Goal: Task Accomplishment & Management: Manage account settings

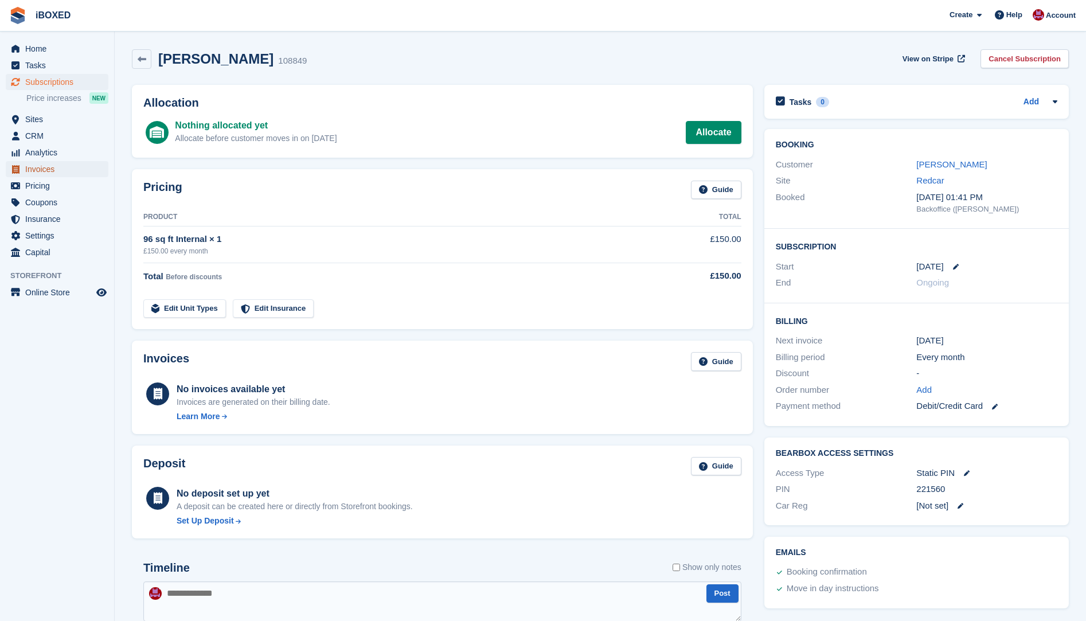
click at [41, 169] on span "Invoices" at bounding box center [59, 169] width 69 height 16
click at [43, 81] on span "Subscriptions" at bounding box center [59, 82] width 69 height 16
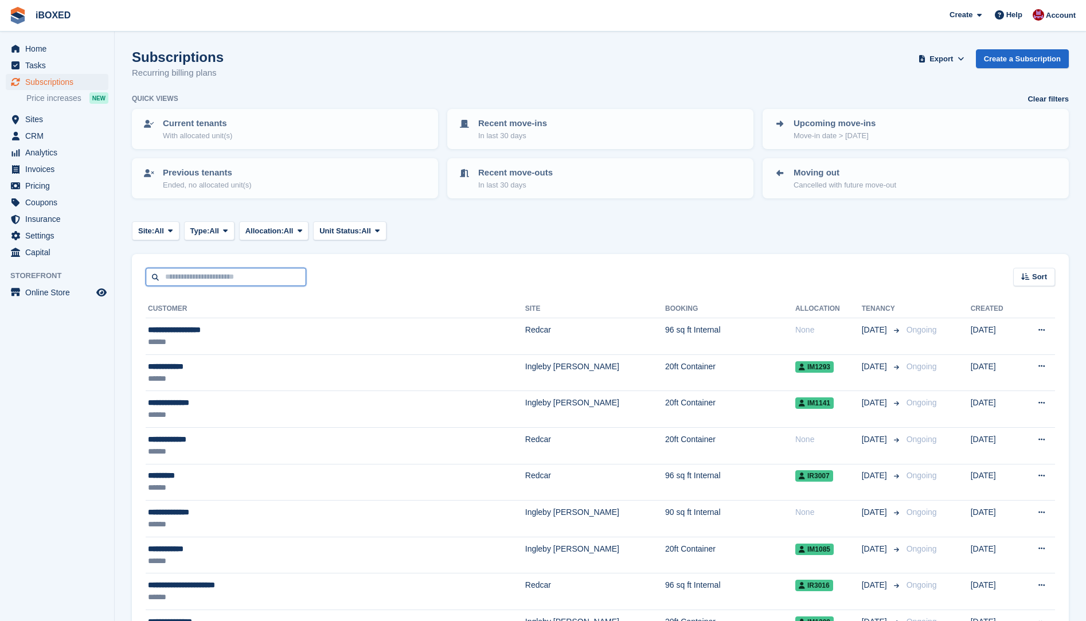
click at [203, 277] on input "text" at bounding box center [226, 277] width 160 height 19
type input "******"
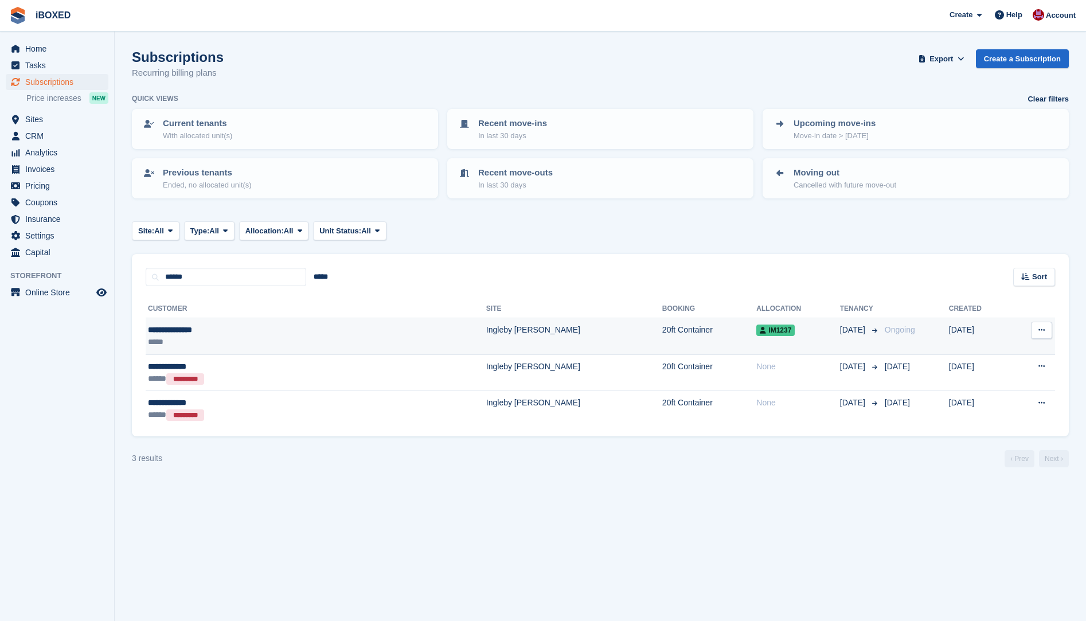
click at [236, 346] on div "*****" at bounding box center [238, 342] width 180 height 12
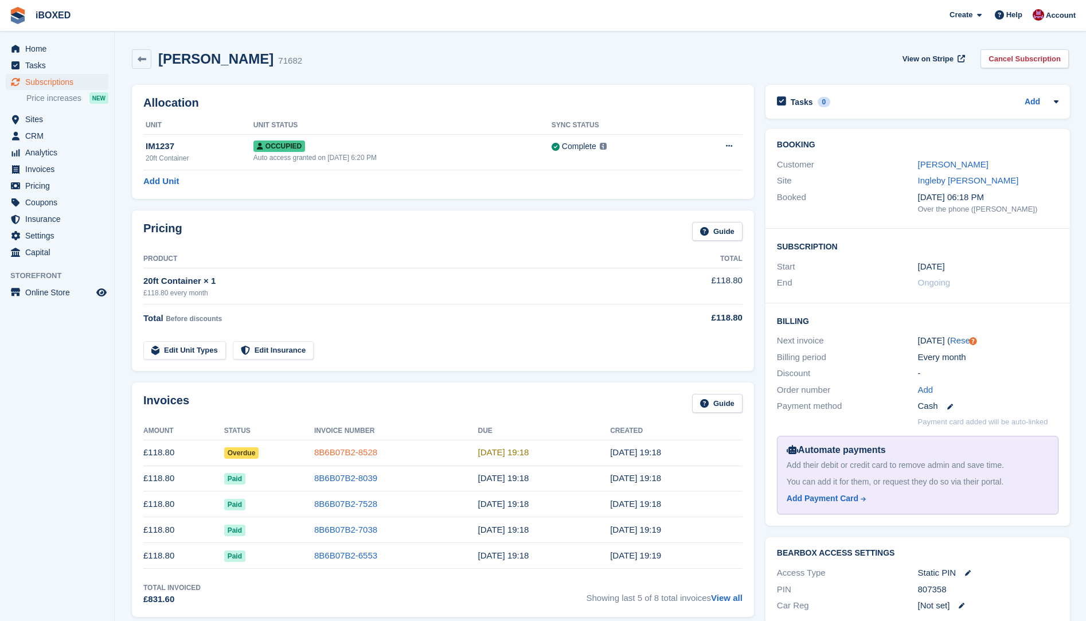
click at [367, 453] on link "8B6B07B2-8528" at bounding box center [345, 452] width 63 height 10
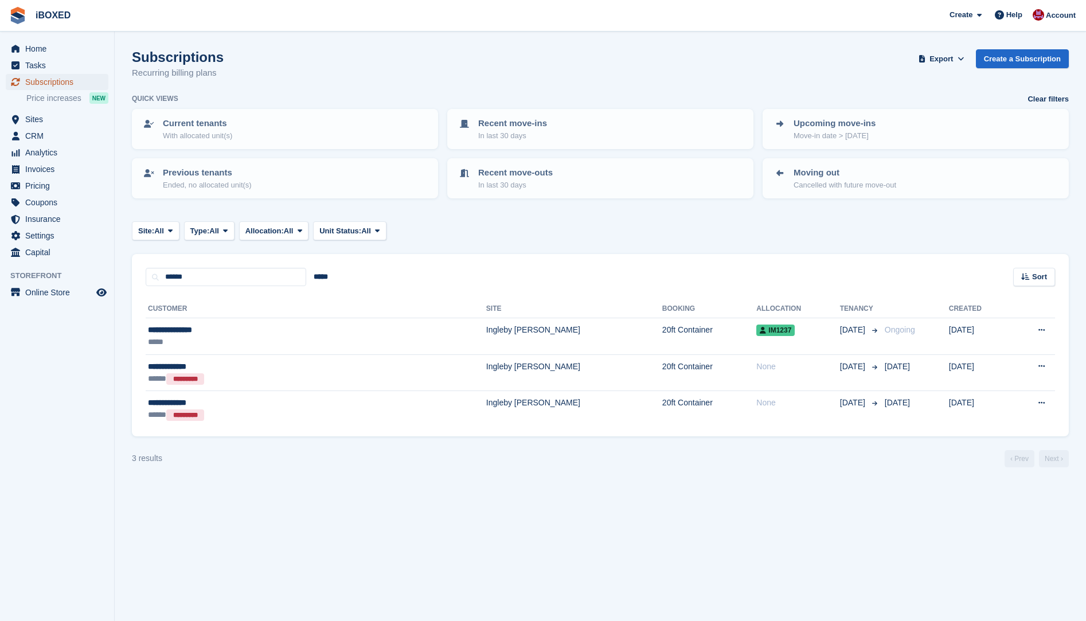
click at [53, 79] on span "Subscriptions" at bounding box center [59, 82] width 69 height 16
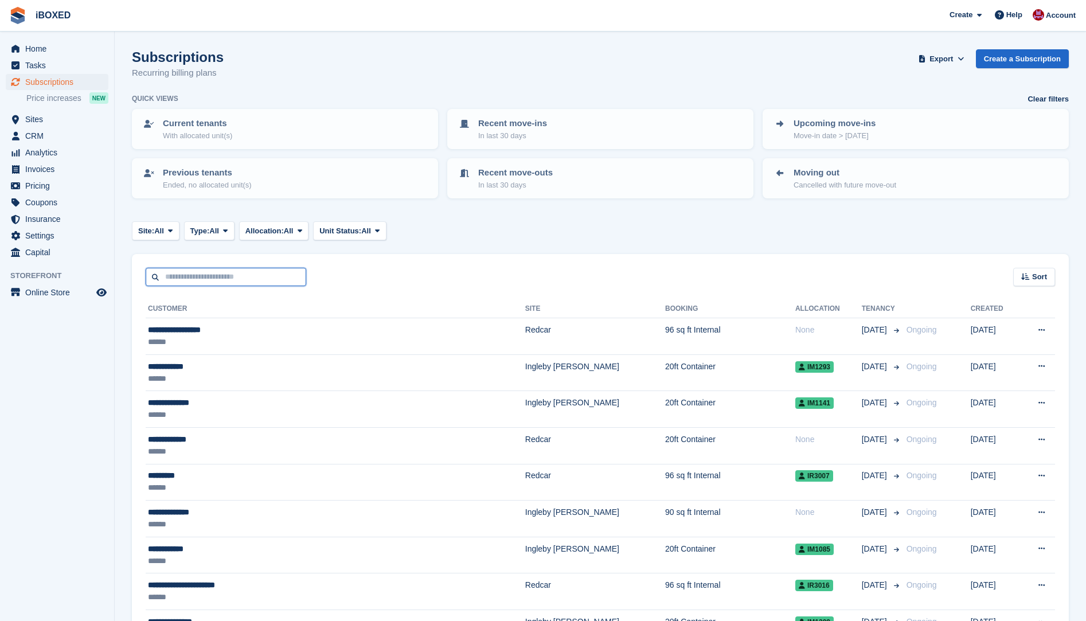
click at [197, 273] on input "text" at bounding box center [226, 277] width 160 height 19
type input "*******"
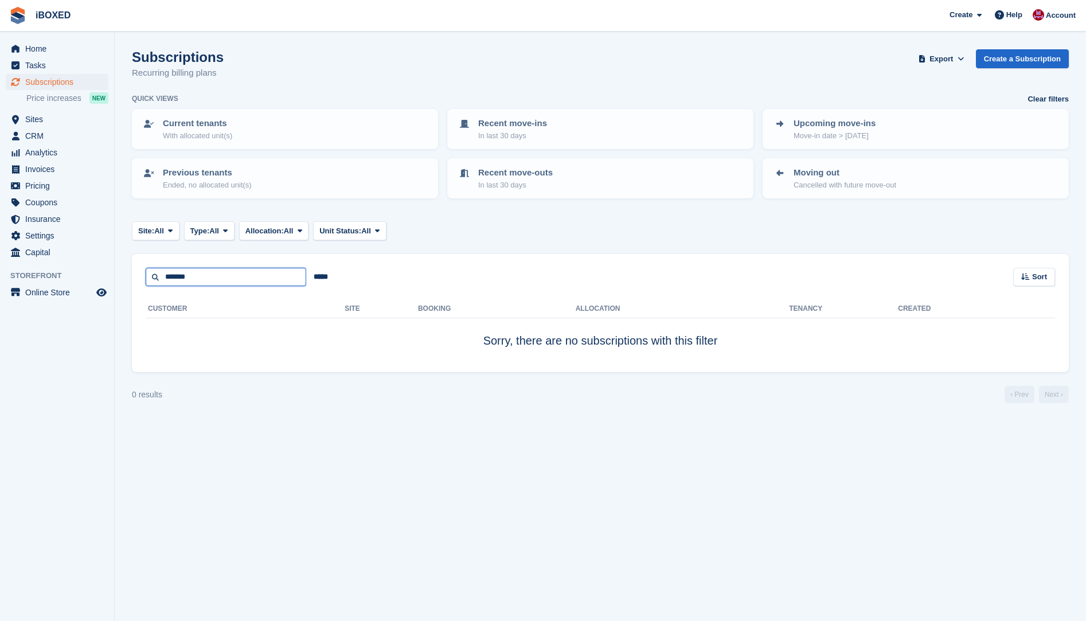
drag, startPoint x: 215, startPoint y: 271, endPoint x: 108, endPoint y: 279, distance: 107.5
click at [108, 279] on div "Home Tasks Subscriptions Subscriptions Subscriptions Price increases NEW Price …" at bounding box center [543, 310] width 1086 height 621
type input "*******"
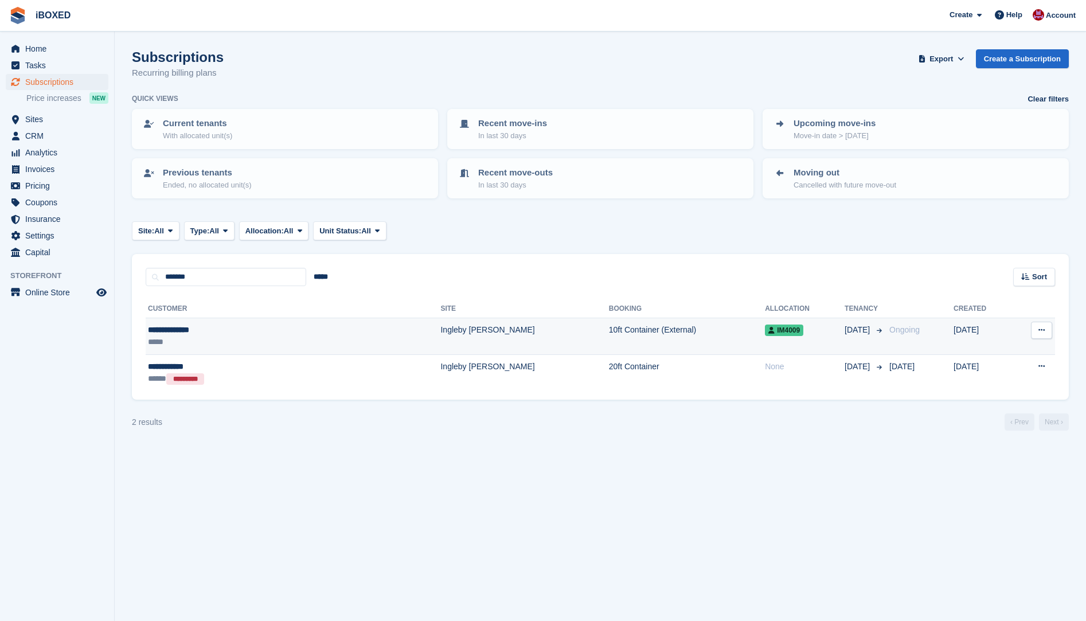
click at [186, 336] on div "*****" at bounding box center [229, 342] width 163 height 12
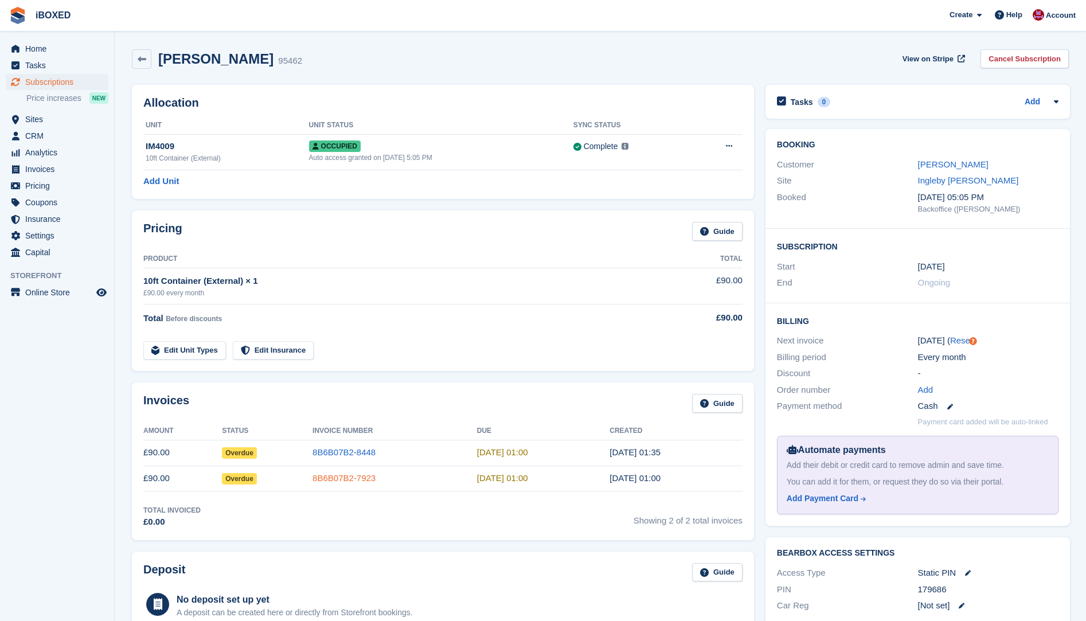
click at [340, 475] on link "8B6B07B2-7923" at bounding box center [343, 478] width 63 height 10
click at [235, 454] on span "Overdue" at bounding box center [239, 452] width 35 height 11
click at [343, 459] on td "8B6B07B2-8448" at bounding box center [394, 453] width 164 height 26
click at [346, 448] on link "8B6B07B2-8448" at bounding box center [343, 452] width 63 height 10
click at [54, 84] on span "Subscriptions" at bounding box center [59, 82] width 69 height 16
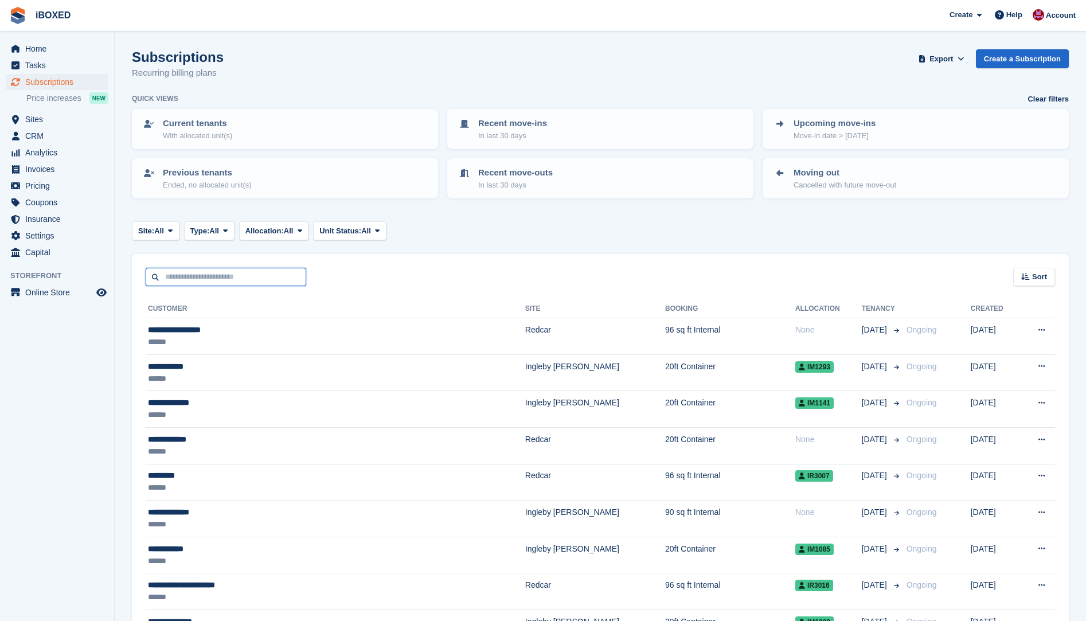
click at [183, 275] on input "text" at bounding box center [226, 277] width 160 height 19
type input "****"
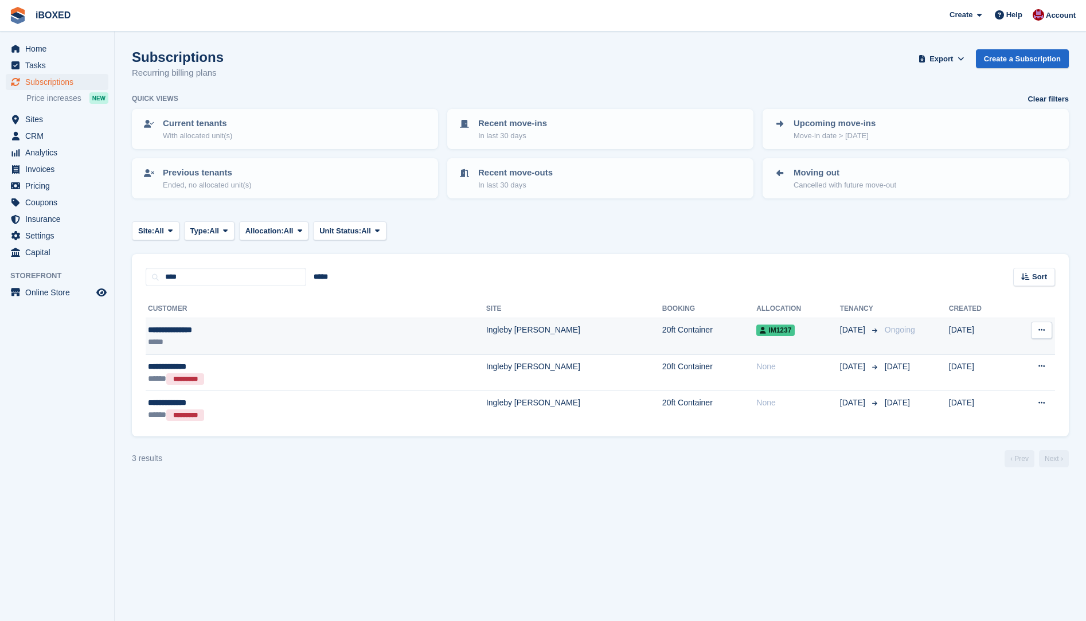
click at [239, 342] on div "*****" at bounding box center [238, 342] width 180 height 12
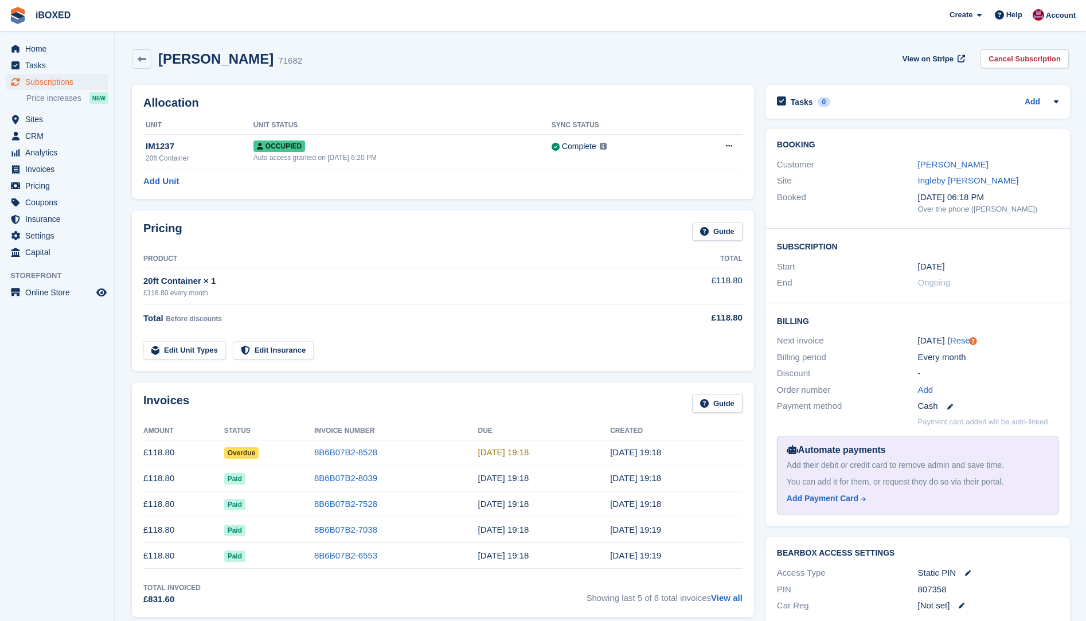
click at [977, 170] on div "[PERSON_NAME]" at bounding box center [988, 164] width 141 height 13
click at [958, 162] on link "[PERSON_NAME]" at bounding box center [953, 164] width 70 height 10
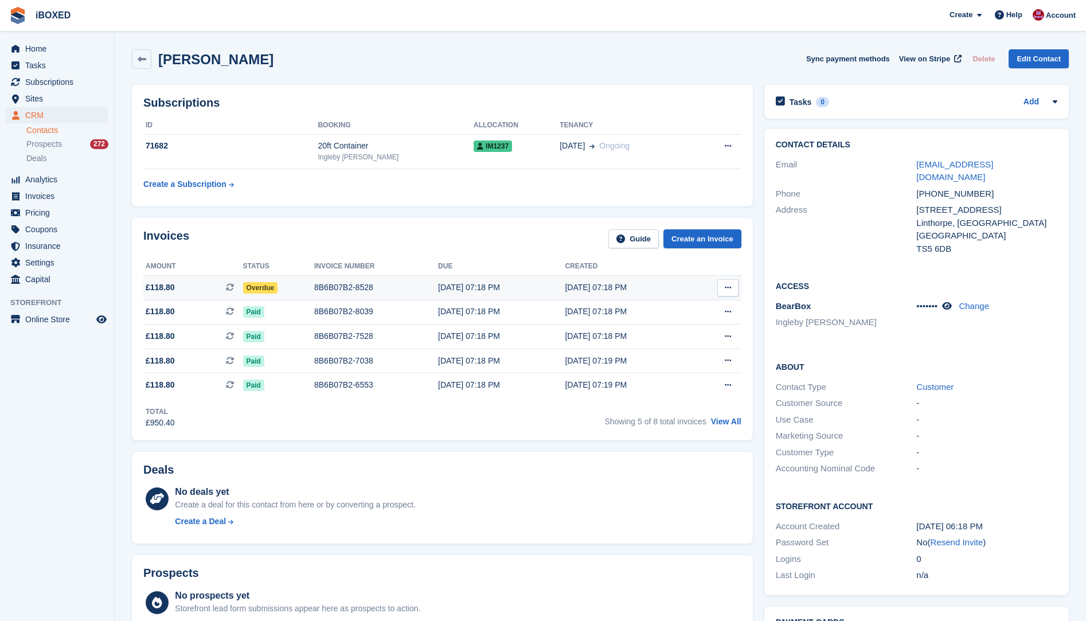
click at [424, 289] on div "8B6B07B2-8528" at bounding box center [376, 287] width 124 height 12
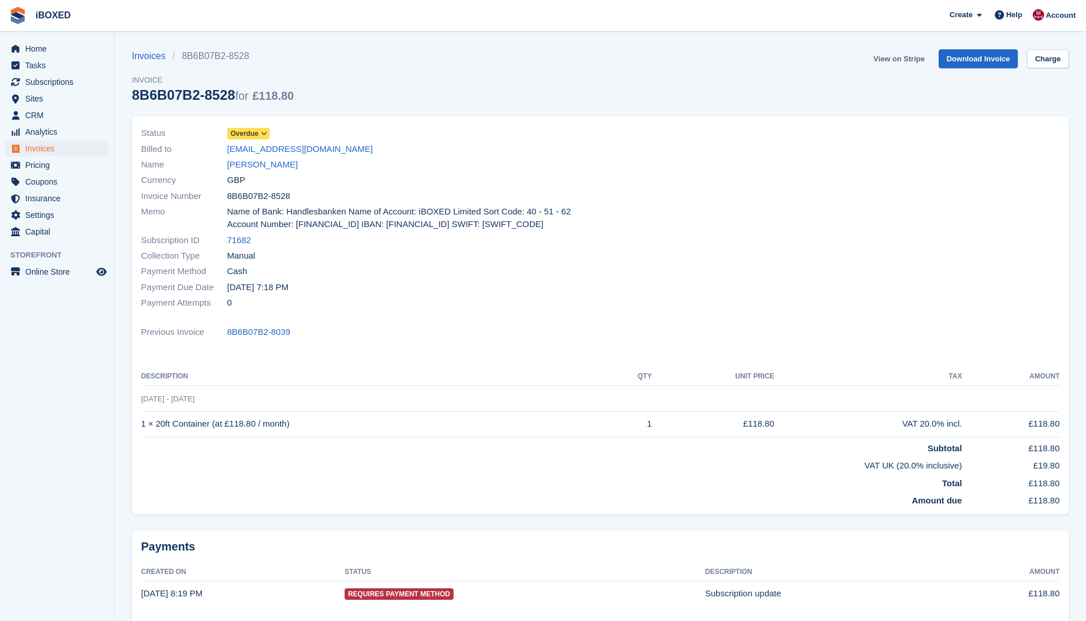
click at [902, 58] on link "View on Stripe" at bounding box center [898, 58] width 60 height 19
click at [269, 162] on link "[PERSON_NAME]" at bounding box center [262, 164] width 70 height 13
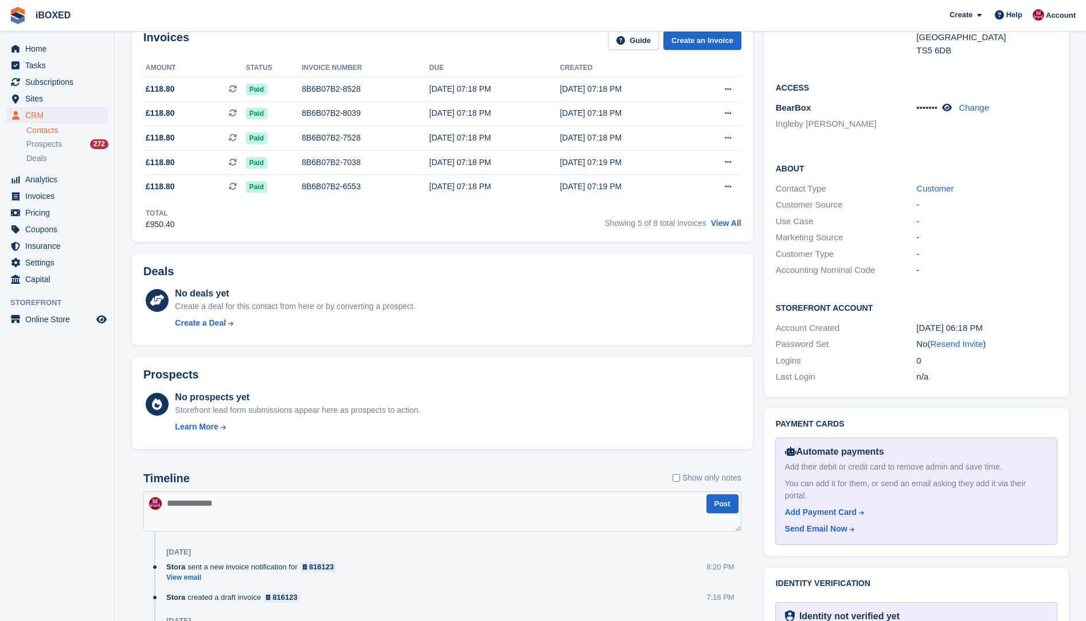
scroll to position [26, 0]
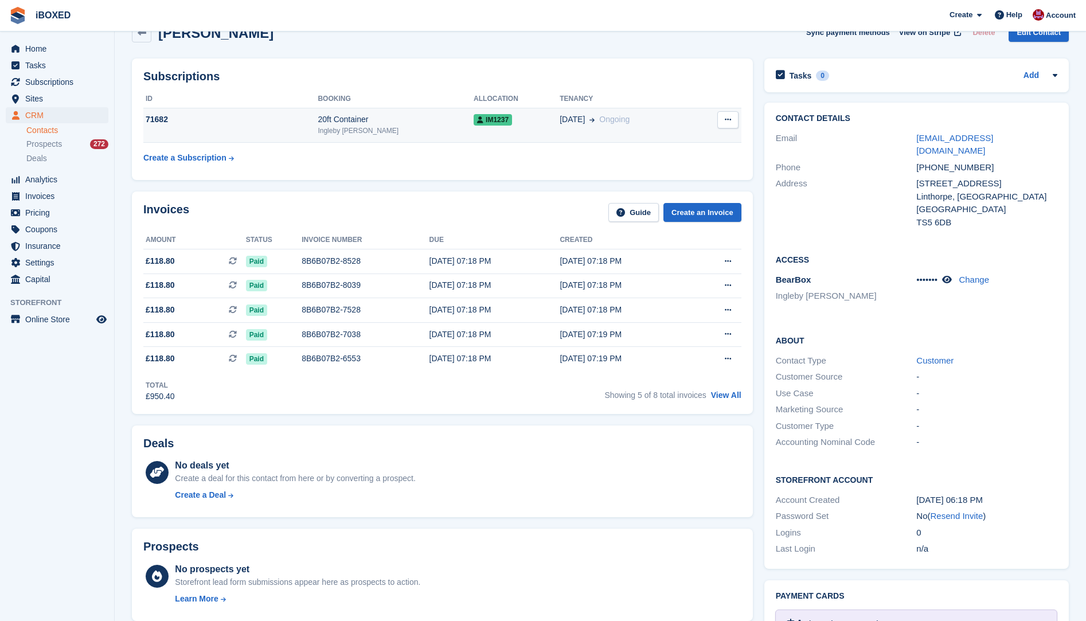
click at [254, 125] on div "71682" at bounding box center [230, 119] width 174 height 12
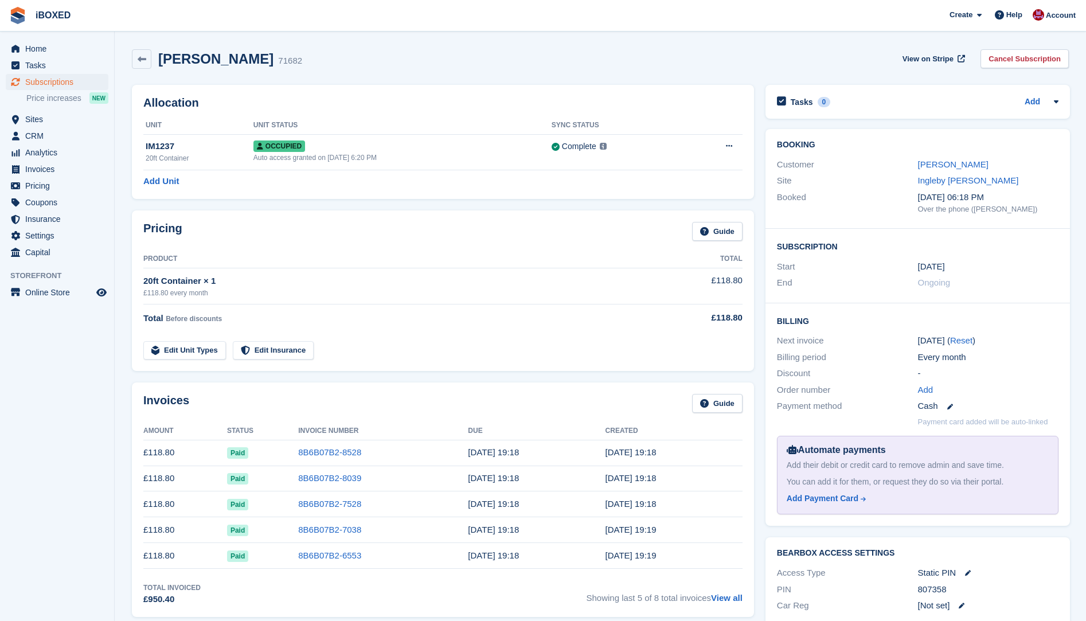
scroll to position [283, 0]
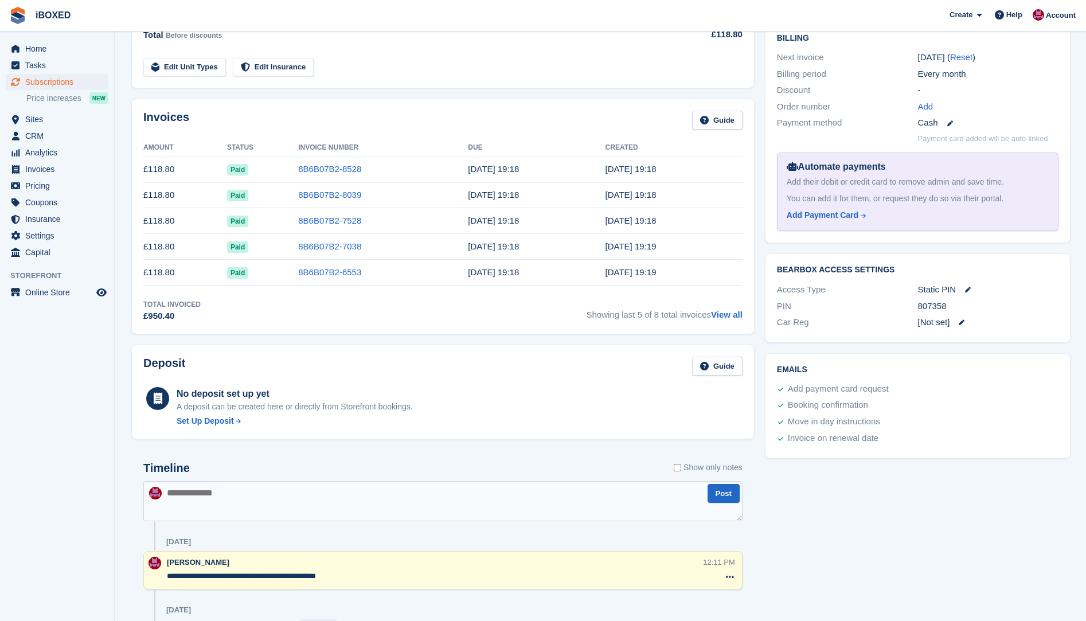
click at [215, 497] on textarea at bounding box center [442, 501] width 599 height 40
type textarea "**********"
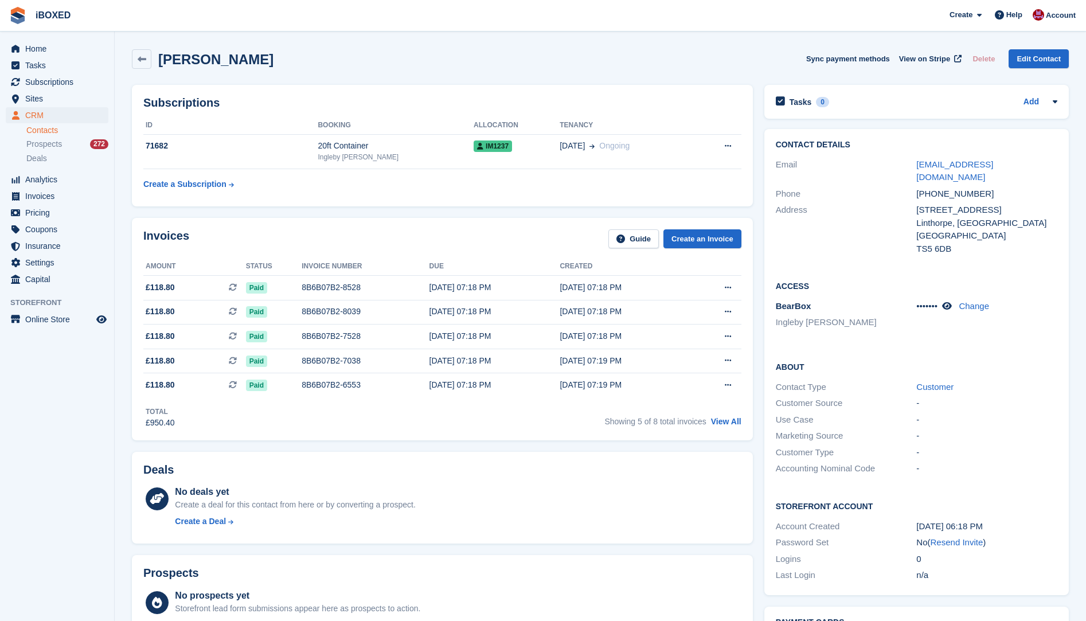
scroll to position [26, 0]
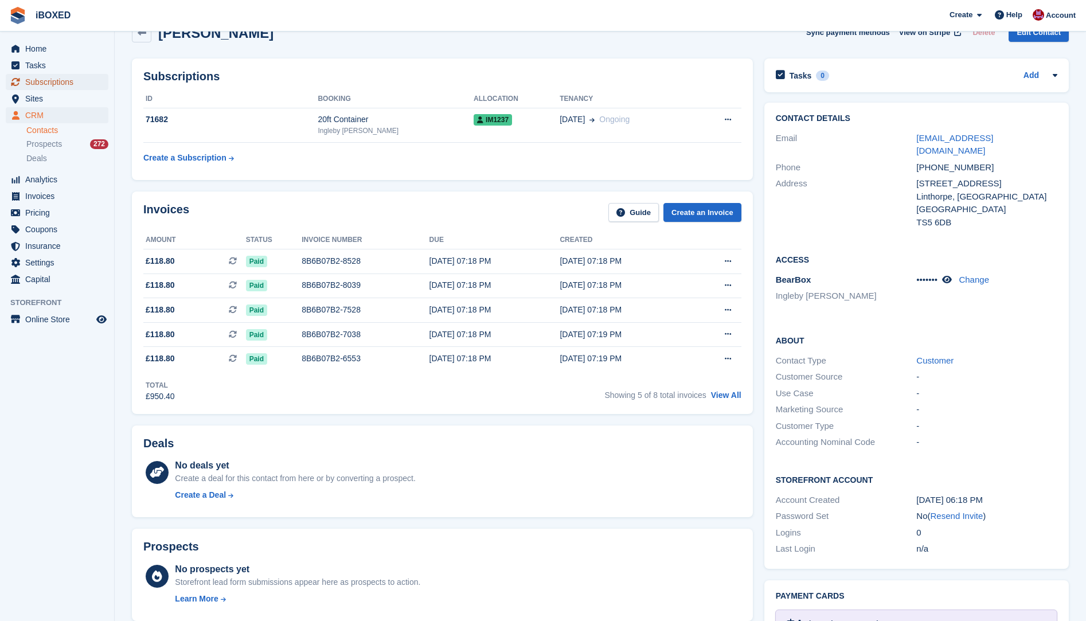
click at [58, 81] on span "Subscriptions" at bounding box center [59, 82] width 69 height 16
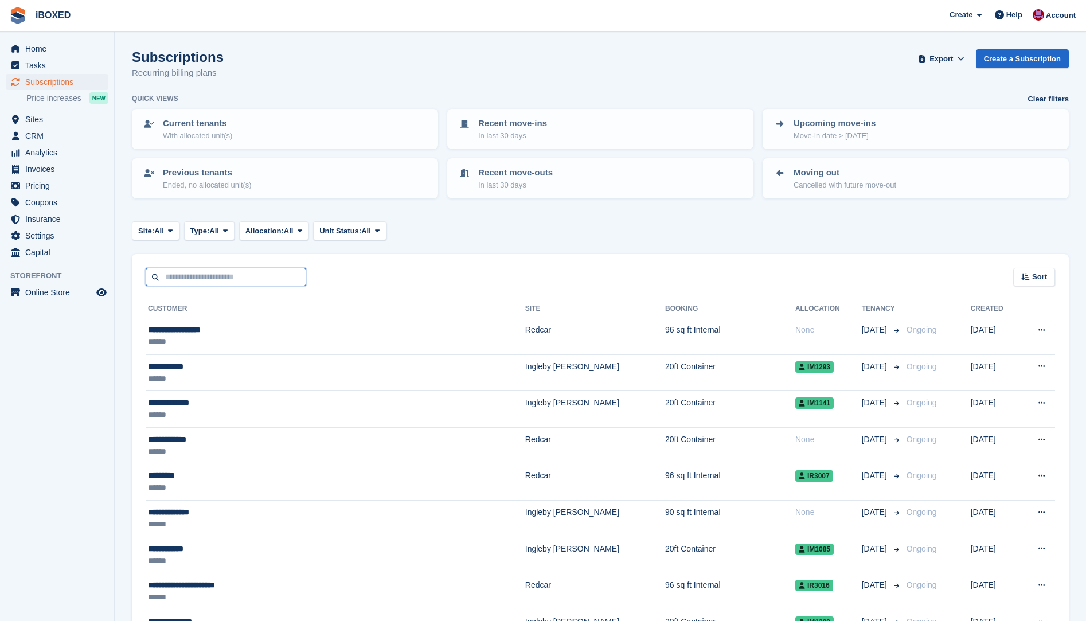
click at [191, 280] on input "text" at bounding box center [226, 277] width 160 height 19
type input "*******"
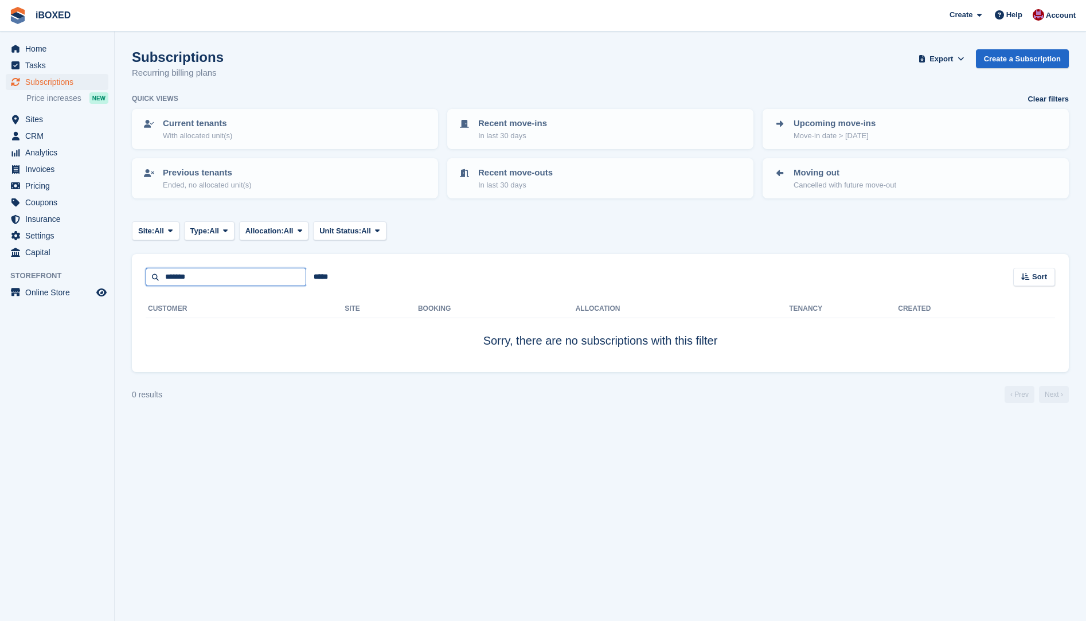
click at [191, 280] on input "*******" at bounding box center [226, 277] width 160 height 19
type input "*"
type input "******"
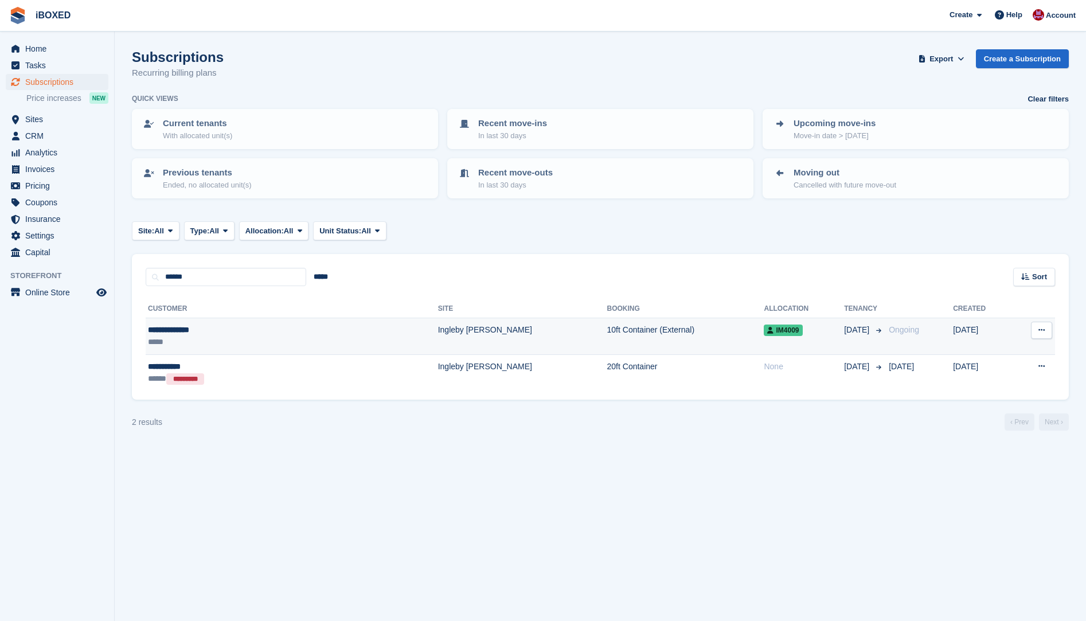
click at [185, 330] on div "**********" at bounding box center [228, 330] width 160 height 12
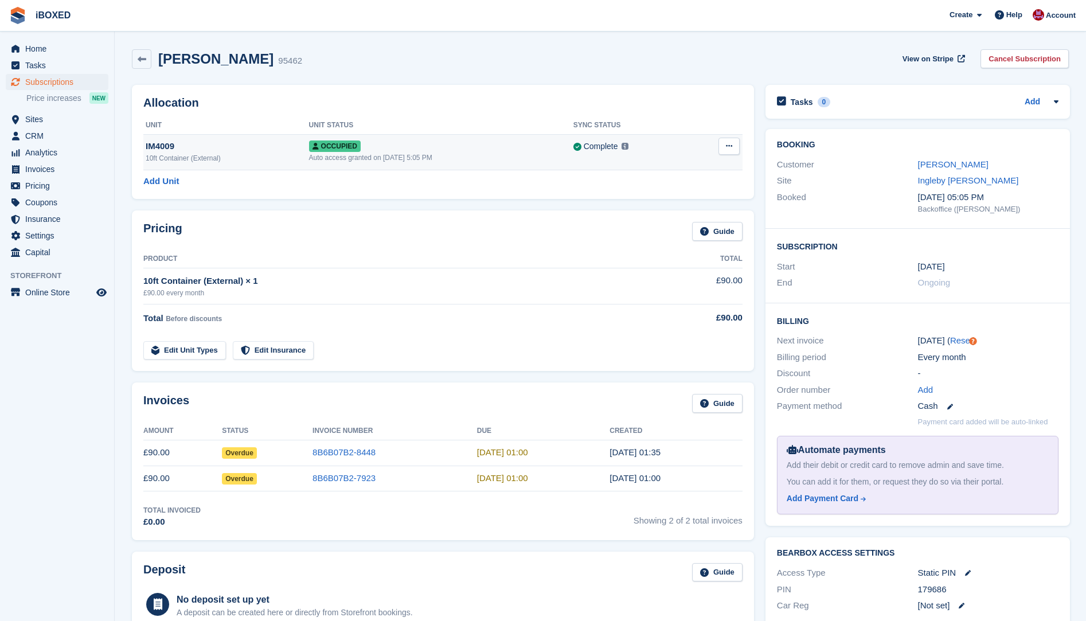
scroll to position [229, 0]
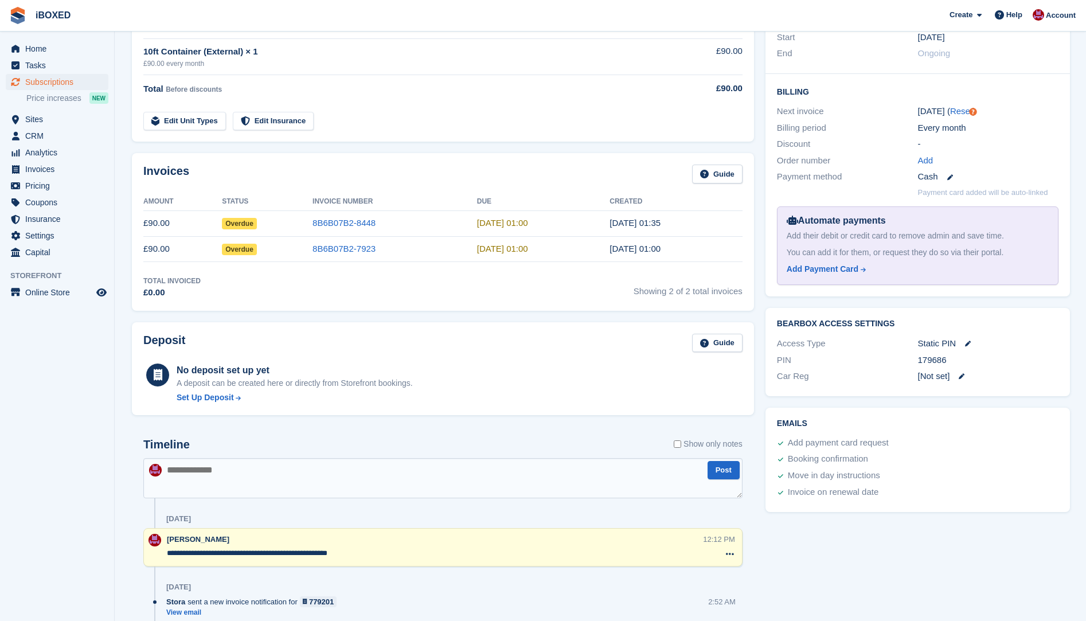
click at [216, 481] on textarea at bounding box center [442, 478] width 599 height 40
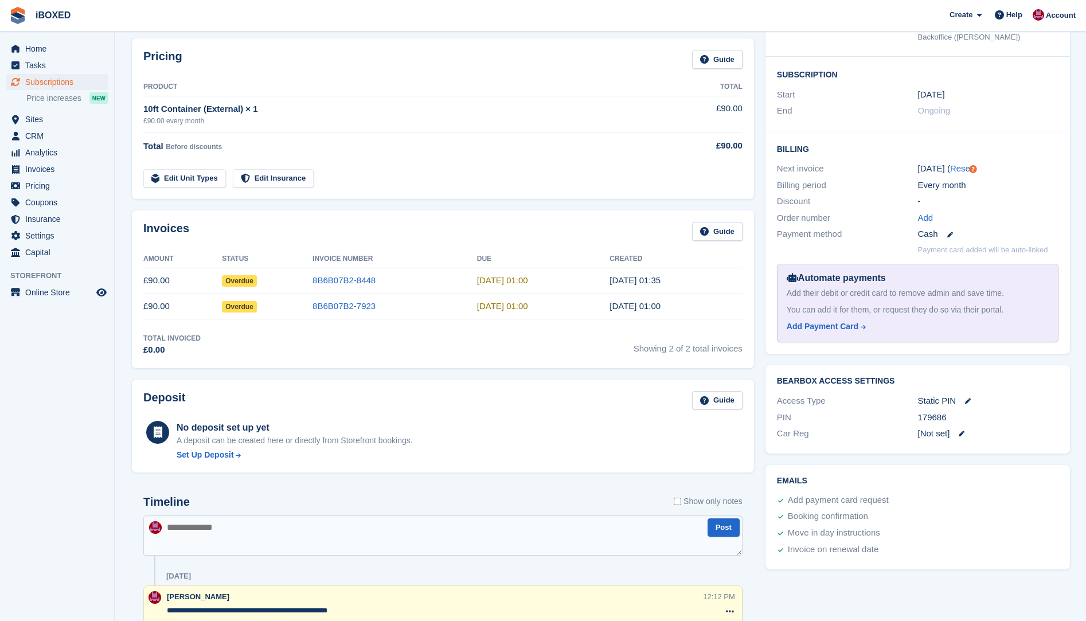
scroll to position [287, 0]
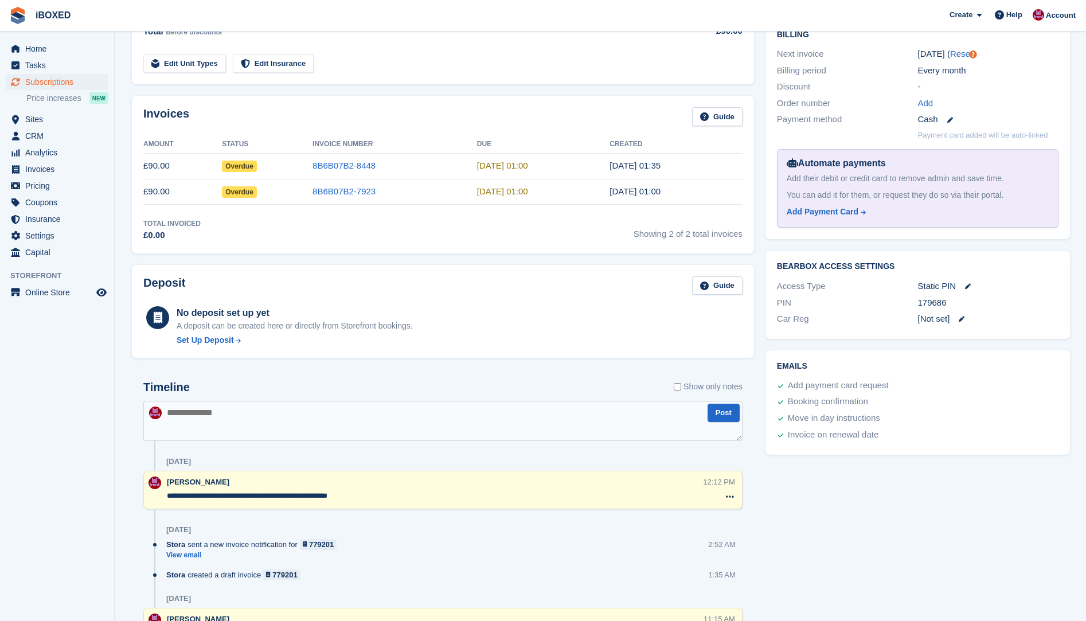
click at [190, 417] on textarea at bounding box center [442, 421] width 599 height 40
type textarea "**********"
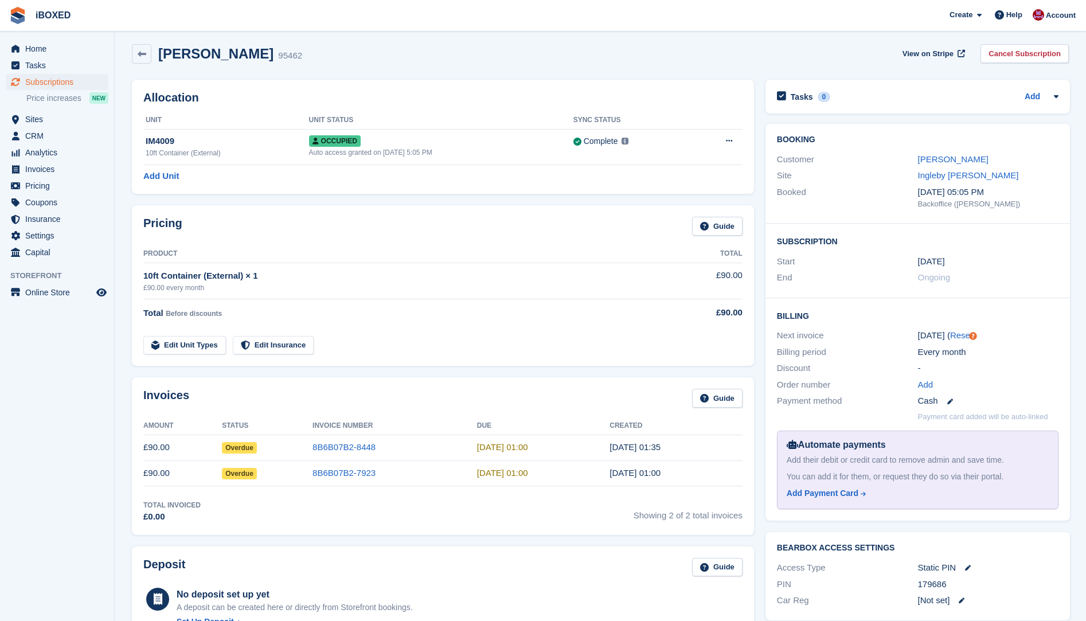
scroll to position [0, 0]
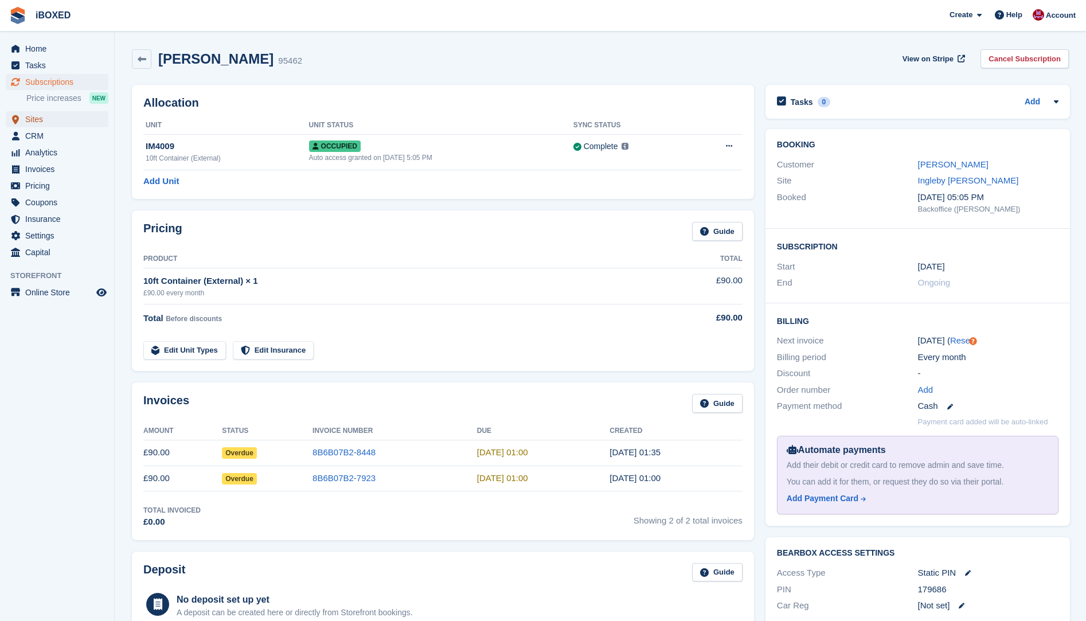
click at [33, 115] on span "Sites" at bounding box center [59, 119] width 69 height 16
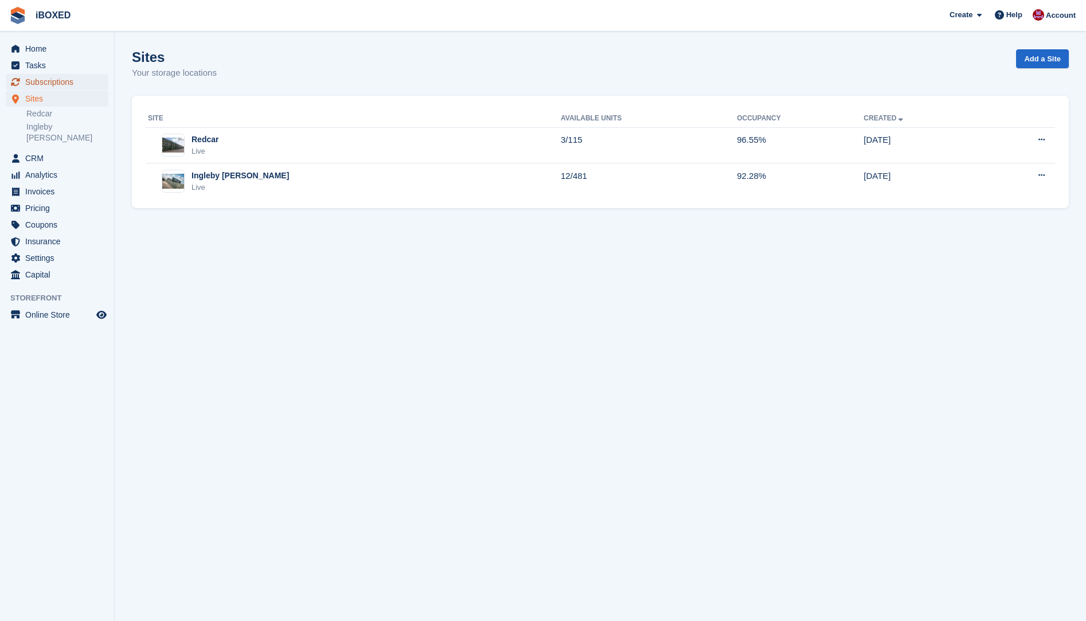
click at [50, 78] on span "Subscriptions" at bounding box center [59, 82] width 69 height 16
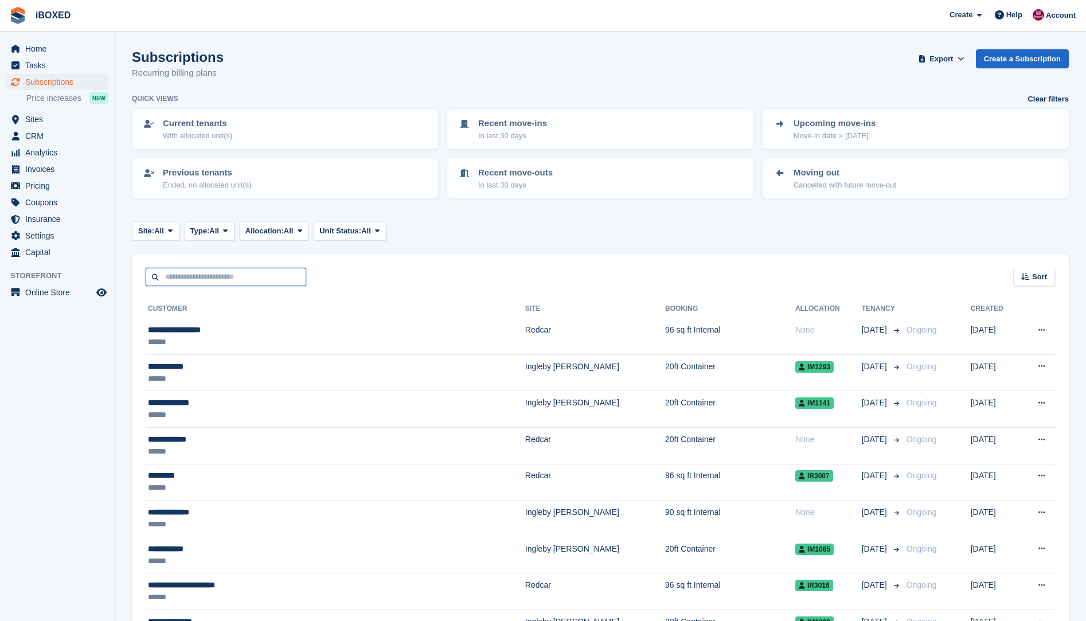
click at [191, 275] on input "text" at bounding box center [226, 277] width 160 height 19
type input "******"
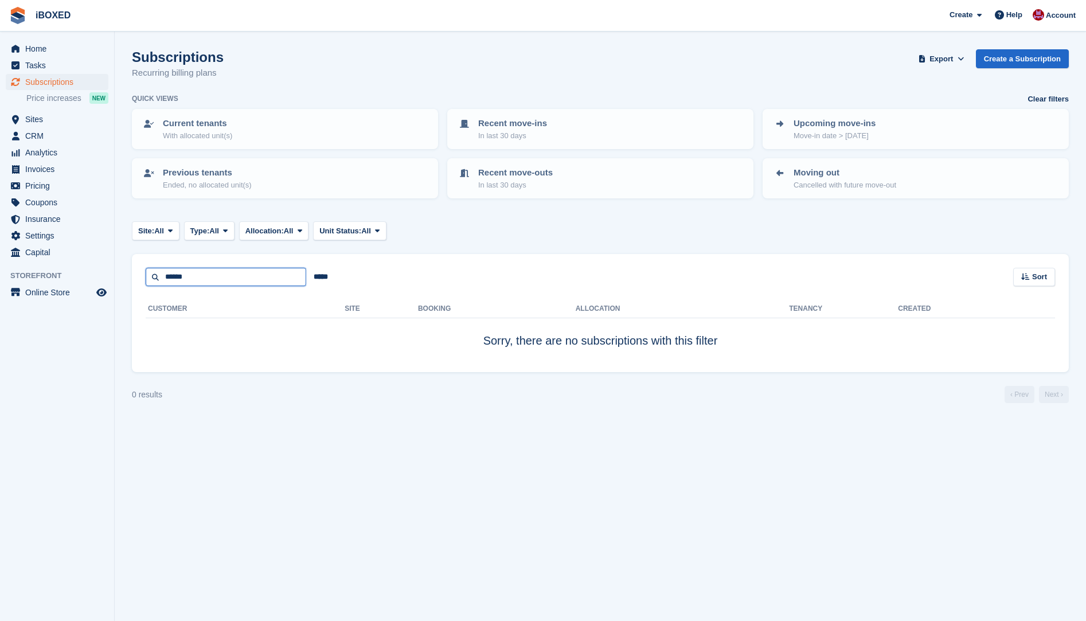
click at [217, 270] on input "******" at bounding box center [226, 277] width 160 height 19
type input "*****"
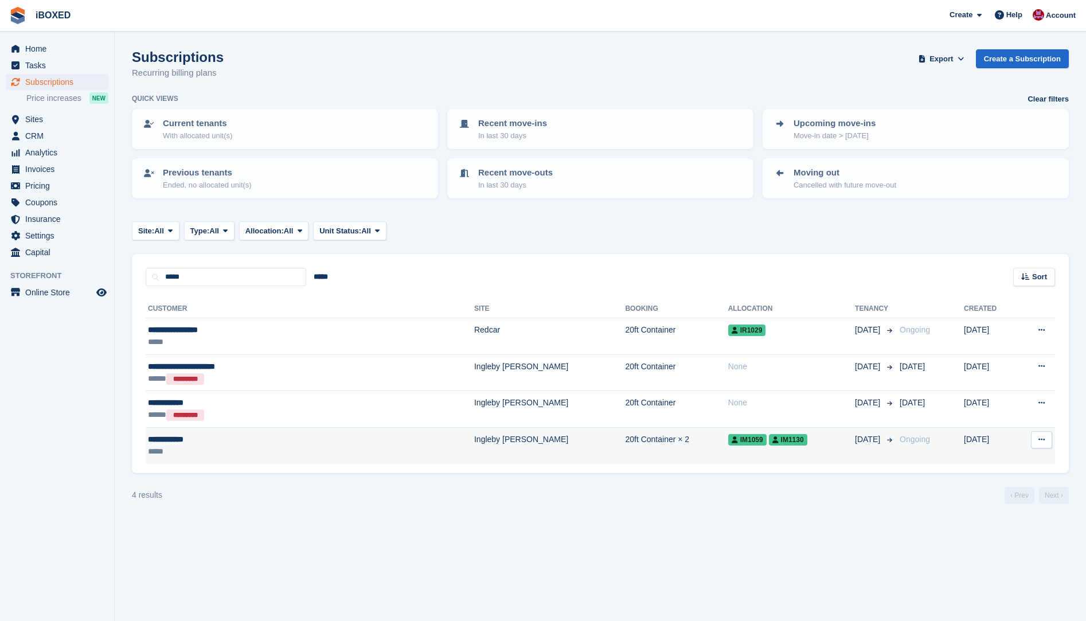
click at [181, 437] on div "**********" at bounding box center [249, 439] width 202 height 12
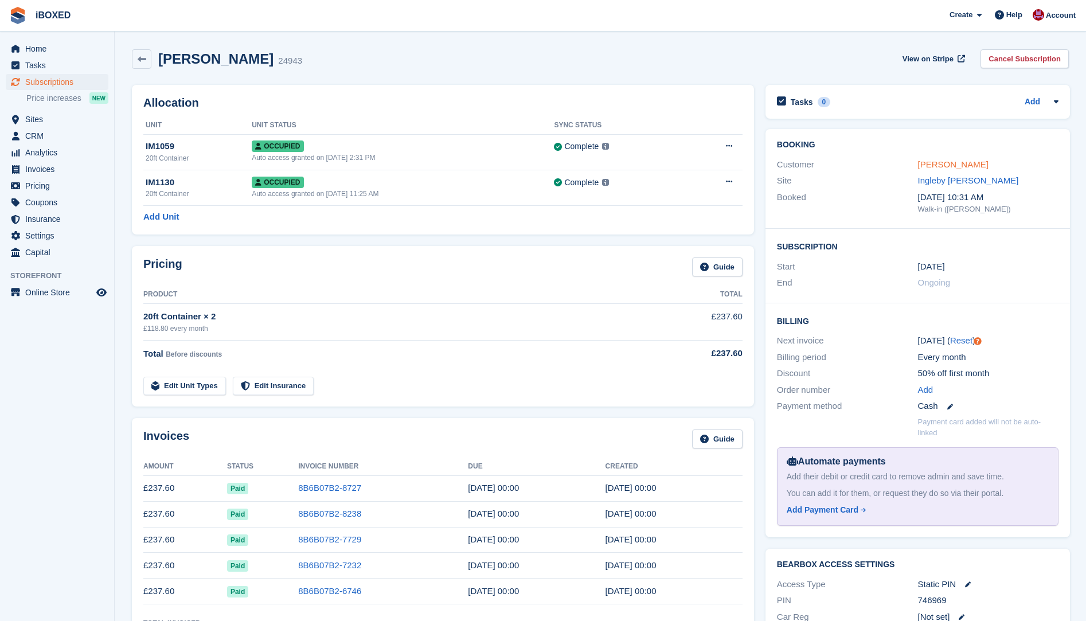
click at [924, 162] on link "[PERSON_NAME]" at bounding box center [953, 164] width 70 height 10
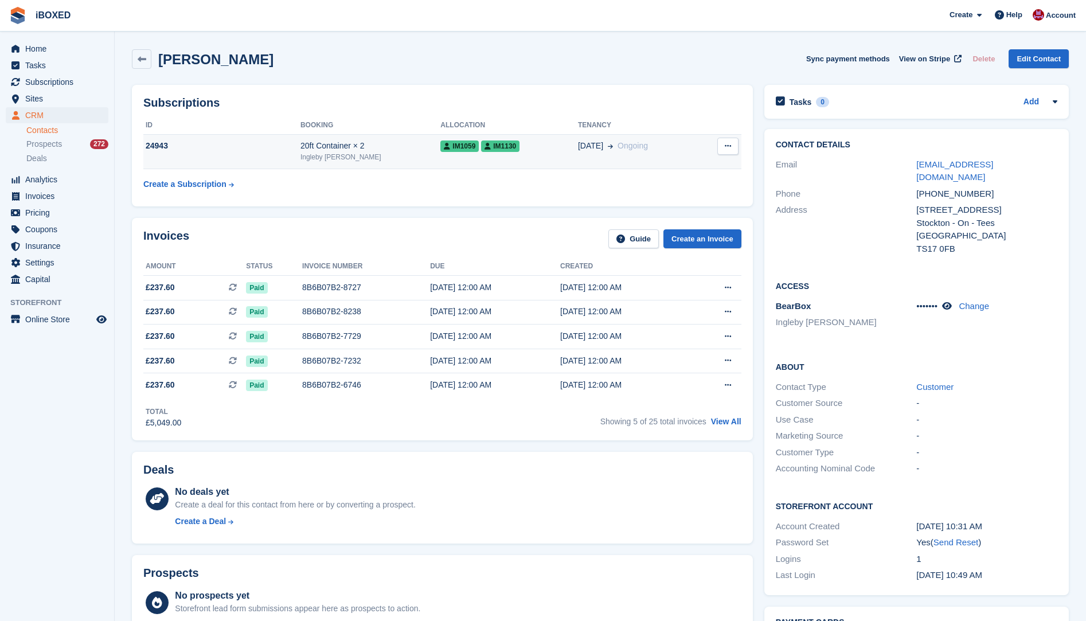
click at [240, 162] on td "24943" at bounding box center [221, 151] width 157 height 35
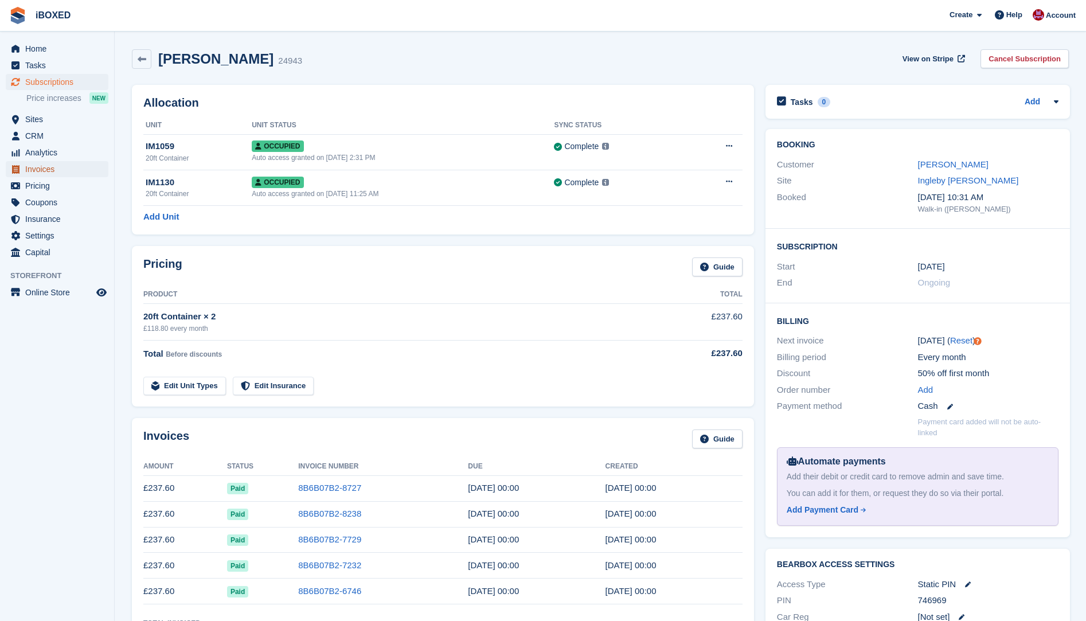
click at [48, 170] on span "Invoices" at bounding box center [59, 169] width 69 height 16
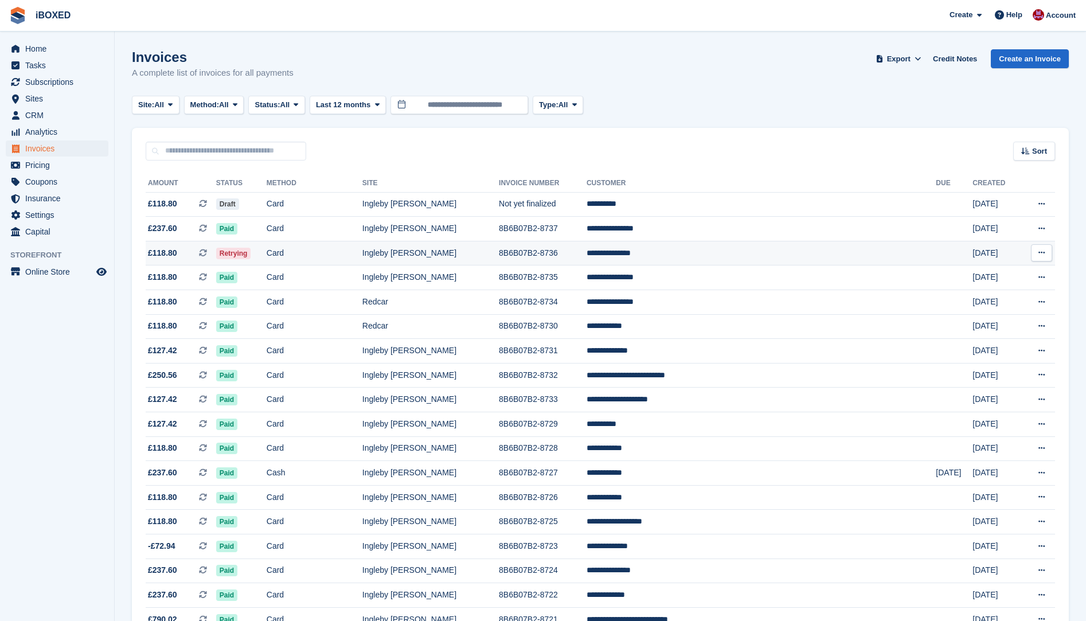
click at [267, 253] on td "Retrying" at bounding box center [241, 253] width 50 height 25
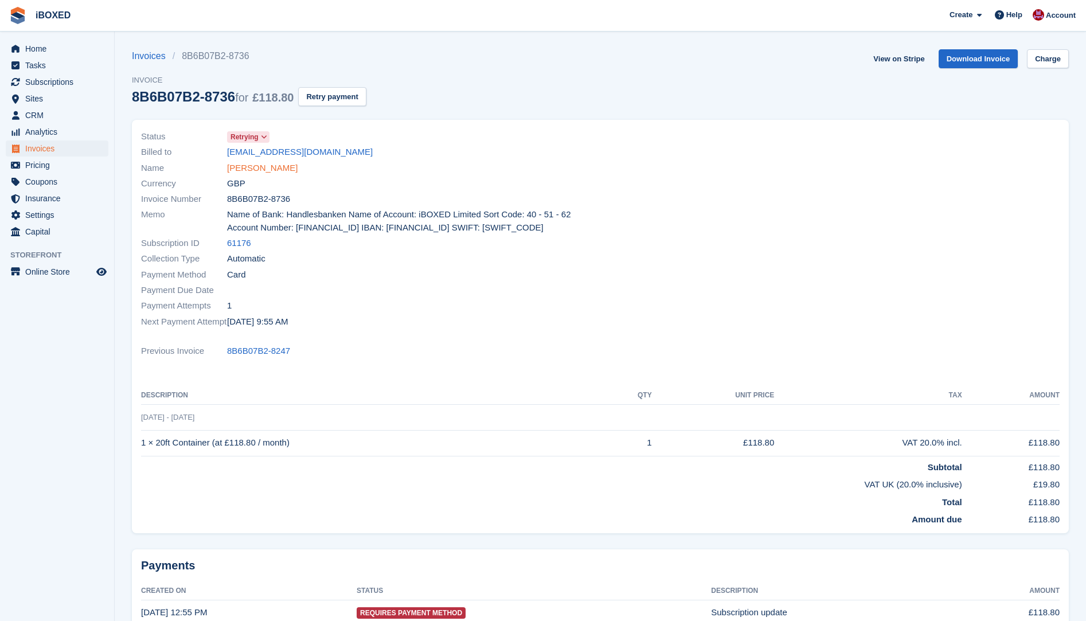
click at [262, 166] on link "Jordan Spashett" at bounding box center [262, 168] width 70 height 13
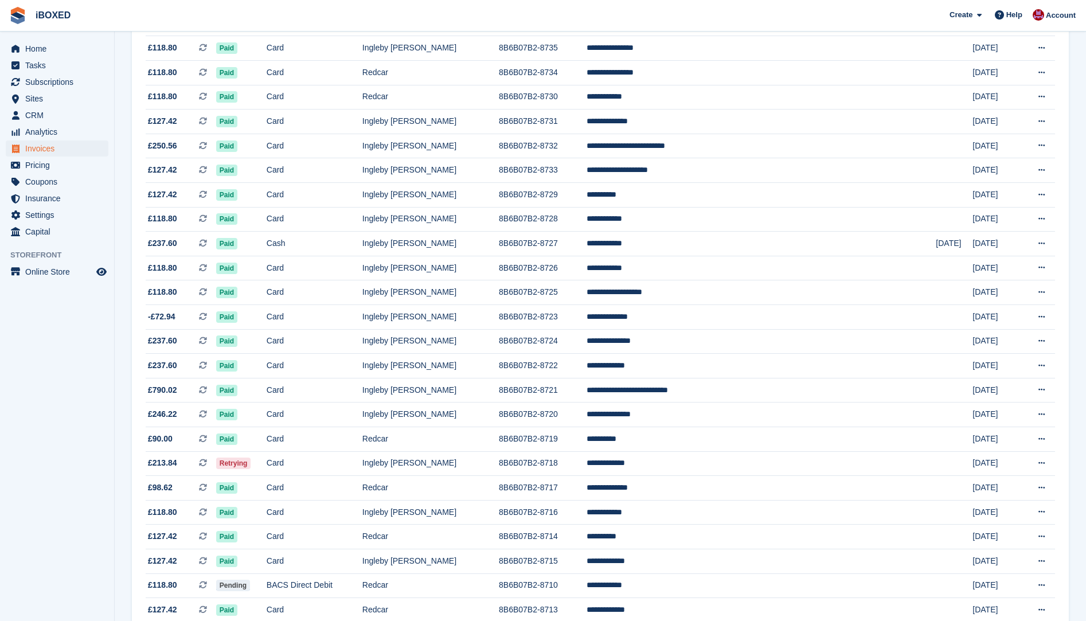
scroll to position [401, 0]
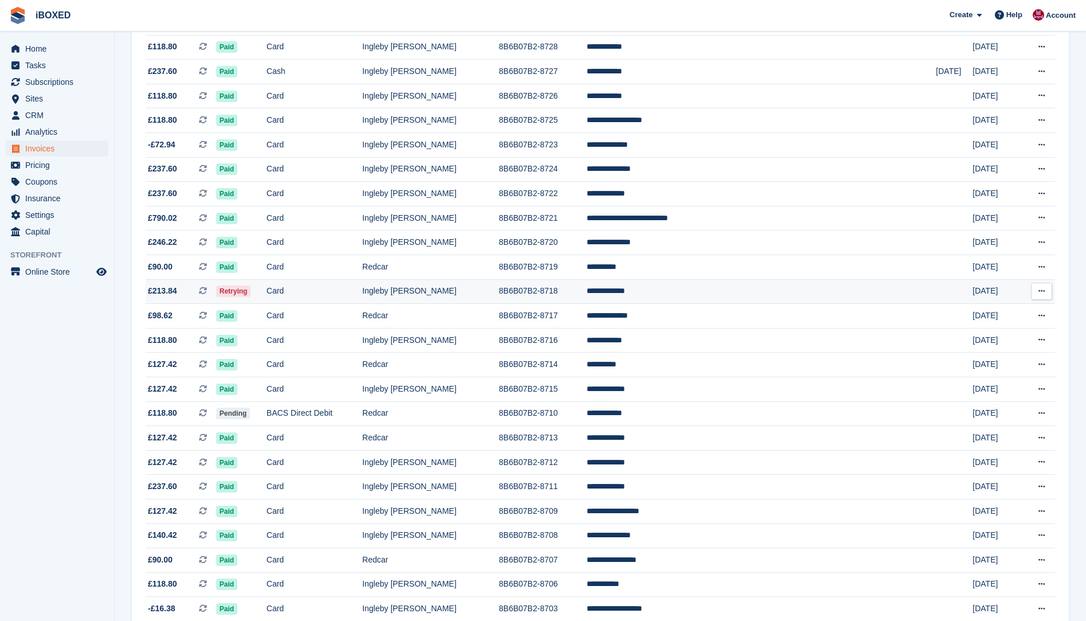
click at [267, 292] on td "Retrying" at bounding box center [241, 291] width 50 height 25
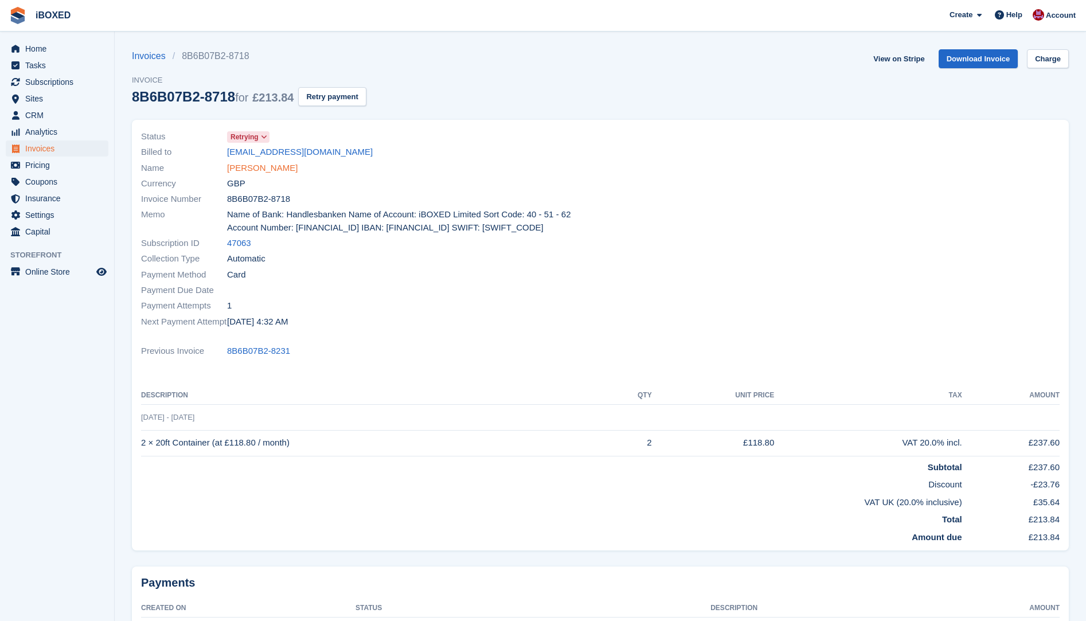
click at [248, 167] on link "[PERSON_NAME]" at bounding box center [262, 168] width 70 height 13
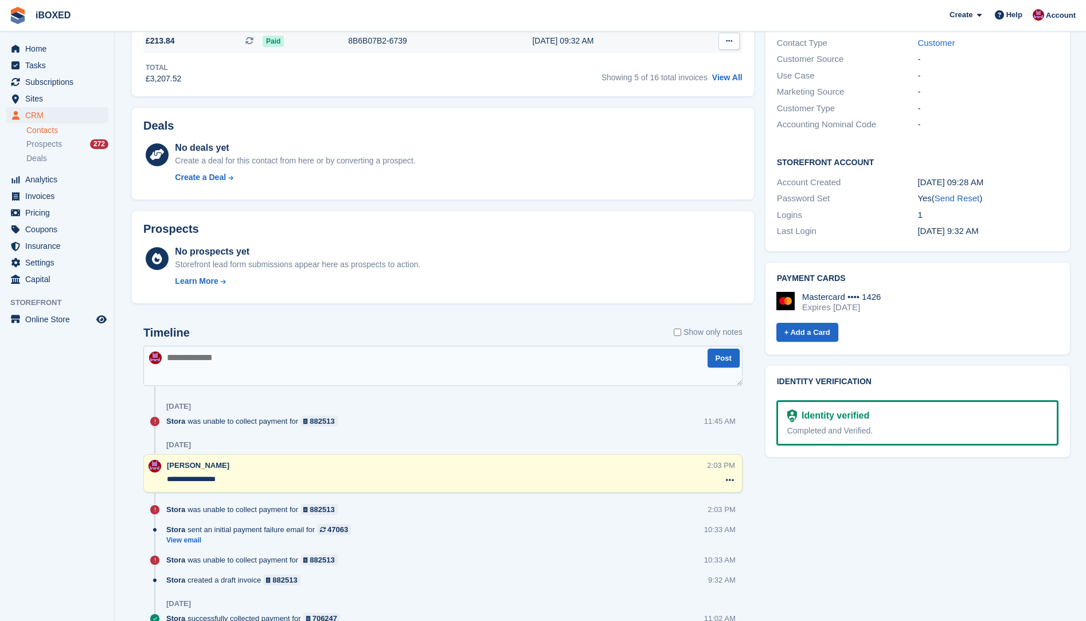
scroll to position [115, 0]
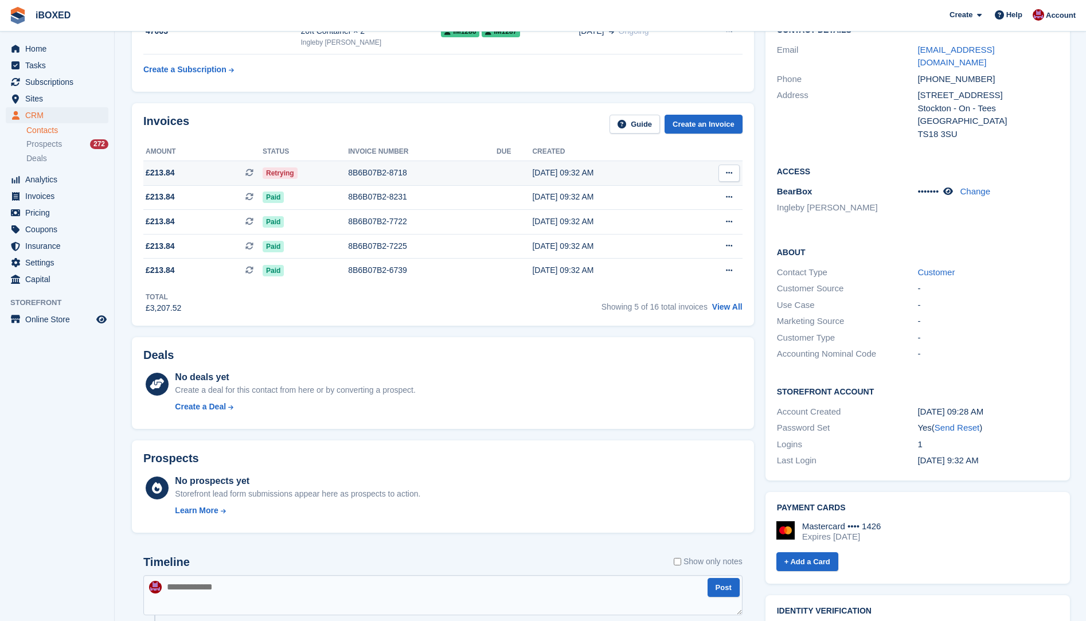
click at [373, 168] on div "8B6B07B2-8718" at bounding box center [422, 173] width 148 height 12
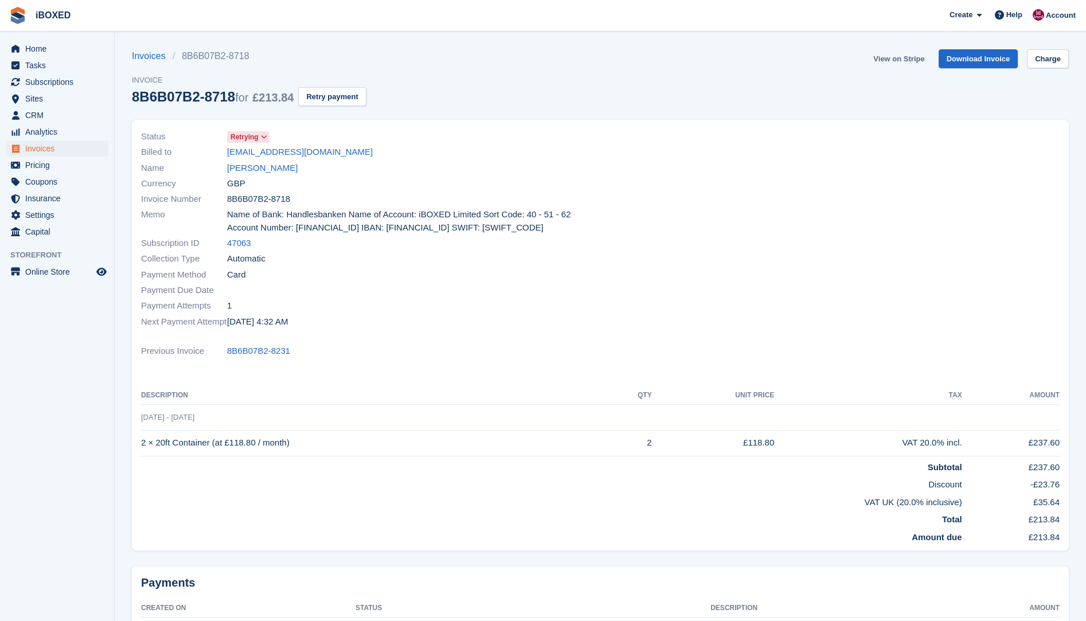
click at [902, 55] on link "View on Stripe" at bounding box center [898, 58] width 60 height 19
click at [266, 167] on link "Gary Mccarten" at bounding box center [262, 168] width 70 height 13
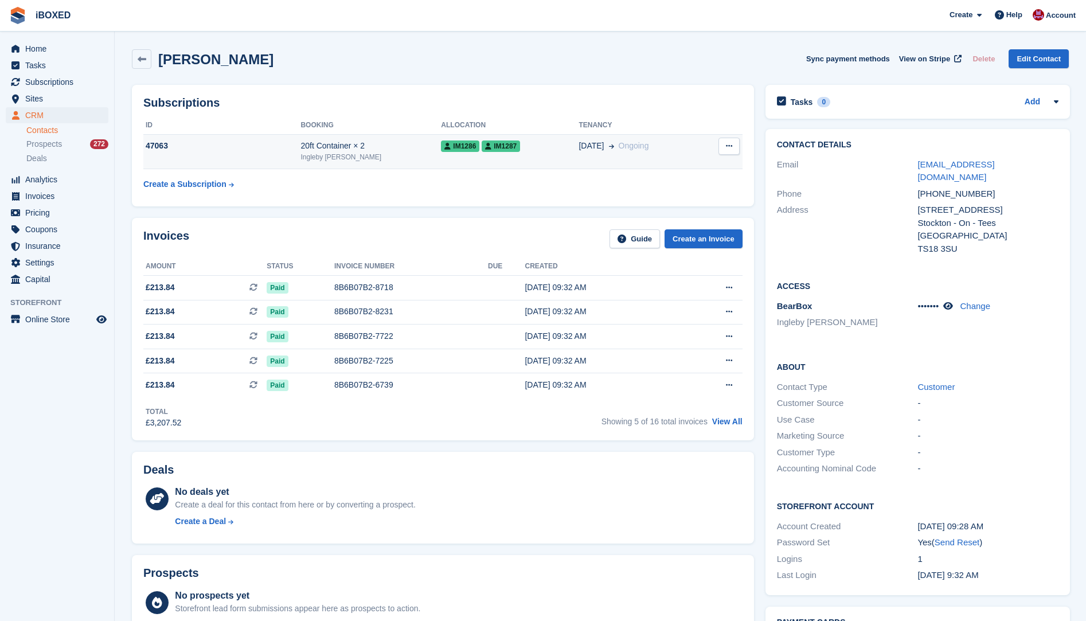
click at [293, 154] on td "47063" at bounding box center [221, 151] width 157 height 35
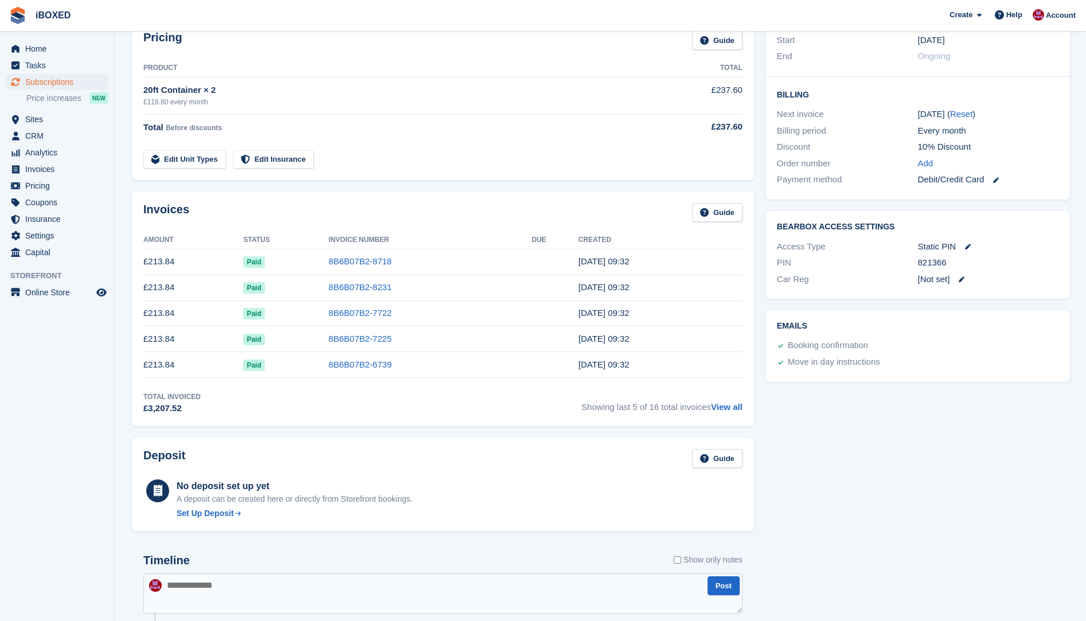
scroll to position [398, 0]
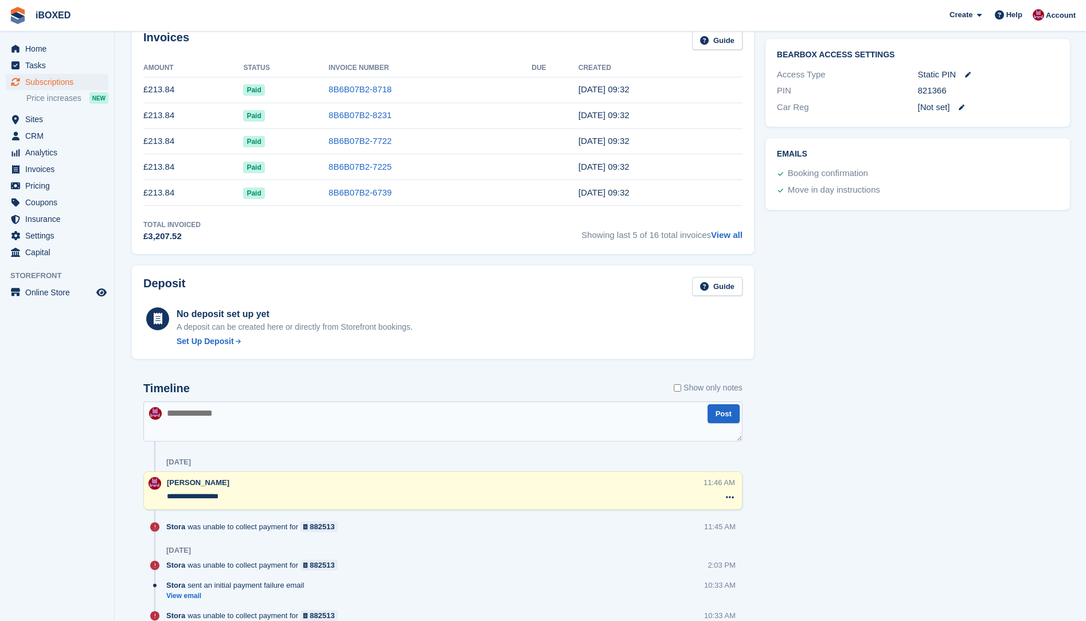
click at [195, 413] on textarea at bounding box center [442, 421] width 599 height 40
type textarea "**********"
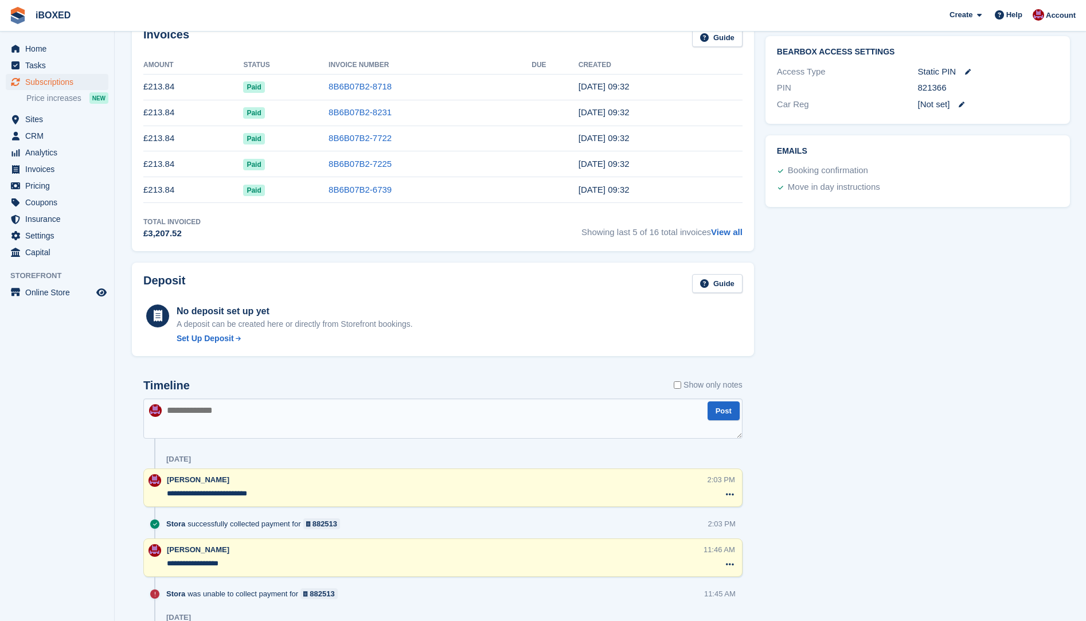
scroll to position [172, 0]
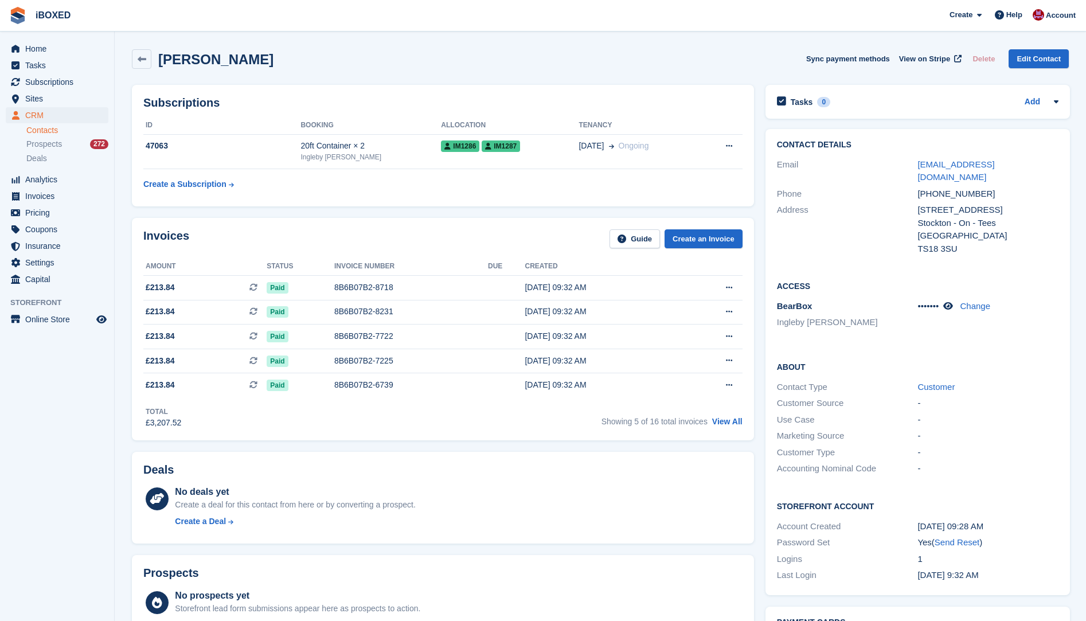
scroll to position [115, 0]
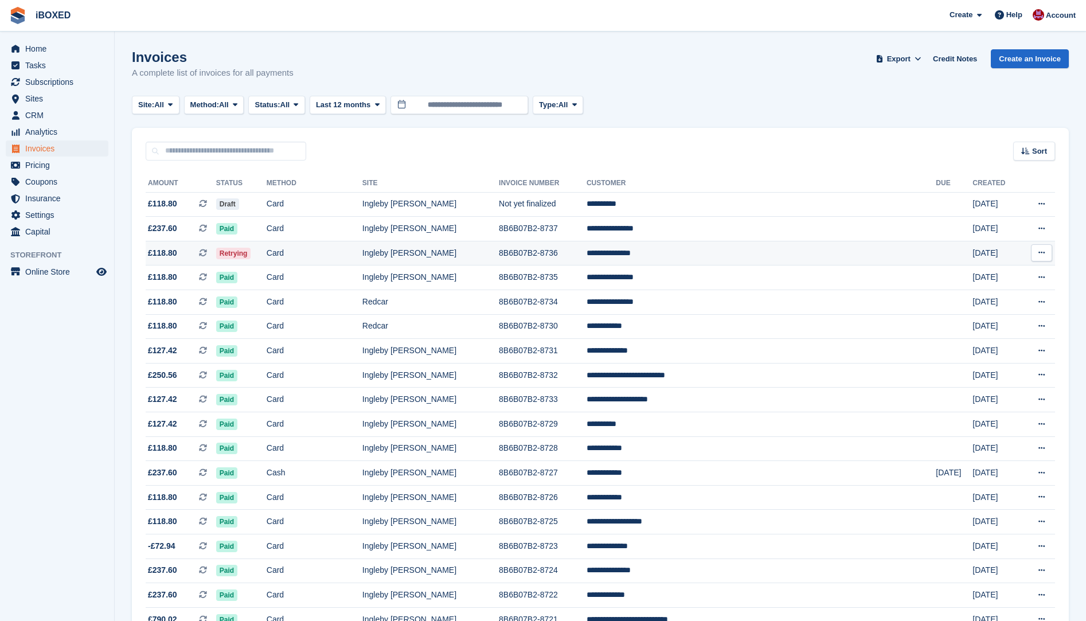
click at [251, 255] on span "Retrying" at bounding box center [233, 253] width 35 height 11
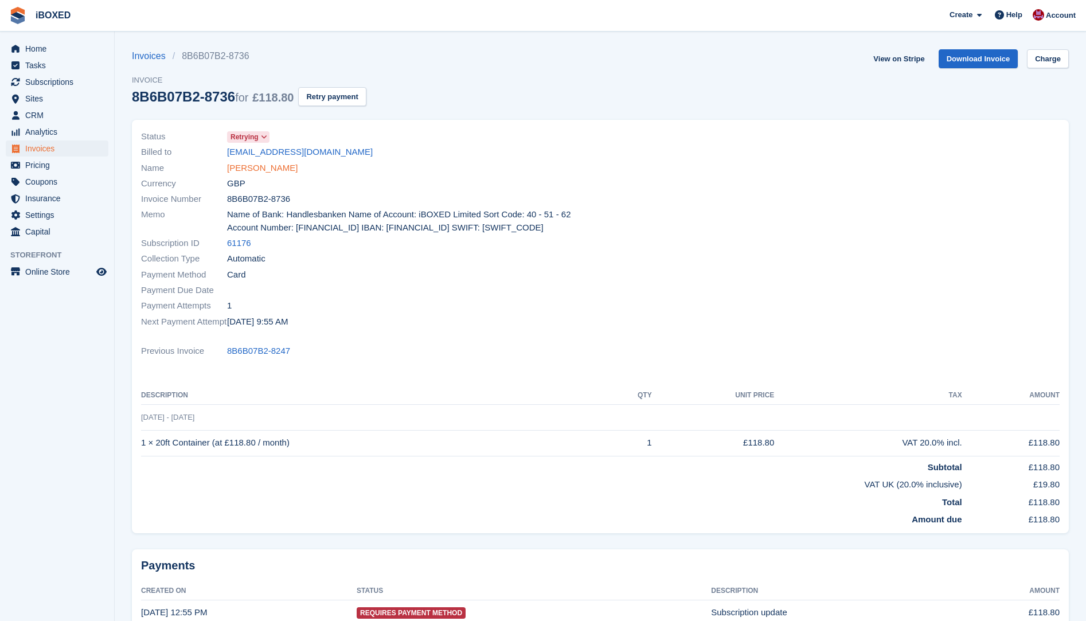
click at [254, 170] on link "Jordan Spashett" at bounding box center [262, 168] width 70 height 13
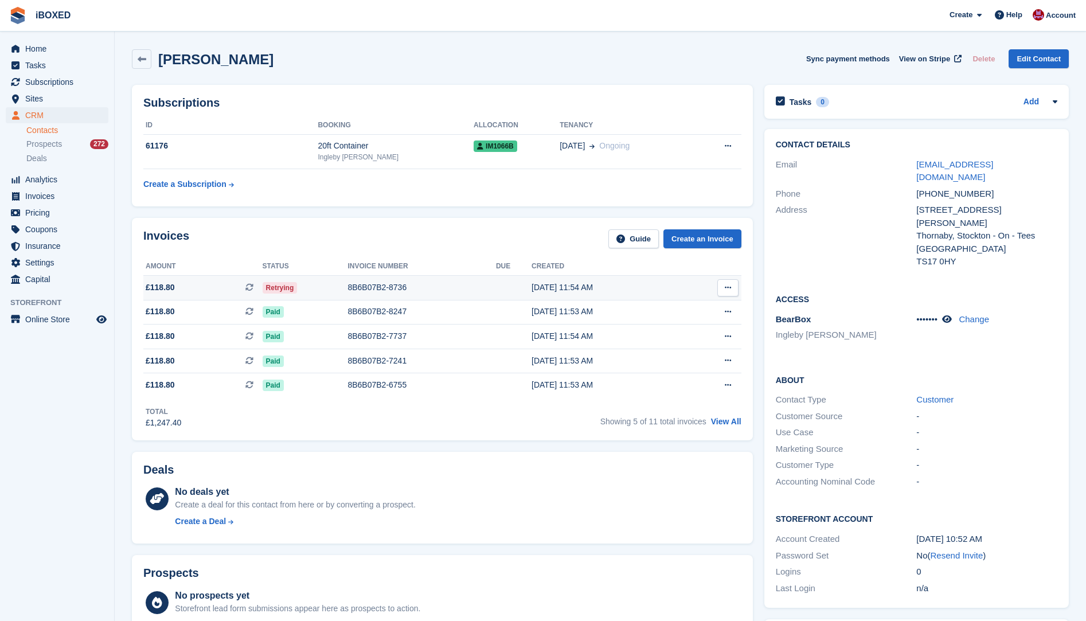
click at [352, 288] on div "8B6B07B2-8736" at bounding box center [421, 287] width 148 height 12
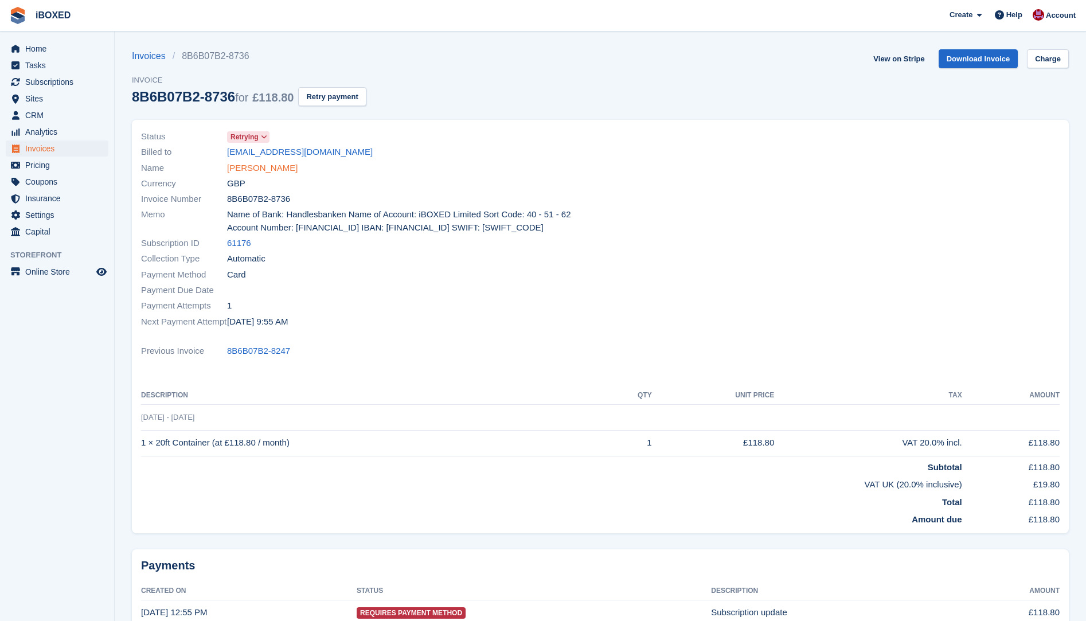
click at [258, 173] on link "[PERSON_NAME]" at bounding box center [262, 168] width 70 height 13
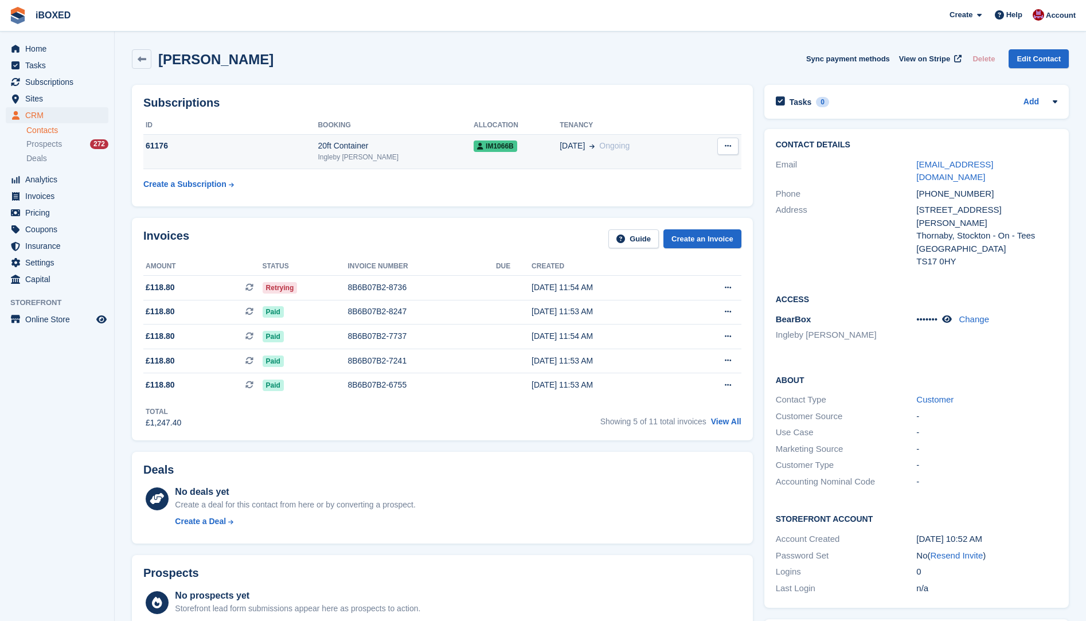
click at [313, 155] on td "61176" at bounding box center [230, 151] width 174 height 35
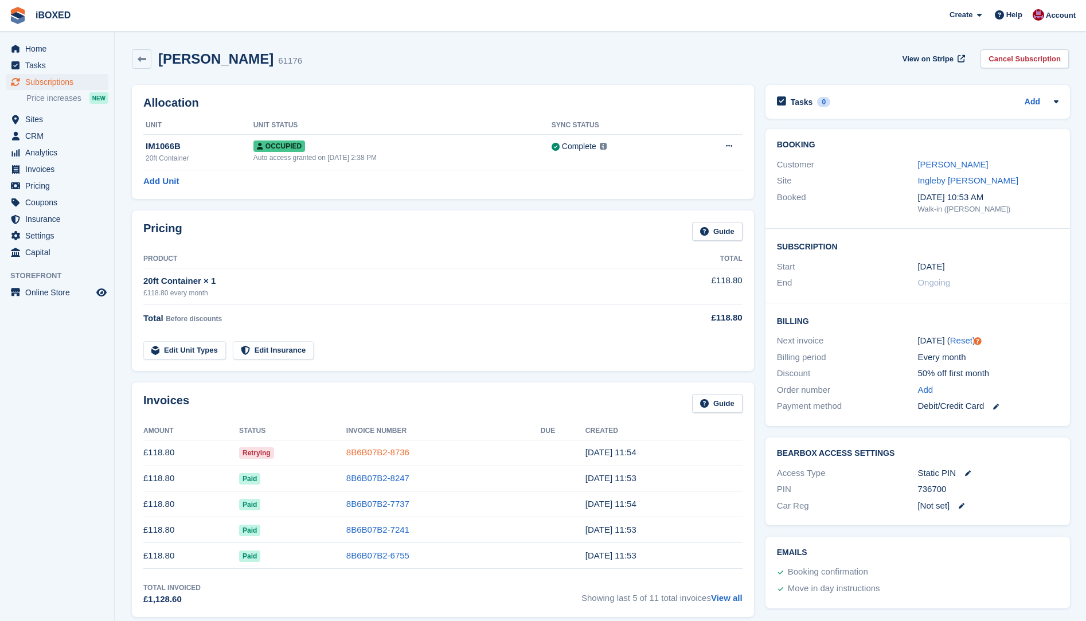
click at [391, 452] on link "8B6B07B2-8736" at bounding box center [377, 452] width 63 height 10
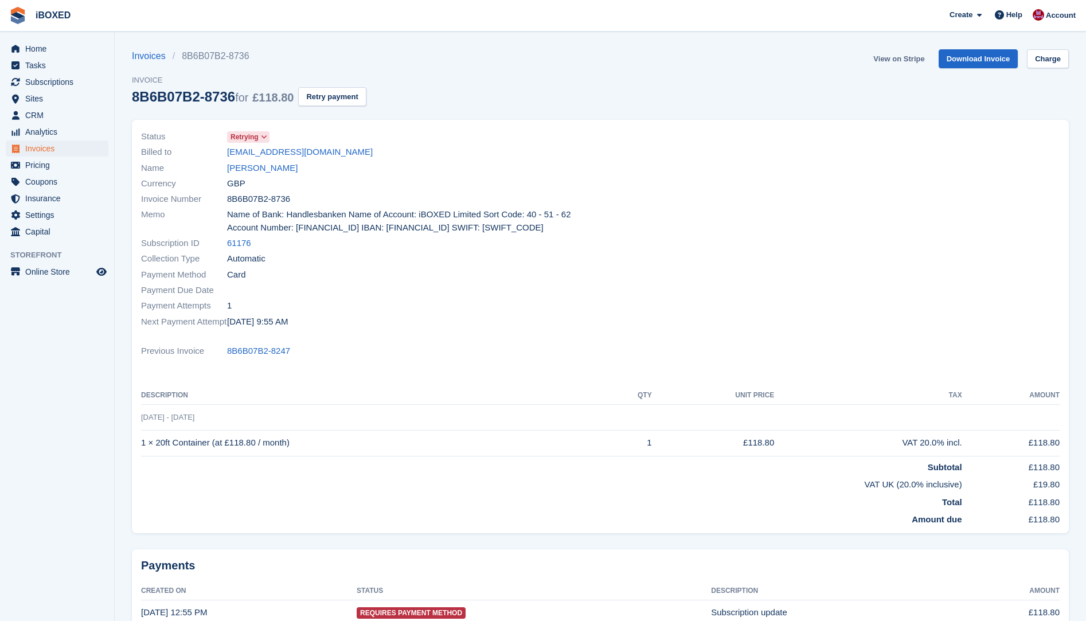
click at [898, 58] on link "View on Stripe" at bounding box center [898, 58] width 60 height 19
drag, startPoint x: 236, startPoint y: 179, endPoint x: 254, endPoint y: 166, distance: 22.3
click at [237, 178] on span "GBP" at bounding box center [236, 183] width 18 height 13
click at [255, 166] on link "[PERSON_NAME]" at bounding box center [262, 168] width 70 height 13
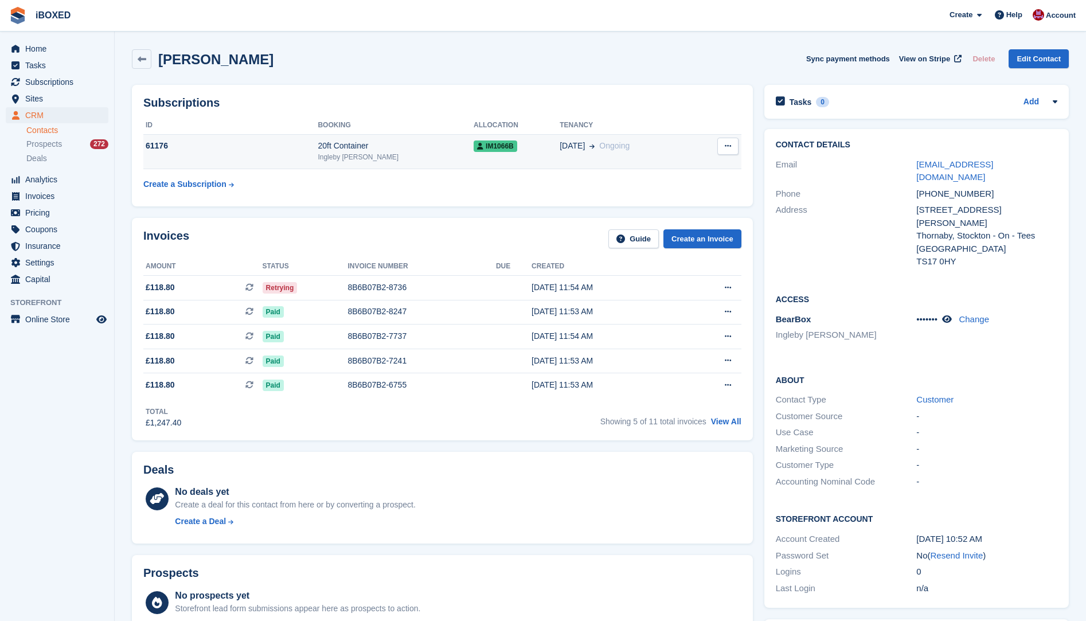
click at [254, 150] on div "61176" at bounding box center [230, 146] width 174 height 12
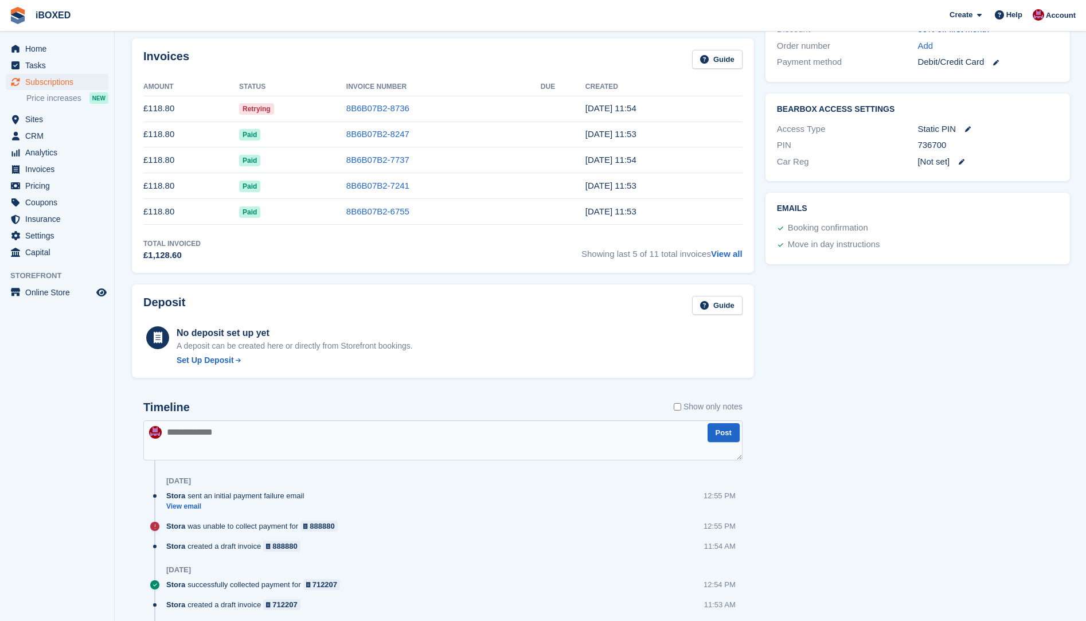
scroll to position [516, 0]
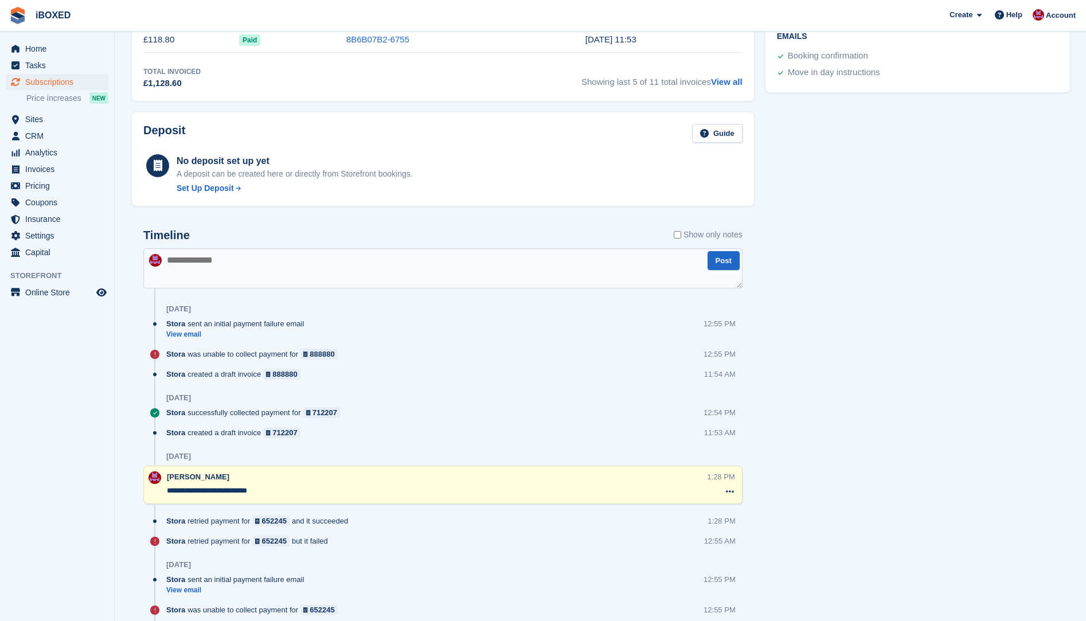
click at [207, 264] on textarea at bounding box center [442, 268] width 599 height 40
type textarea "**********"
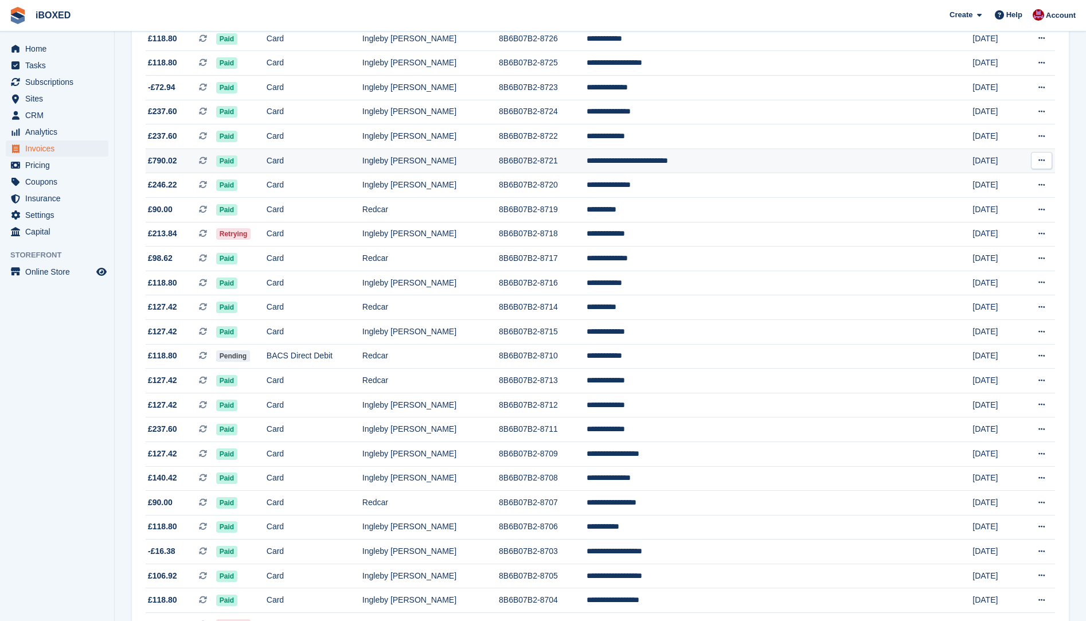
scroll to position [745, 0]
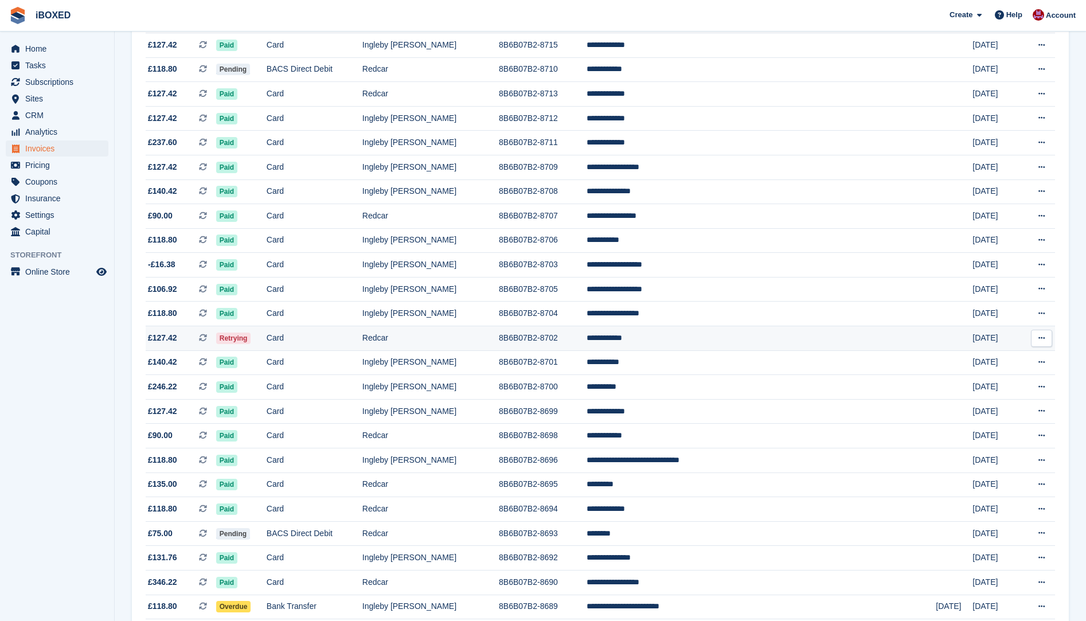
click at [251, 342] on span "Retrying" at bounding box center [233, 337] width 35 height 11
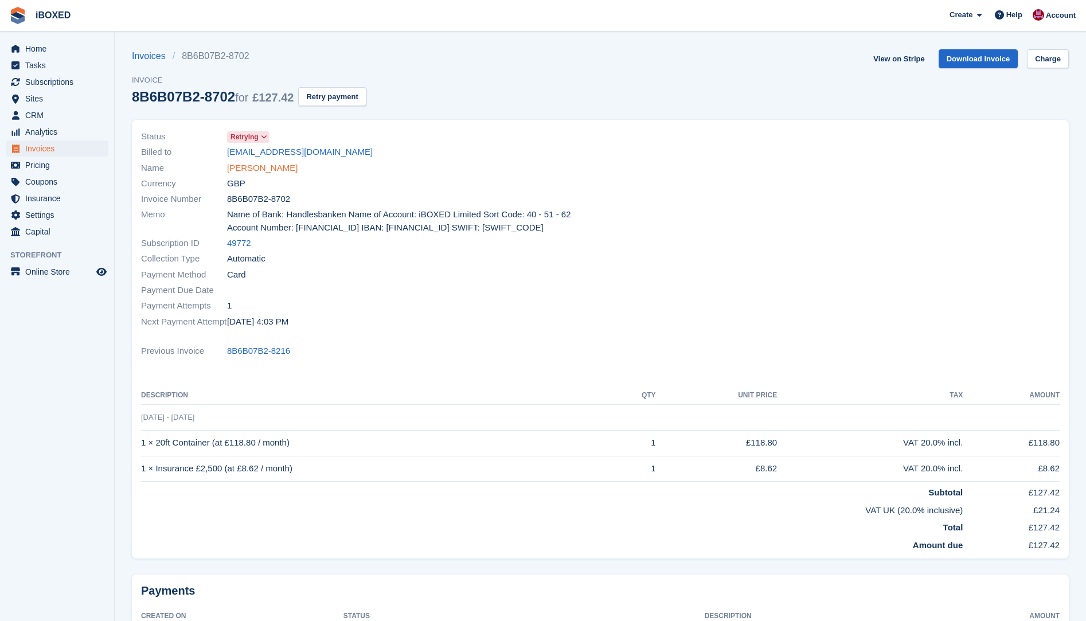
click at [240, 172] on link "[PERSON_NAME]" at bounding box center [262, 168] width 70 height 13
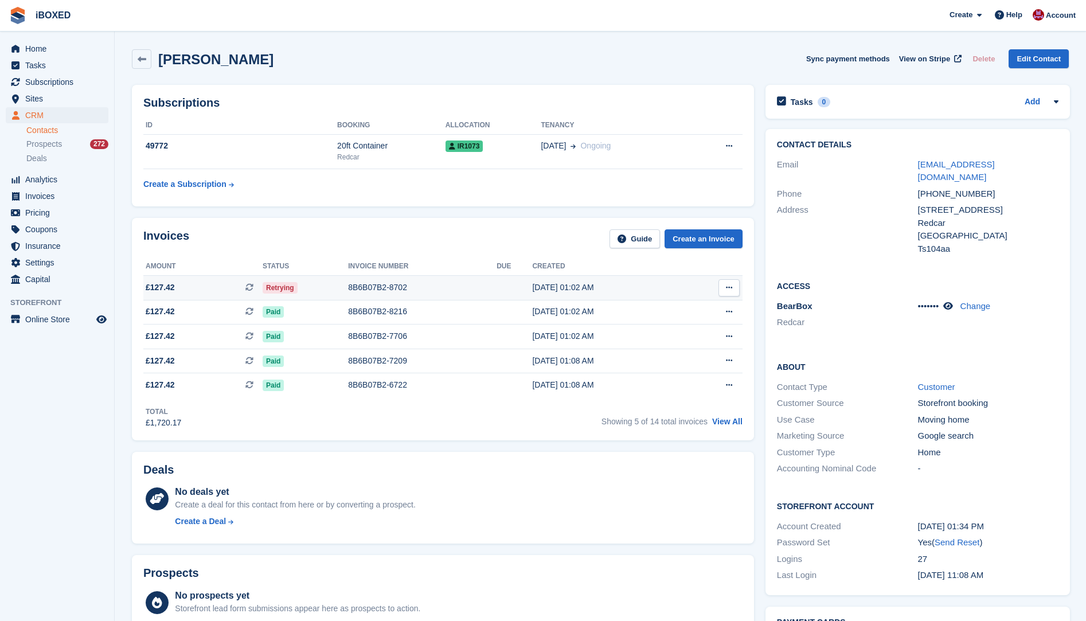
click at [374, 286] on div "8B6B07B2-8702" at bounding box center [422, 287] width 148 height 12
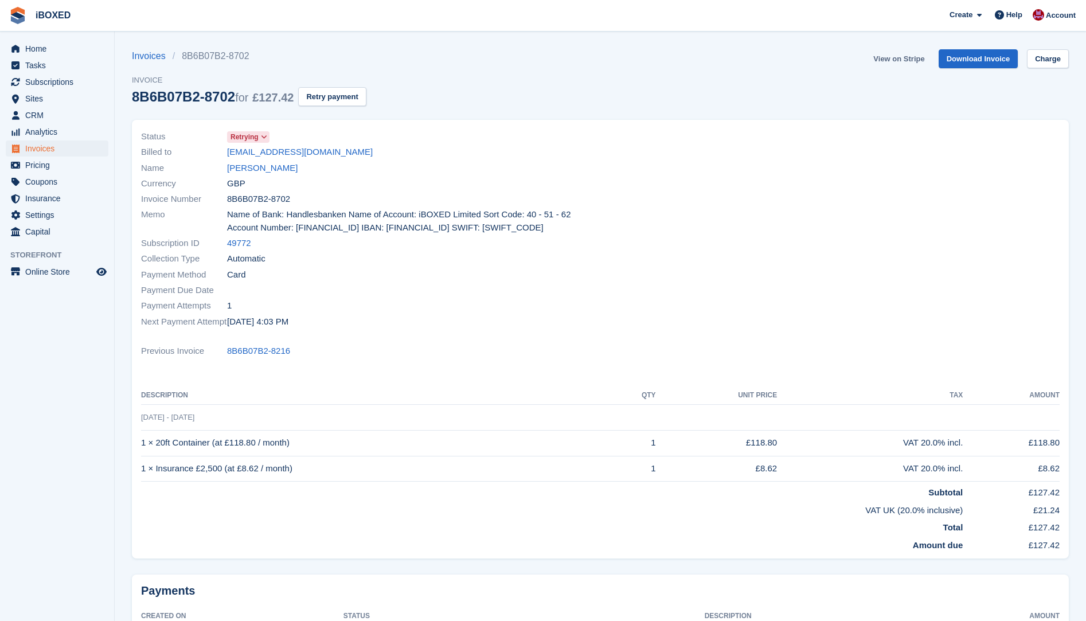
click at [906, 56] on link "View on Stripe" at bounding box center [898, 58] width 60 height 19
click at [274, 170] on link "[PERSON_NAME]" at bounding box center [262, 168] width 70 height 13
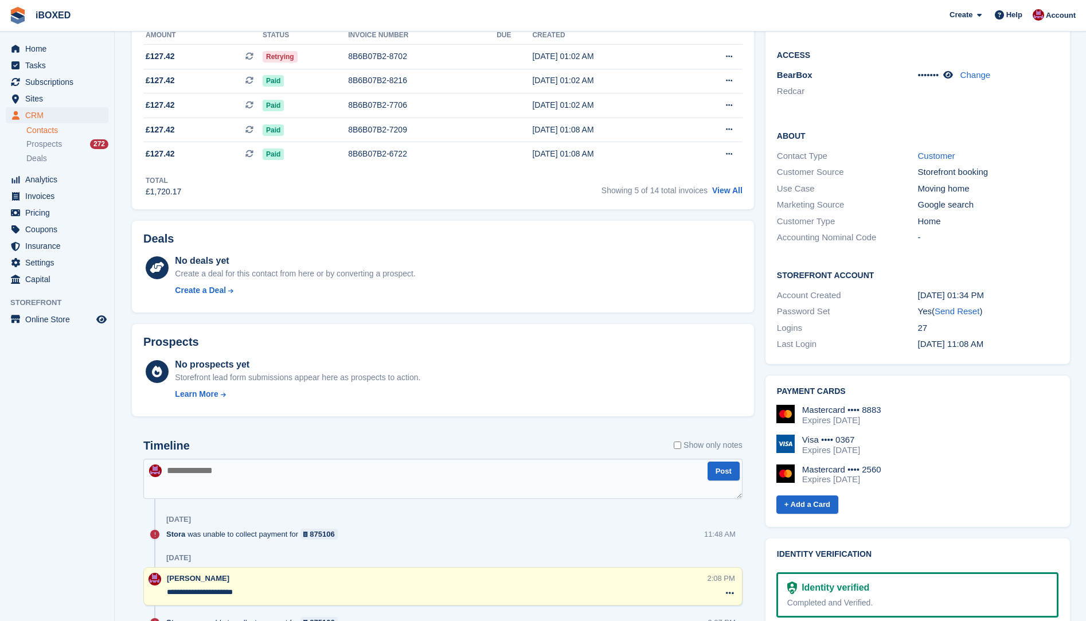
scroll to position [287, 0]
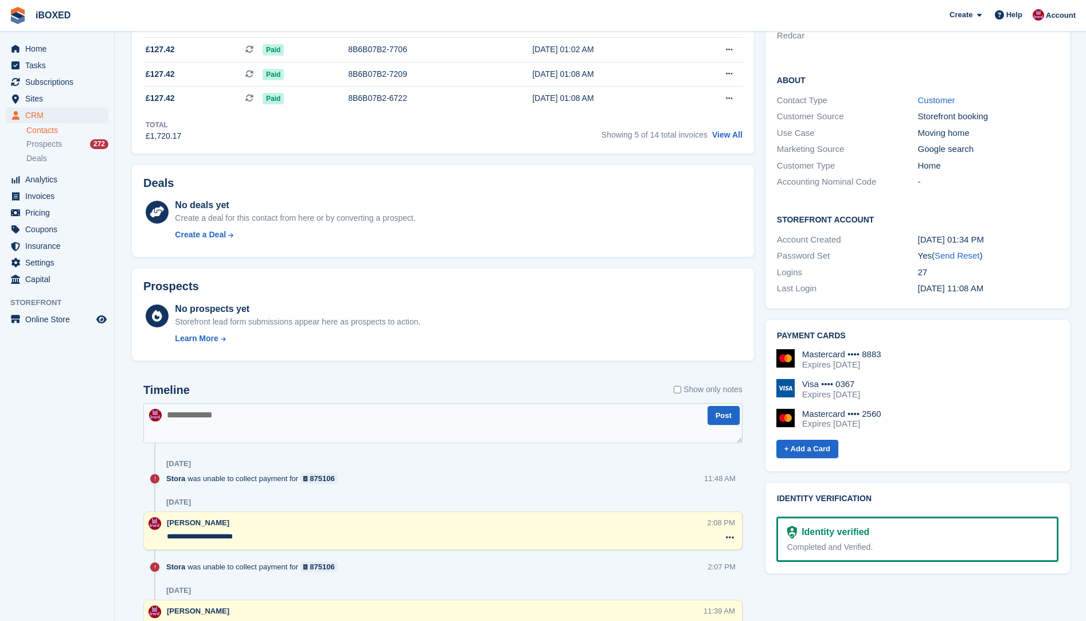
click at [185, 421] on textarea at bounding box center [442, 423] width 599 height 40
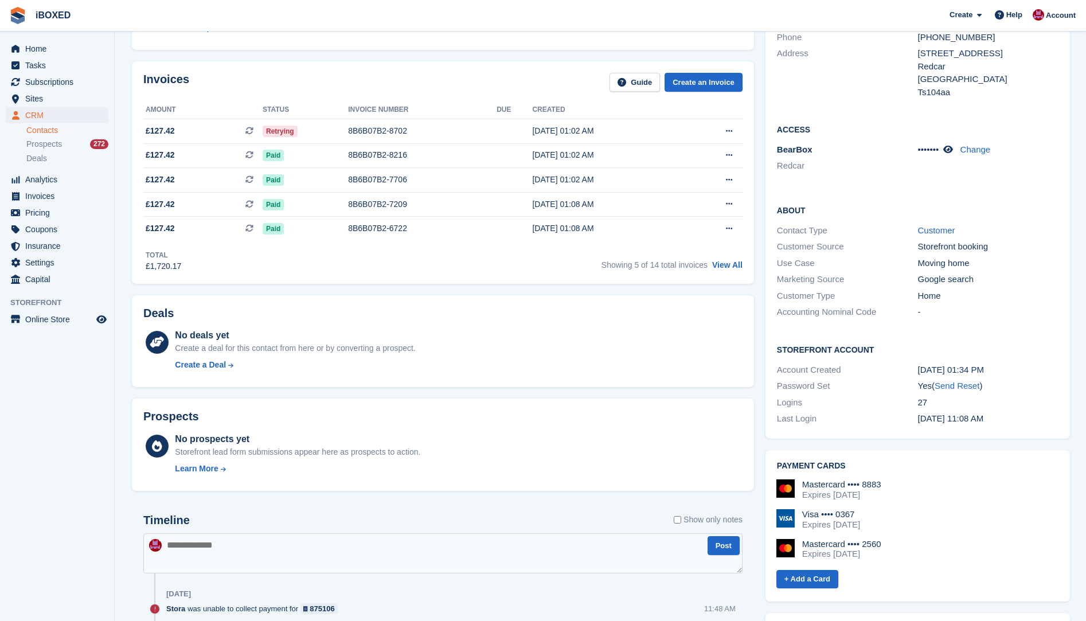
scroll to position [57, 0]
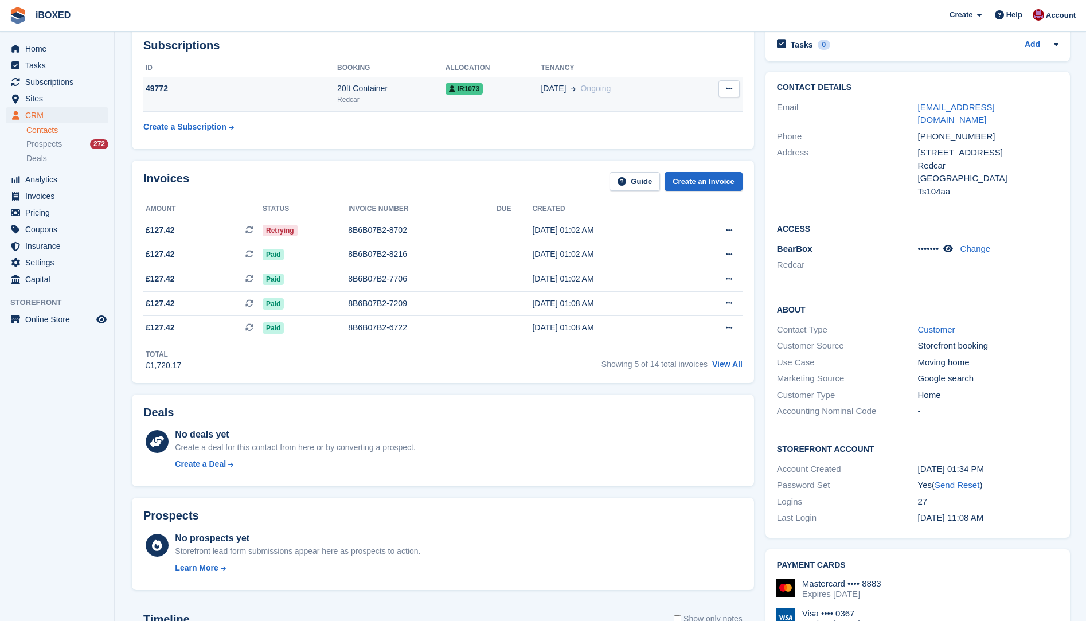
click at [228, 98] on td "49772" at bounding box center [240, 94] width 194 height 35
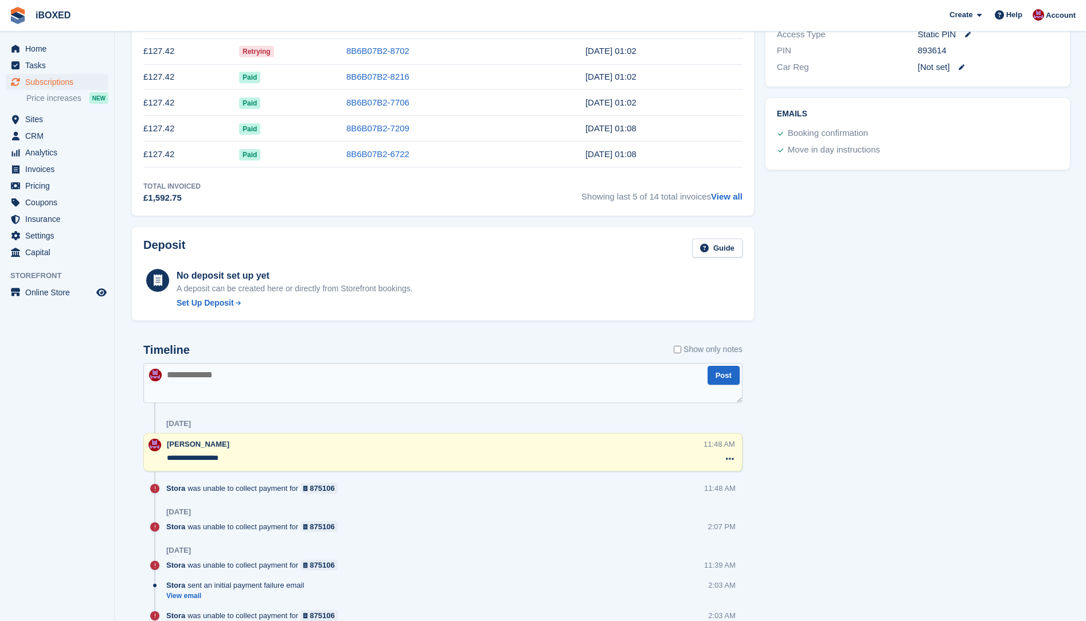
scroll to position [459, 0]
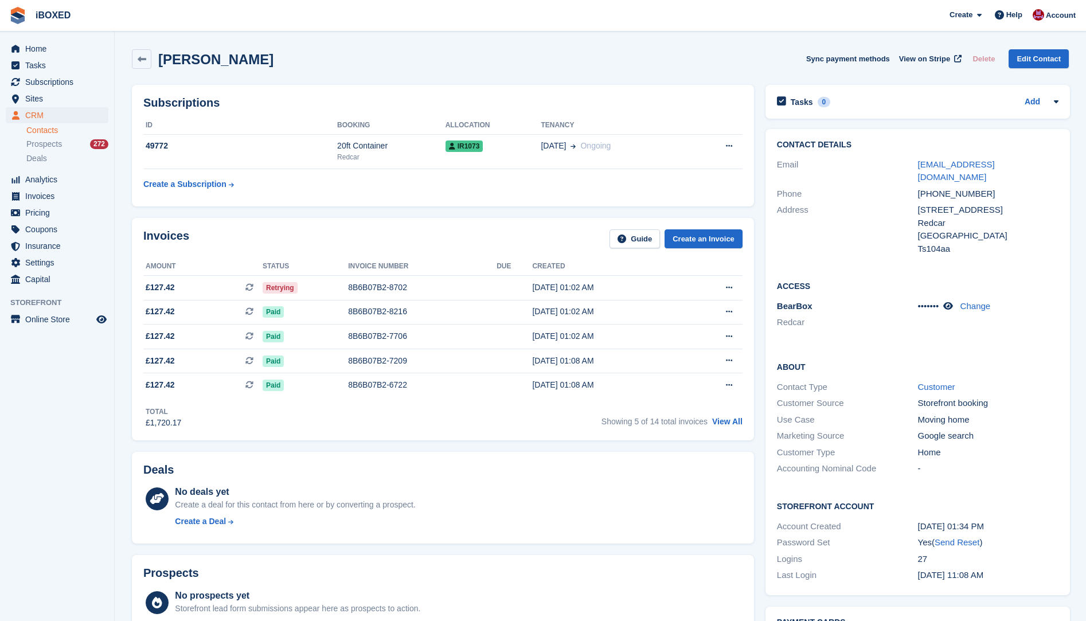
scroll to position [57, 0]
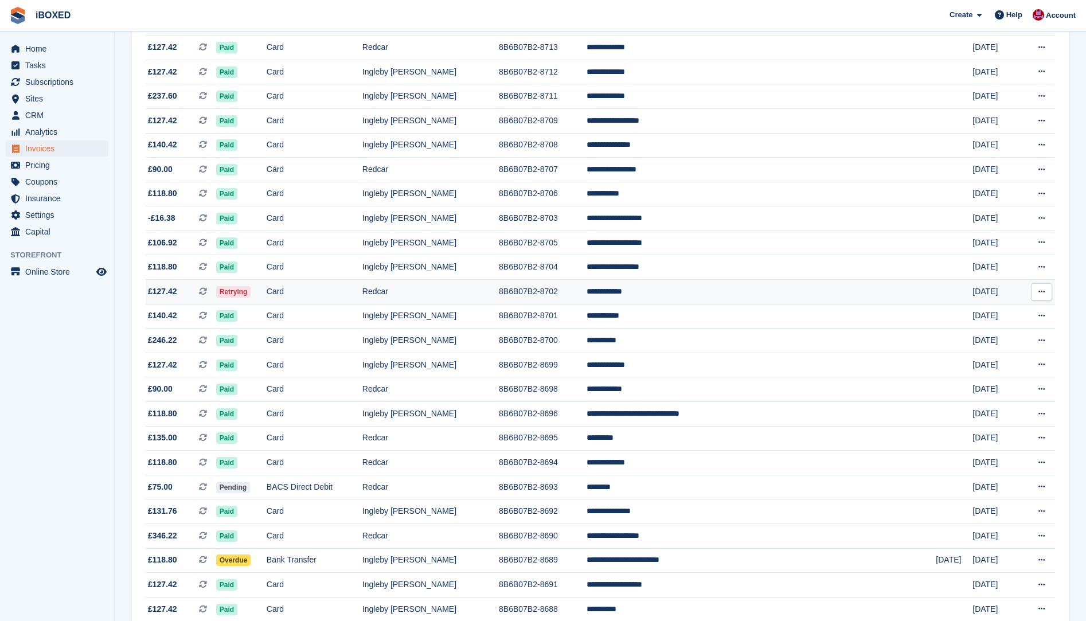
scroll to position [849, 0]
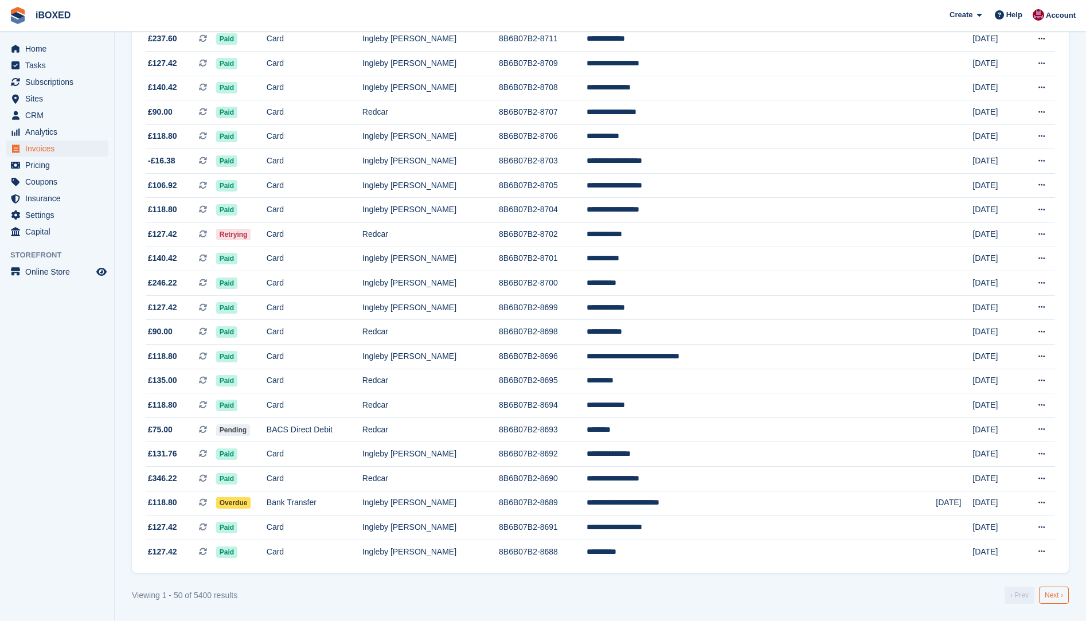
click at [1053, 595] on link "Next ›" at bounding box center [1054, 594] width 30 height 17
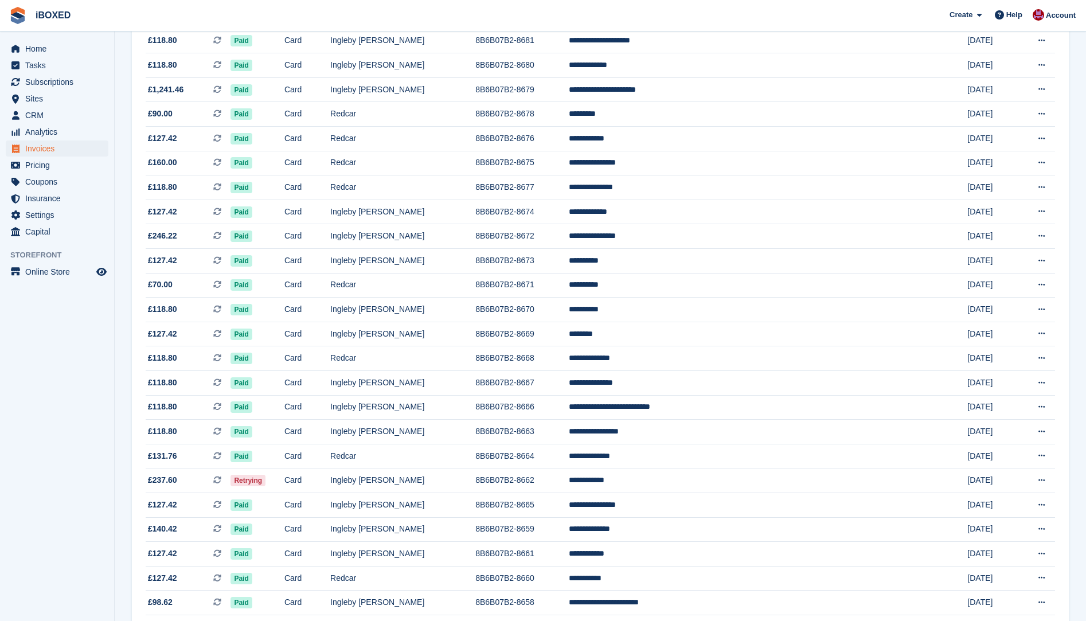
scroll to position [459, 0]
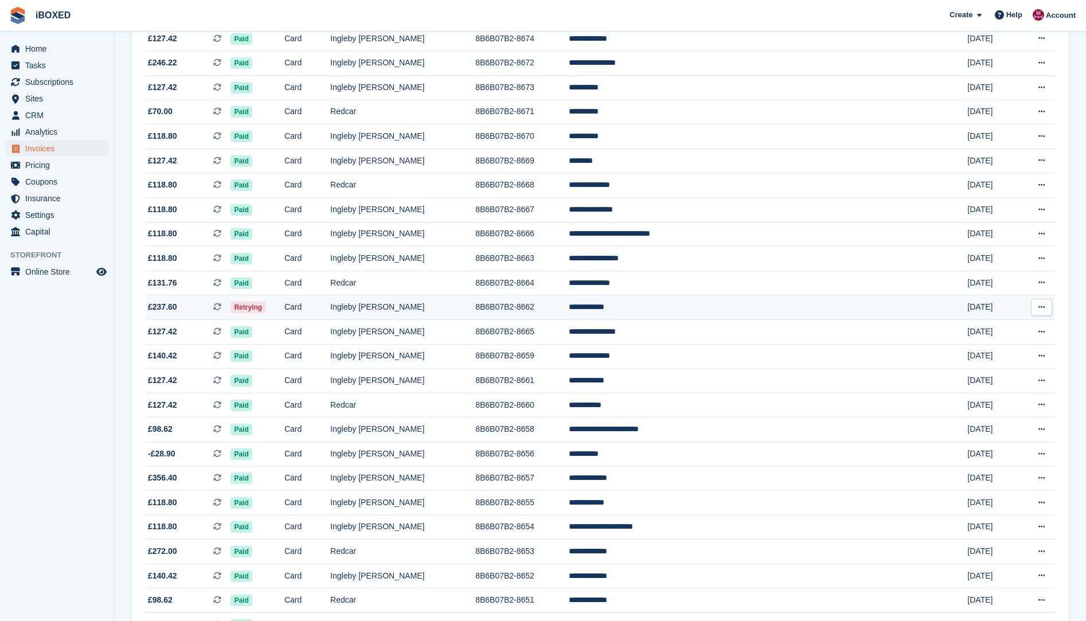
click at [230, 300] on td "£237.60 This is a recurring subscription invoice." at bounding box center [188, 307] width 85 height 25
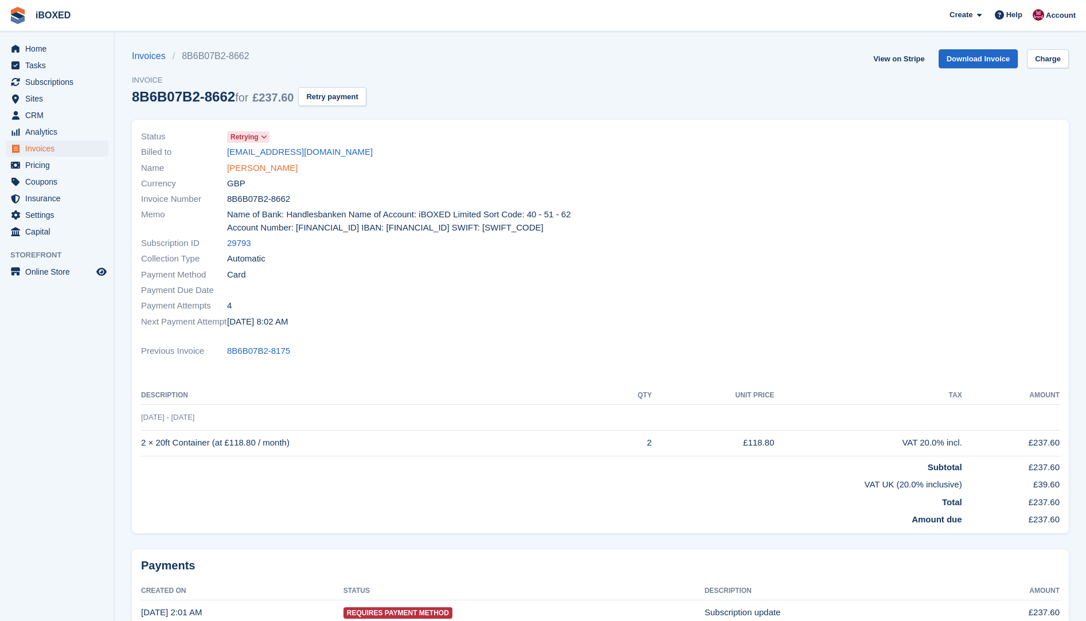
click at [241, 172] on link "[PERSON_NAME]" at bounding box center [262, 168] width 70 height 13
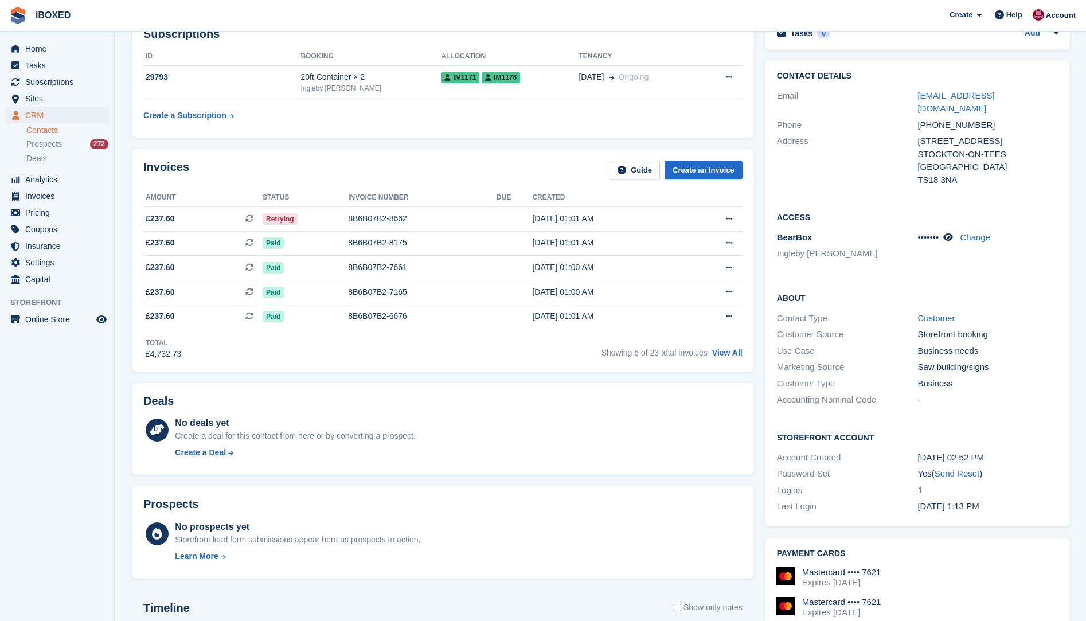
scroll to position [57, 0]
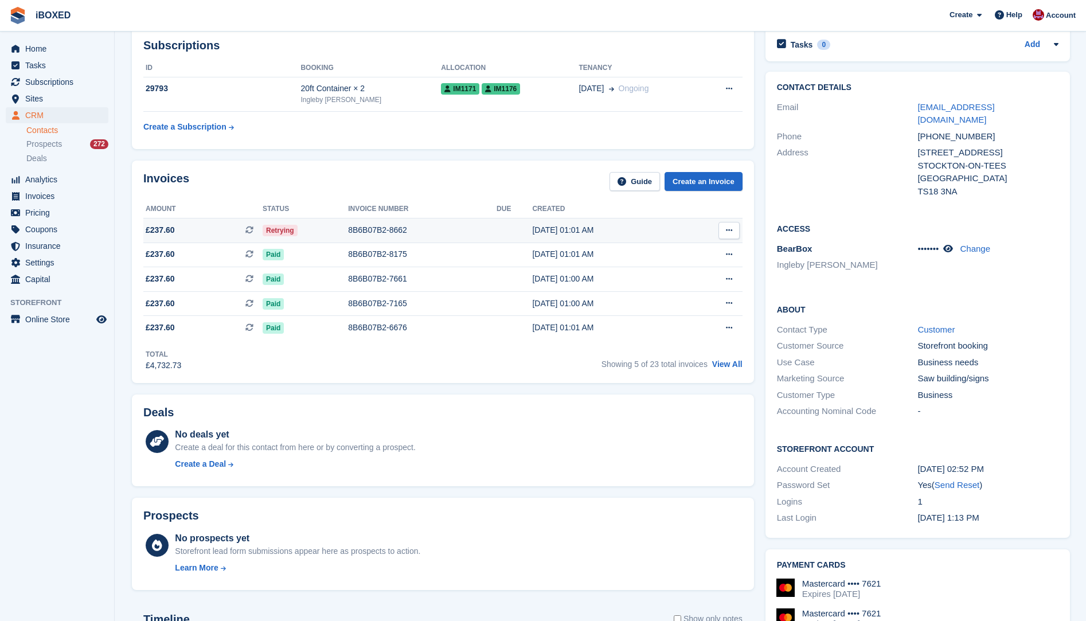
click at [358, 226] on div "8B6B07B2-8662" at bounding box center [422, 230] width 148 height 12
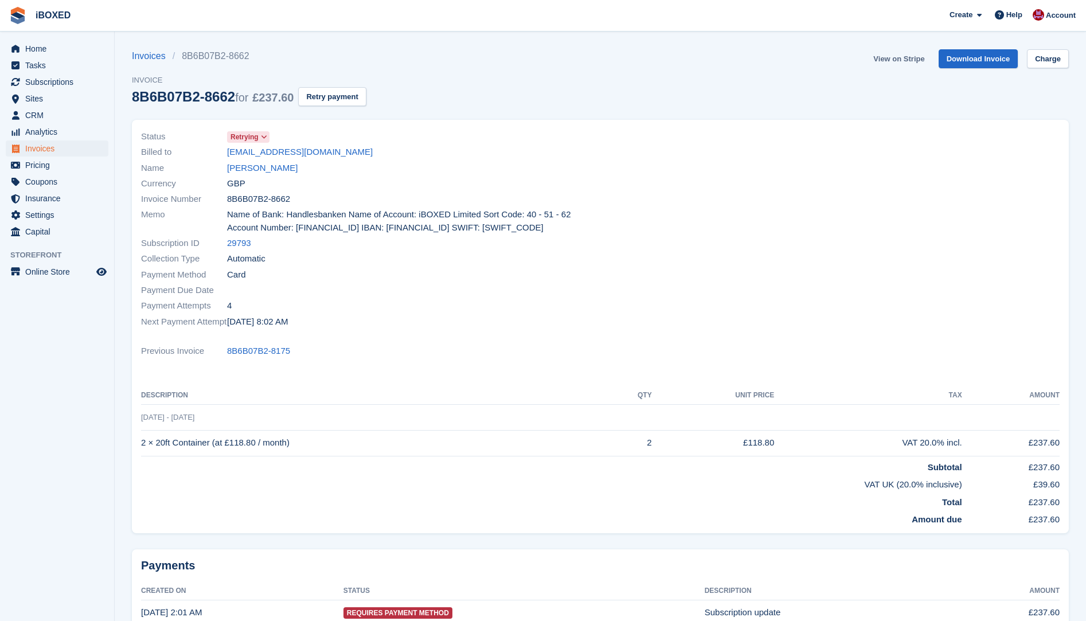
click at [890, 58] on link "View on Stripe" at bounding box center [898, 58] width 60 height 19
click at [250, 164] on link "[PERSON_NAME]" at bounding box center [262, 168] width 70 height 13
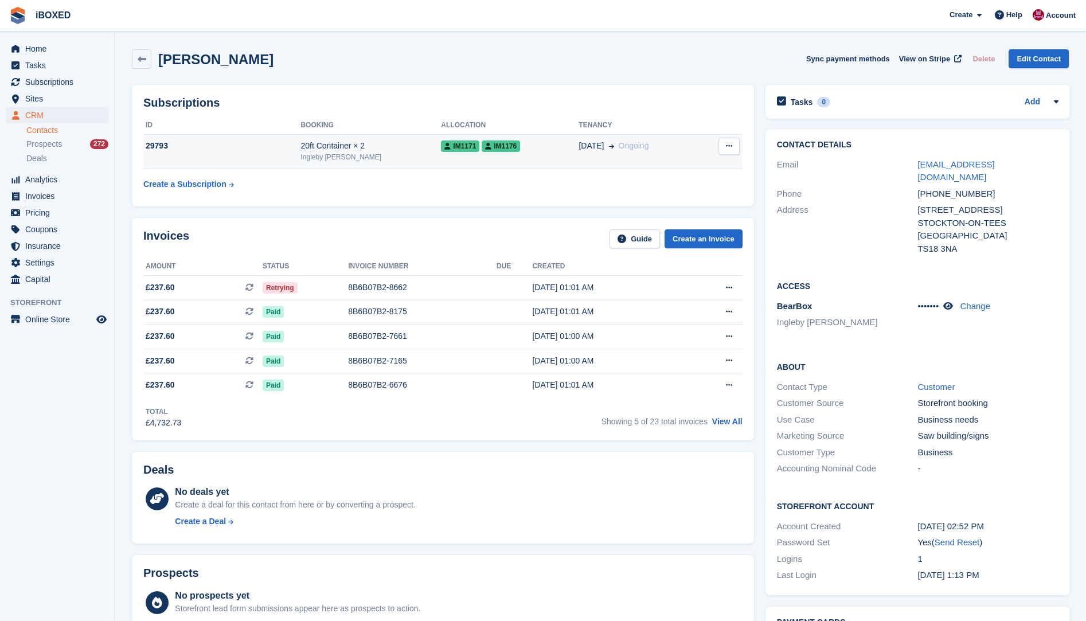
click at [265, 155] on td "29793" at bounding box center [221, 151] width 157 height 35
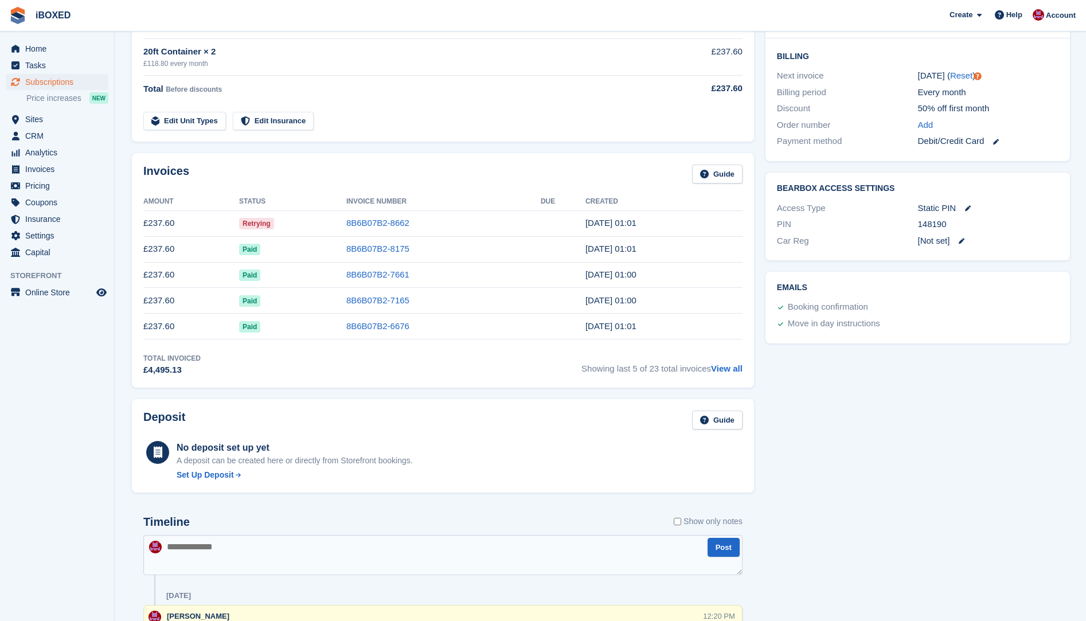
scroll to position [319, 0]
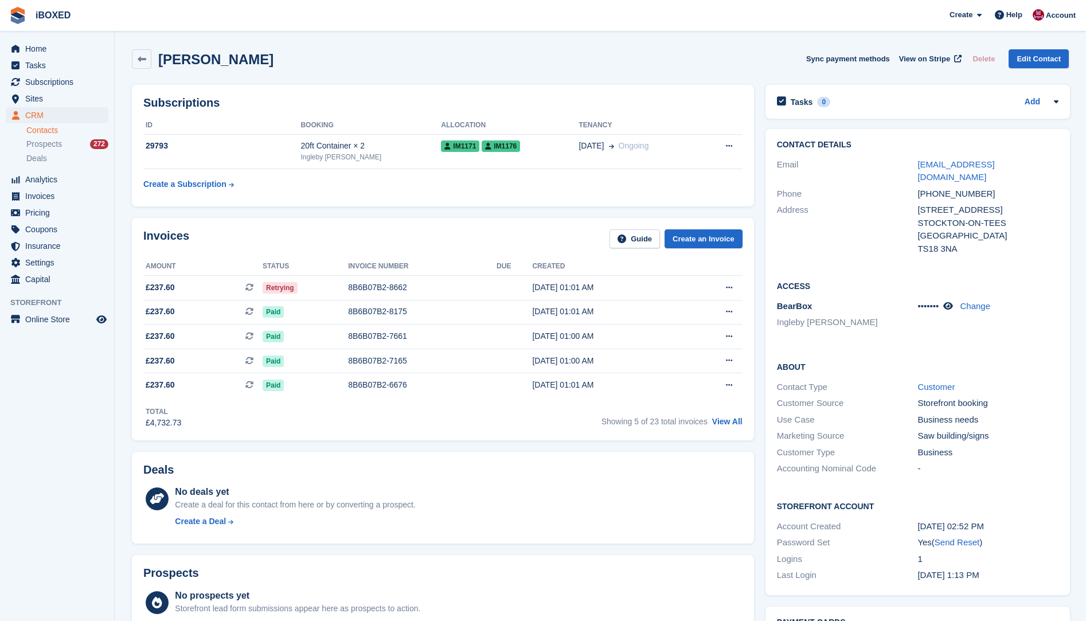
scroll to position [57, 0]
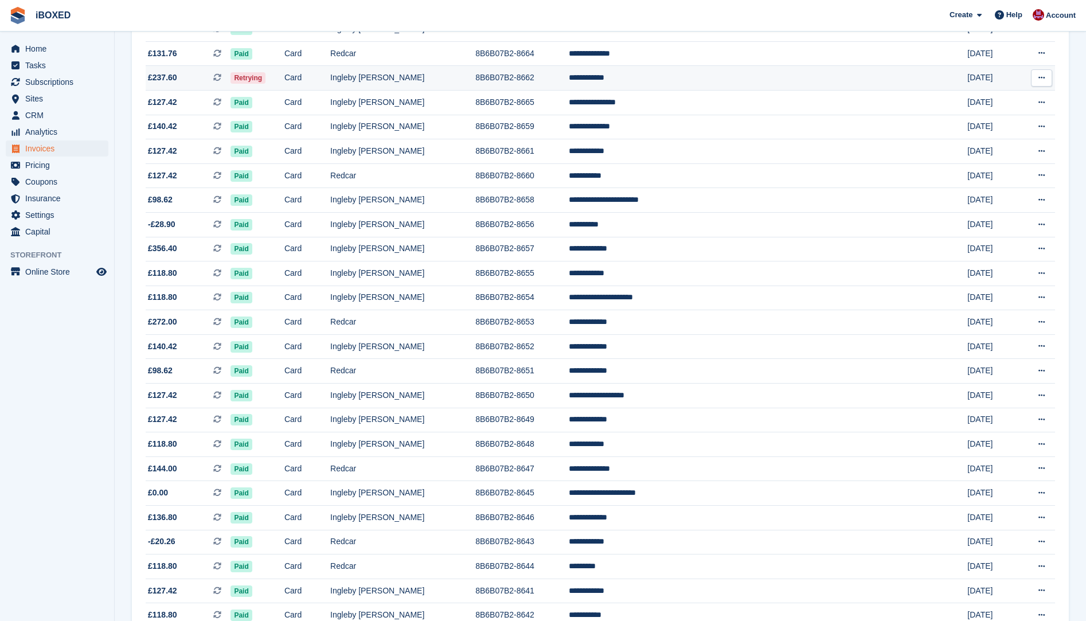
scroll to position [849, 0]
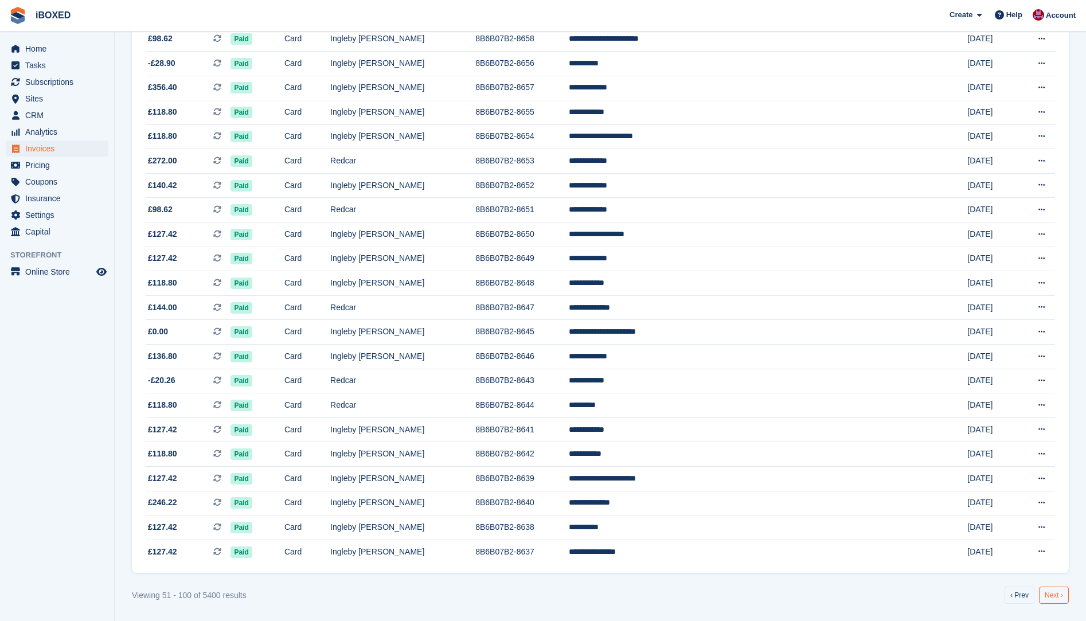
click at [1050, 591] on link "Next ›" at bounding box center [1054, 594] width 30 height 17
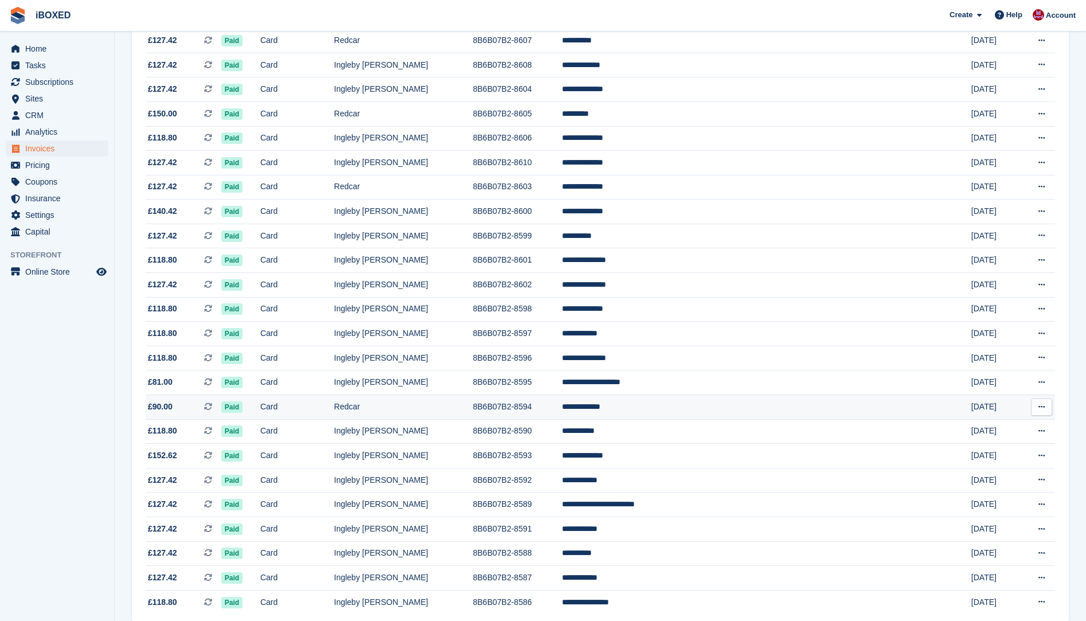
scroll to position [849, 0]
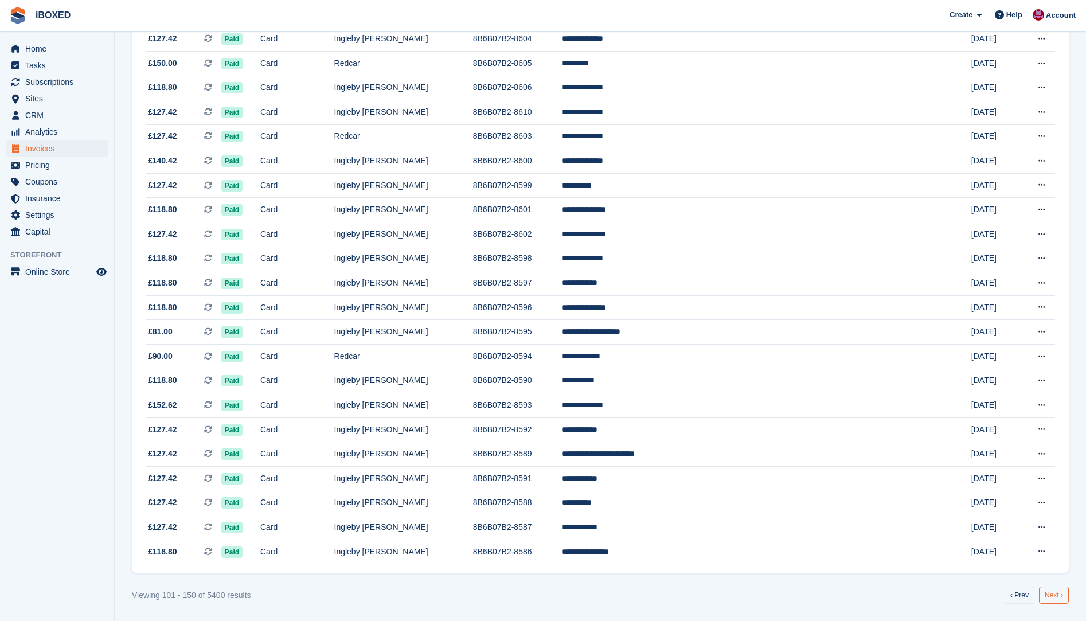
click at [1058, 594] on link "Next ›" at bounding box center [1054, 594] width 30 height 17
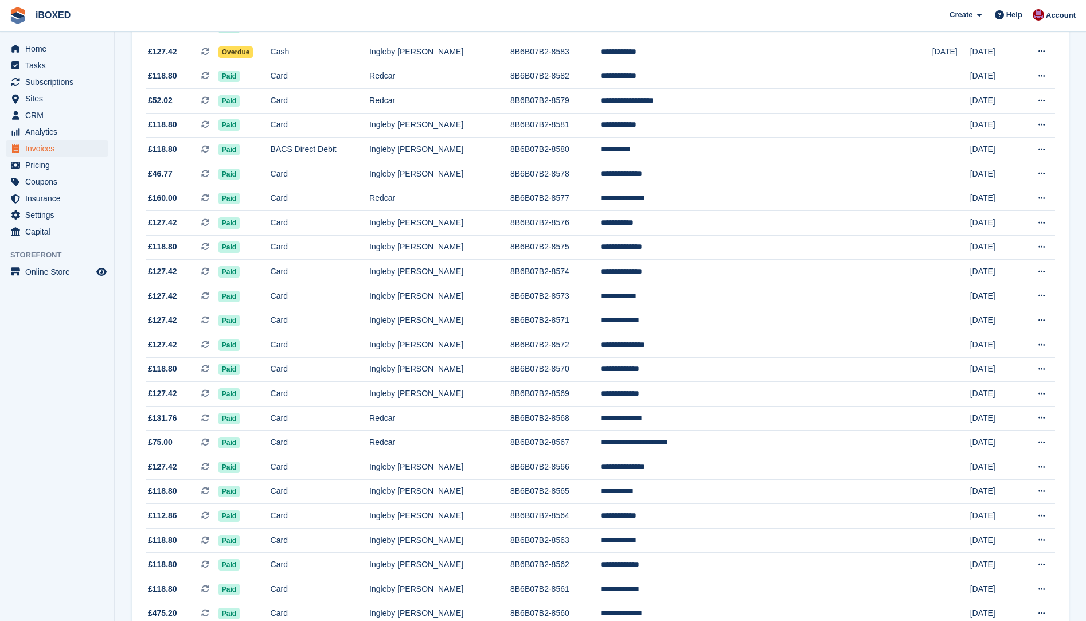
scroll to position [46, 0]
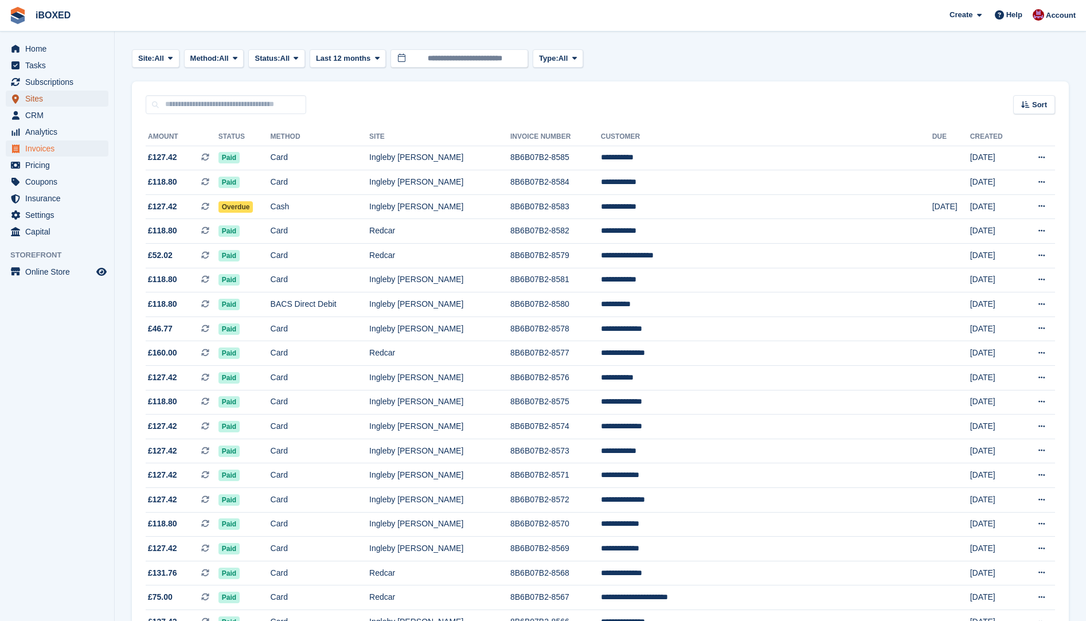
click at [38, 98] on span "Sites" at bounding box center [59, 99] width 69 height 16
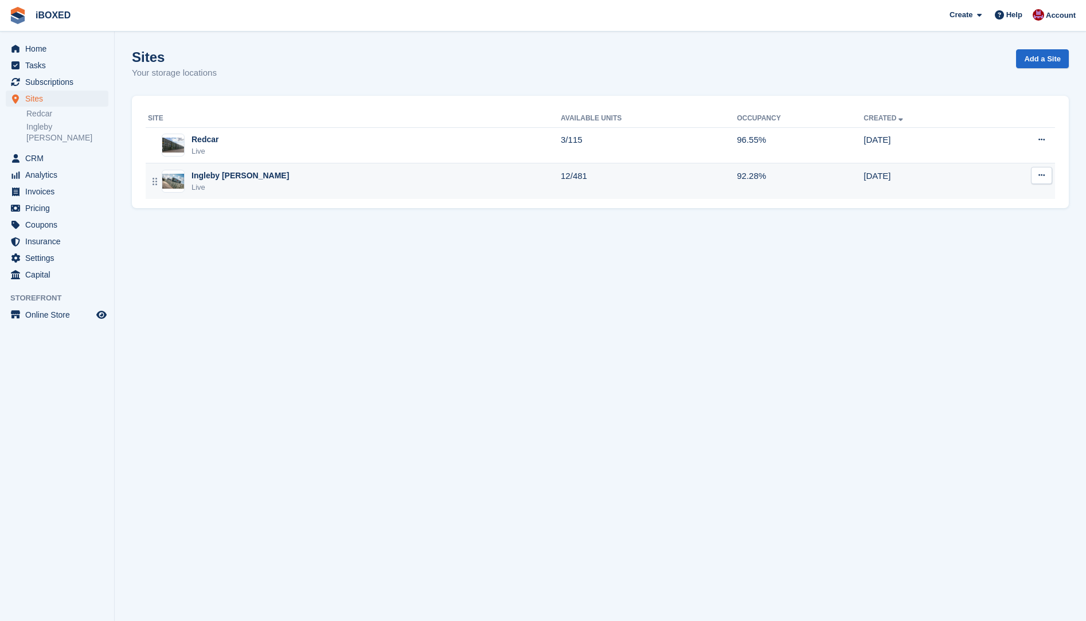
click at [169, 182] on img at bounding box center [173, 181] width 22 height 15
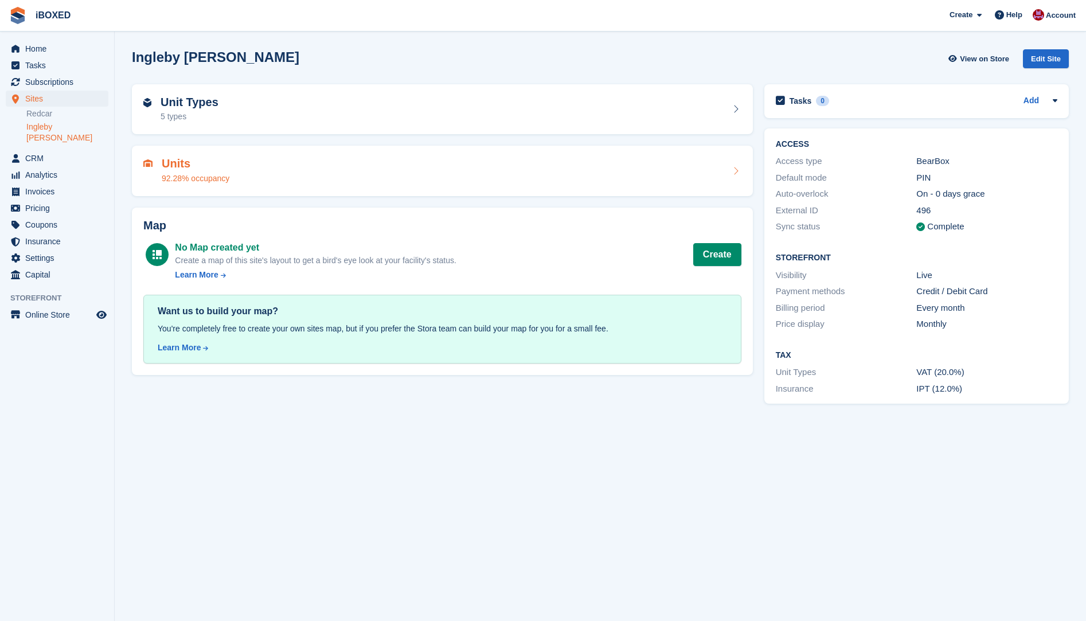
click at [201, 161] on h2 "Units" at bounding box center [196, 163] width 68 height 13
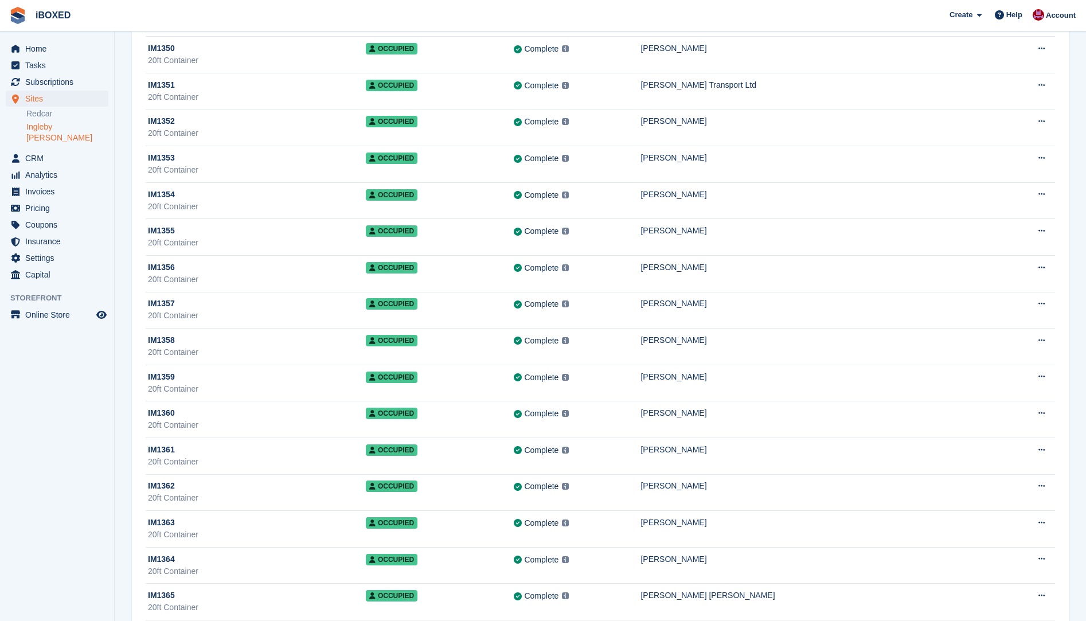
scroll to position [13297, 0]
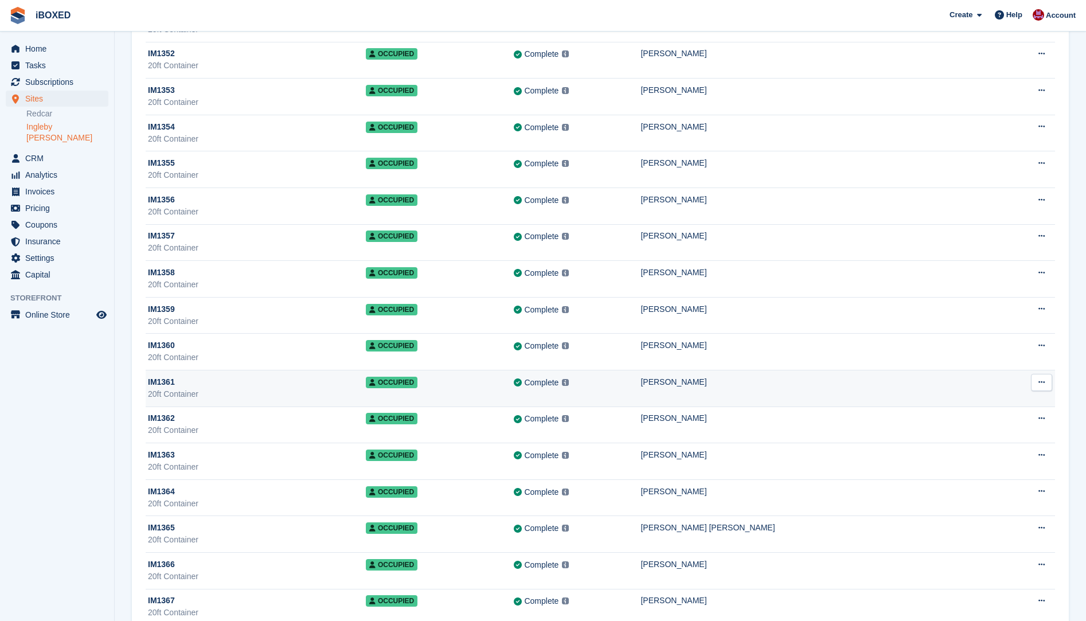
click at [211, 389] on div "20ft Container" at bounding box center [257, 394] width 218 height 12
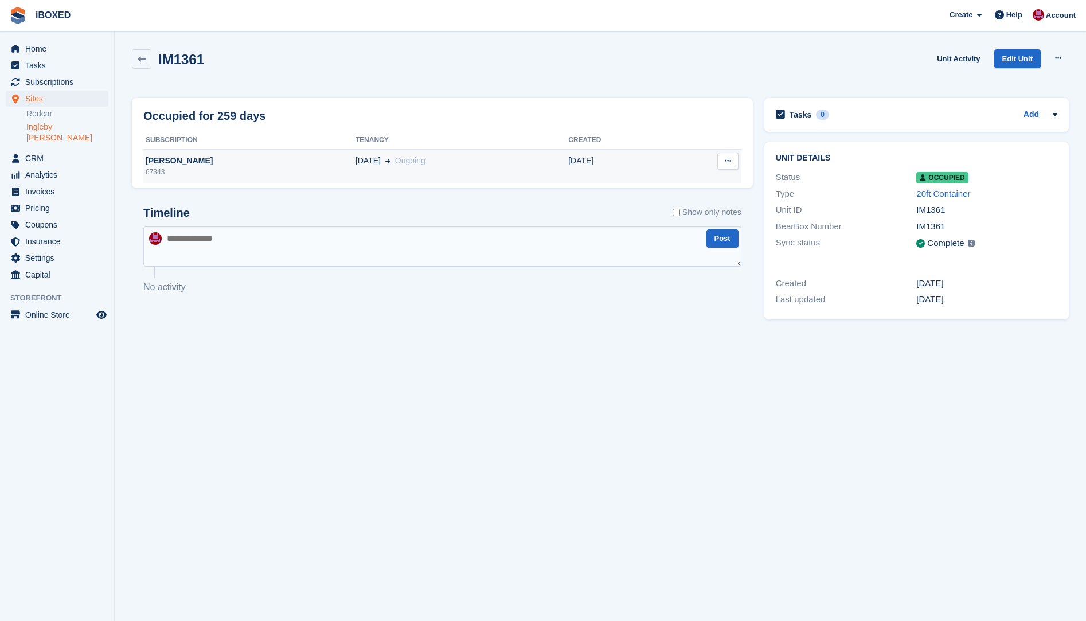
click at [385, 163] on icon at bounding box center [387, 161] width 5 height 6
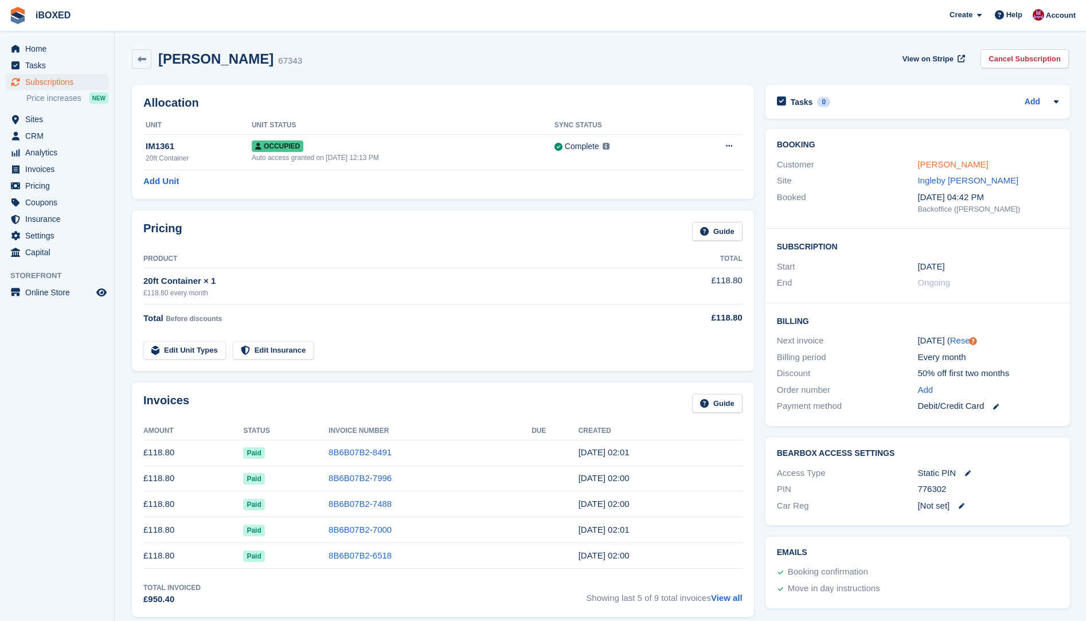
click at [930, 159] on link "[PERSON_NAME]" at bounding box center [952, 164] width 70 height 10
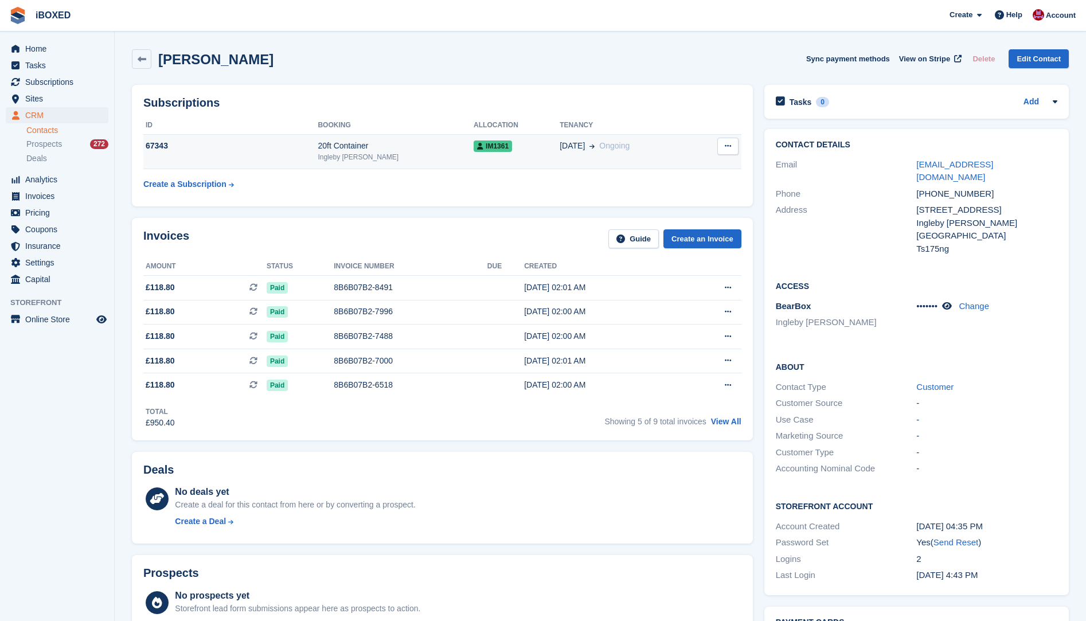
click at [280, 160] on td "67343" at bounding box center [230, 151] width 174 height 35
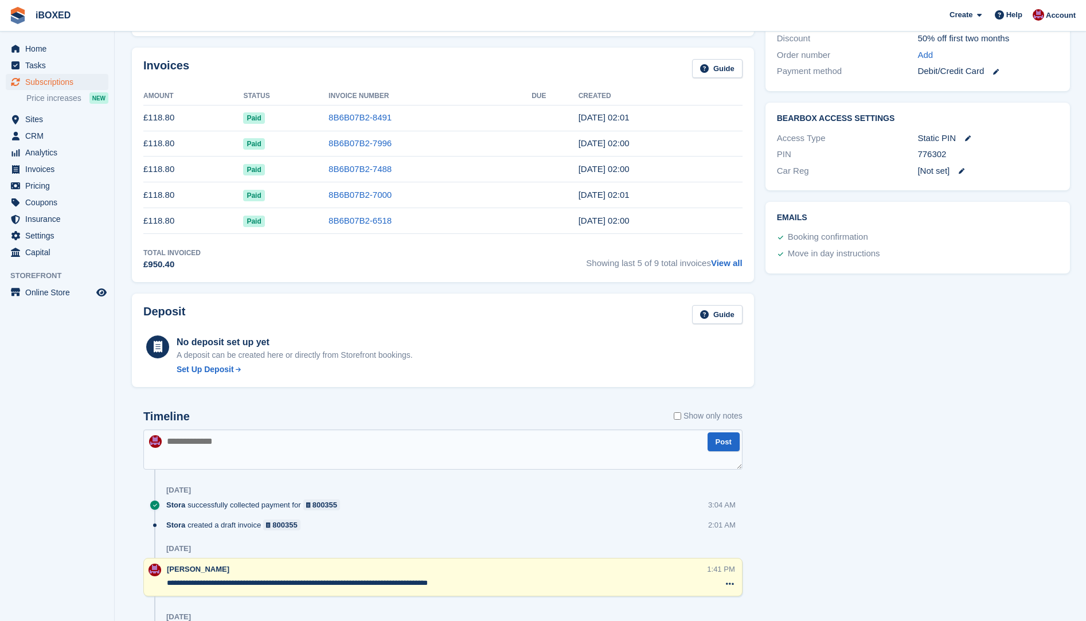
scroll to position [401, 0]
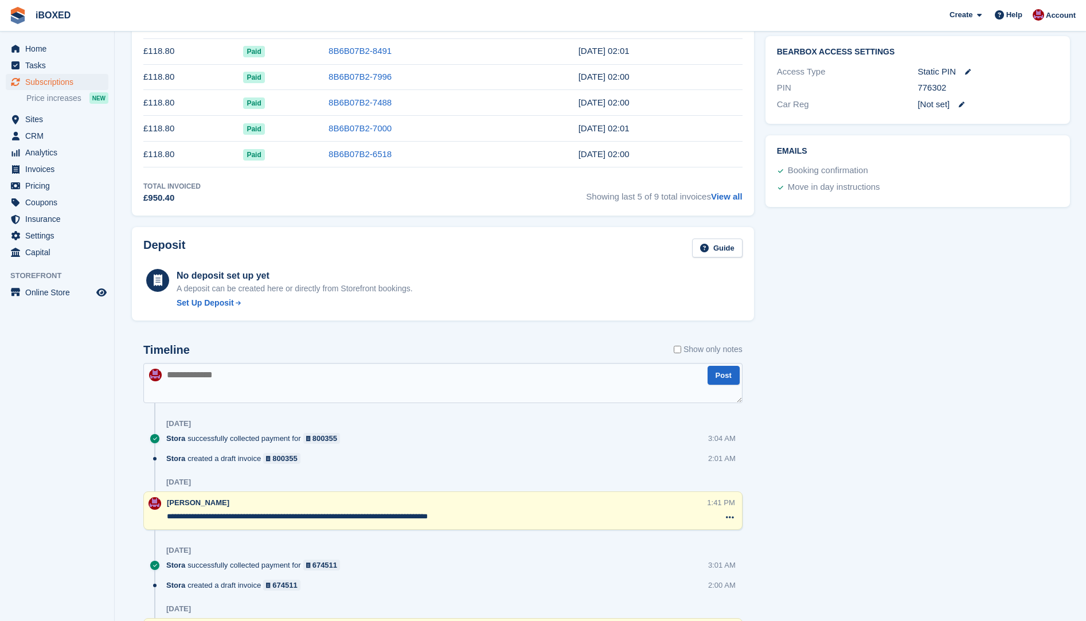
click at [198, 376] on textarea at bounding box center [442, 383] width 599 height 40
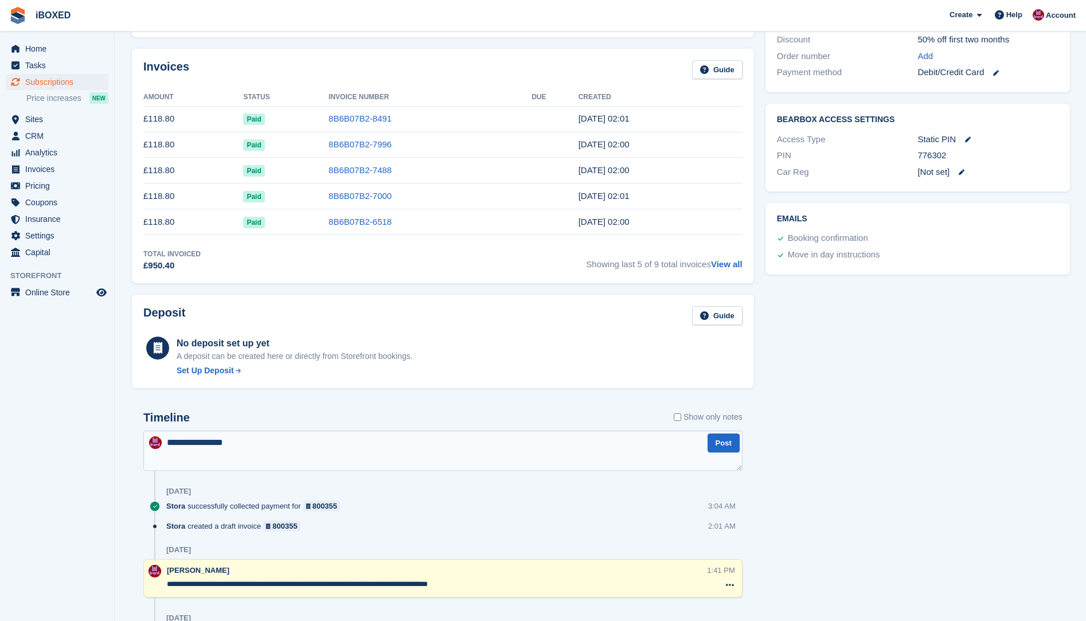
scroll to position [459, 0]
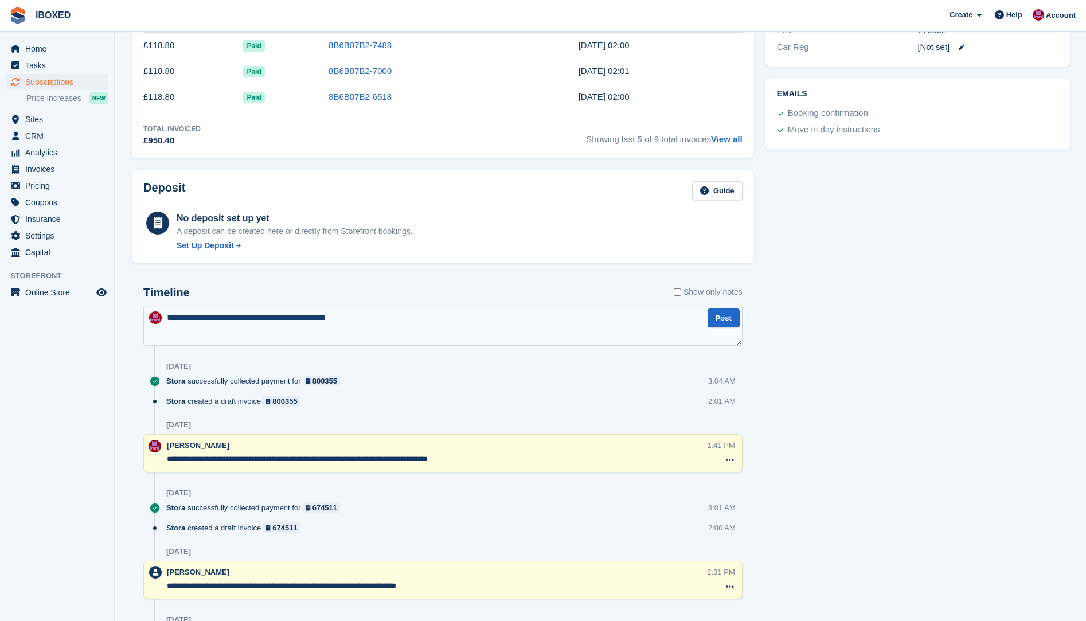
type textarea "**********"
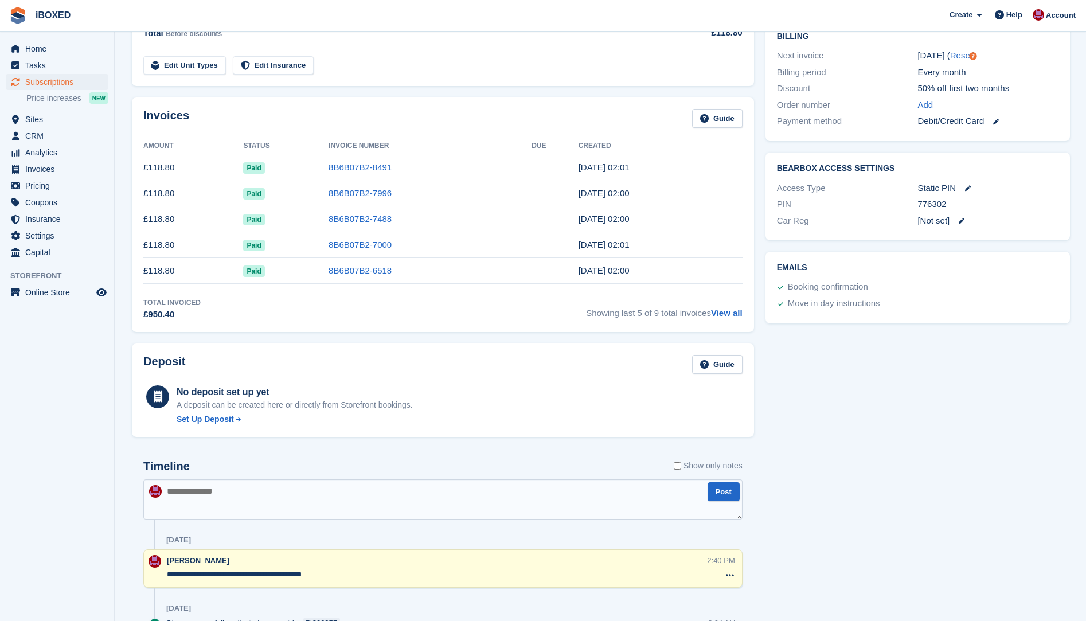
scroll to position [229, 0]
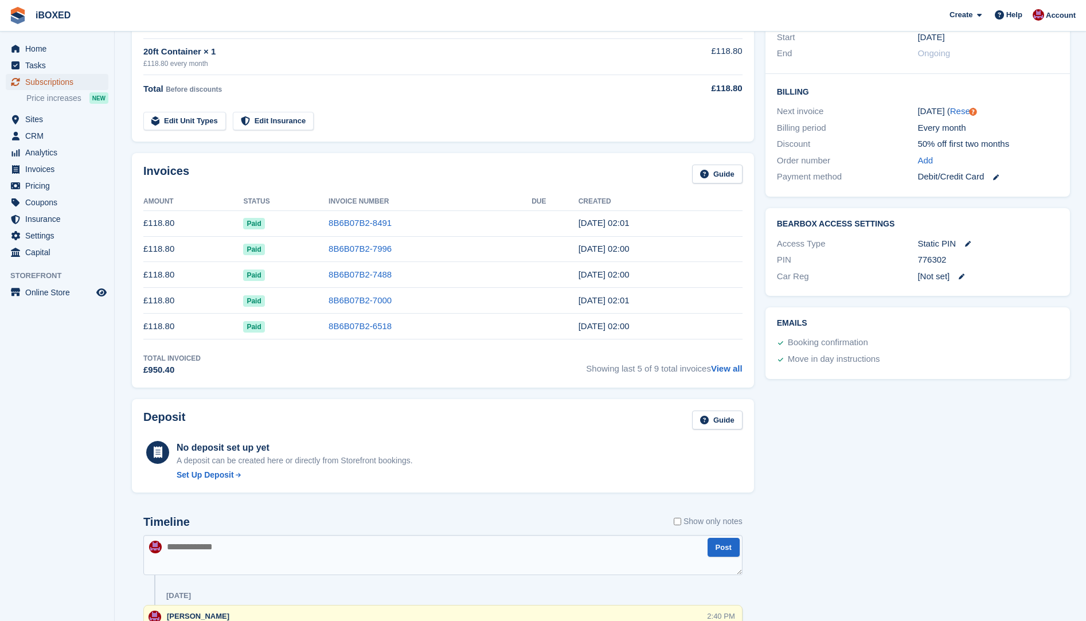
click at [36, 87] on span "Subscriptions" at bounding box center [59, 82] width 69 height 16
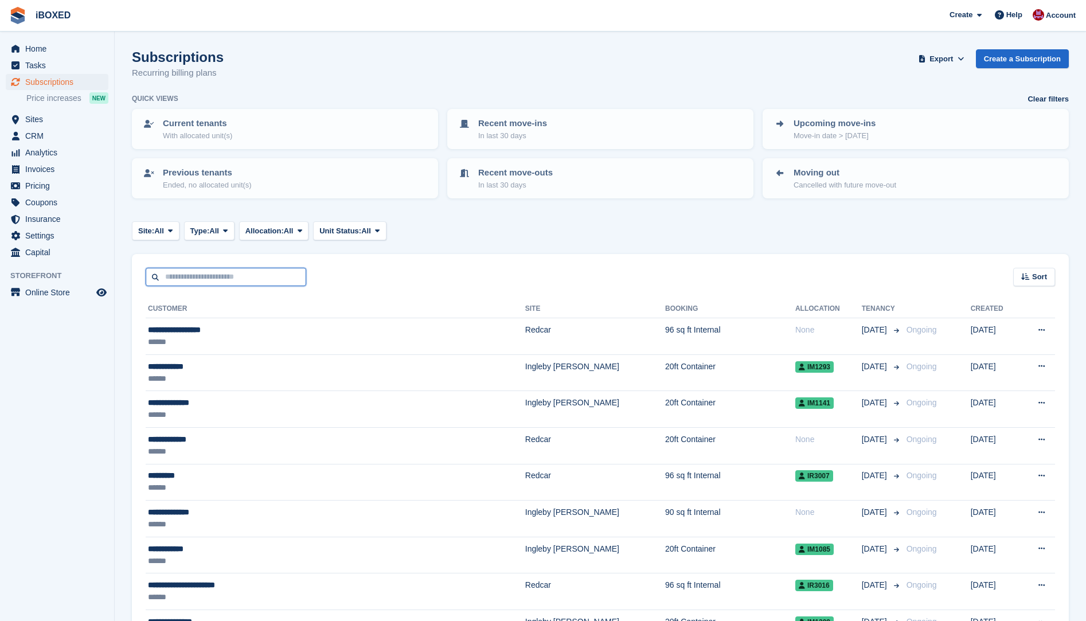
click at [200, 280] on input "text" at bounding box center [226, 277] width 160 height 19
type input "*****"
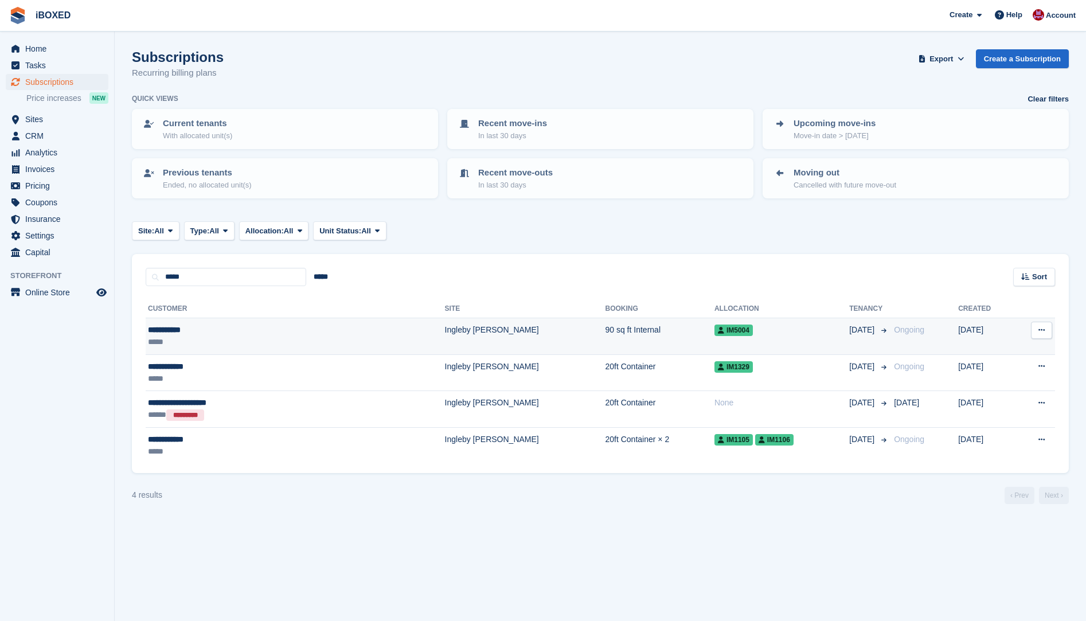
click at [218, 324] on div "**********" at bounding box center [234, 330] width 173 height 12
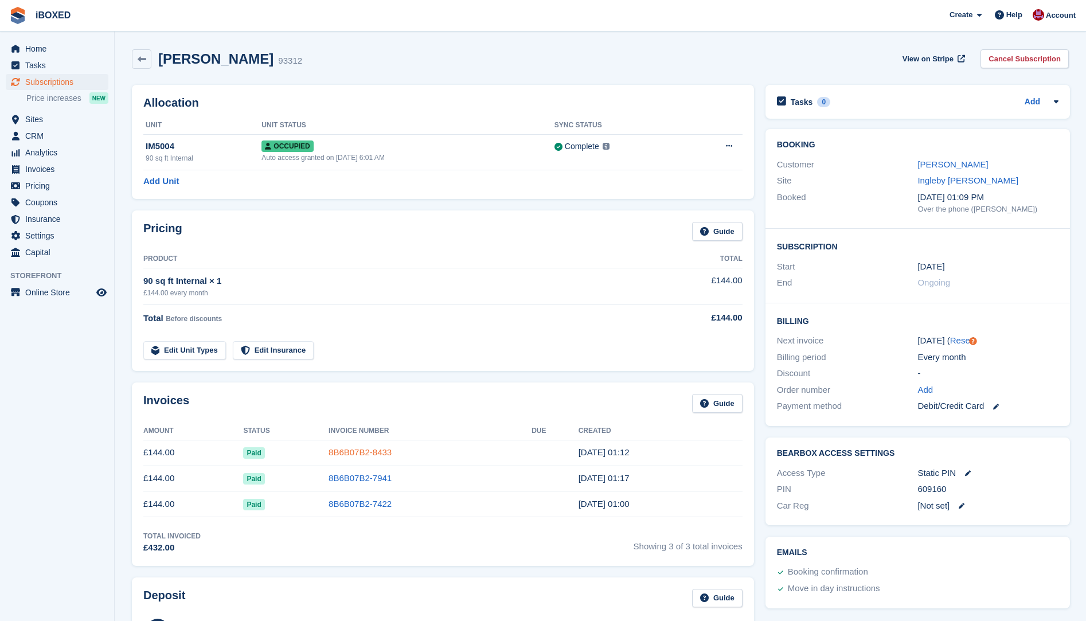
click at [338, 454] on link "8B6B07B2-8433" at bounding box center [359, 452] width 63 height 10
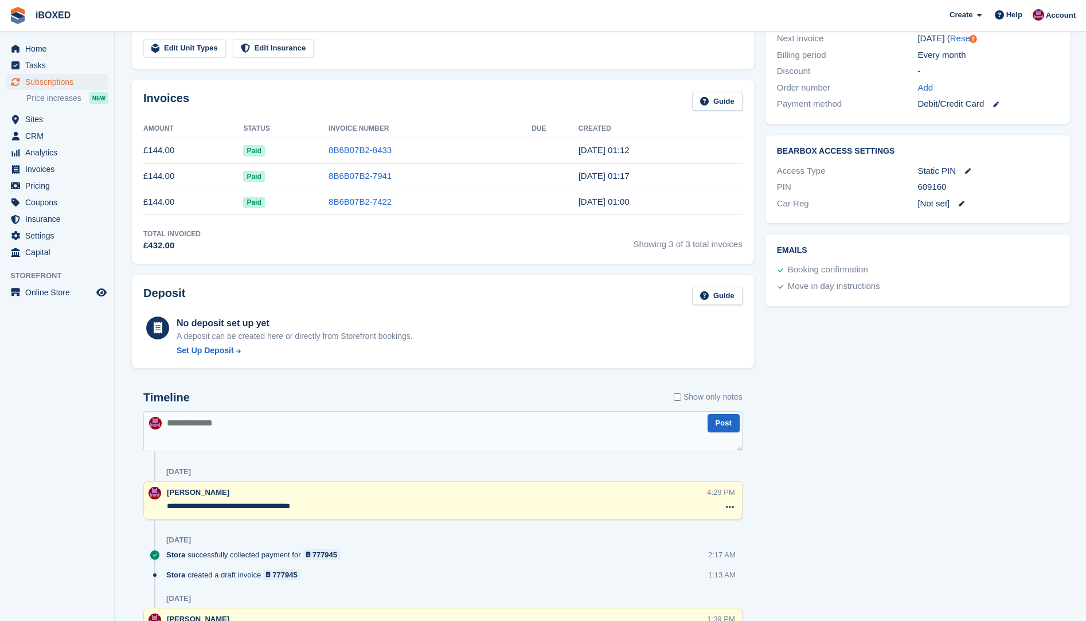
scroll to position [344, 0]
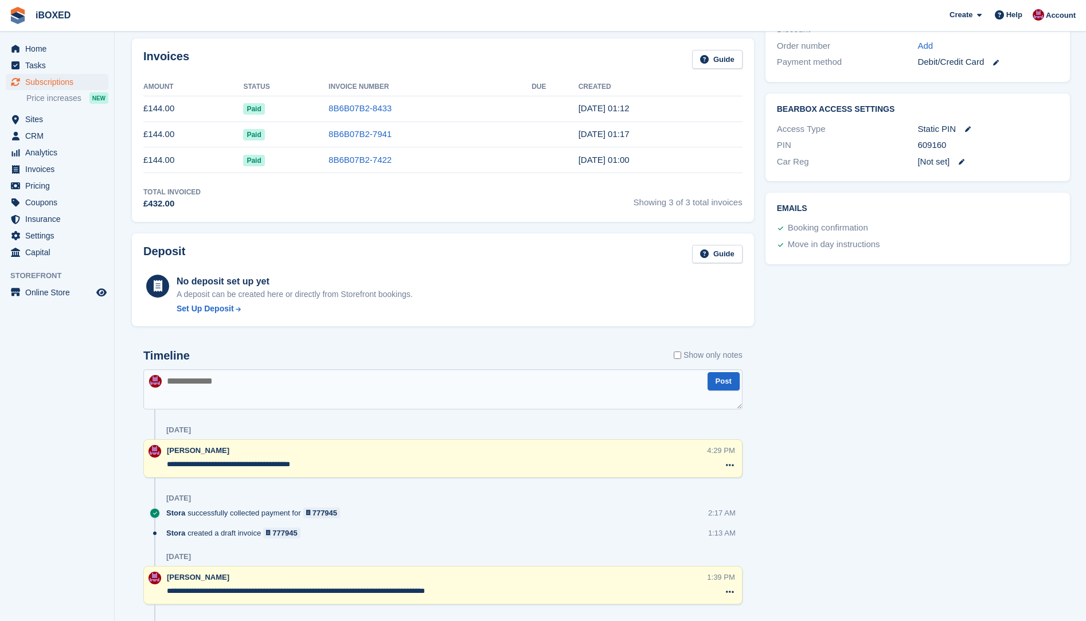
click at [176, 383] on textarea at bounding box center [442, 389] width 599 height 40
click at [241, 392] on textarea at bounding box center [442, 389] width 599 height 40
click at [339, 379] on textarea "**********" at bounding box center [442, 389] width 599 height 40
click at [343, 379] on textarea "**********" at bounding box center [442, 389] width 599 height 40
click at [491, 385] on textarea "**********" at bounding box center [442, 389] width 599 height 40
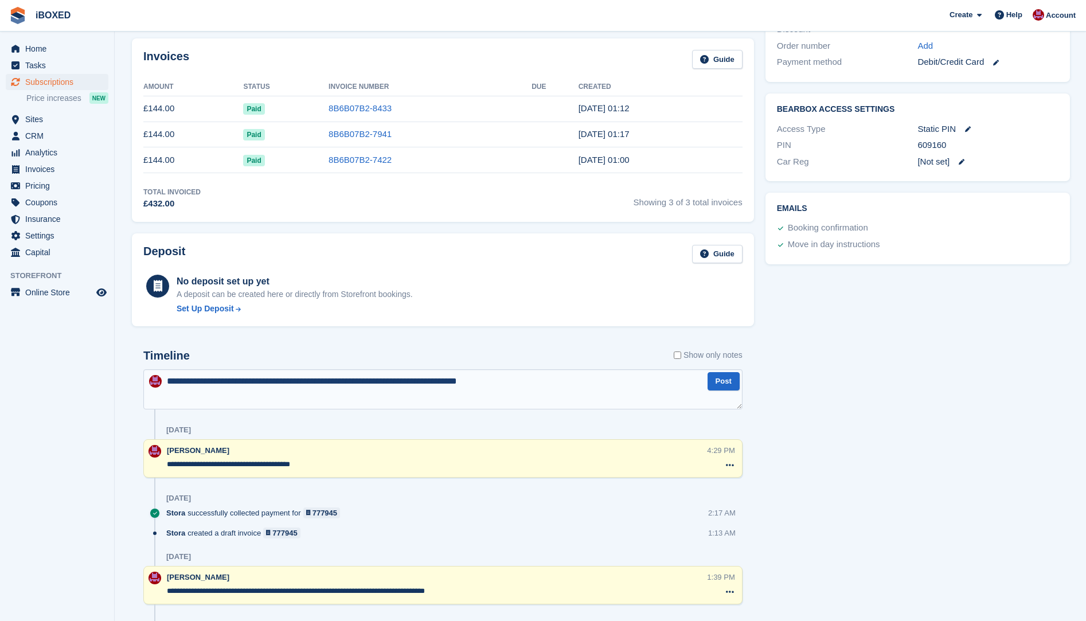
click at [491, 385] on textarea "**********" at bounding box center [442, 389] width 599 height 40
type textarea "**********"
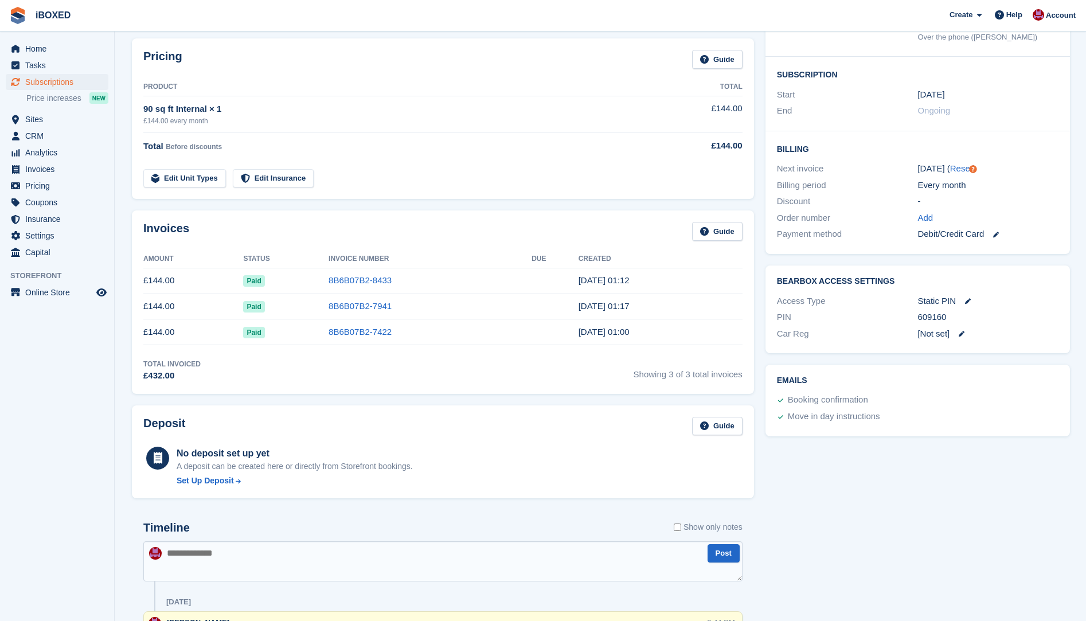
scroll to position [0, 0]
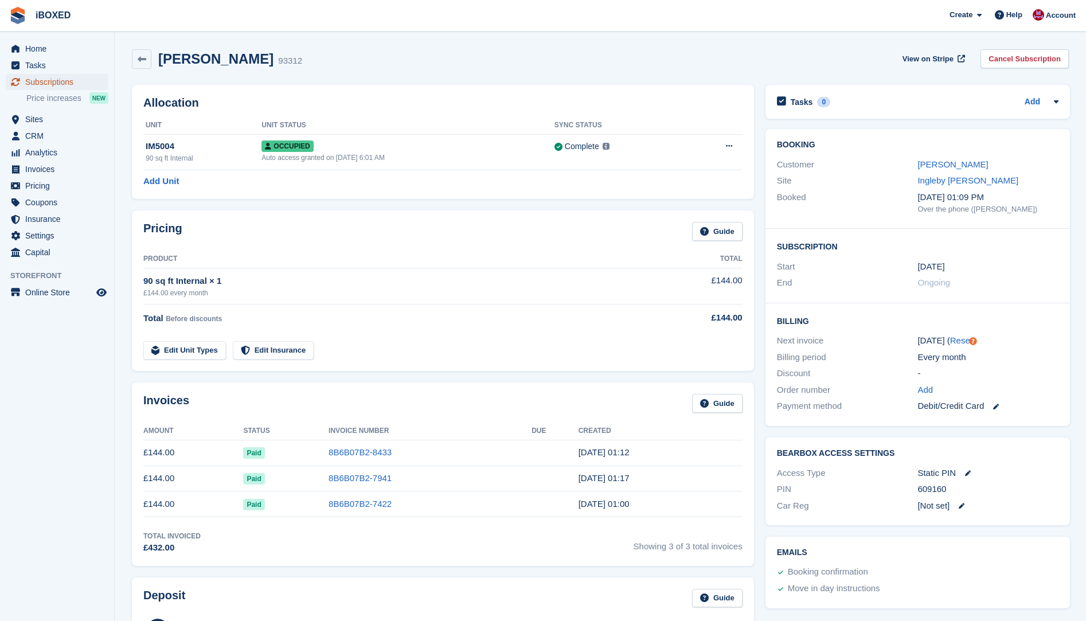
click at [52, 84] on span "Subscriptions" at bounding box center [59, 82] width 69 height 16
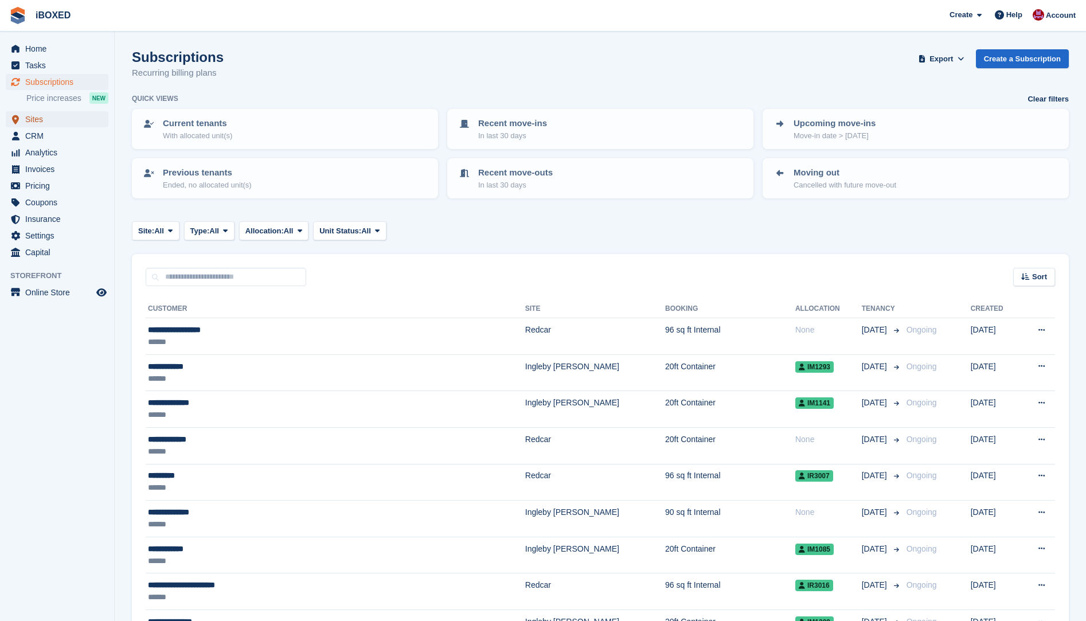
click at [54, 116] on span "Sites" at bounding box center [59, 119] width 69 height 16
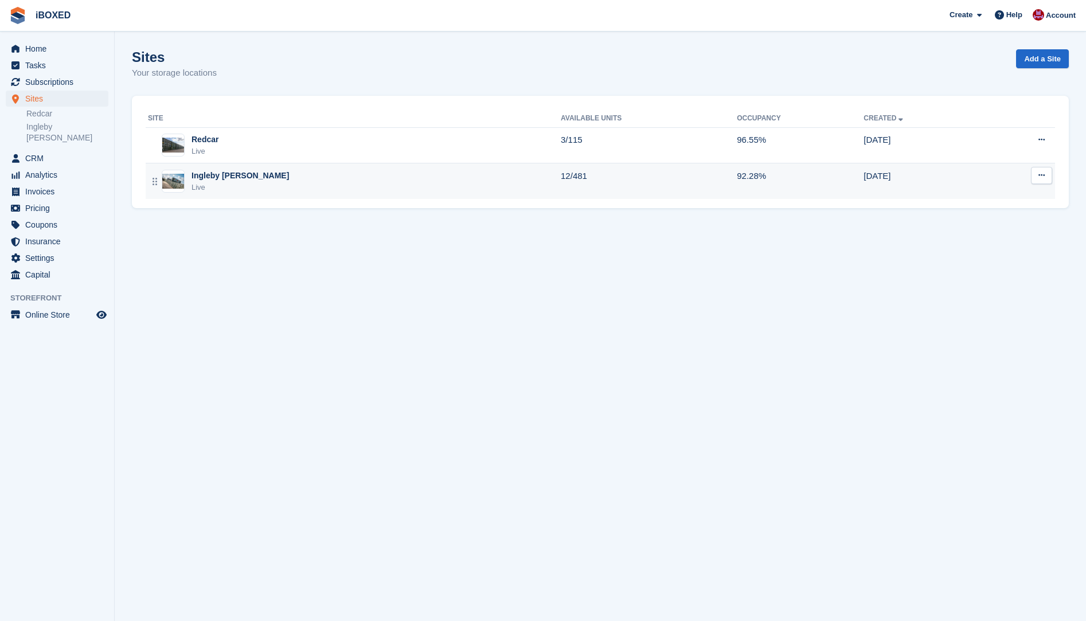
click at [202, 179] on div "Ingleby [PERSON_NAME]" at bounding box center [239, 176] width 97 height 12
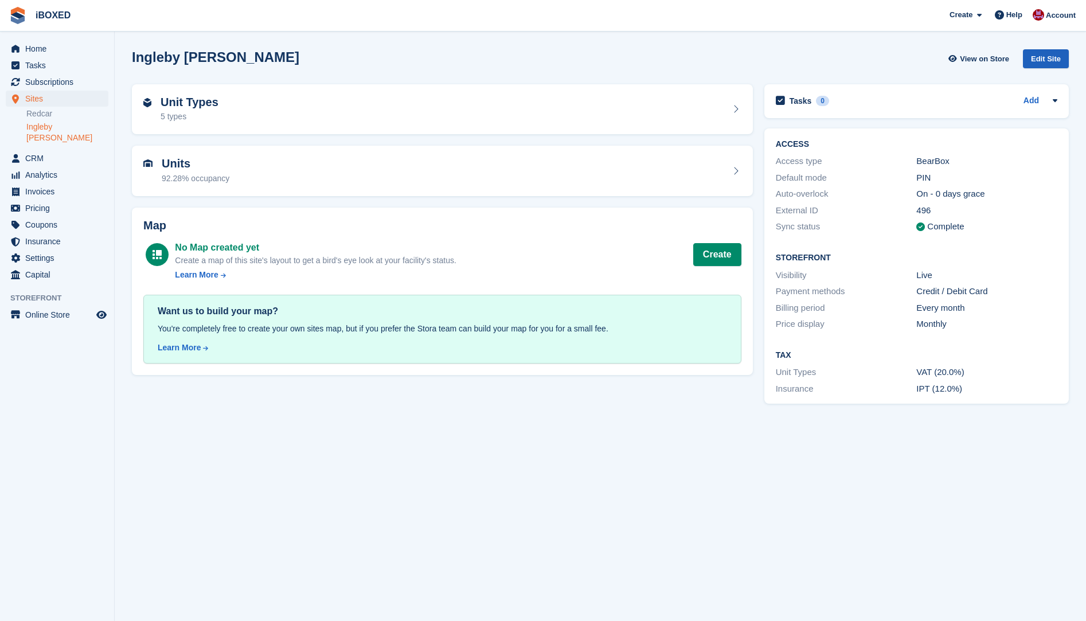
click at [1040, 59] on div "Edit Site" at bounding box center [1045, 58] width 46 height 19
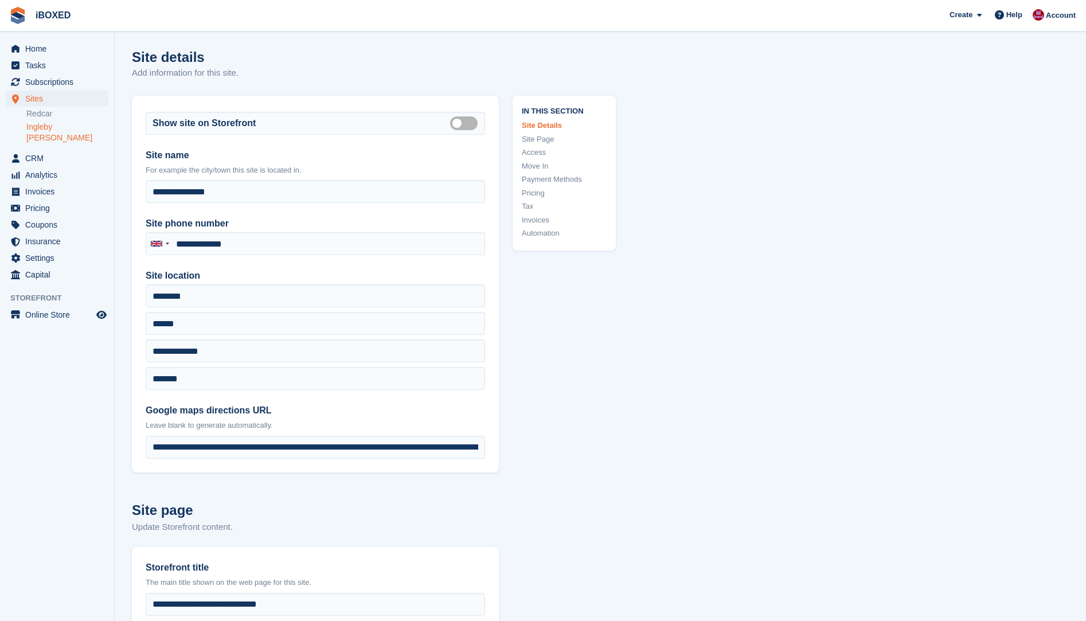
type input "**********"
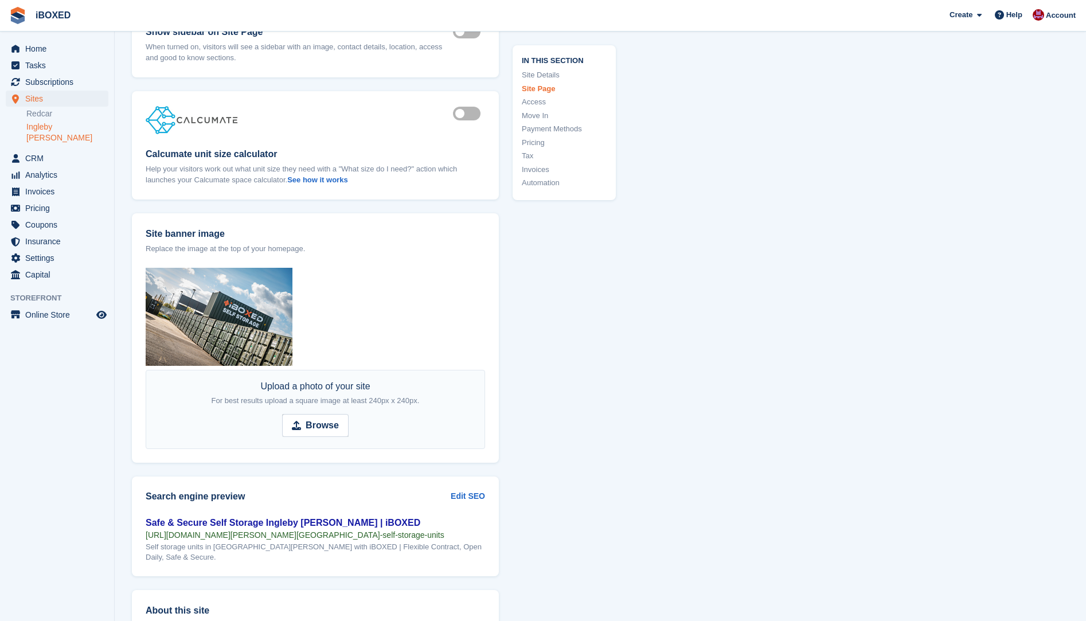
scroll to position [917, 0]
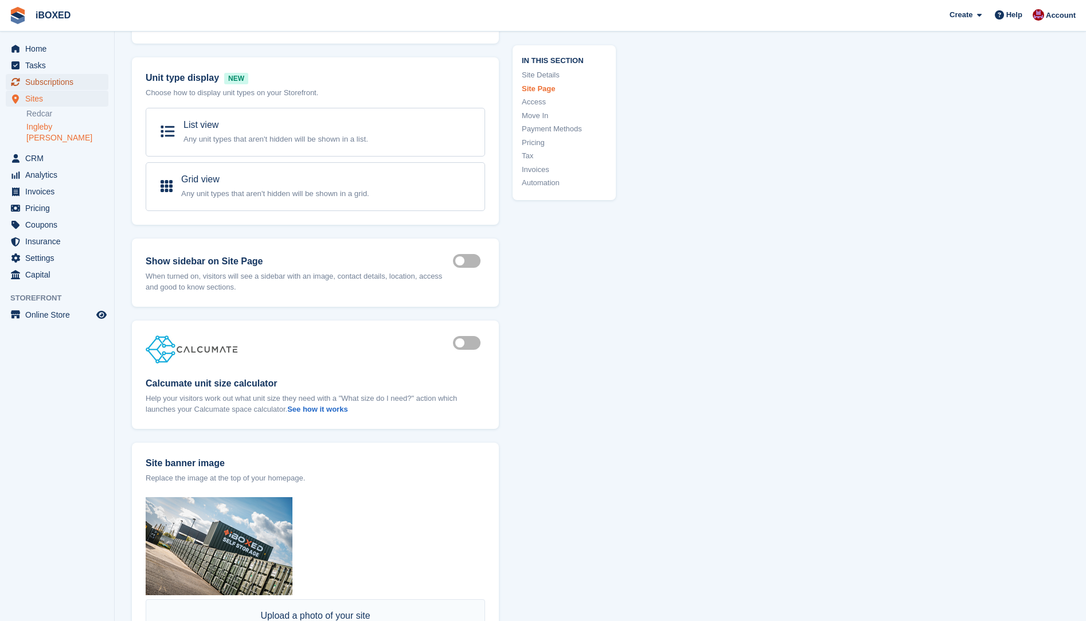
click at [37, 79] on span "Subscriptions" at bounding box center [59, 82] width 69 height 16
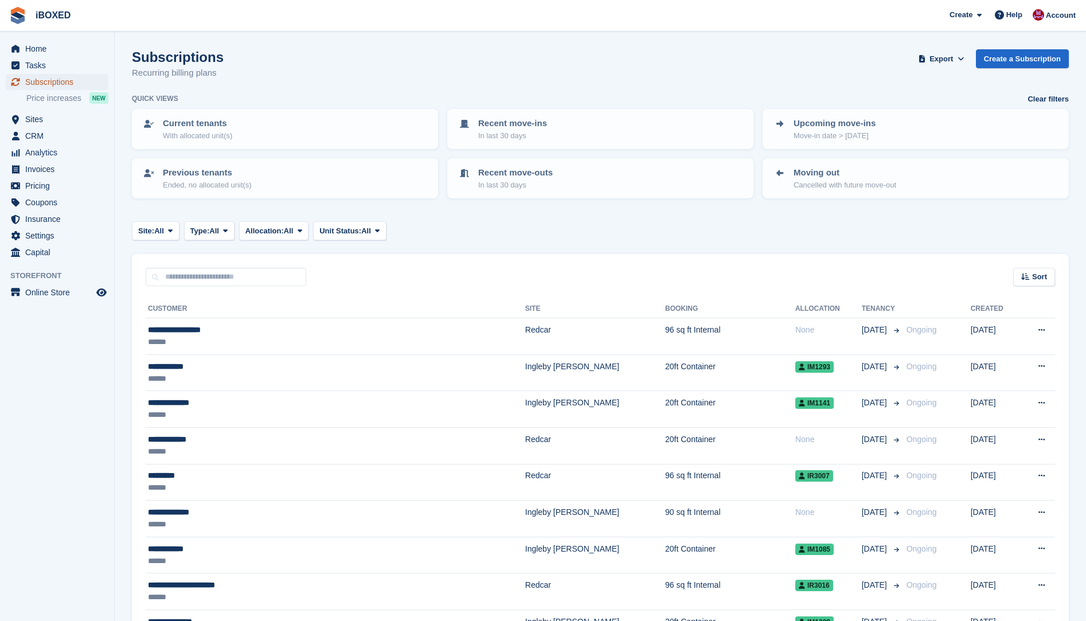
click at [37, 80] on span "Subscriptions" at bounding box center [59, 82] width 69 height 16
click at [1040, 99] on link "Clear filters" at bounding box center [1047, 98] width 41 height 11
click at [1035, 275] on span "Sort" at bounding box center [1039, 276] width 15 height 11
click at [912, 273] on div "Sort Sort by Customer name Date created Move in date Move out date Created (old…" at bounding box center [600, 270] width 937 height 33
click at [163, 226] on span "All" at bounding box center [159, 230] width 10 height 11
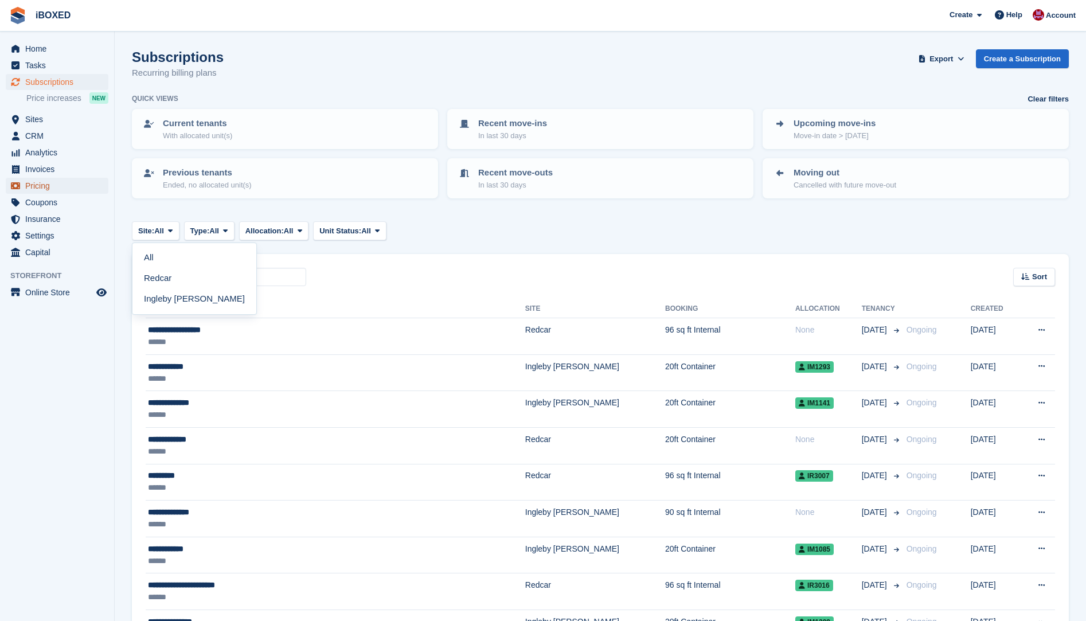
click at [105, 191] on link "Pricing" at bounding box center [57, 186] width 103 height 16
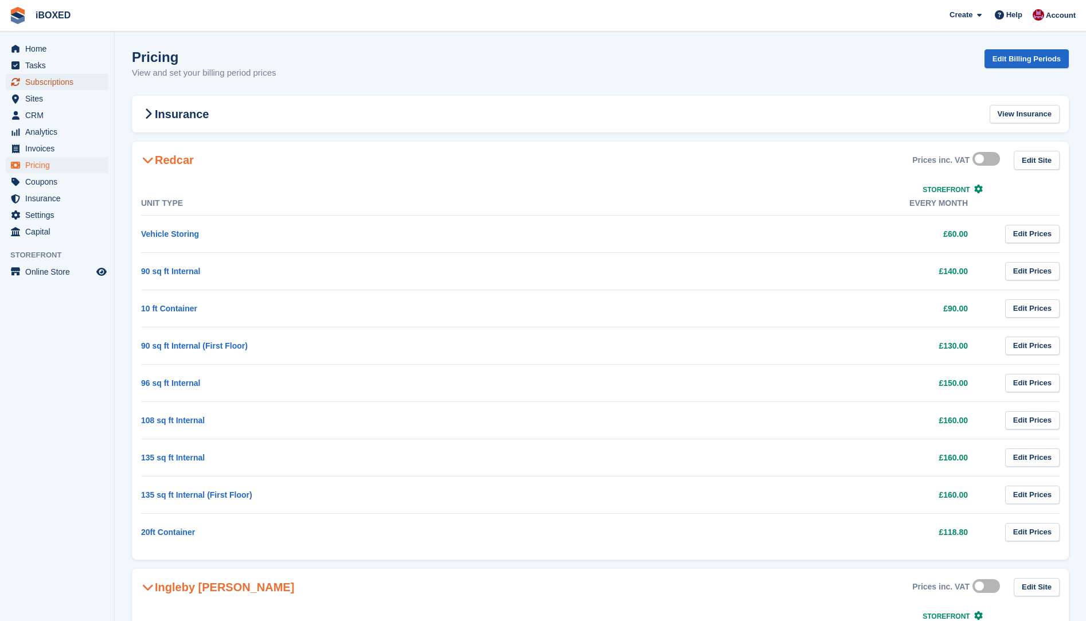
click at [80, 85] on span "Subscriptions" at bounding box center [59, 82] width 69 height 16
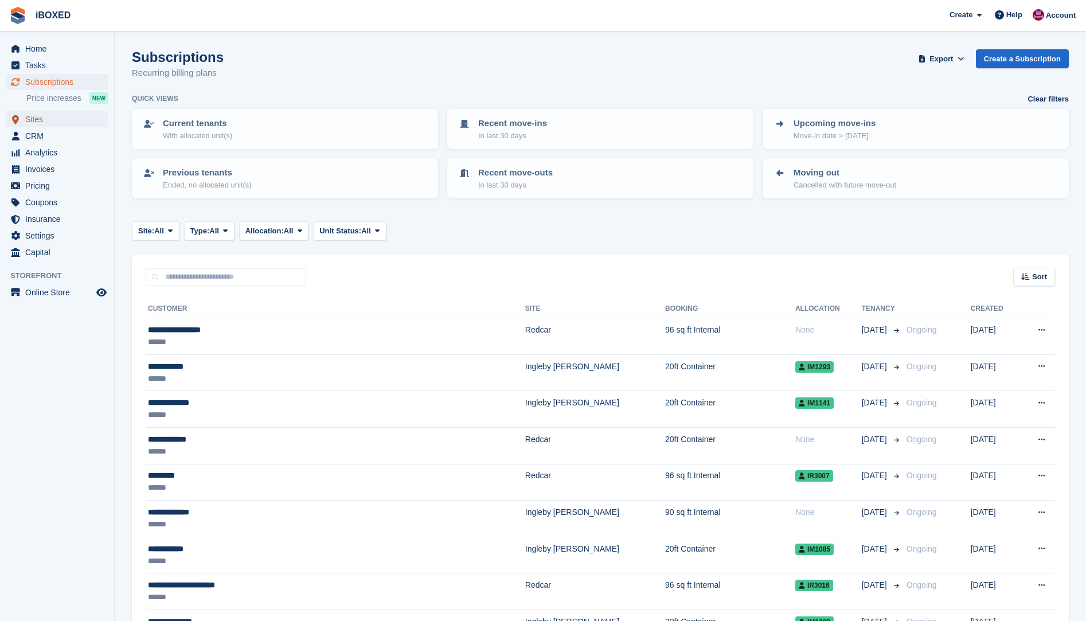
click at [50, 119] on span "Sites" at bounding box center [59, 119] width 69 height 16
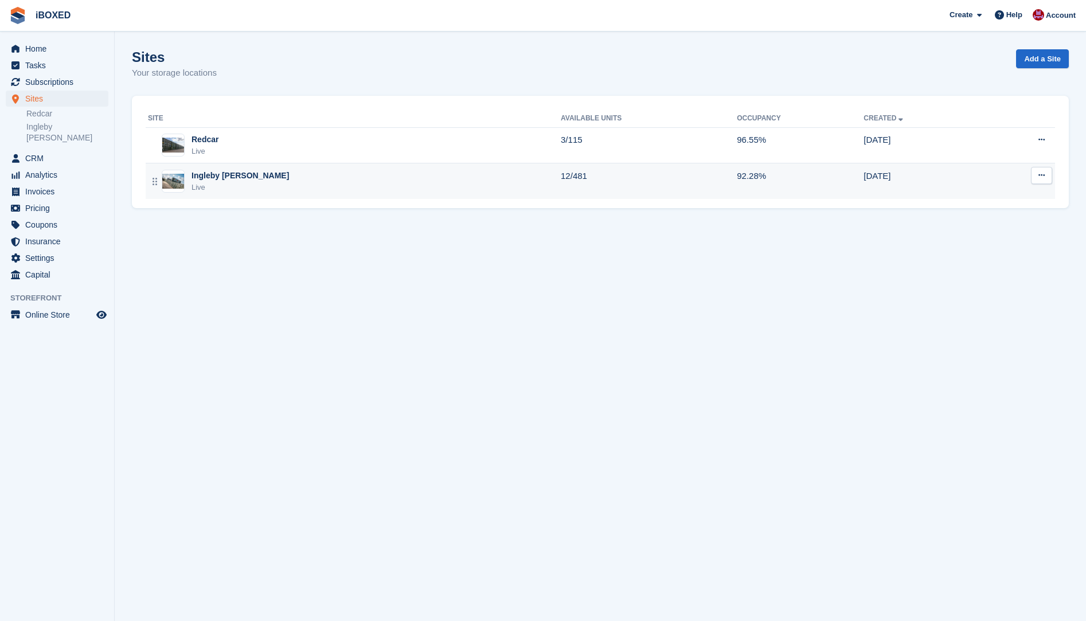
click at [175, 187] on img at bounding box center [173, 181] width 22 height 15
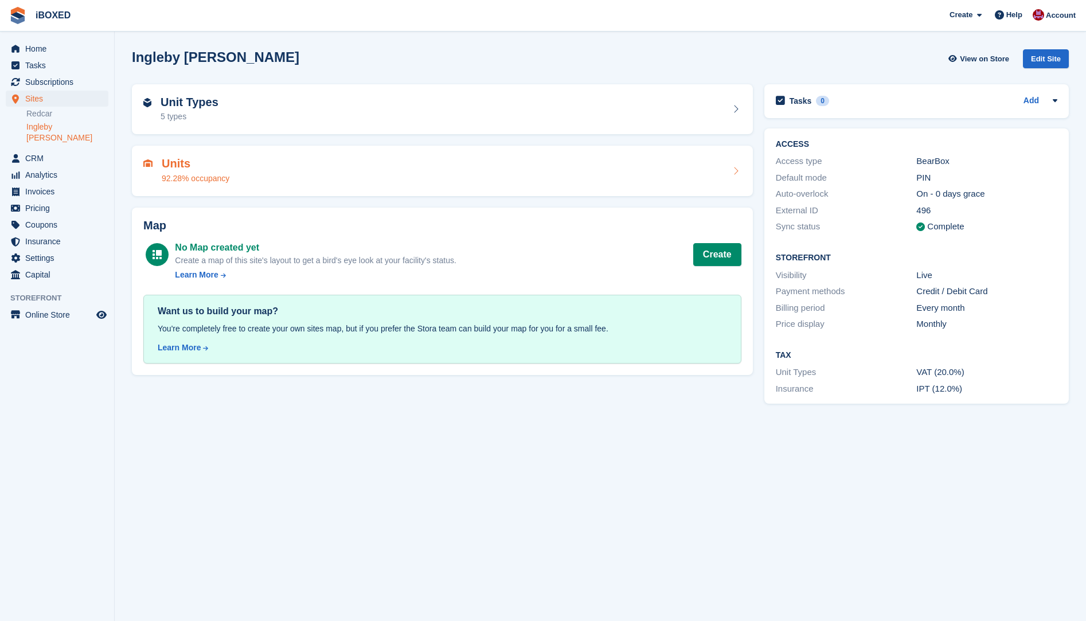
click at [187, 174] on div "92.28% occupancy" at bounding box center [196, 179] width 68 height 12
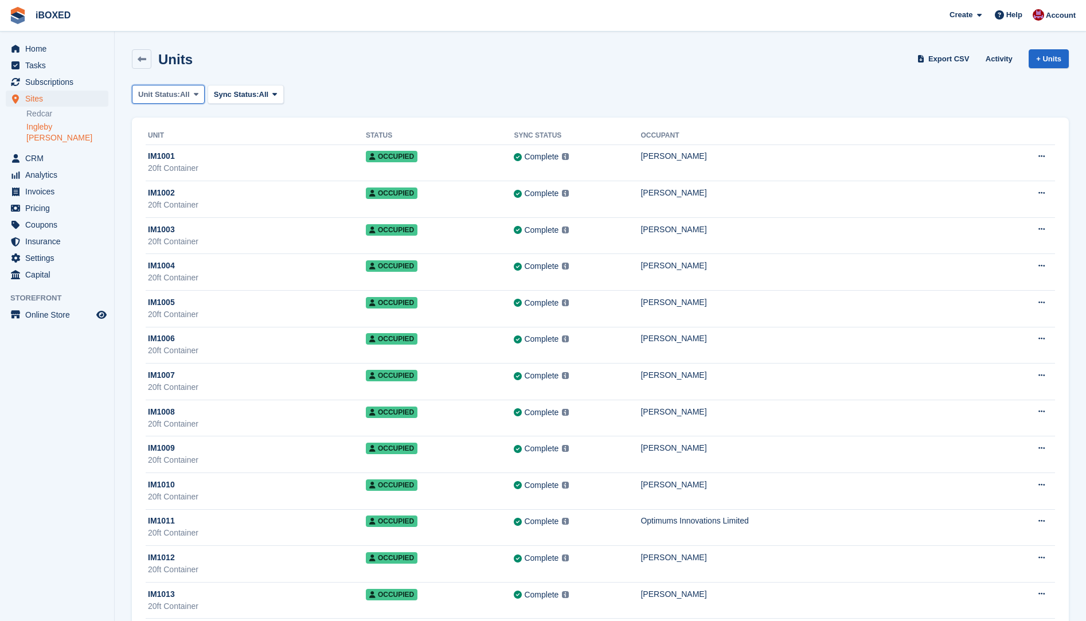
click at [192, 93] on span at bounding box center [195, 93] width 9 height 9
click at [190, 138] on link "Available" at bounding box center [187, 142] width 100 height 21
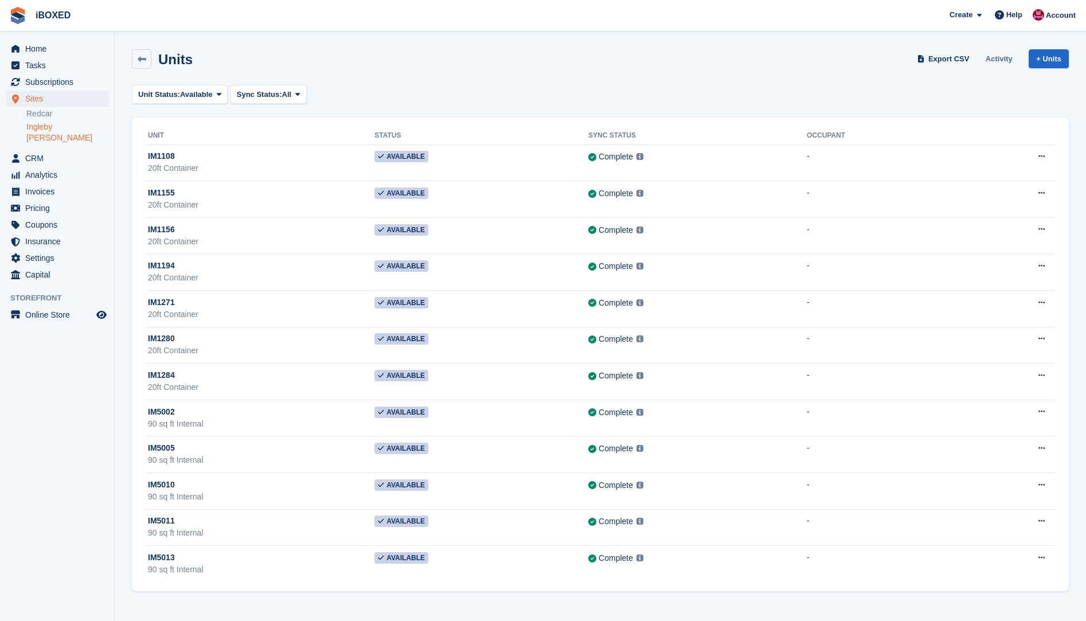
click at [1006, 60] on link "Activity" at bounding box center [999, 58] width 36 height 19
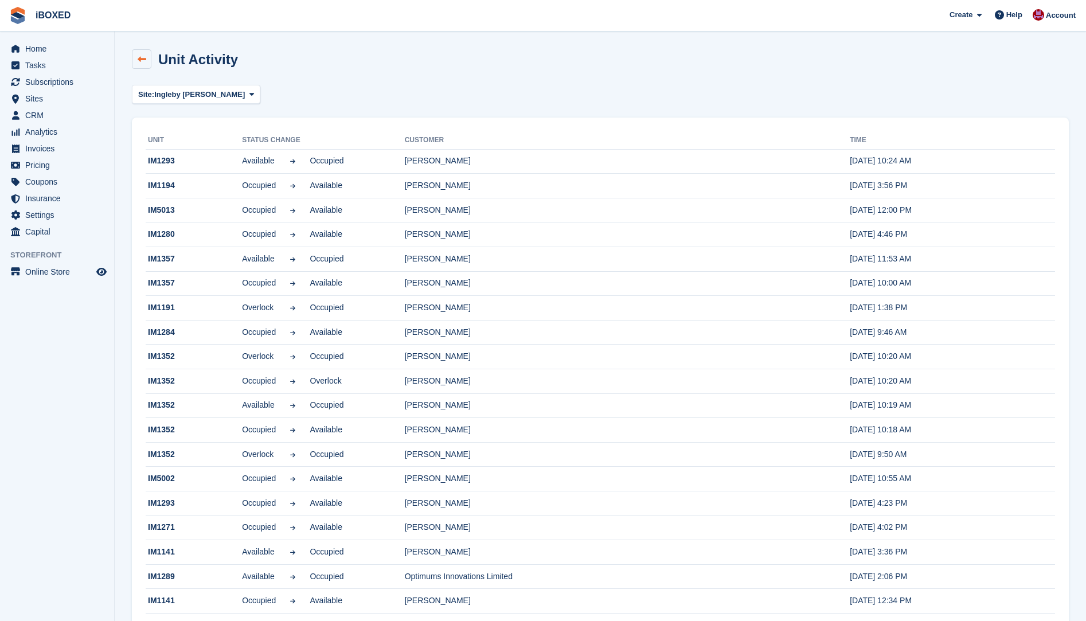
click at [138, 60] on icon at bounding box center [142, 59] width 9 height 9
click at [139, 58] on icon at bounding box center [142, 59] width 9 height 9
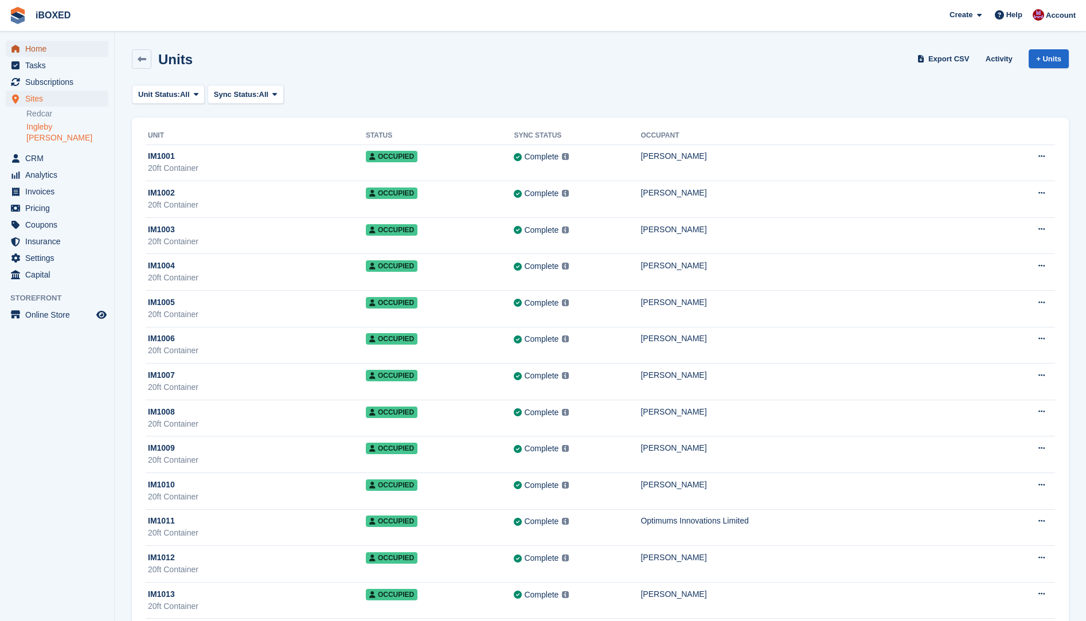
click at [44, 48] on span "Home" at bounding box center [59, 49] width 69 height 16
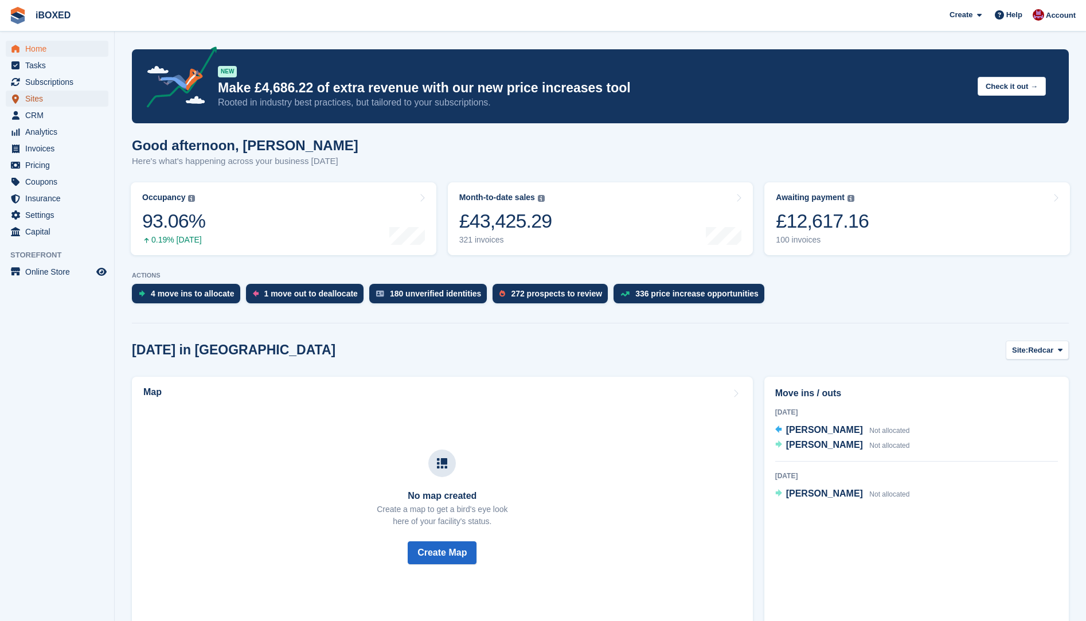
click at [40, 97] on span "Sites" at bounding box center [59, 99] width 69 height 16
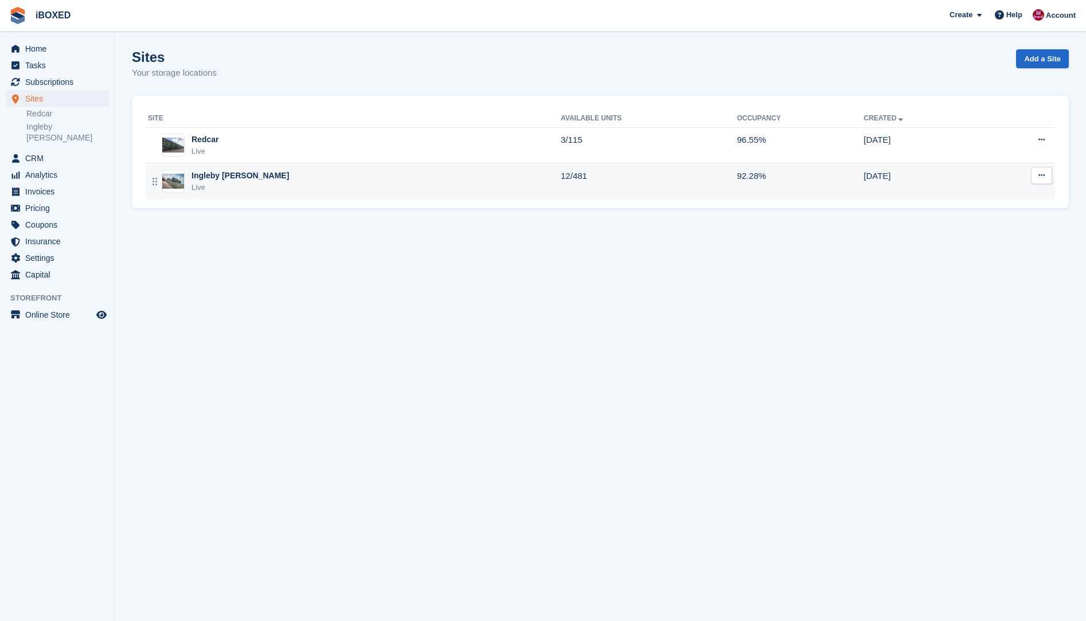
click at [222, 179] on div "Ingleby [PERSON_NAME]" at bounding box center [239, 176] width 97 height 12
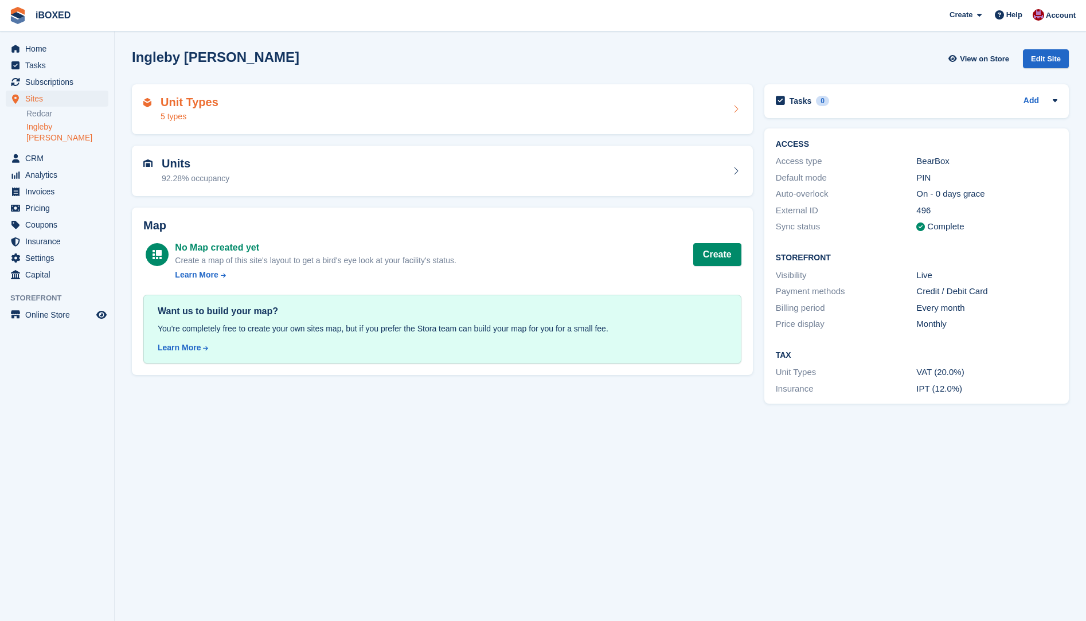
click at [731, 107] on icon at bounding box center [735, 108] width 11 height 9
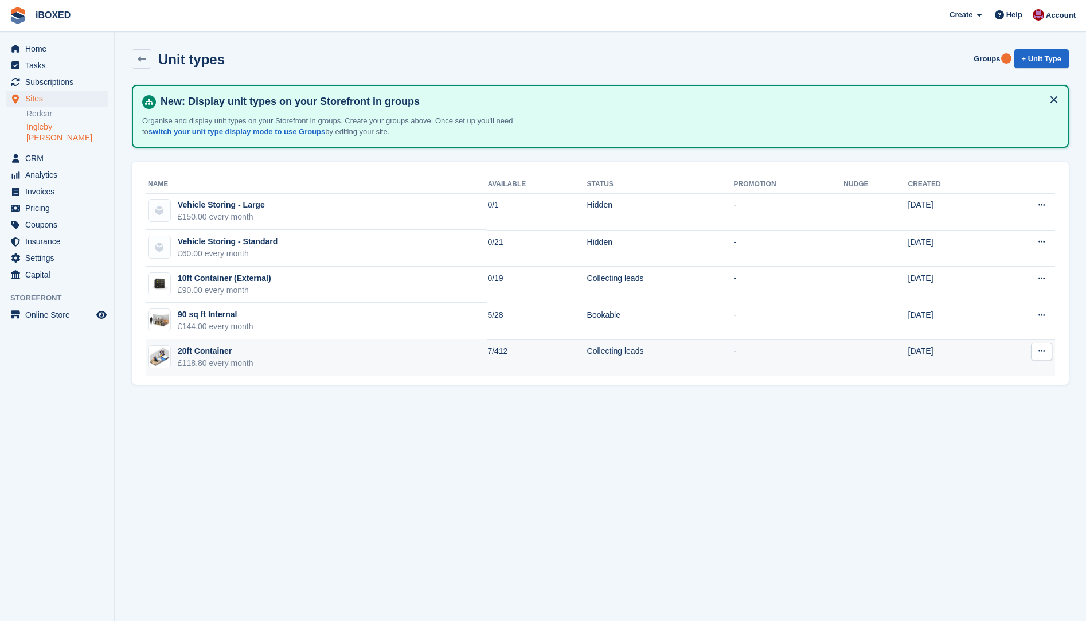
click at [1038, 348] on icon at bounding box center [1041, 350] width 6 height 7
click at [973, 377] on p "Edit unit type" at bounding box center [997, 373] width 100 height 15
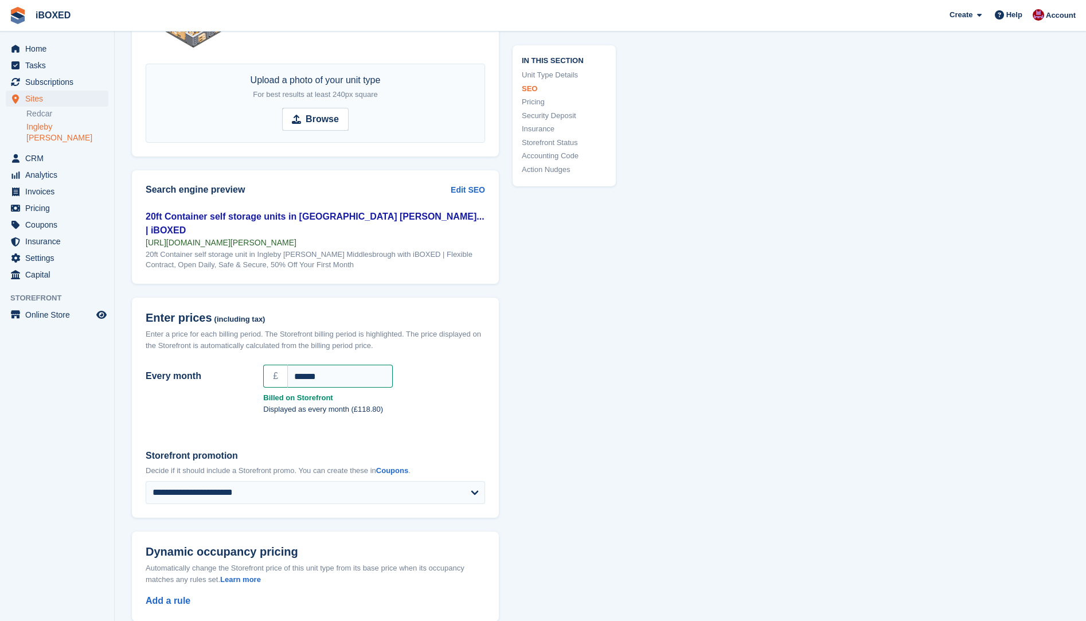
scroll to position [860, 0]
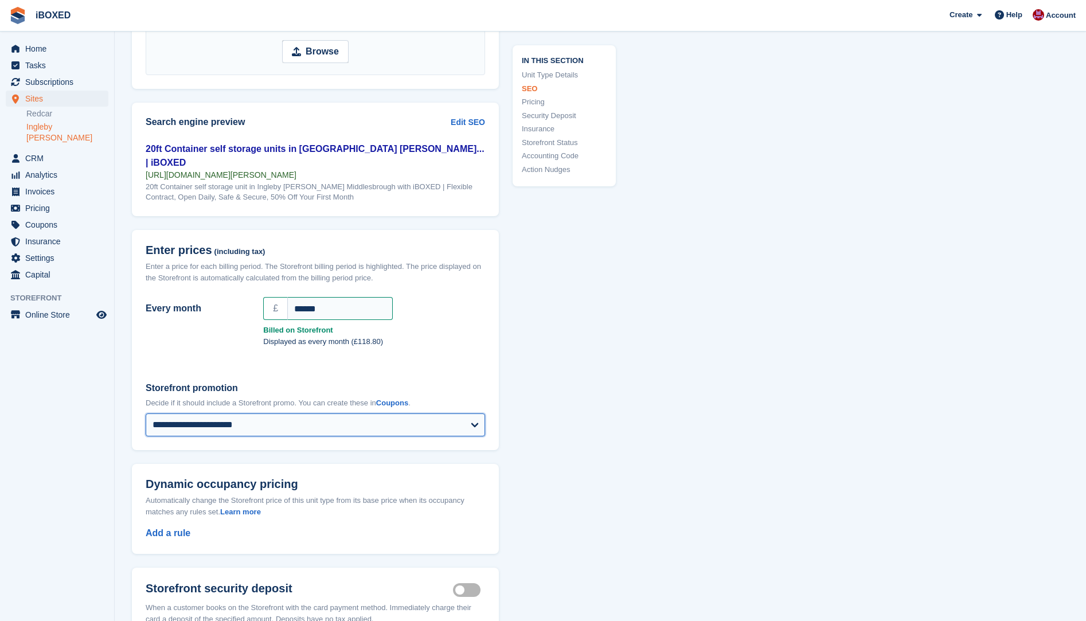
click at [474, 413] on select "**********" at bounding box center [315, 424] width 339 height 23
click at [914, 440] on div "**********" at bounding box center [600, 451] width 937 height 2431
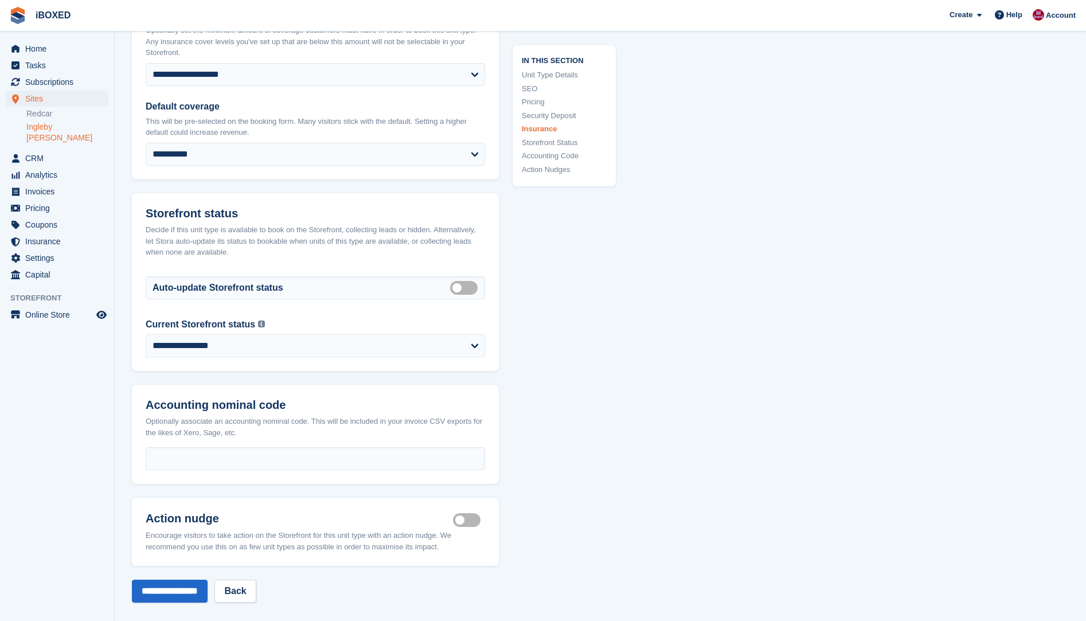
scroll to position [1777, 0]
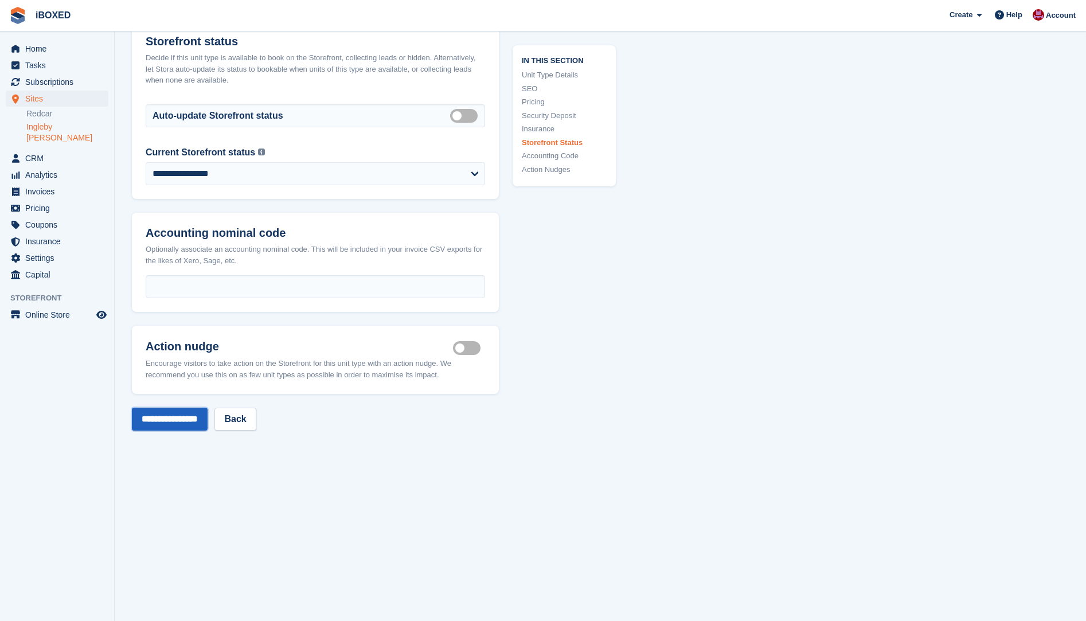
click at [160, 408] on input "**********" at bounding box center [170, 419] width 76 height 23
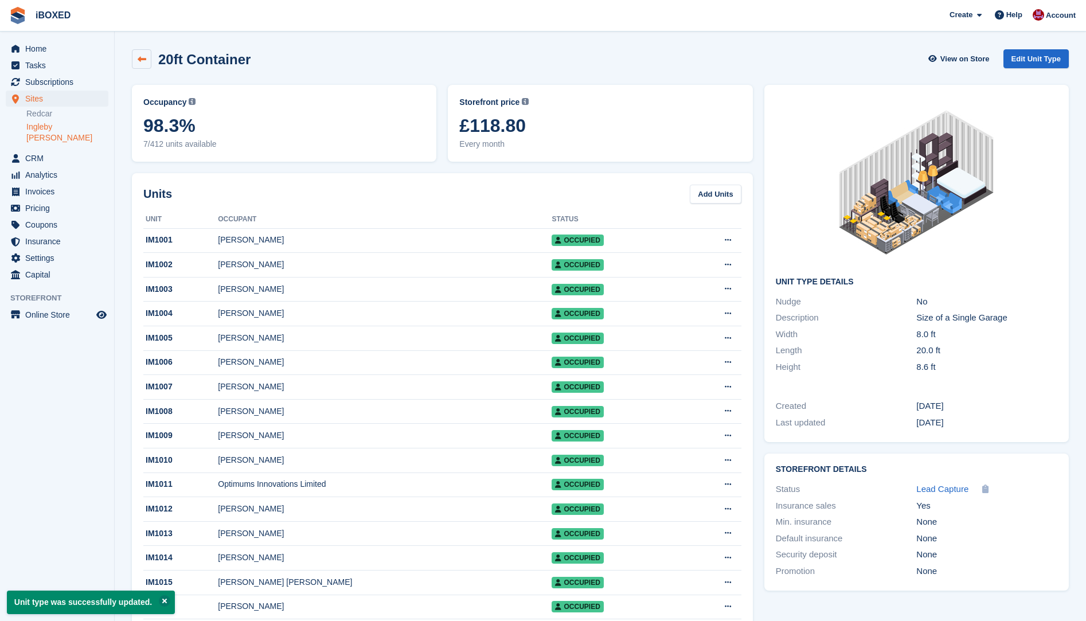
click at [135, 63] on link at bounding box center [141, 58] width 19 height 19
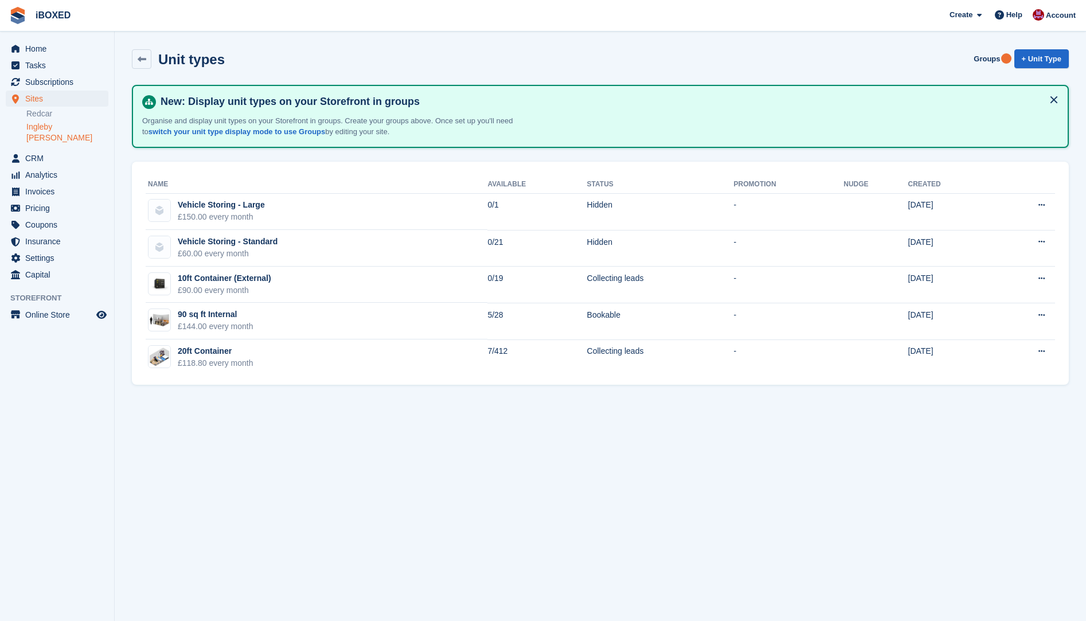
click at [1055, 97] on button at bounding box center [1053, 100] width 18 height 18
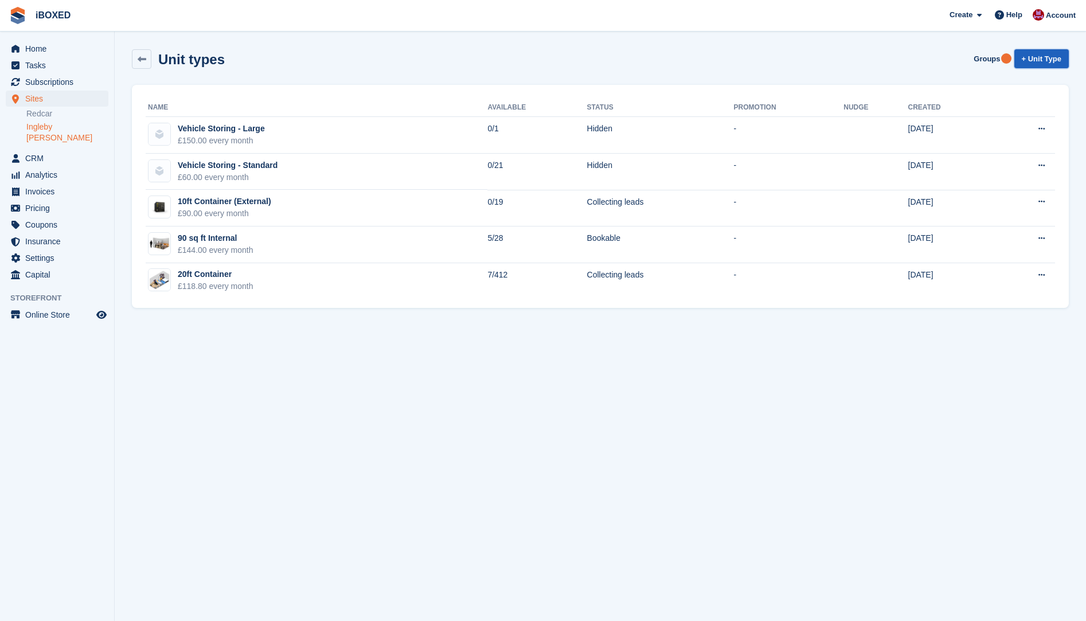
click at [1039, 53] on link "+ Unit Type" at bounding box center [1041, 58] width 54 height 19
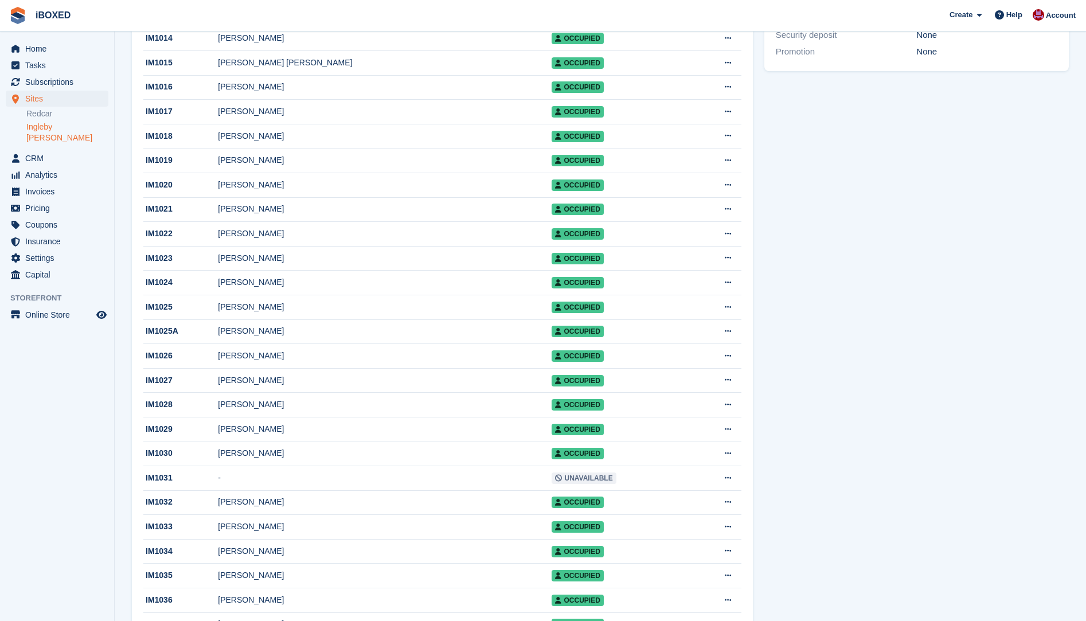
scroll to position [516, 0]
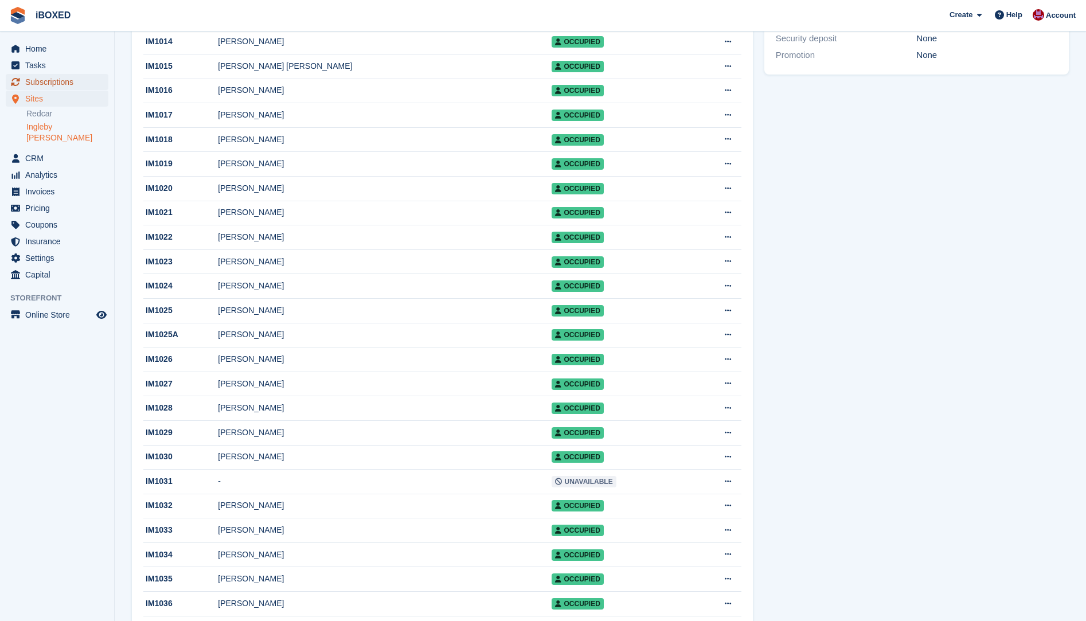
click at [55, 77] on span "Subscriptions" at bounding box center [59, 82] width 69 height 16
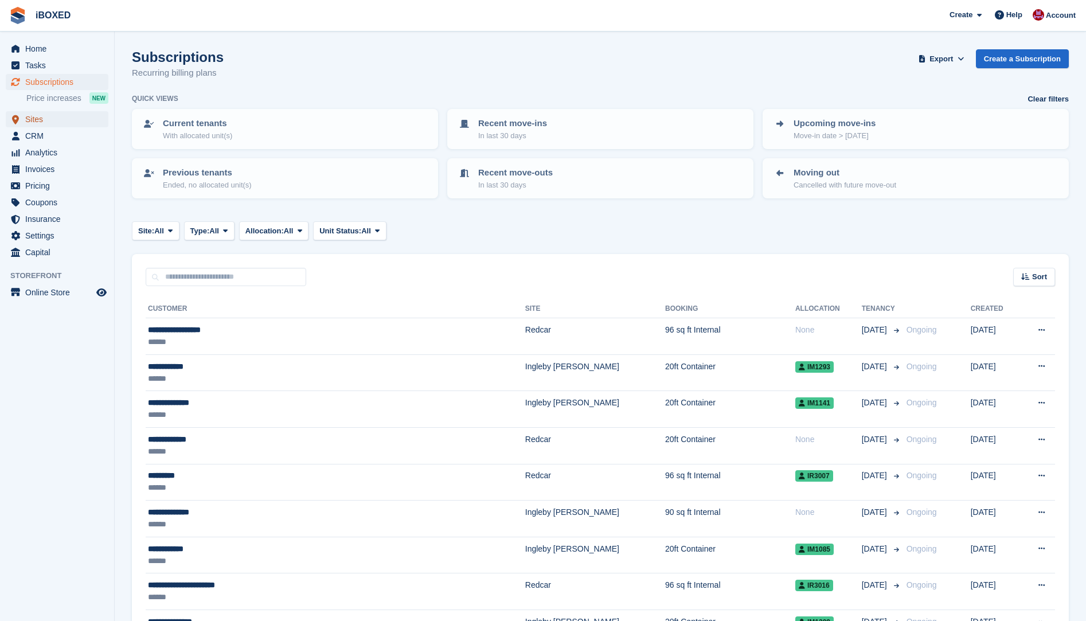
click at [49, 121] on span "Sites" at bounding box center [59, 119] width 69 height 16
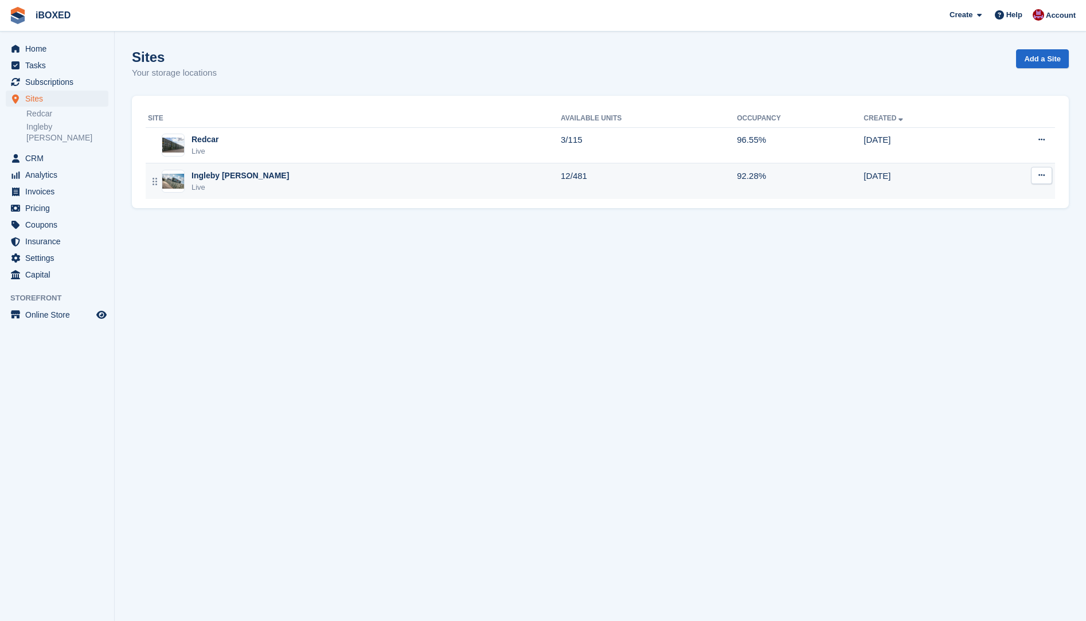
click at [175, 177] on img at bounding box center [173, 181] width 22 height 15
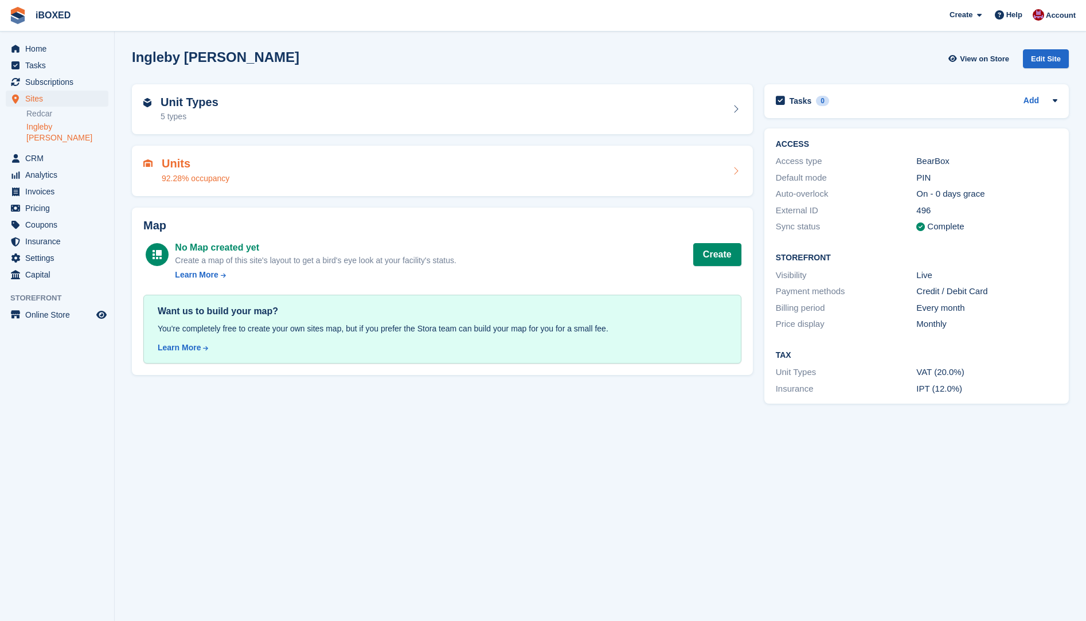
click at [224, 171] on div "Units 92.28% occupancy" at bounding box center [196, 171] width 68 height 28
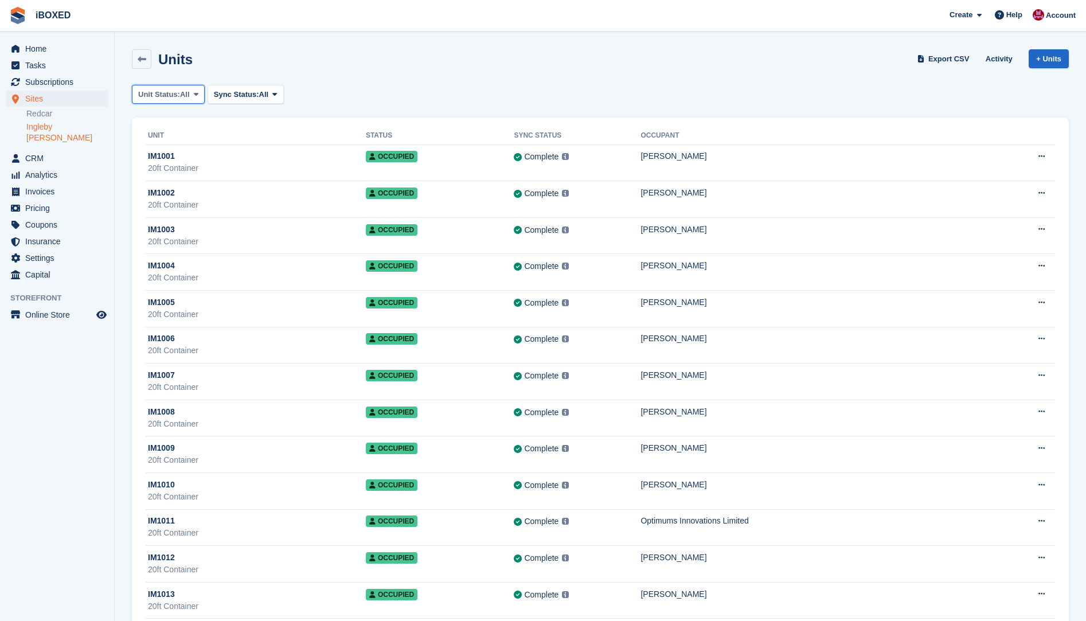
click at [178, 97] on span "Unit Status:" at bounding box center [159, 94] width 42 height 11
click at [173, 141] on link "Available" at bounding box center [187, 142] width 100 height 21
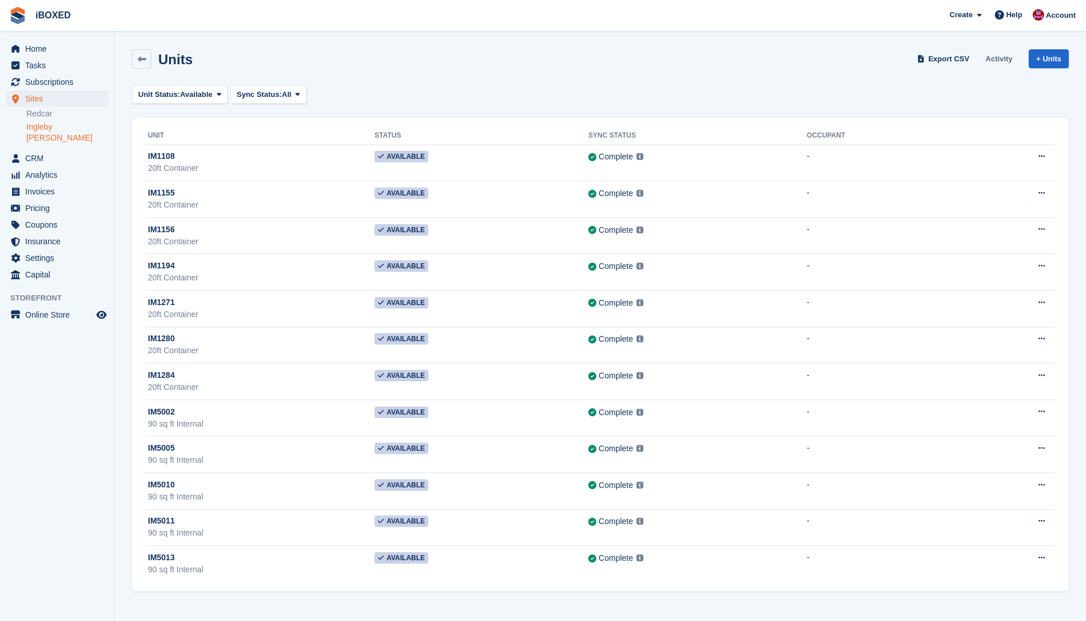
click at [994, 56] on link "Activity" at bounding box center [999, 58] width 36 height 19
click at [1019, 164] on td "Edit unit Unit activity Delete unit" at bounding box center [1006, 162] width 95 height 37
click at [1043, 159] on icon at bounding box center [1041, 155] width 6 height 7
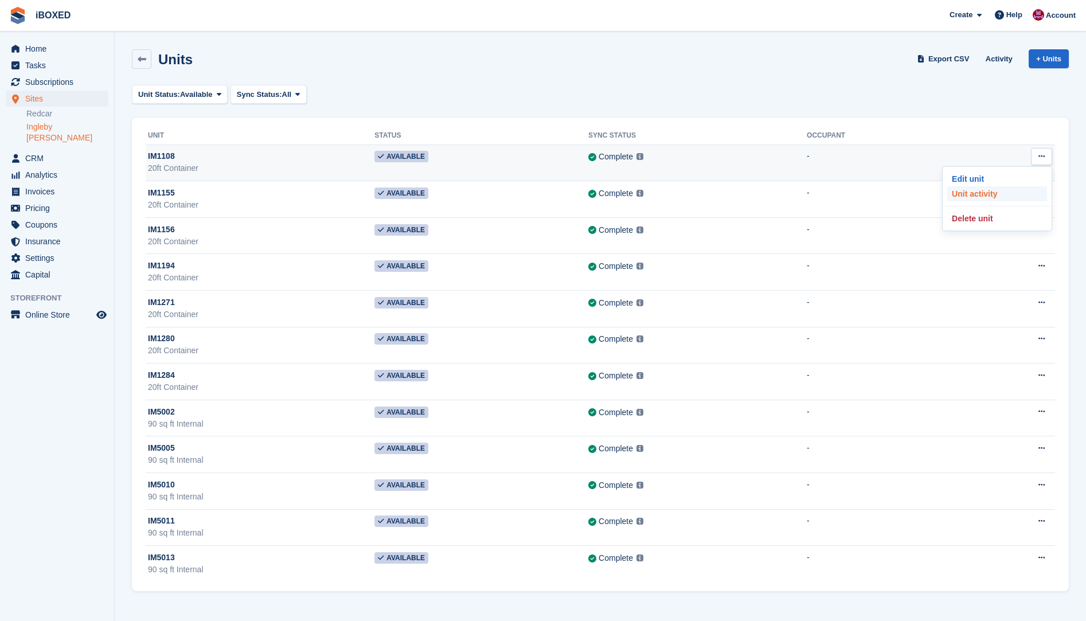
click at [1000, 193] on p "Unit activity" at bounding box center [997, 193] width 100 height 15
click at [956, 181] on p "Edit unit" at bounding box center [997, 178] width 100 height 15
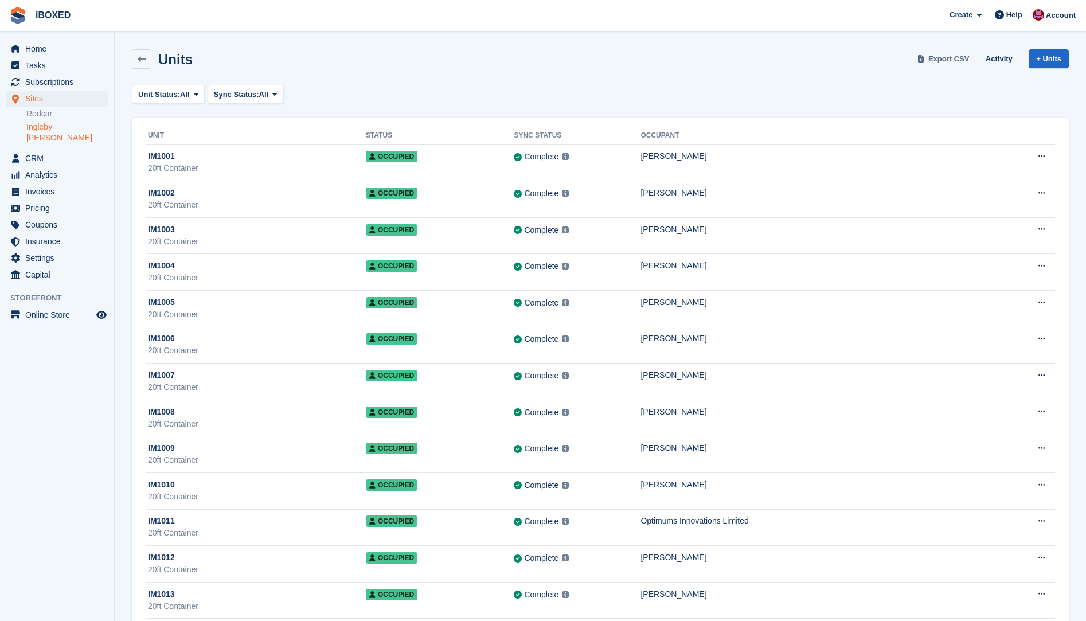
click at [948, 58] on span "Export CSV" at bounding box center [948, 58] width 41 height 11
click at [638, 69] on div "Units Export CSV Activity + Units" at bounding box center [600, 62] width 948 height 36
click at [152, 94] on span "Unit Status:" at bounding box center [159, 94] width 42 height 11
click at [190, 145] on link "Available" at bounding box center [187, 142] width 100 height 21
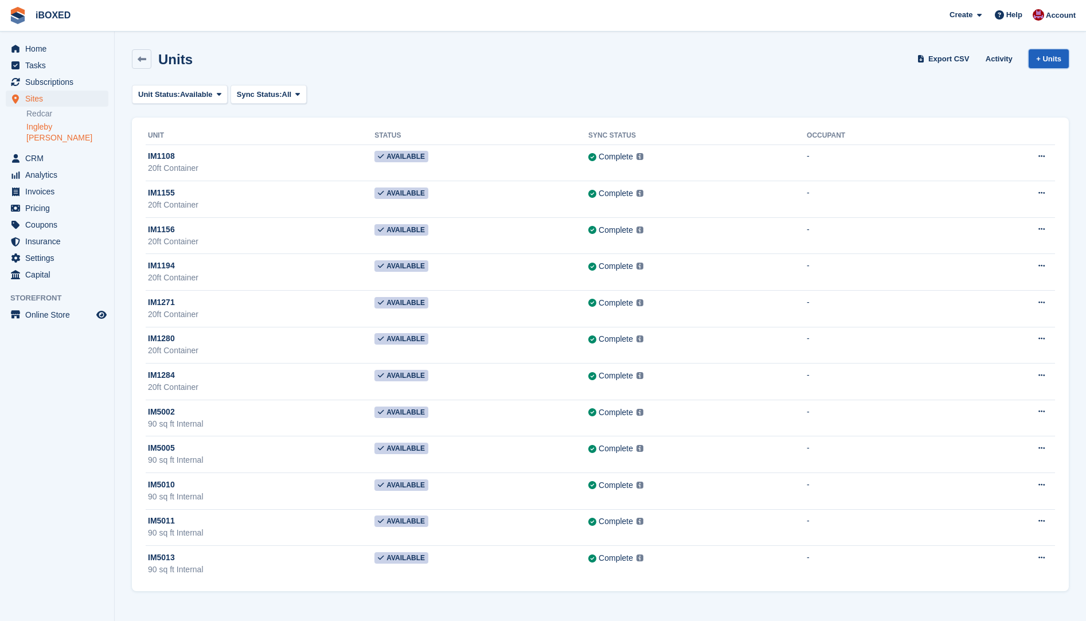
click at [1040, 59] on link "+ Units" at bounding box center [1048, 58] width 40 height 19
click at [271, 94] on span "Sync Status:" at bounding box center [259, 94] width 45 height 11
click at [369, 76] on div "Units Export CSV Activity + Units" at bounding box center [600, 62] width 948 height 36
click at [1036, 56] on link "+ Units" at bounding box center [1048, 58] width 40 height 19
click at [988, 58] on link "Activity" at bounding box center [999, 58] width 36 height 19
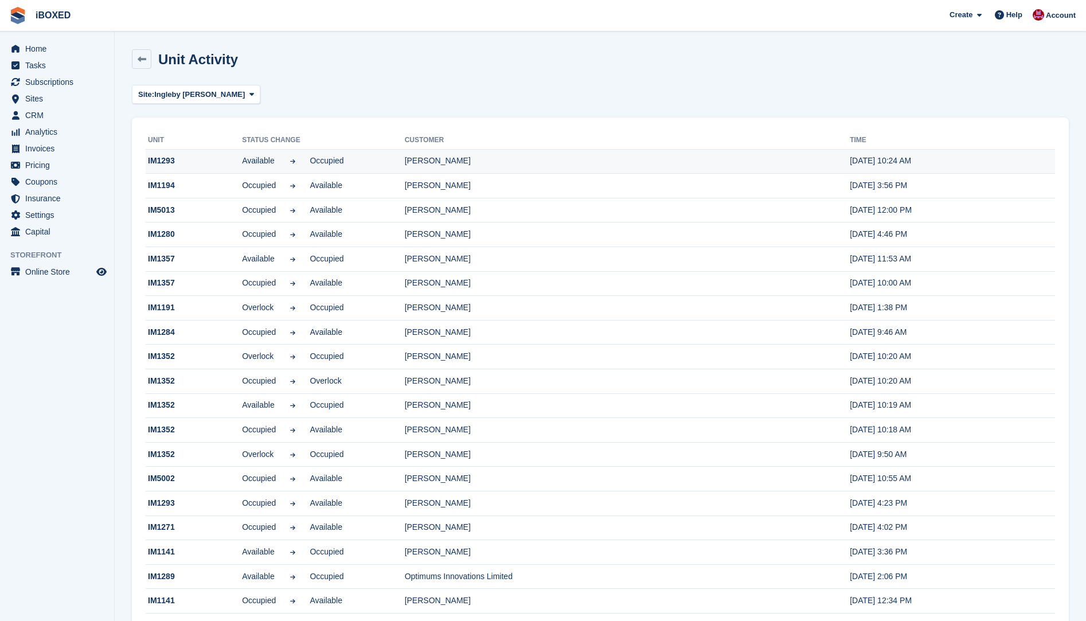
click at [223, 163] on td "IM1293" at bounding box center [194, 161] width 96 height 25
click at [273, 164] on span "Available" at bounding box center [259, 161] width 34 height 12
click at [166, 161] on td "IM1293" at bounding box center [194, 161] width 96 height 25
click at [506, 97] on div "Site: Ingleby Barwick All Redcar Ingleby Barwick" at bounding box center [600, 94] width 937 height 19
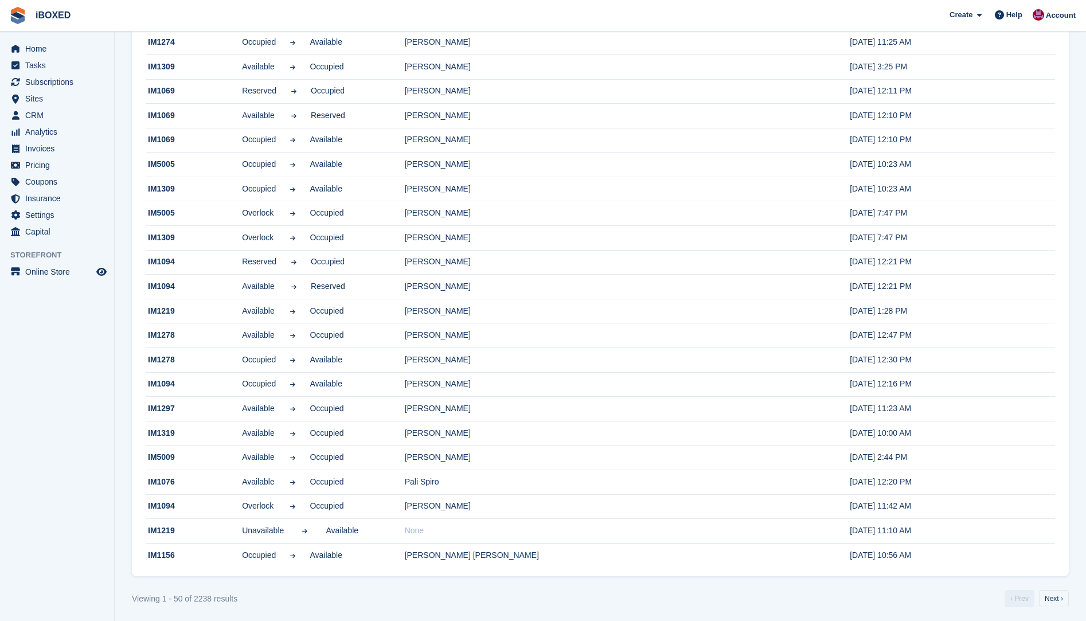
scroll to position [806, 0]
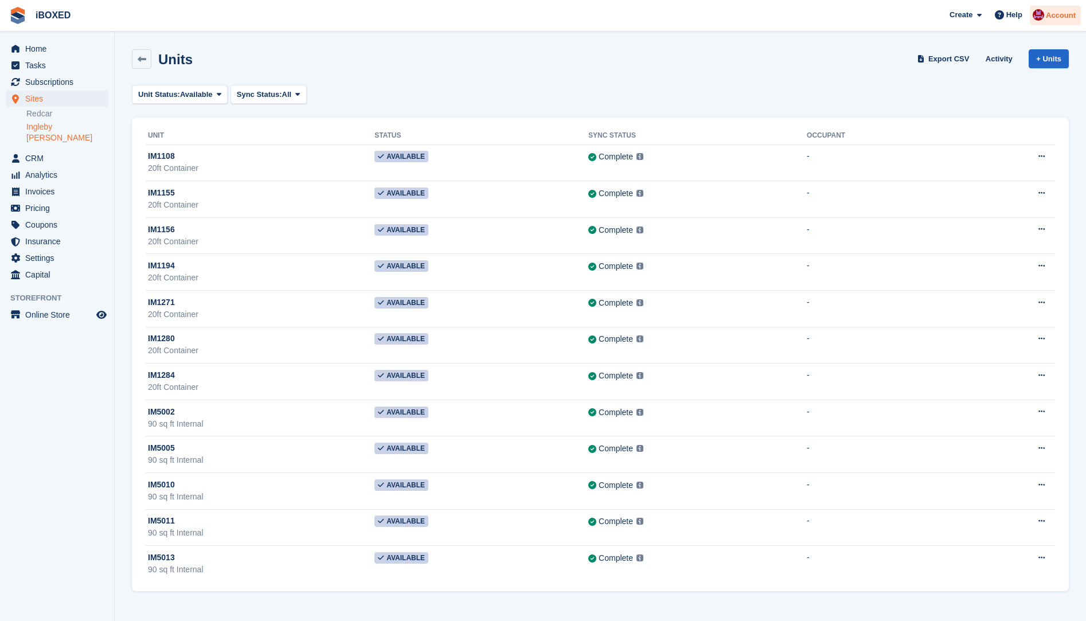
click at [1046, 13] on div "Account" at bounding box center [1054, 16] width 51 height 20
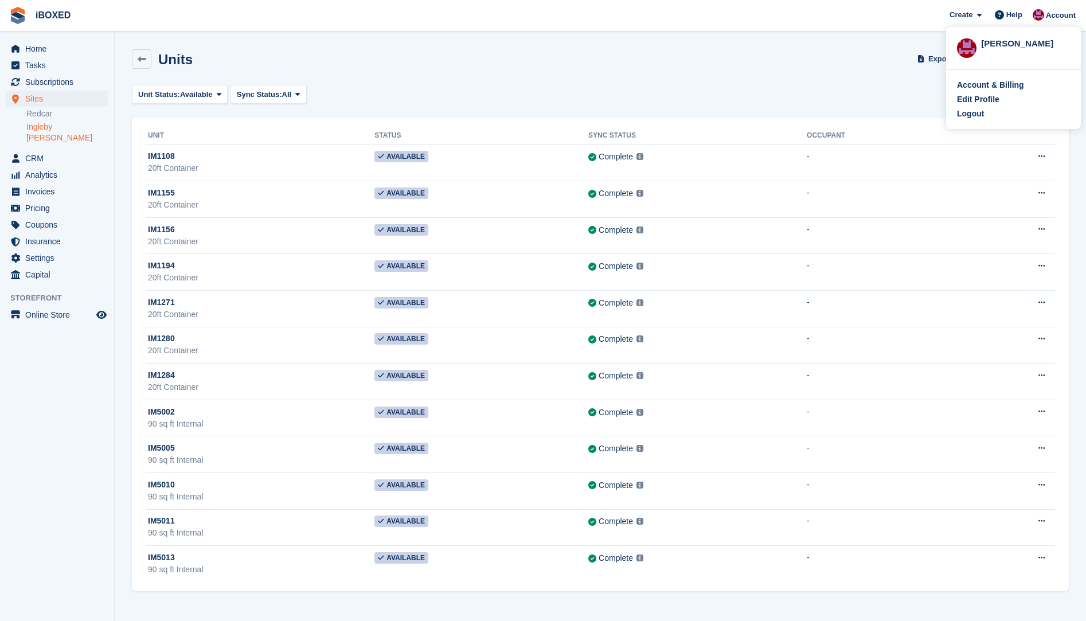
click at [918, 75] on div "Units Export CSV Activity + Units" at bounding box center [600, 62] width 948 height 36
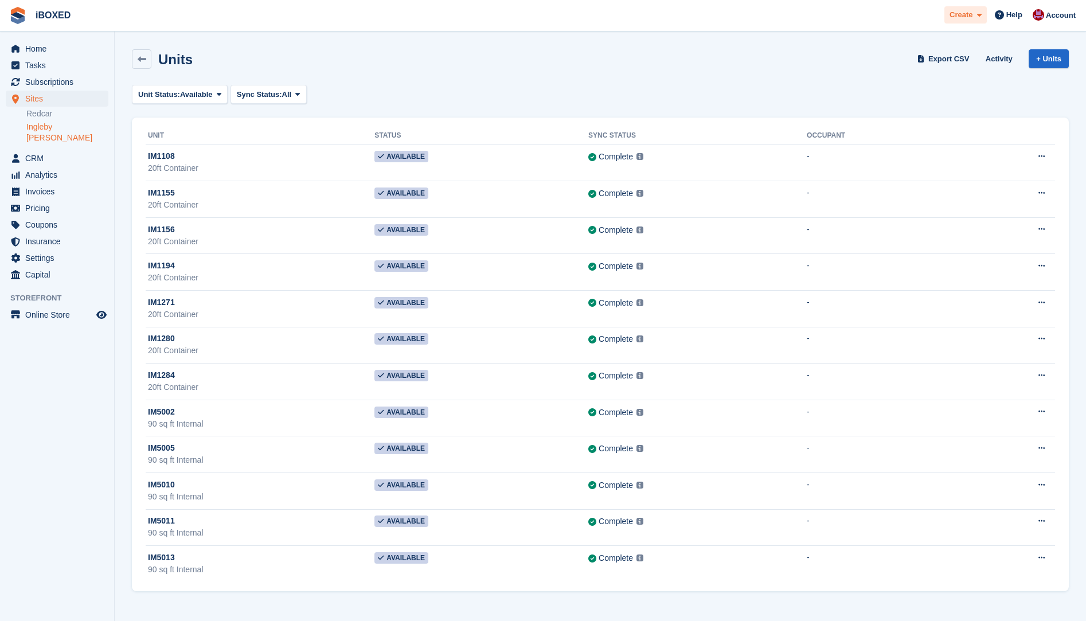
click at [978, 16] on span at bounding box center [976, 15] width 9 height 13
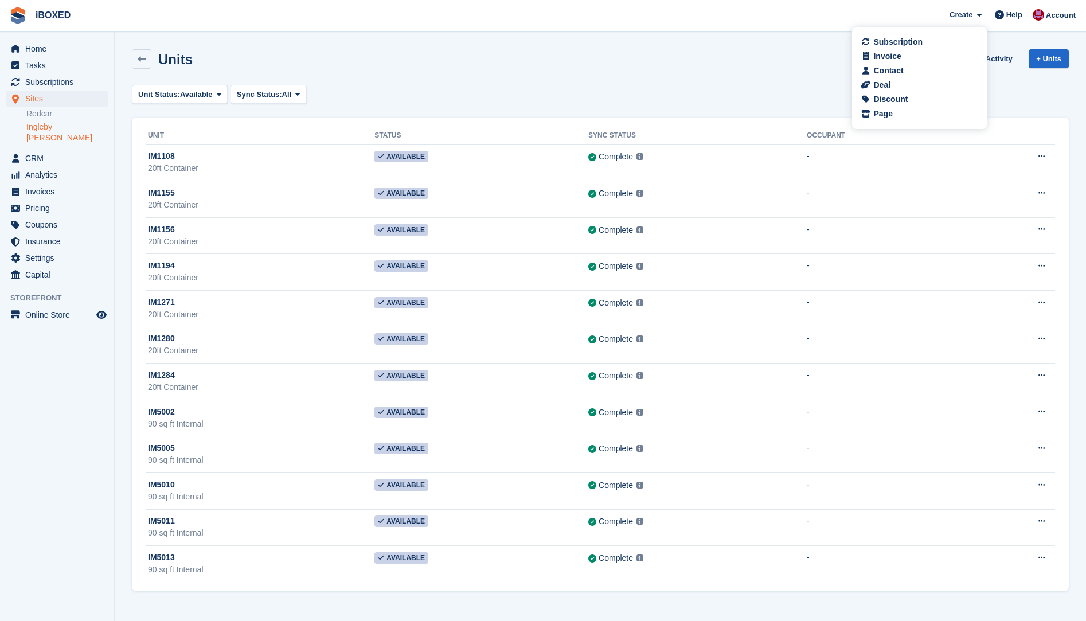
click at [669, 83] on div "Units Export CSV Activity + Units Unit Status: Available All Available Reserved…" at bounding box center [600, 317] width 937 height 547
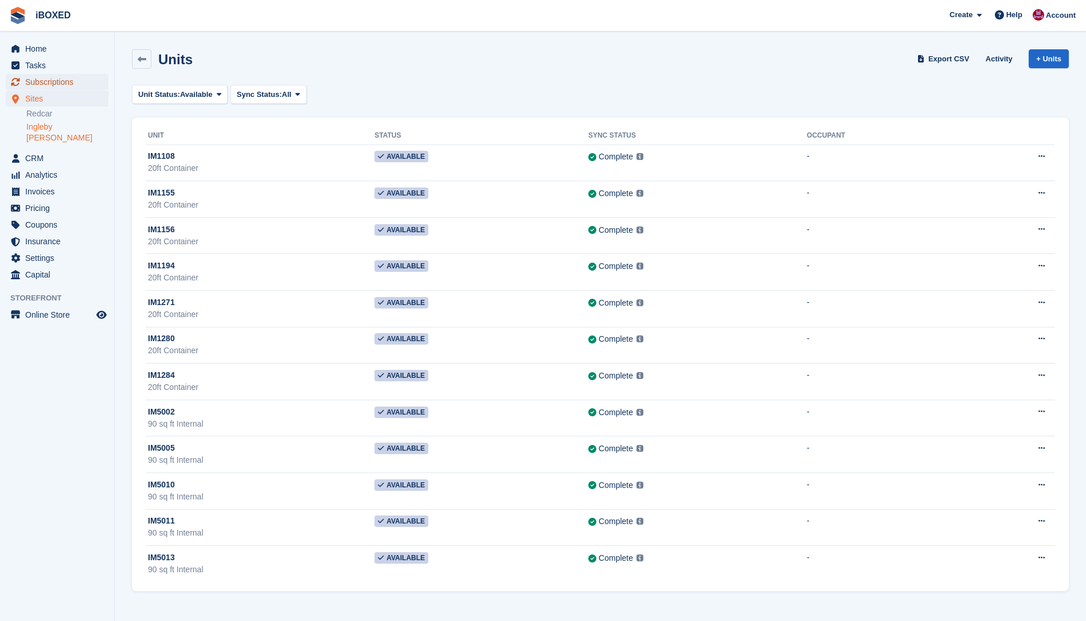
click at [30, 81] on span "Subscriptions" at bounding box center [59, 82] width 69 height 16
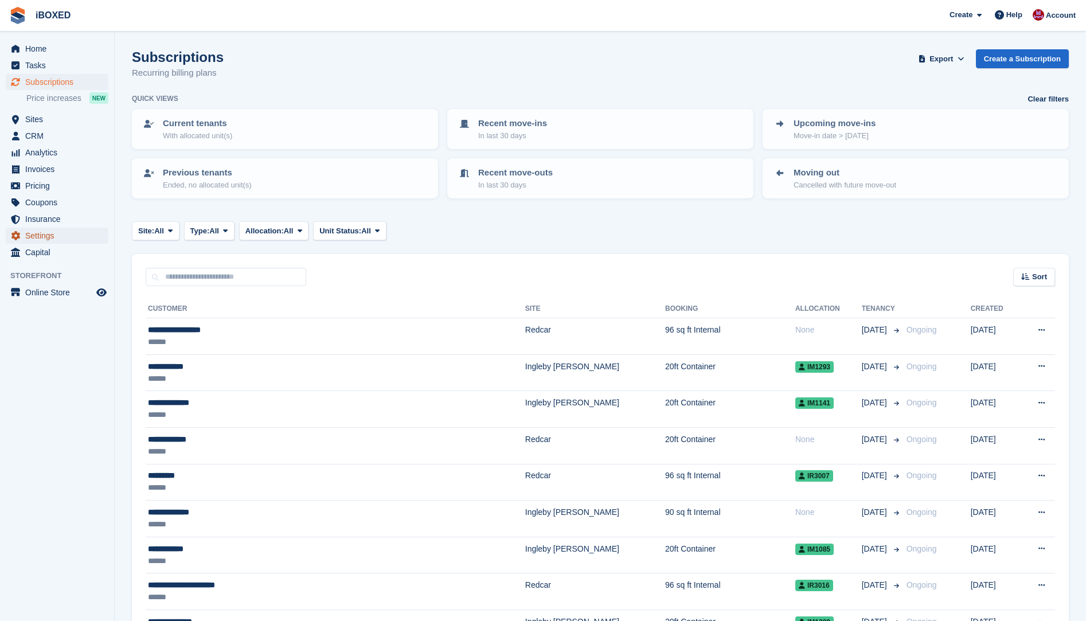
click at [28, 238] on span "Settings" at bounding box center [59, 236] width 69 height 16
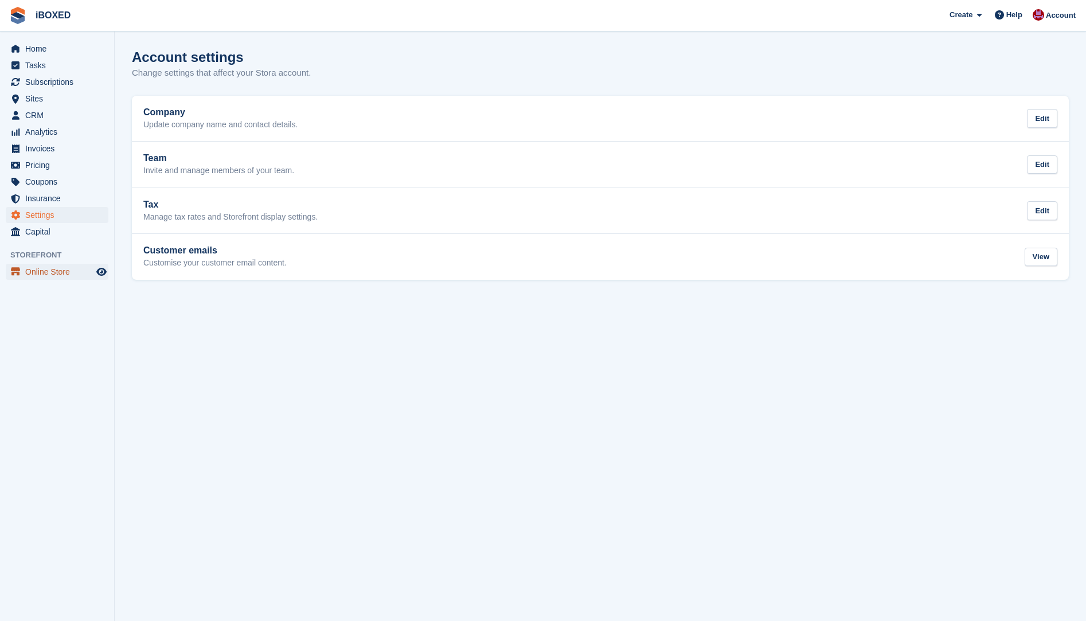
click at [36, 270] on span "Online Store" at bounding box center [59, 272] width 69 height 16
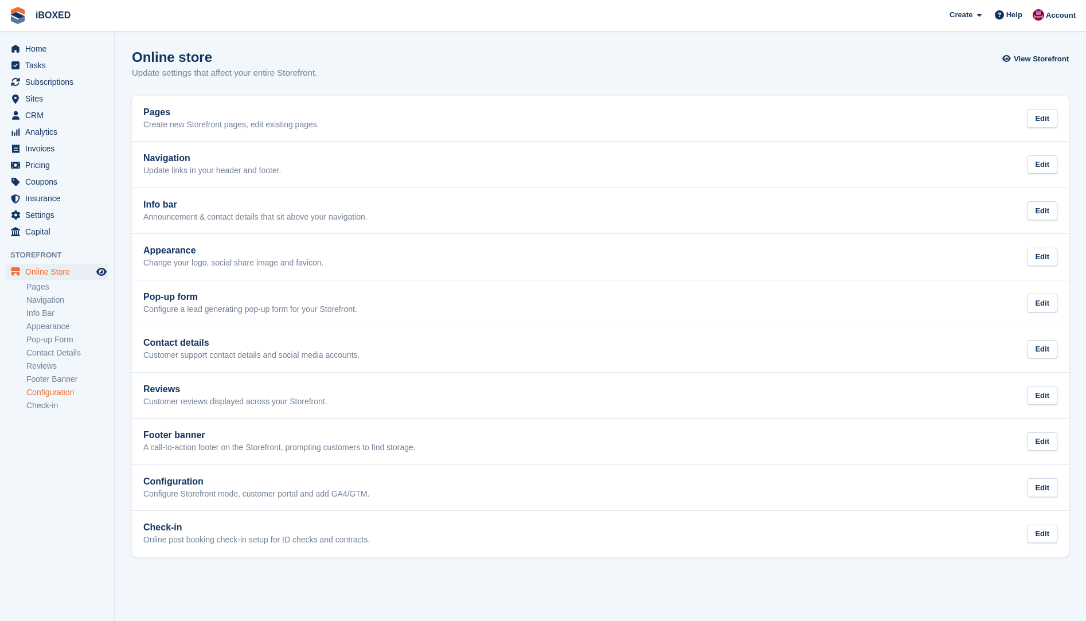
click at [52, 391] on link "Configuration" at bounding box center [67, 392] width 82 height 11
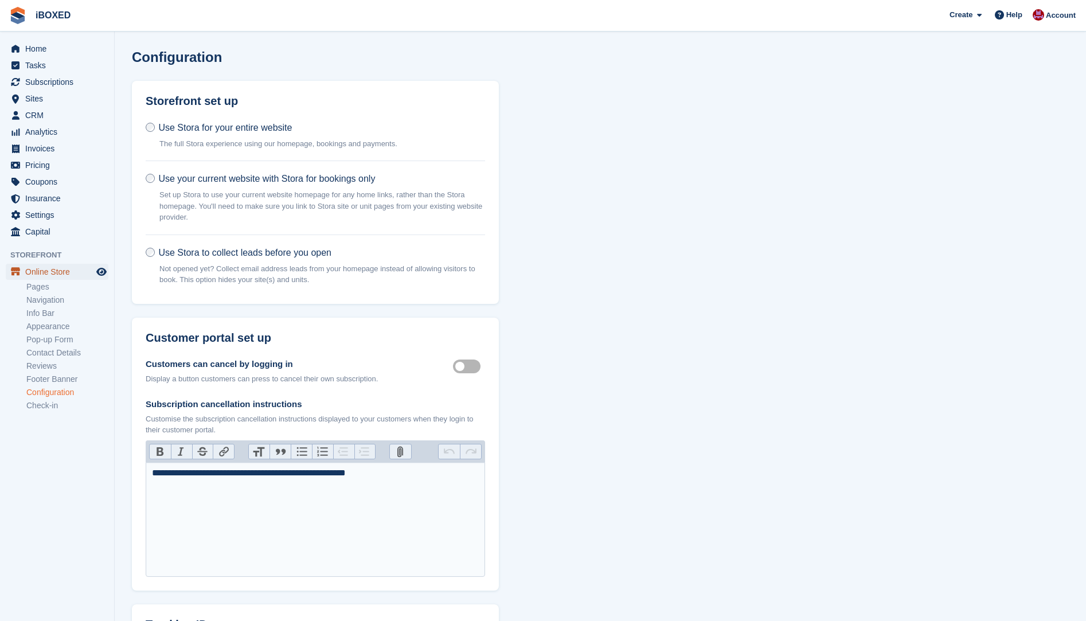
click at [48, 275] on span "Online Store" at bounding box center [59, 272] width 69 height 16
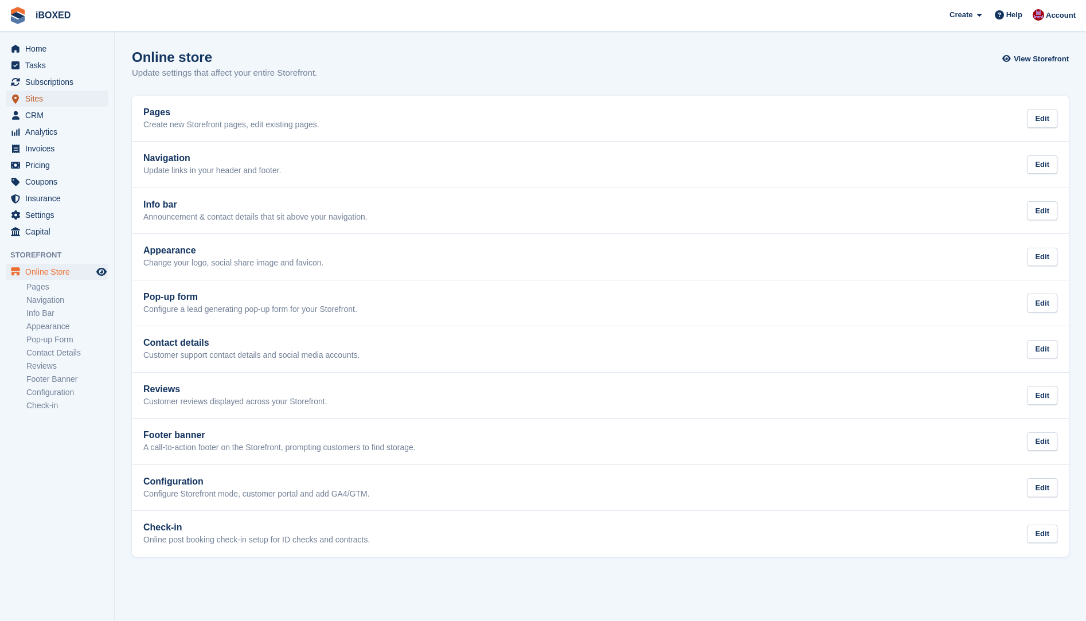
click at [23, 97] on link "Sites" at bounding box center [57, 99] width 103 height 16
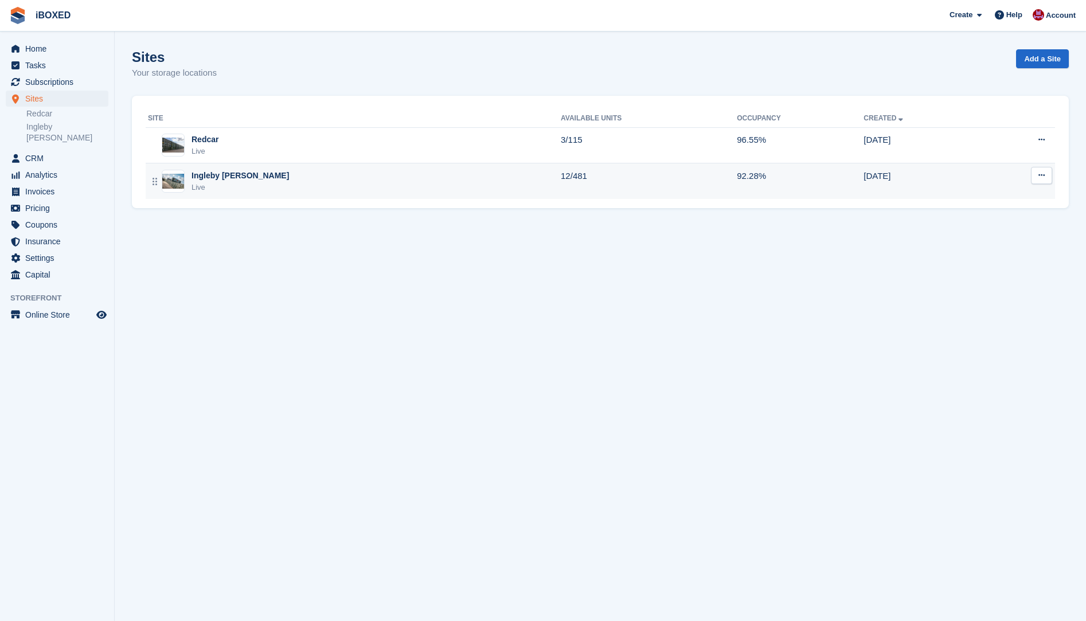
click at [198, 193] on div "Live" at bounding box center [239, 187] width 97 height 11
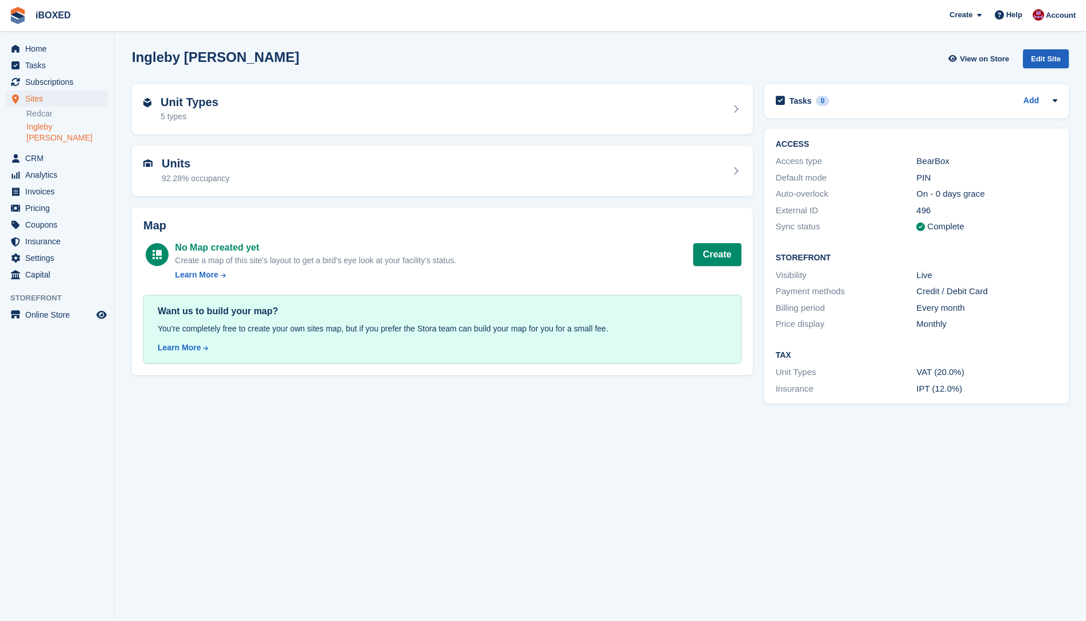
click at [1050, 58] on div "Edit Site" at bounding box center [1045, 58] width 46 height 19
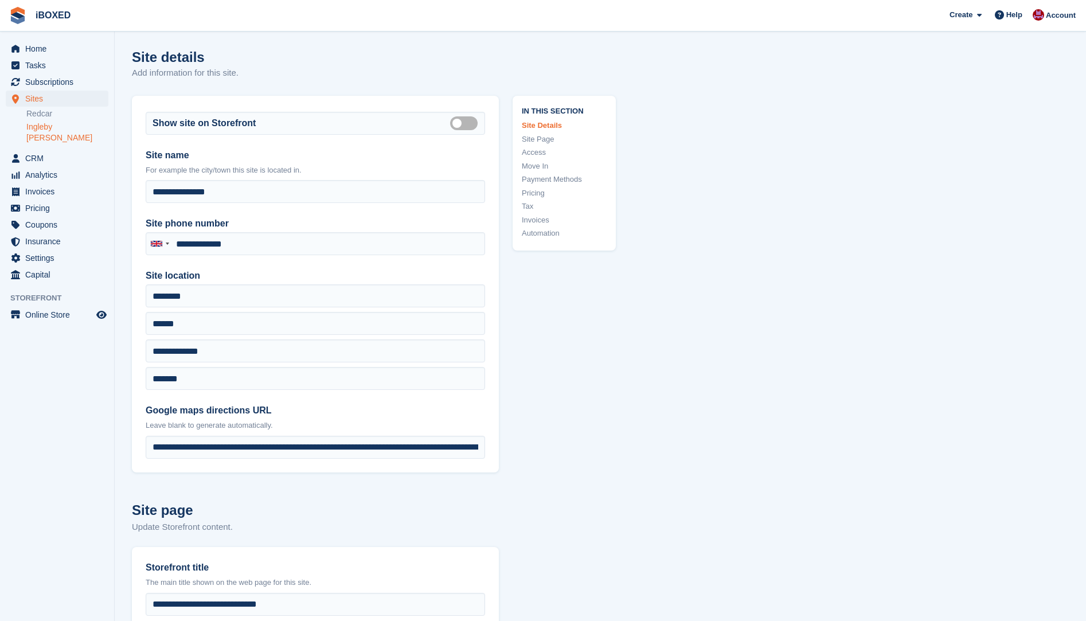
type input "**********"
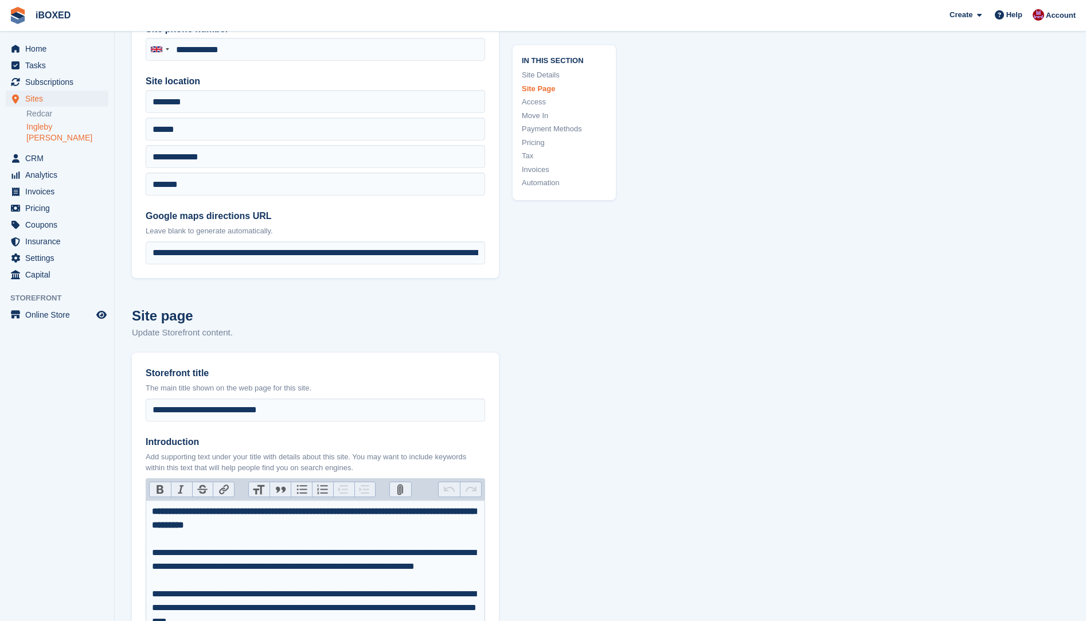
scroll to position [229, 0]
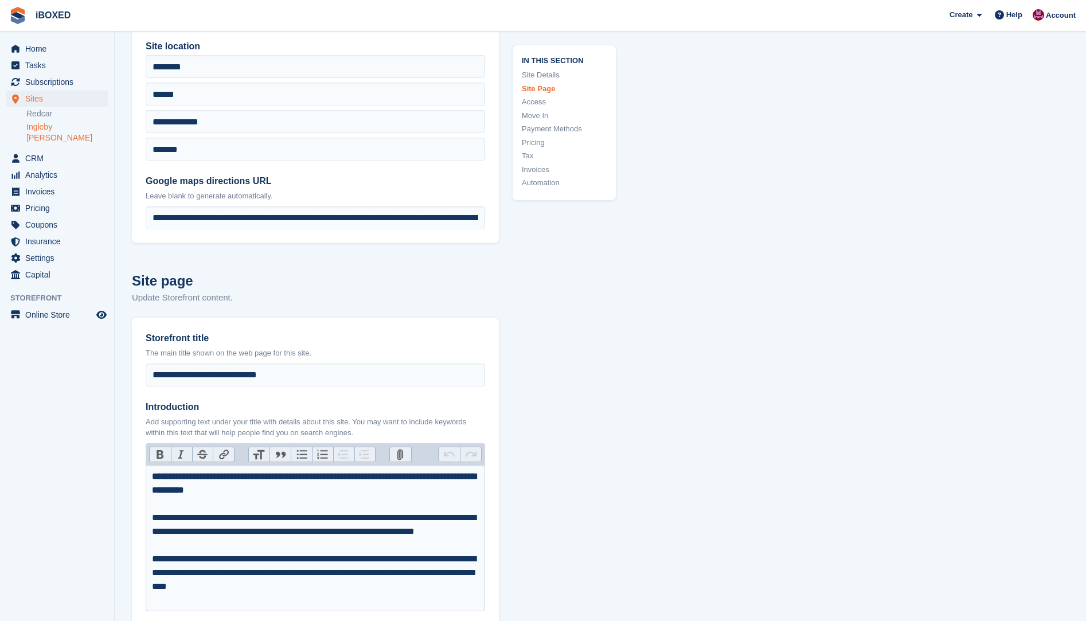
click at [532, 103] on link "Access" at bounding box center [564, 101] width 85 height 11
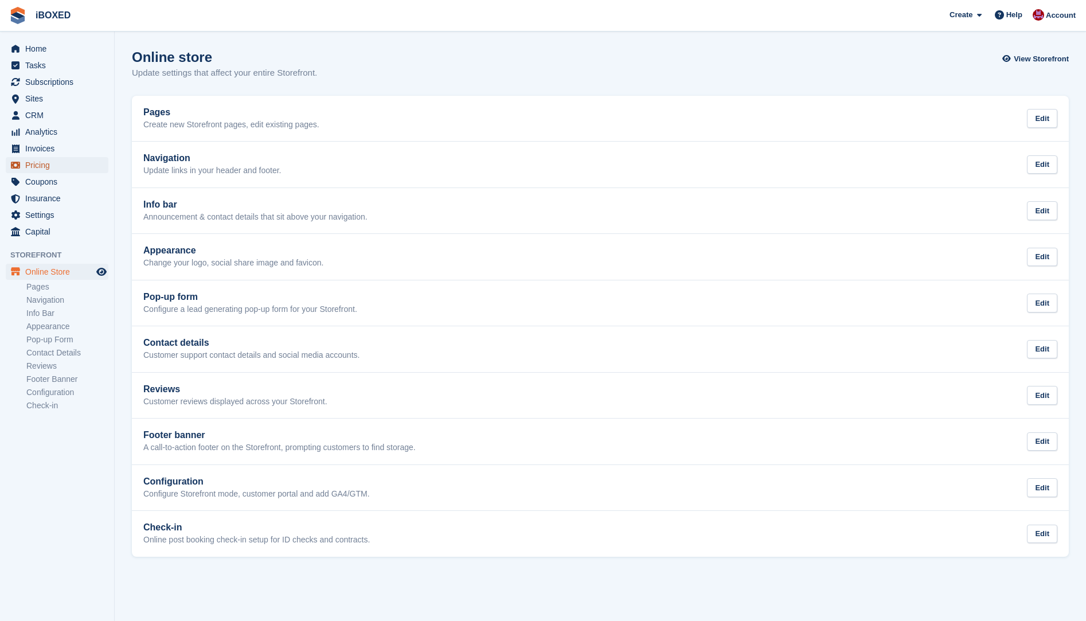
click at [47, 169] on span "Pricing" at bounding box center [59, 165] width 69 height 16
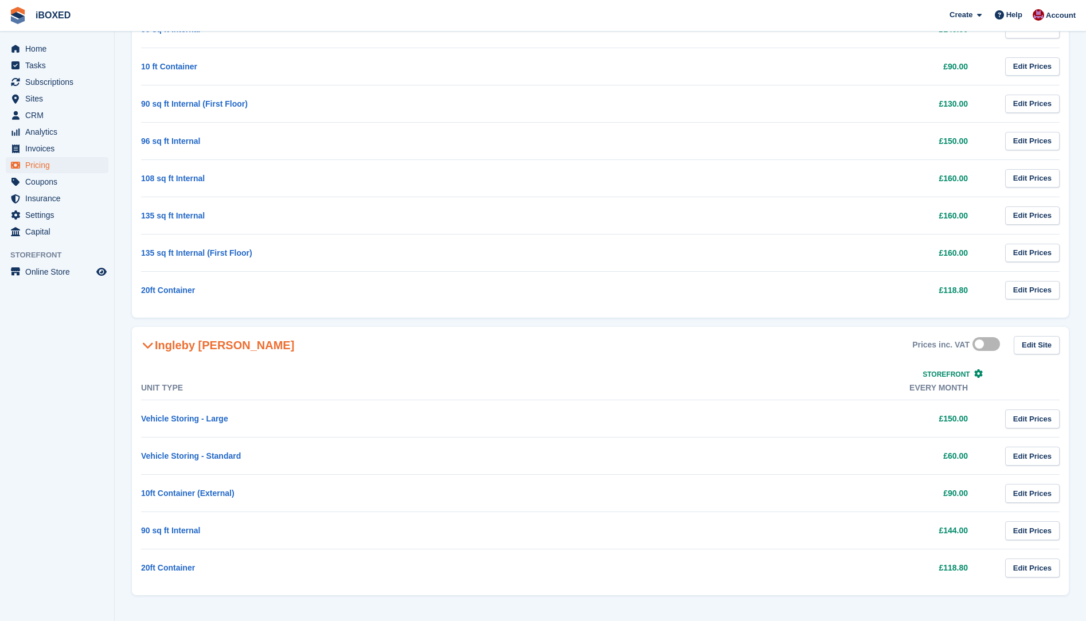
scroll to position [242, 0]
click at [202, 531] on td "90 sq ft Internal" at bounding box center [353, 529] width 425 height 37
click at [1025, 531] on link "Edit Prices" at bounding box center [1032, 529] width 54 height 19
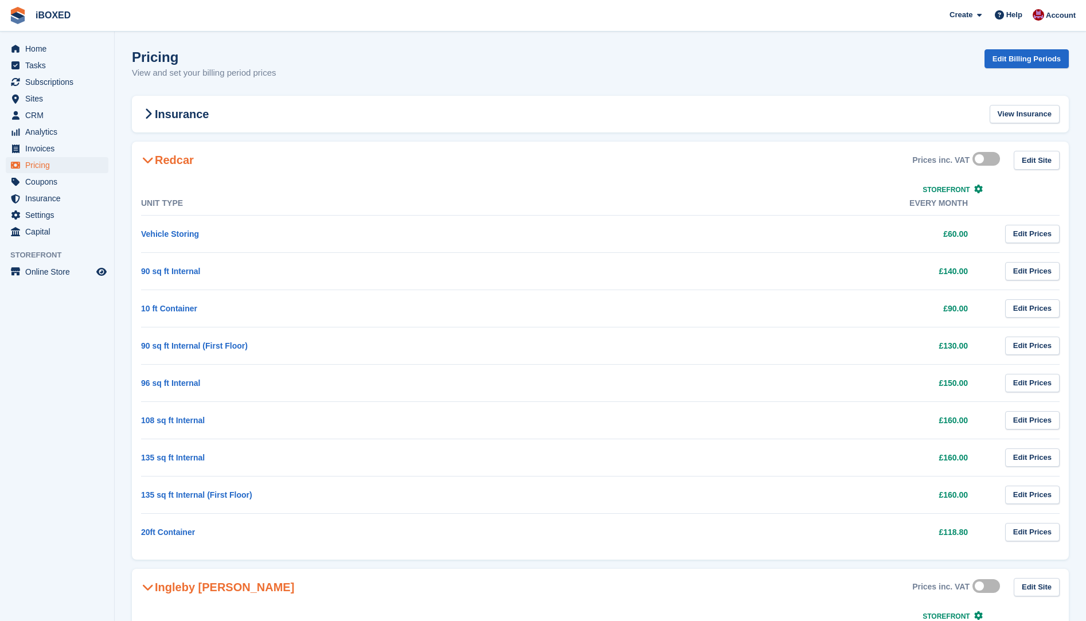
scroll to position [242, 0]
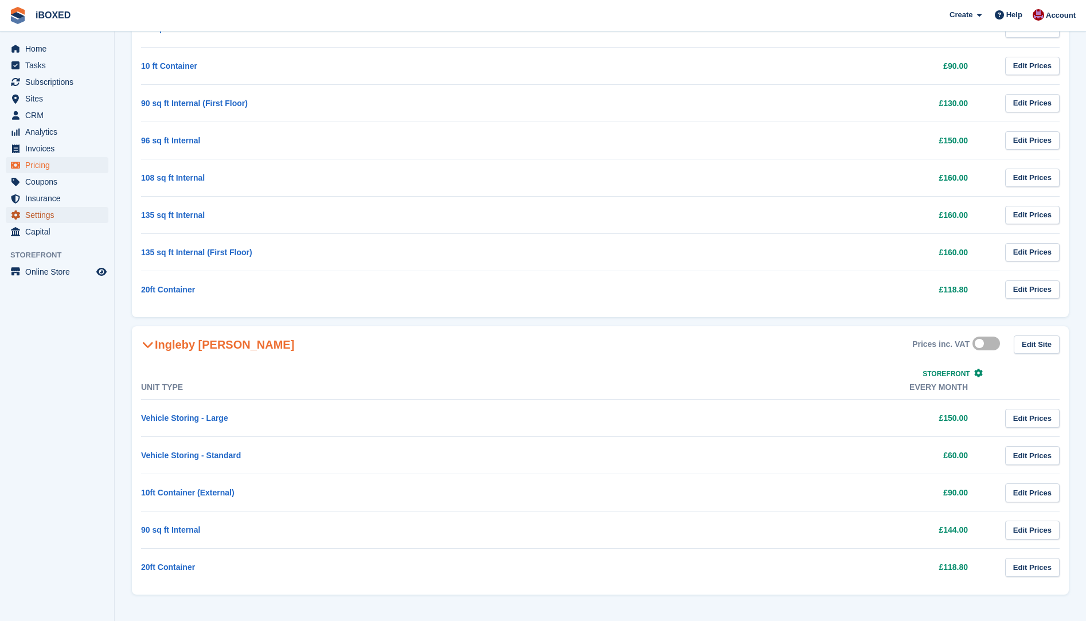
click at [28, 214] on span "Settings" at bounding box center [59, 215] width 69 height 16
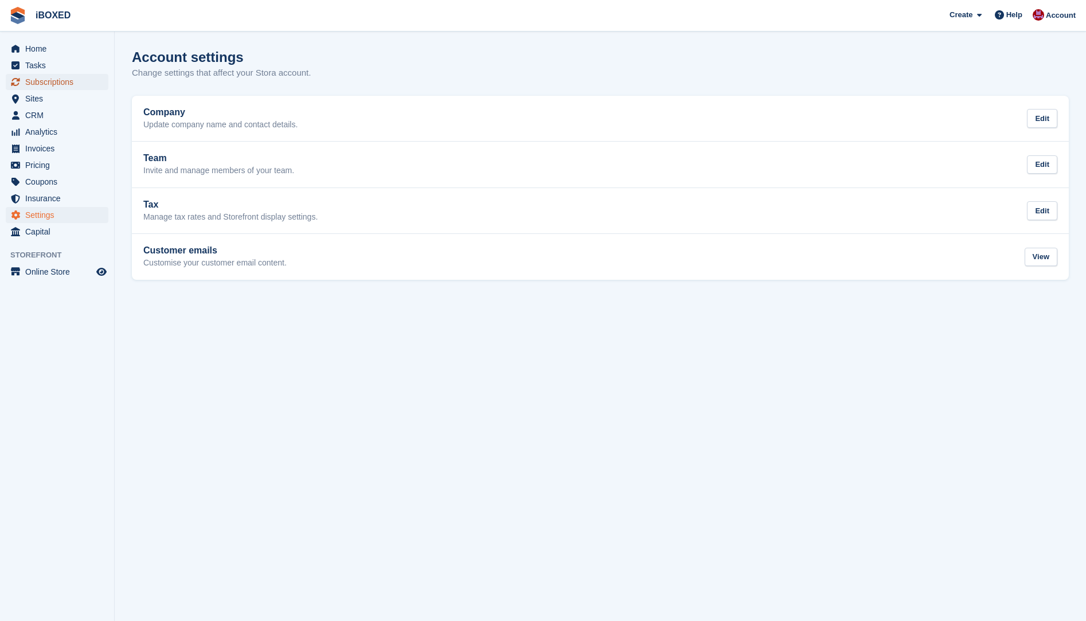
click at [59, 83] on span "Subscriptions" at bounding box center [59, 82] width 69 height 16
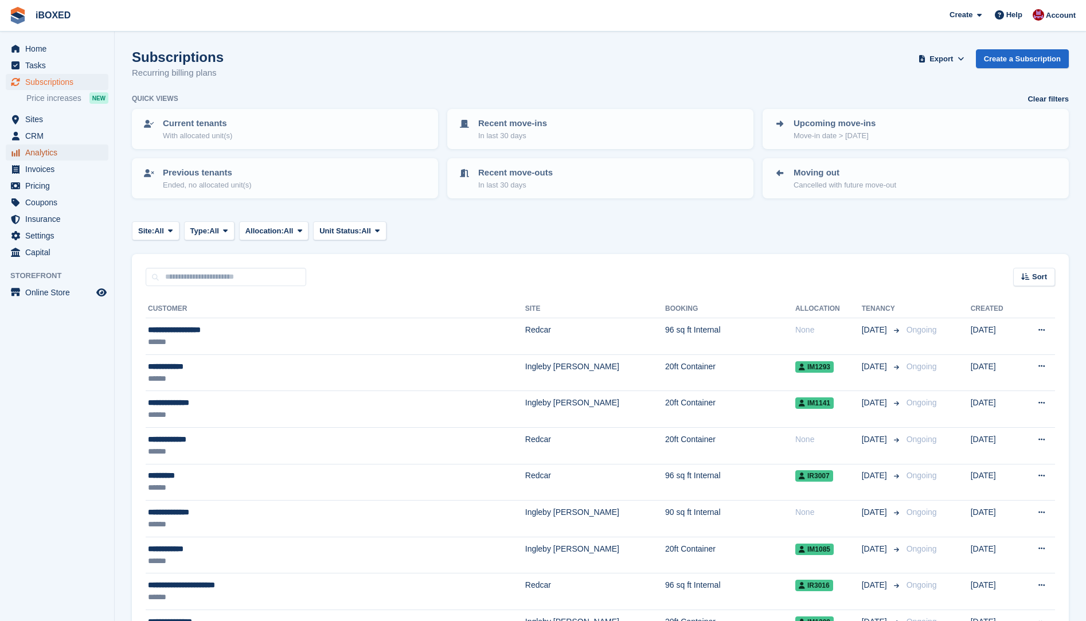
click at [53, 152] on span "Analytics" at bounding box center [59, 152] width 69 height 16
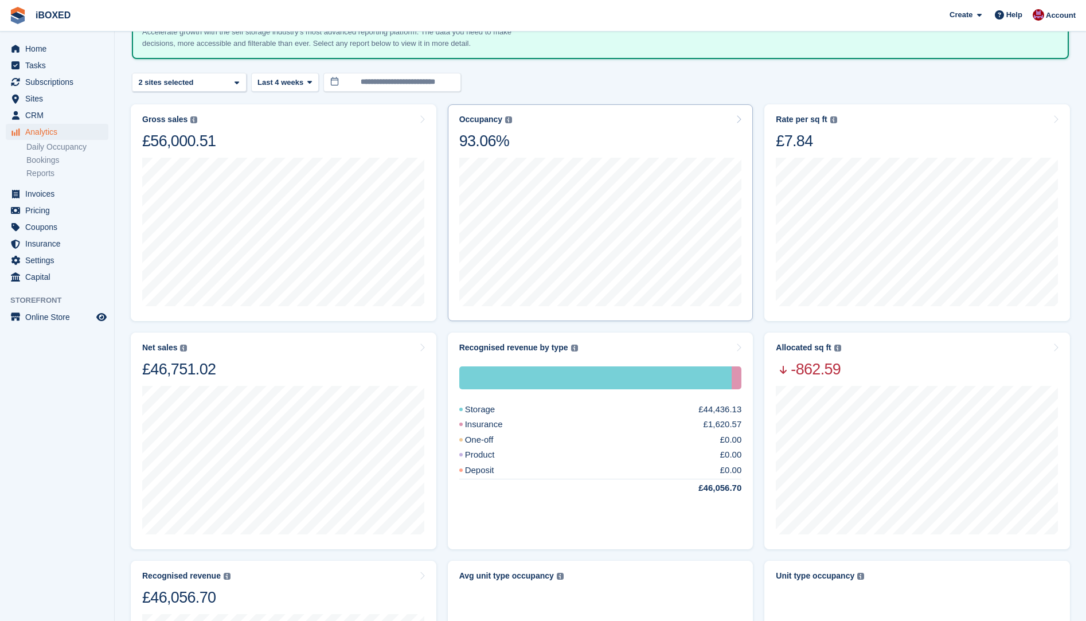
scroll to position [2, 0]
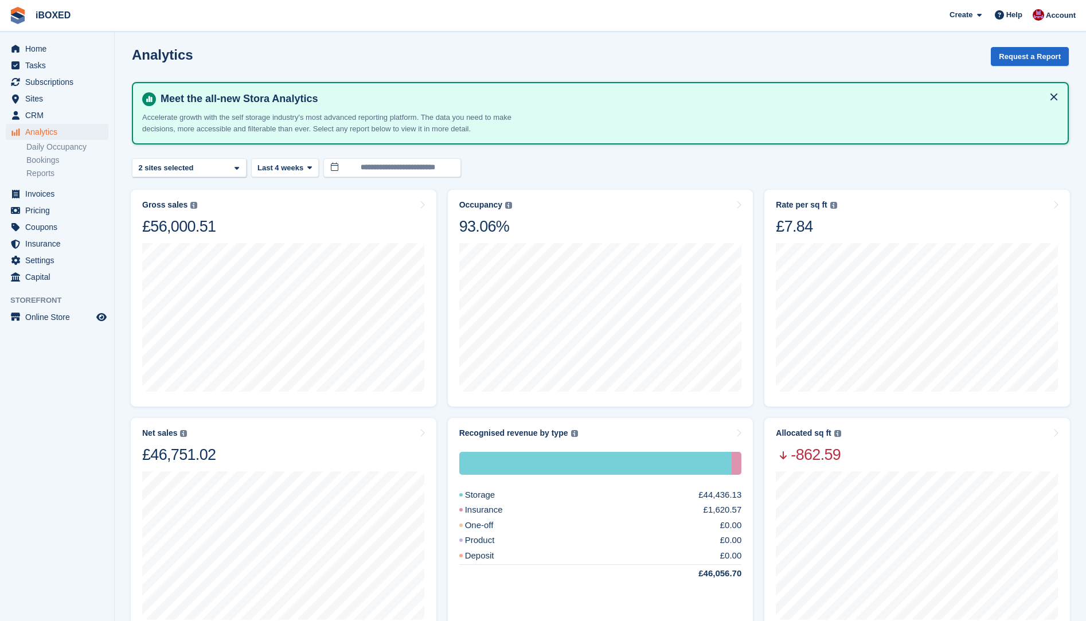
click at [1053, 95] on button at bounding box center [1053, 97] width 18 height 18
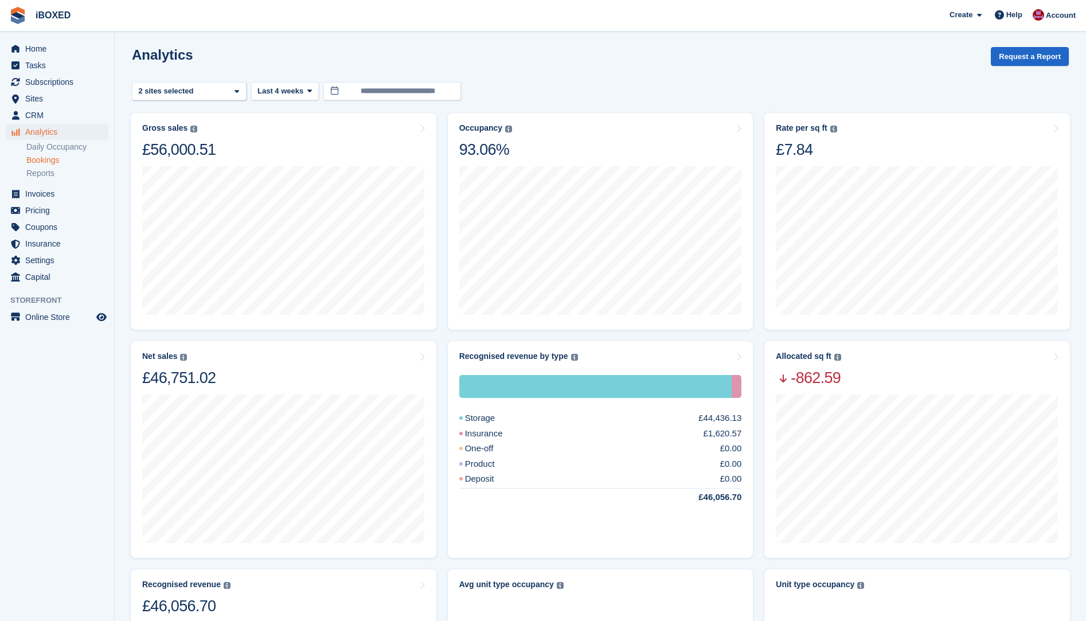
click at [46, 159] on link "Bookings" at bounding box center [67, 160] width 82 height 11
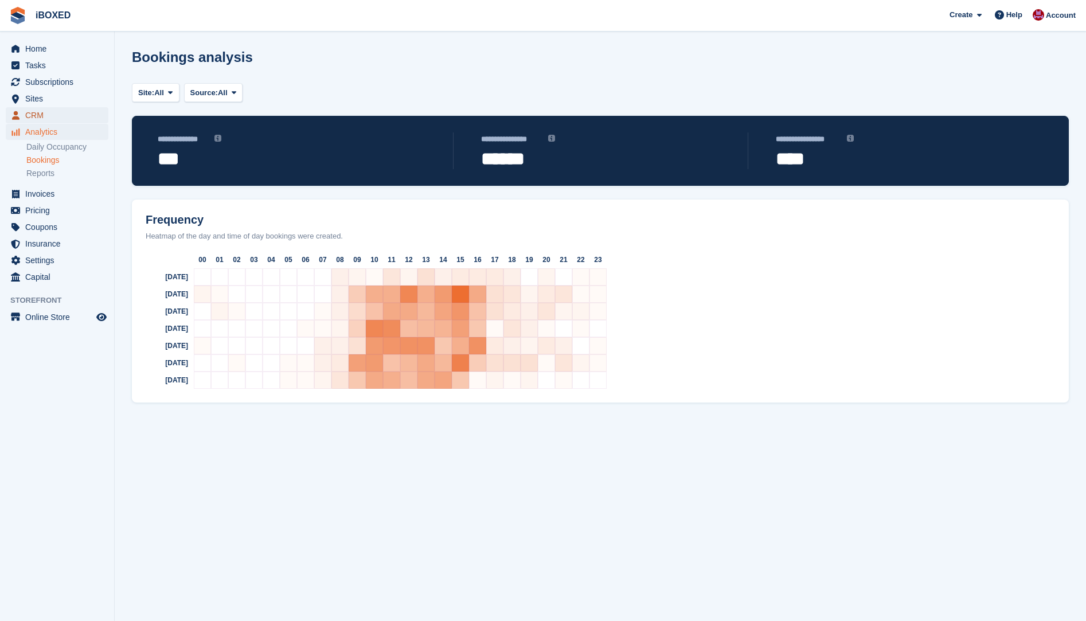
click at [39, 112] on span "CRM" at bounding box center [59, 115] width 69 height 16
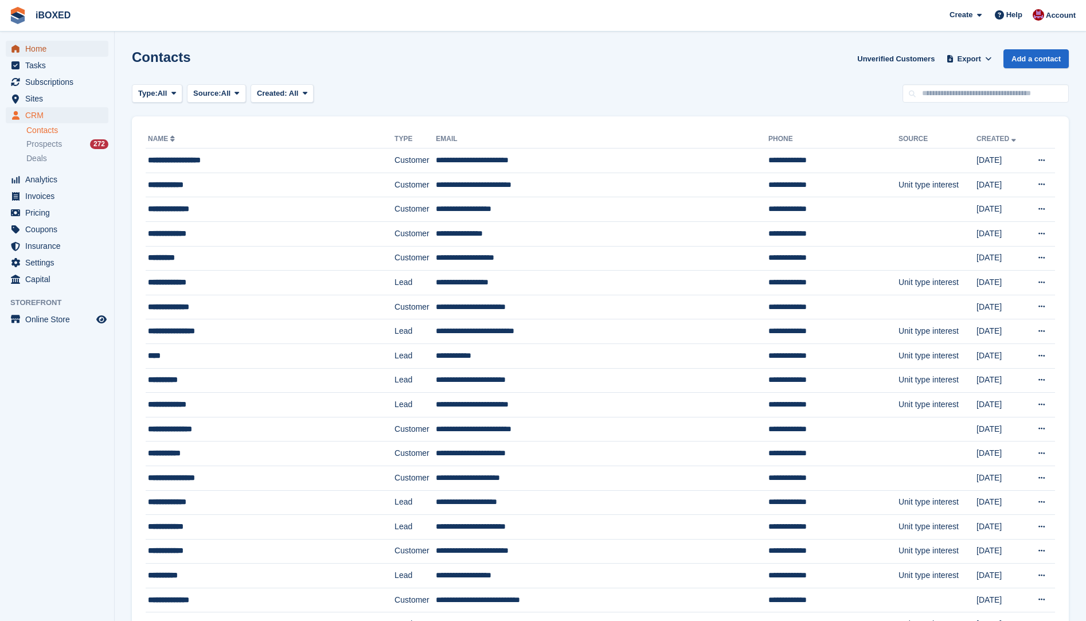
click at [34, 48] on span "Home" at bounding box center [59, 49] width 69 height 16
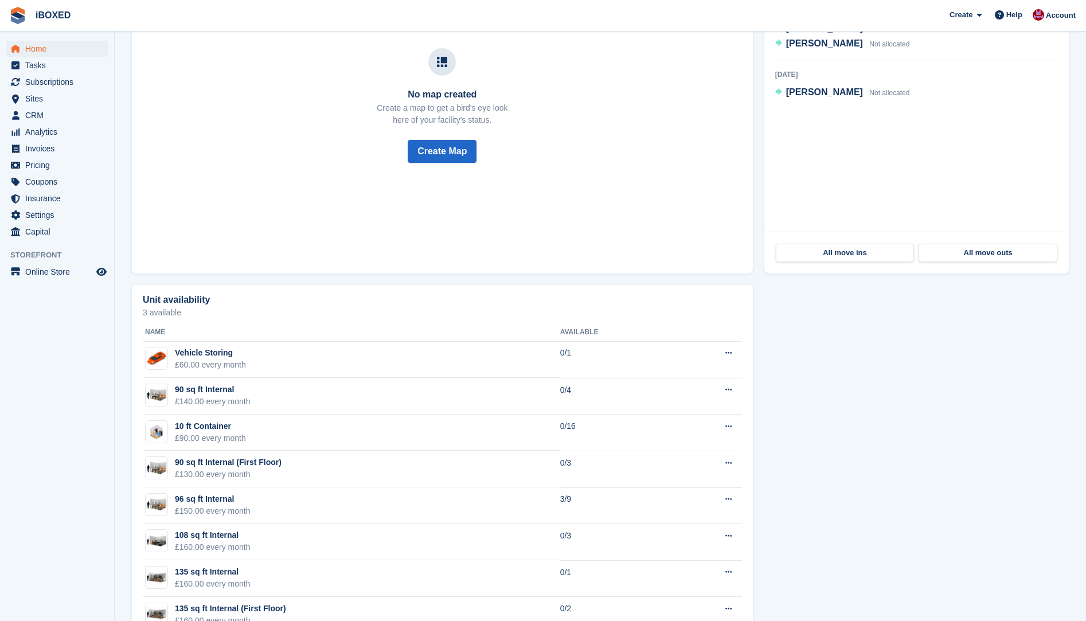
scroll to position [476, 0]
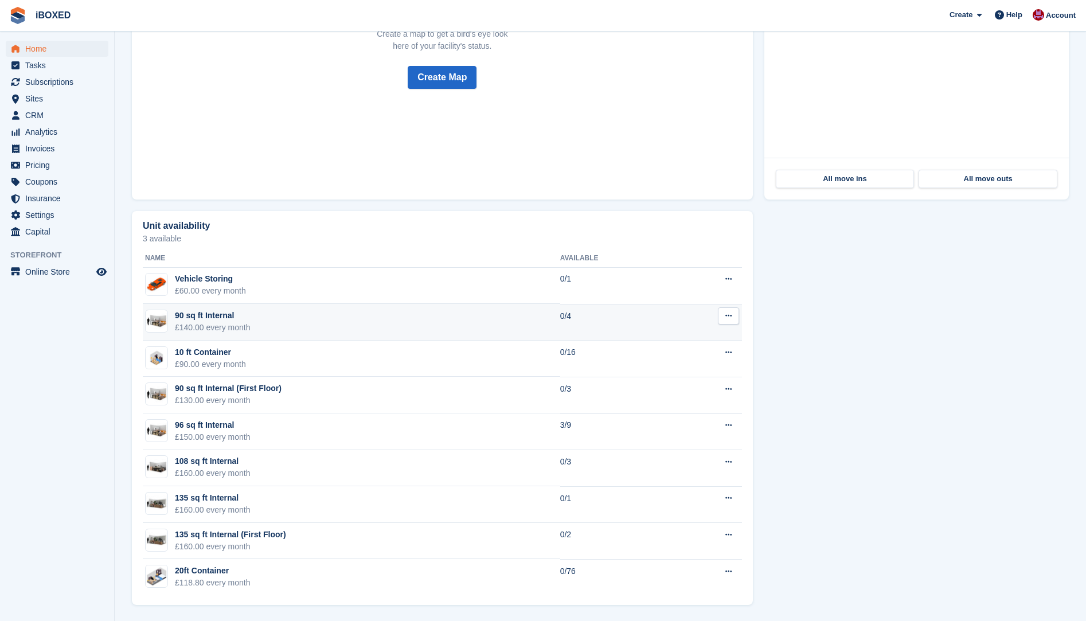
click at [724, 317] on button at bounding box center [728, 315] width 21 height 17
click at [660, 357] on p "View on Store" at bounding box center [684, 353] width 100 height 15
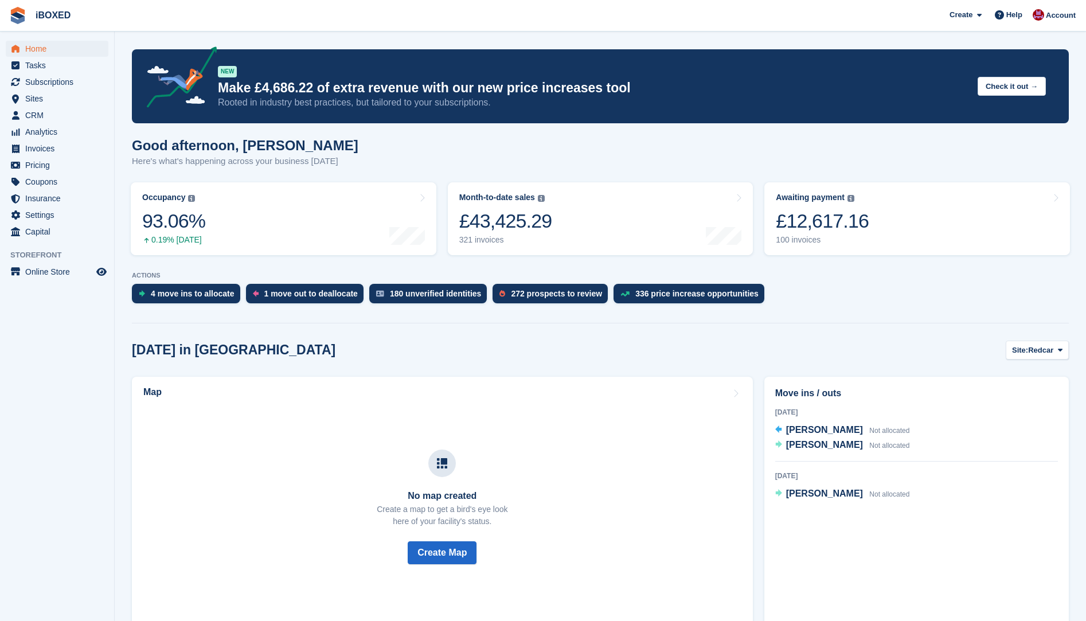
scroll to position [476, 0]
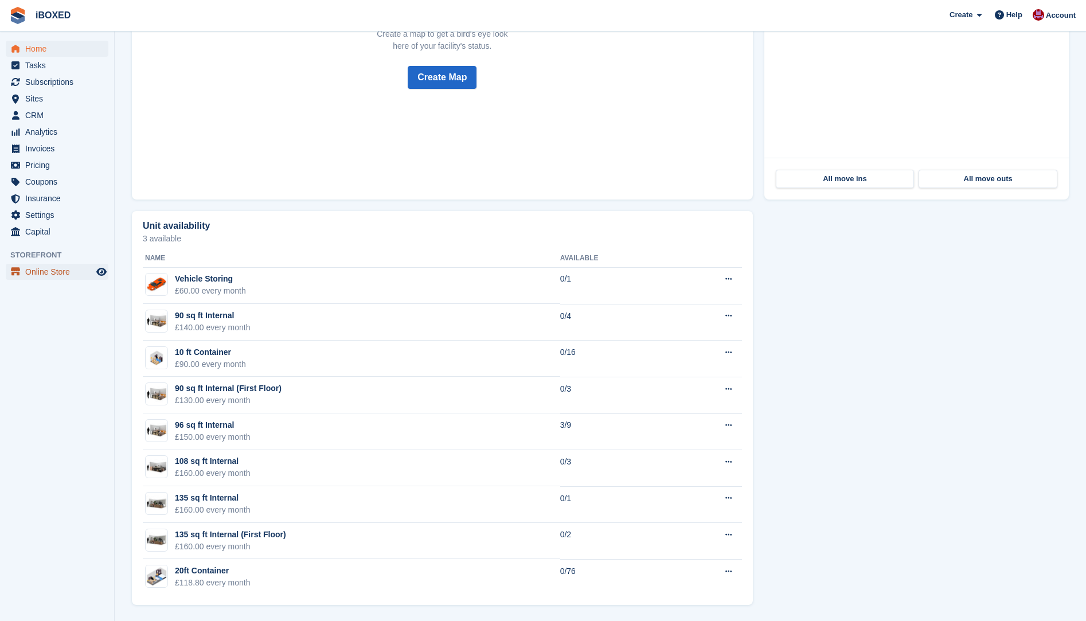
click at [28, 275] on span "Online Store" at bounding box center [59, 272] width 69 height 16
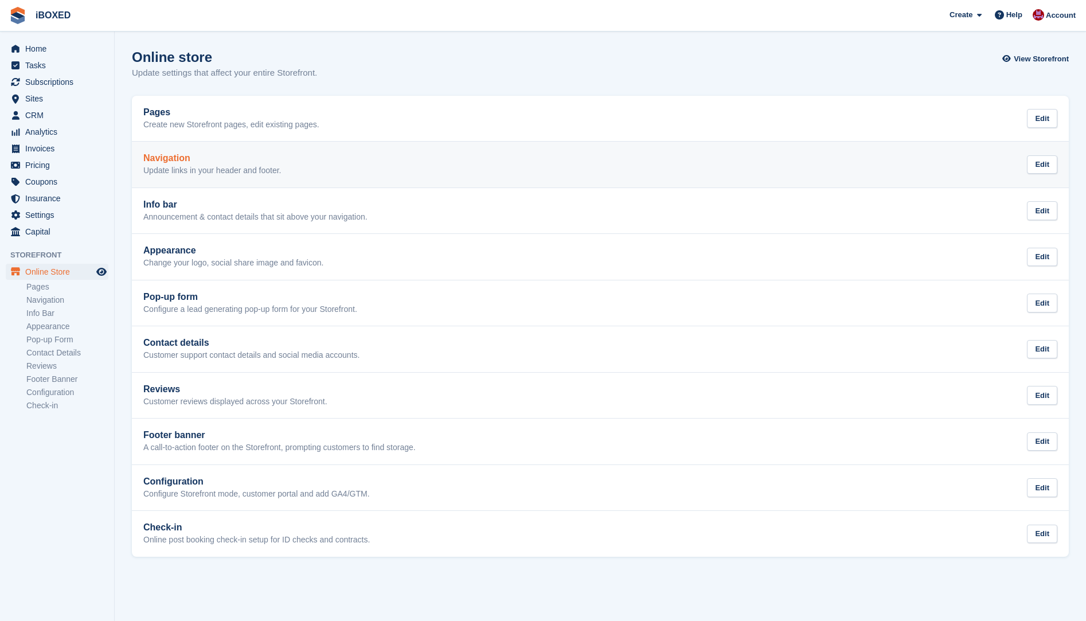
click at [207, 166] on p "Update links in your header and footer." at bounding box center [212, 171] width 138 height 10
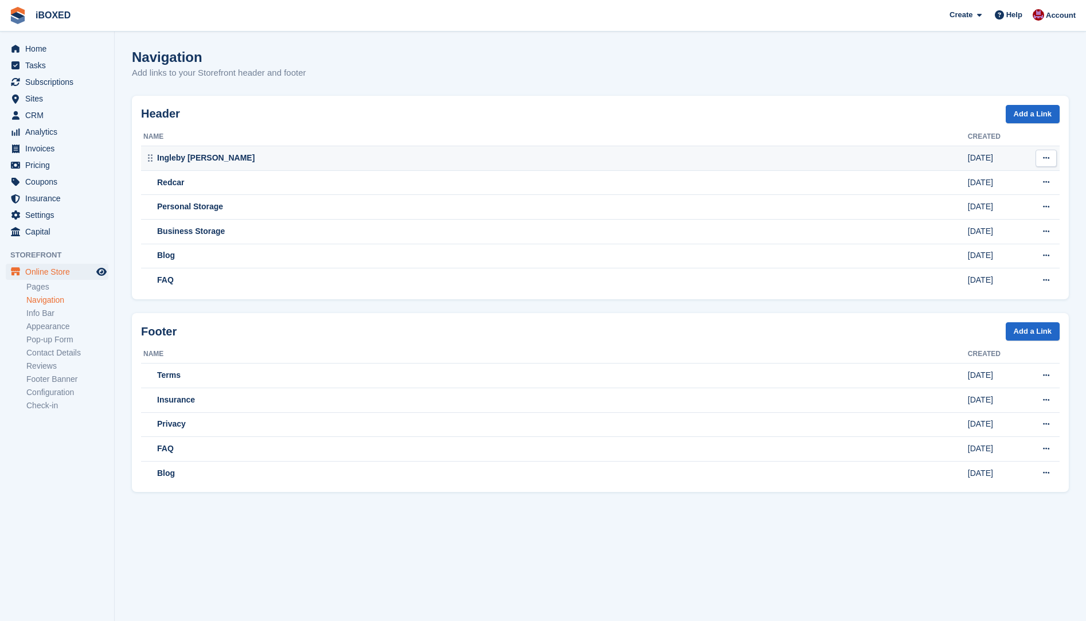
click at [209, 159] on div "Ingleby [PERSON_NAME]" at bounding box center [555, 158] width 824 height 12
click at [44, 267] on span "Online Store" at bounding box center [59, 272] width 69 height 16
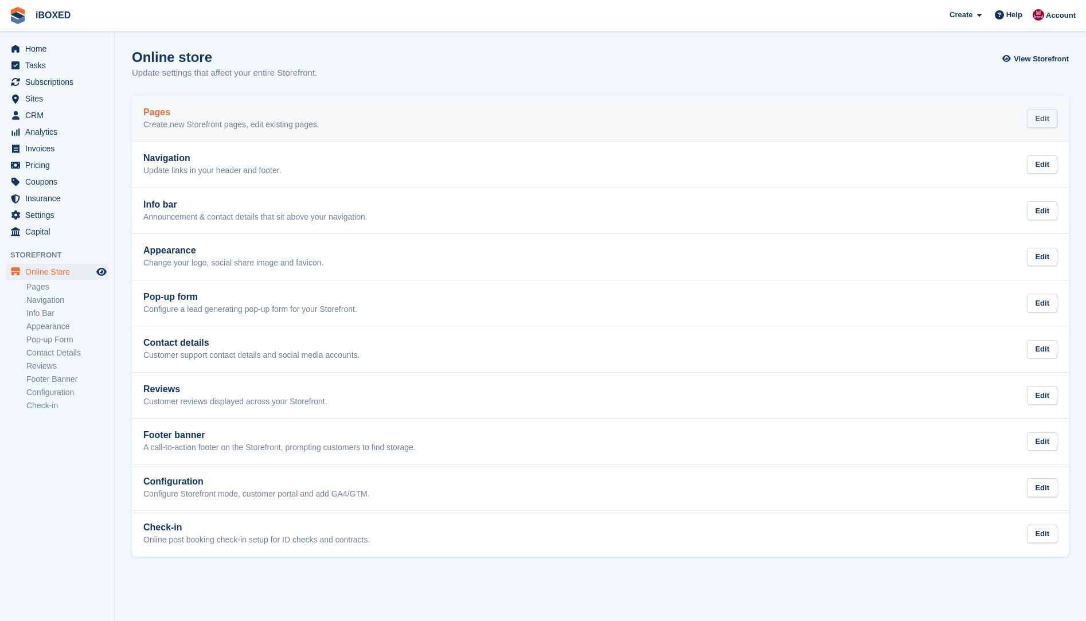
click at [1047, 119] on div "Edit" at bounding box center [1041, 118] width 30 height 19
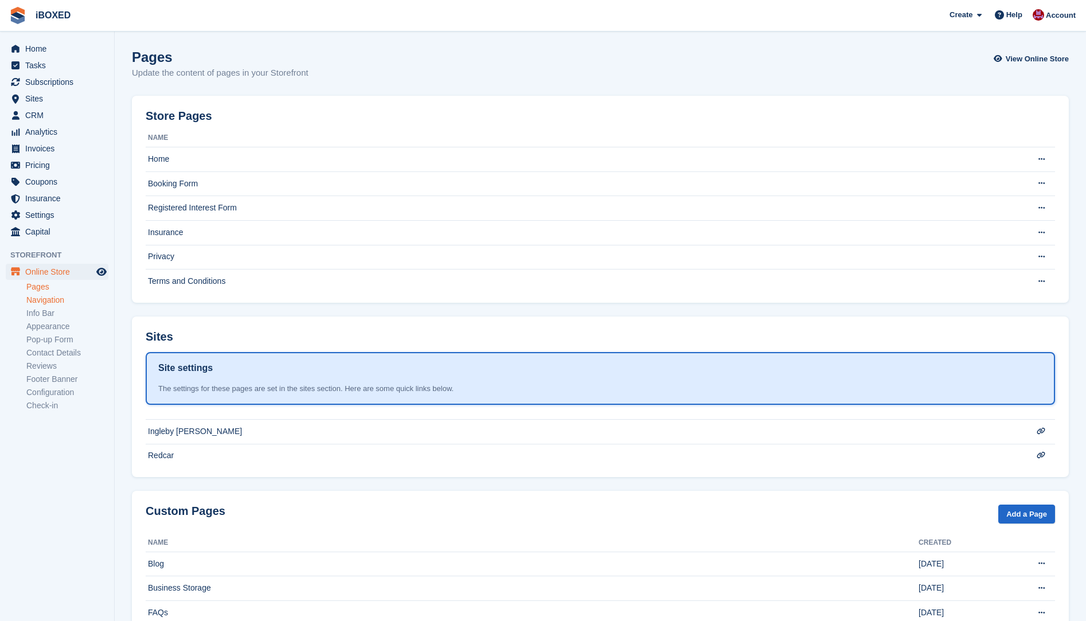
click at [57, 300] on link "Navigation" at bounding box center [67, 300] width 82 height 11
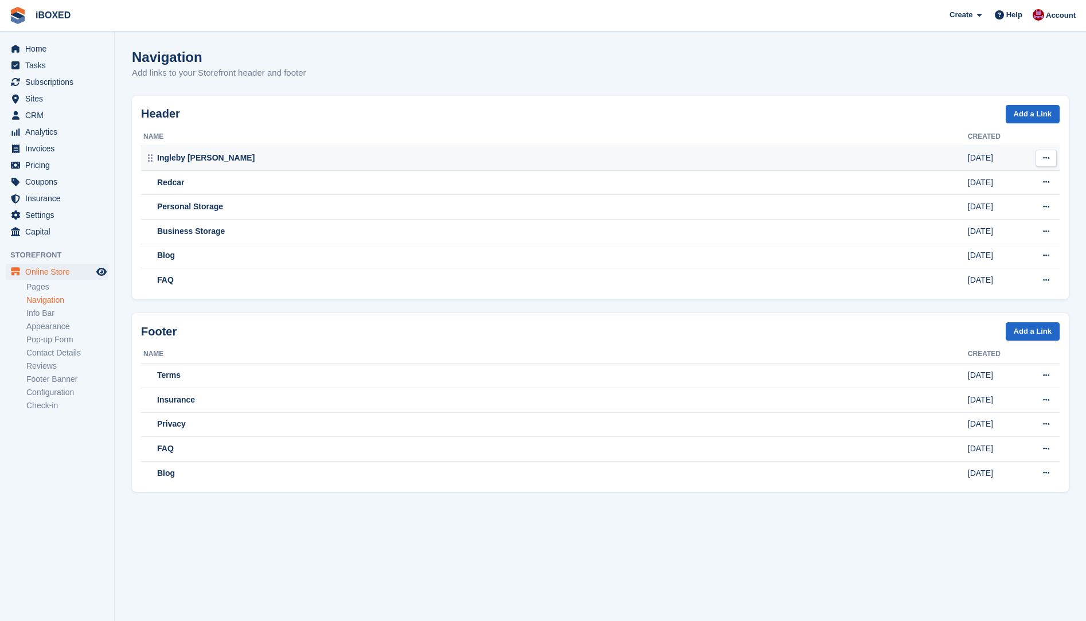
click at [236, 154] on div "Ingleby [PERSON_NAME]" at bounding box center [555, 158] width 824 height 12
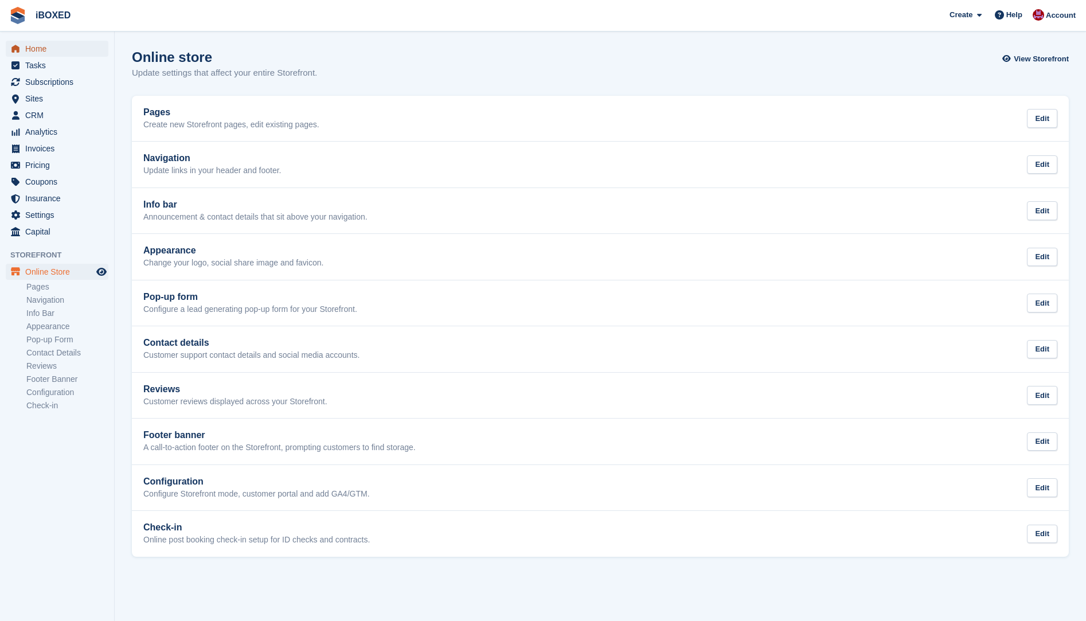
click at [47, 53] on span "Home" at bounding box center [59, 49] width 69 height 16
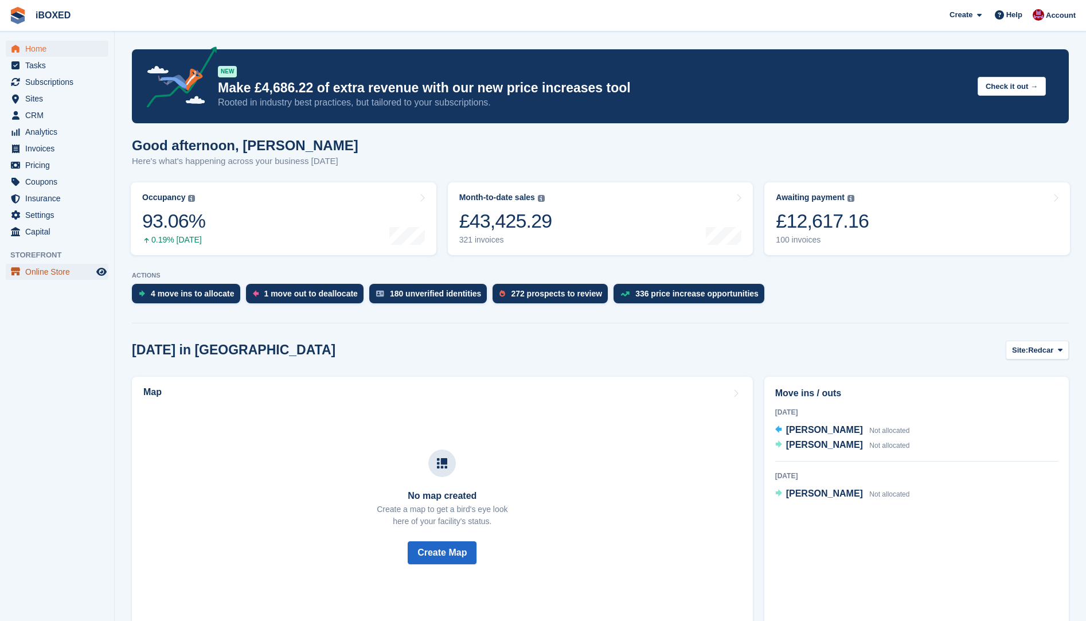
click at [19, 271] on icon "menu" at bounding box center [15, 269] width 9 height 4
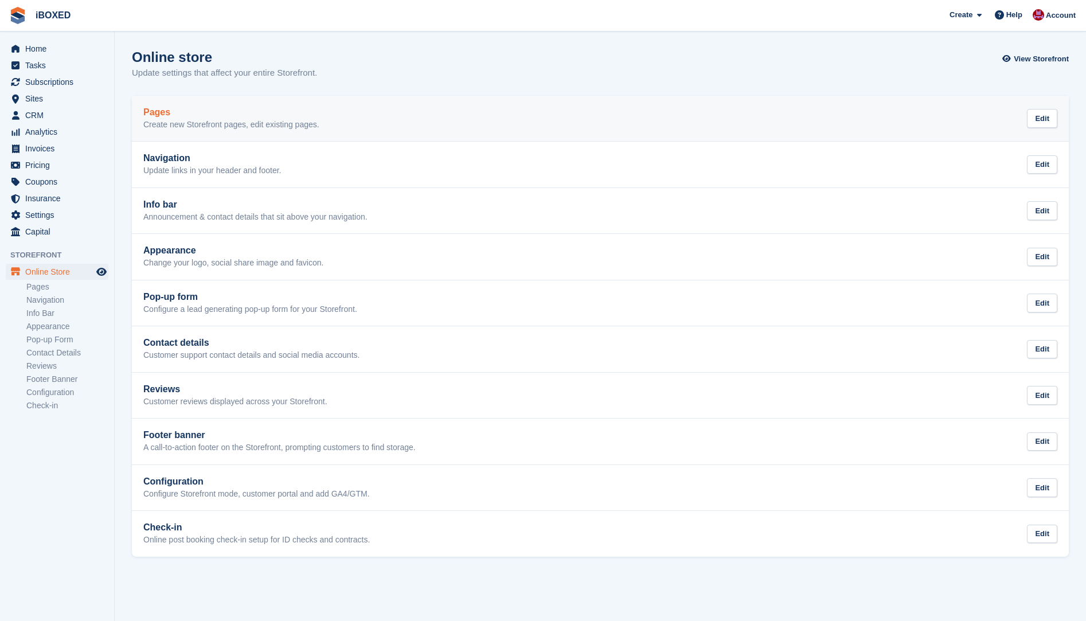
click at [229, 116] on h2 "Pages" at bounding box center [231, 112] width 176 height 10
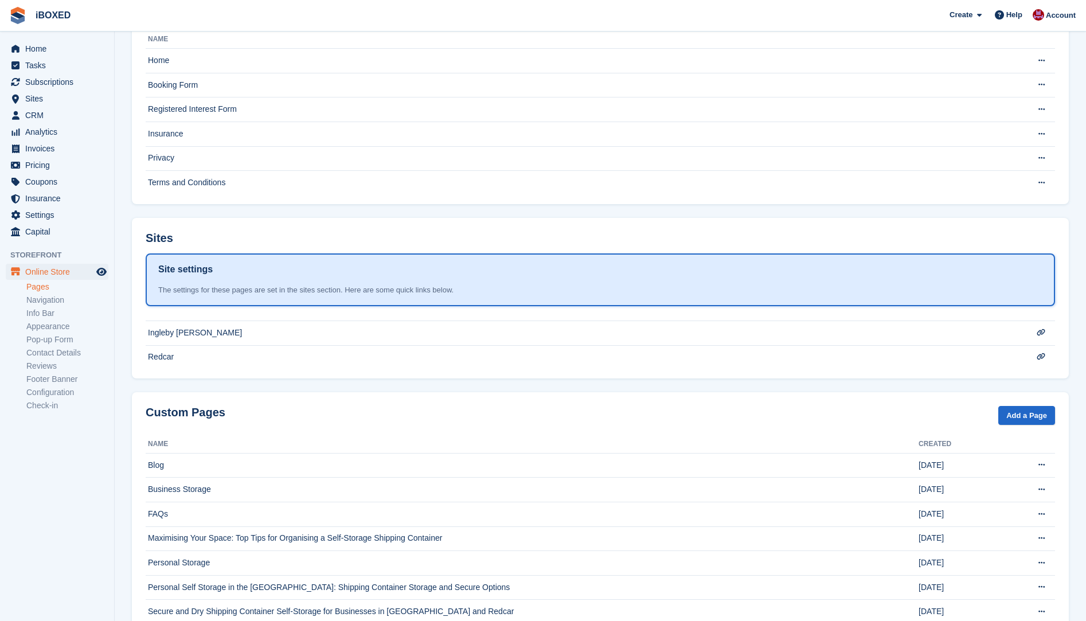
scroll to position [159, 0]
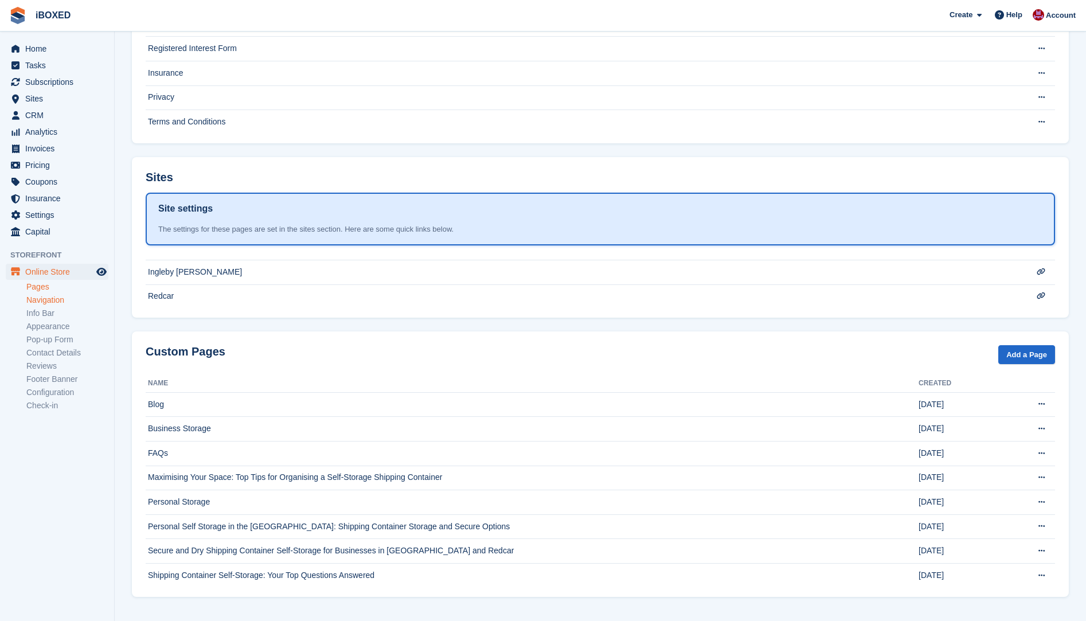
click at [41, 300] on link "Navigation" at bounding box center [67, 300] width 82 height 11
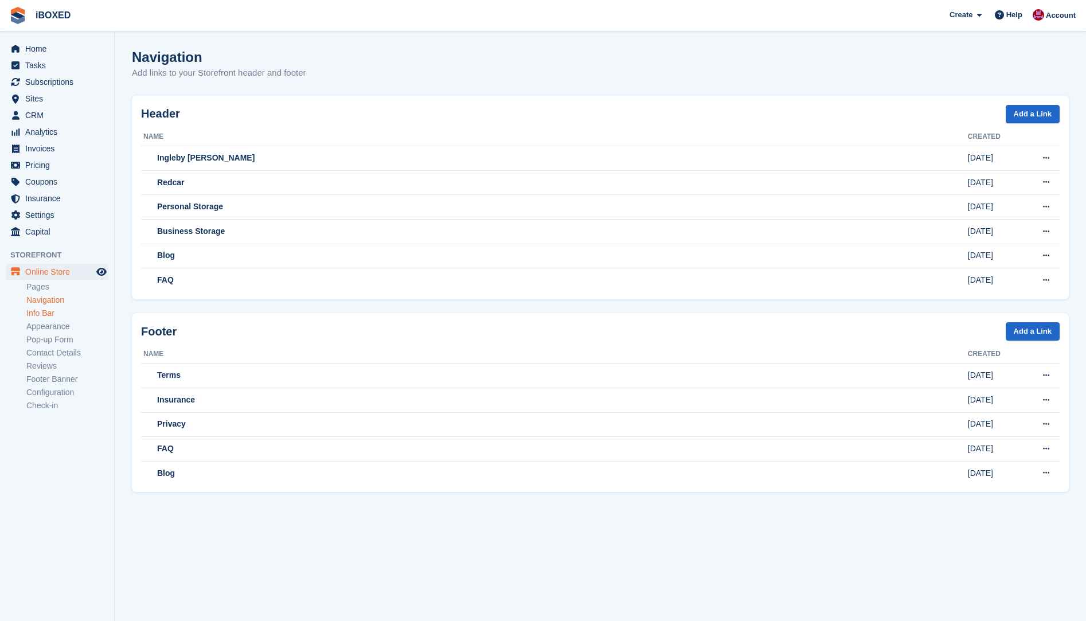
click at [41, 315] on link "Info Bar" at bounding box center [67, 313] width 82 height 11
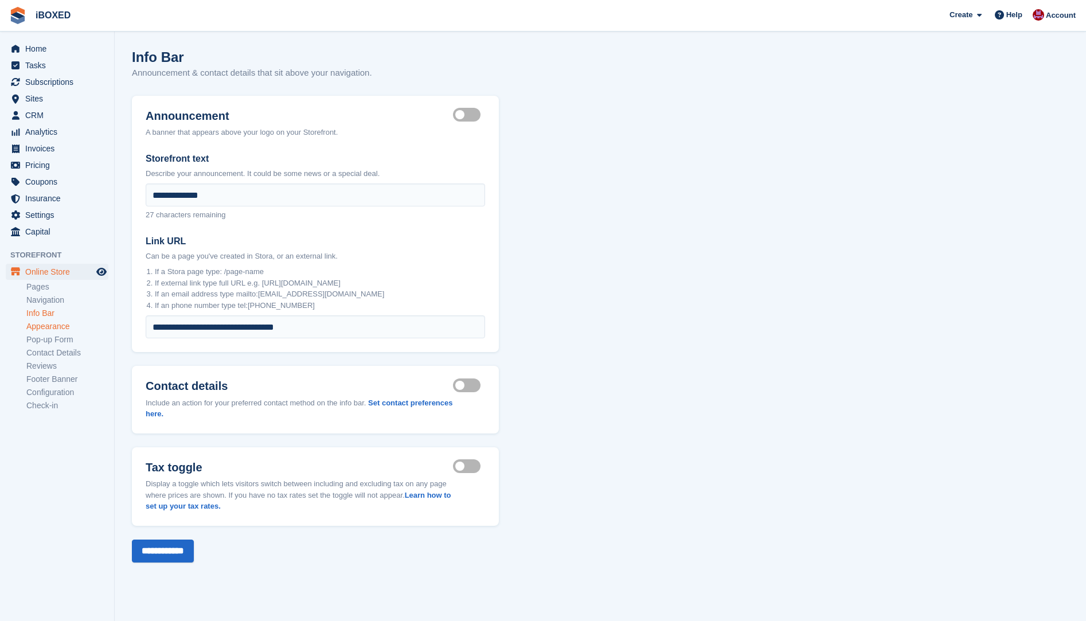
click at [48, 328] on link "Appearance" at bounding box center [67, 326] width 82 height 11
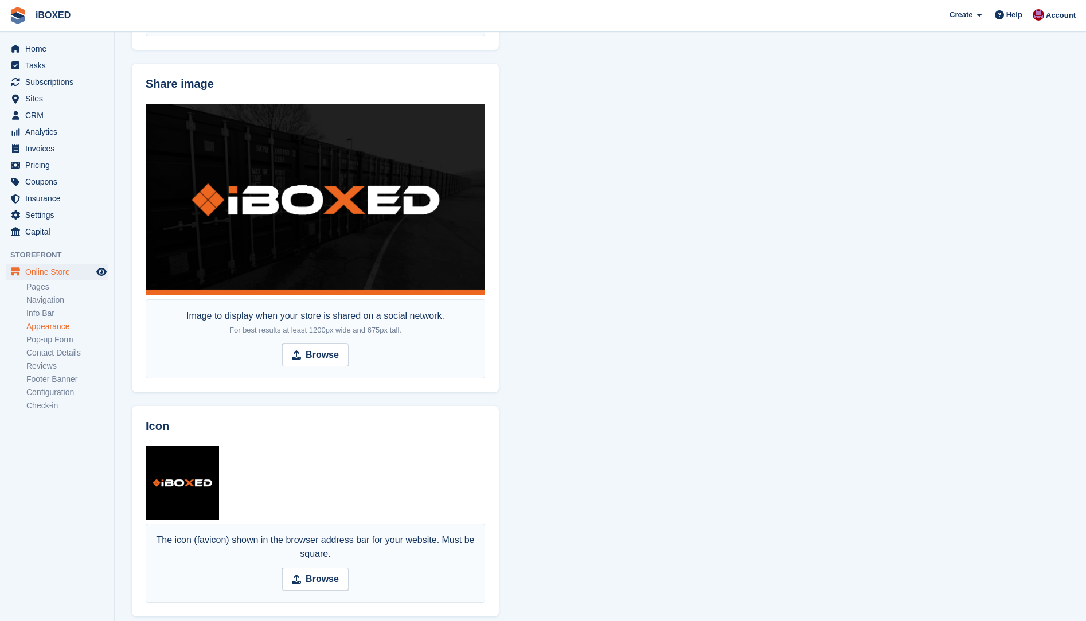
scroll to position [520, 0]
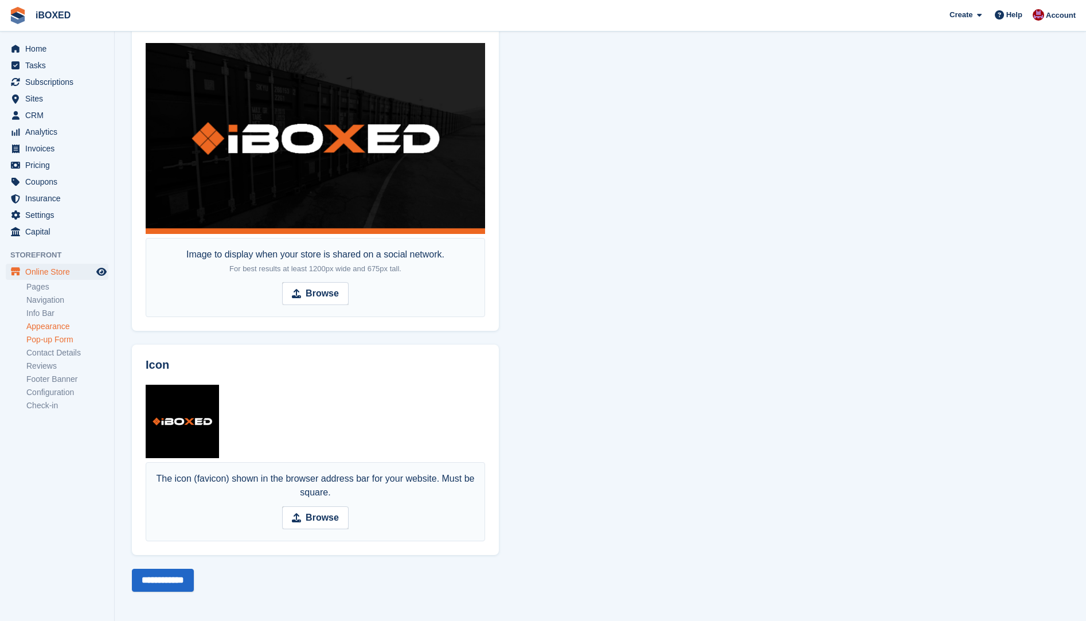
click at [52, 340] on link "Pop-up Form" at bounding box center [67, 339] width 82 height 11
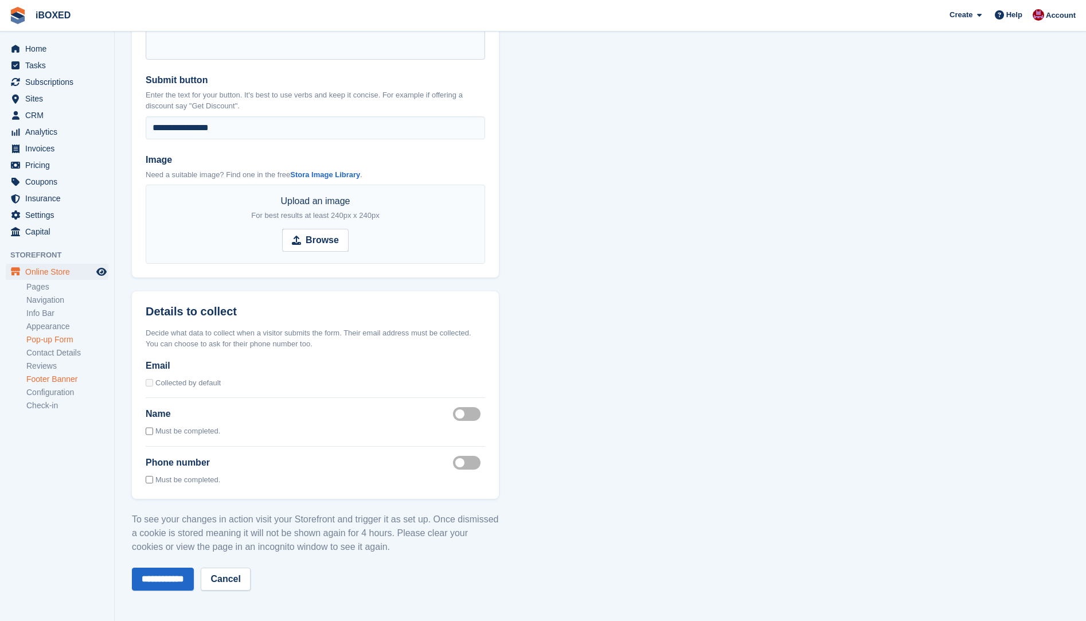
scroll to position [861, 0]
click at [37, 312] on link "Info Bar" at bounding box center [67, 313] width 82 height 11
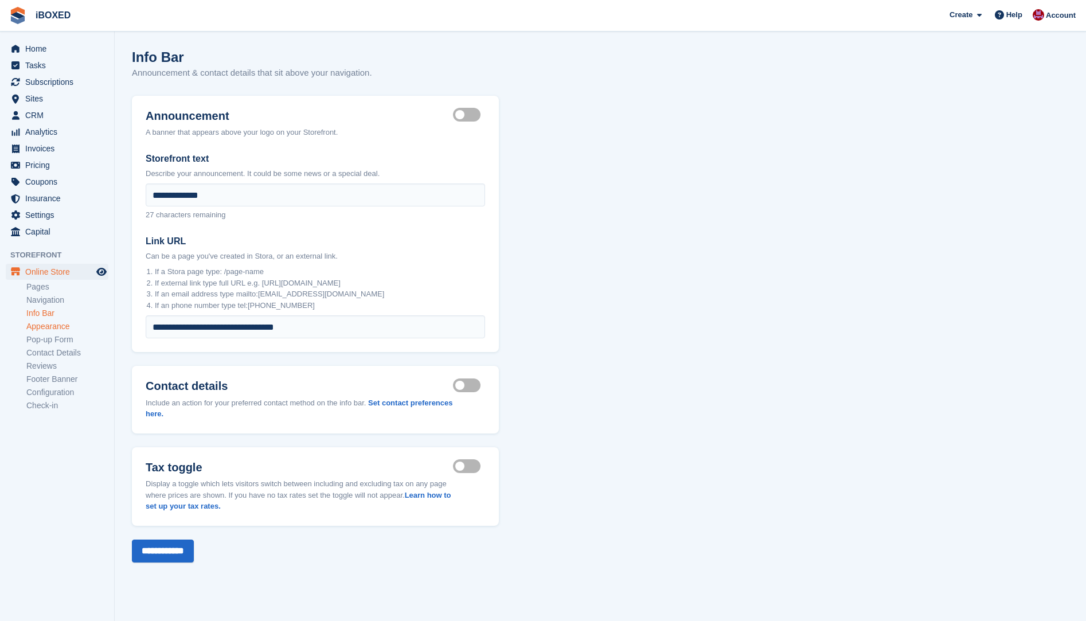
click at [36, 324] on link "Appearance" at bounding box center [67, 326] width 82 height 11
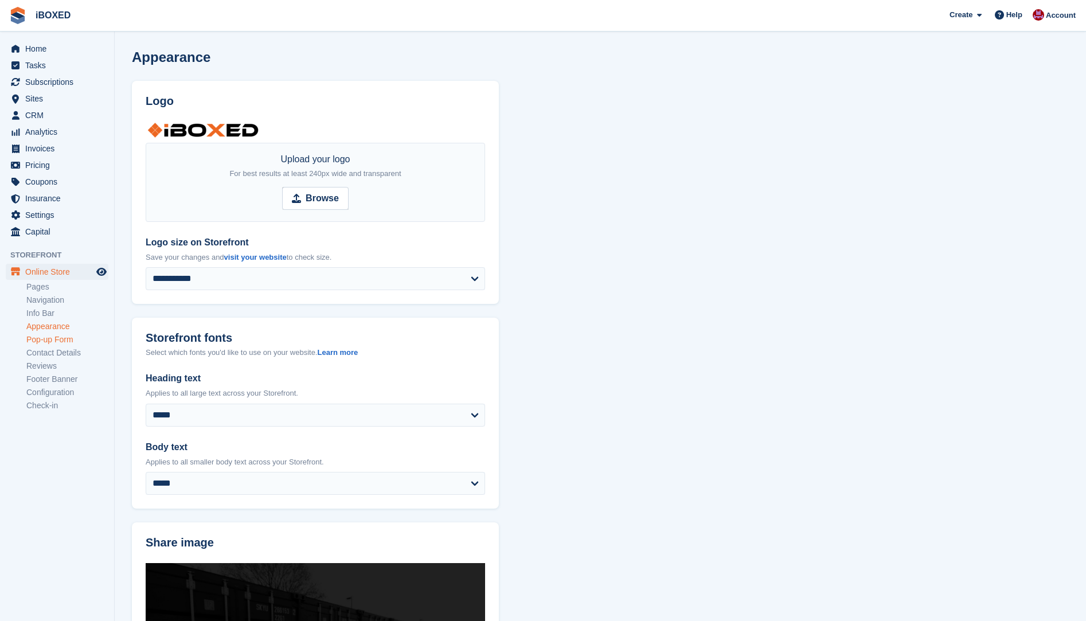
click at [41, 336] on link "Pop-up Form" at bounding box center [67, 339] width 82 height 11
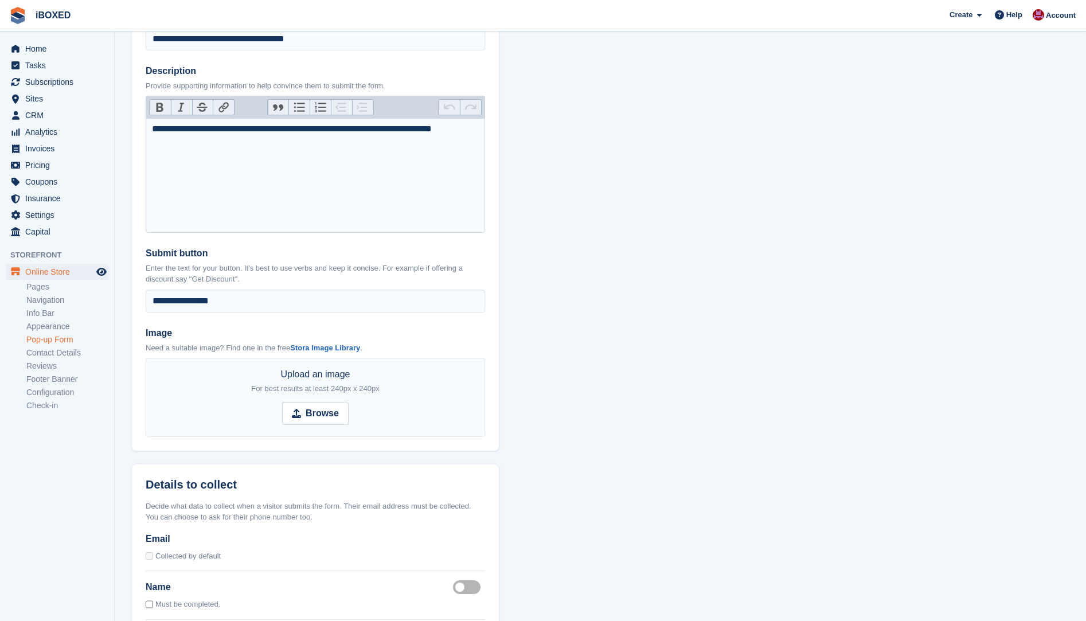
scroll to position [861, 0]
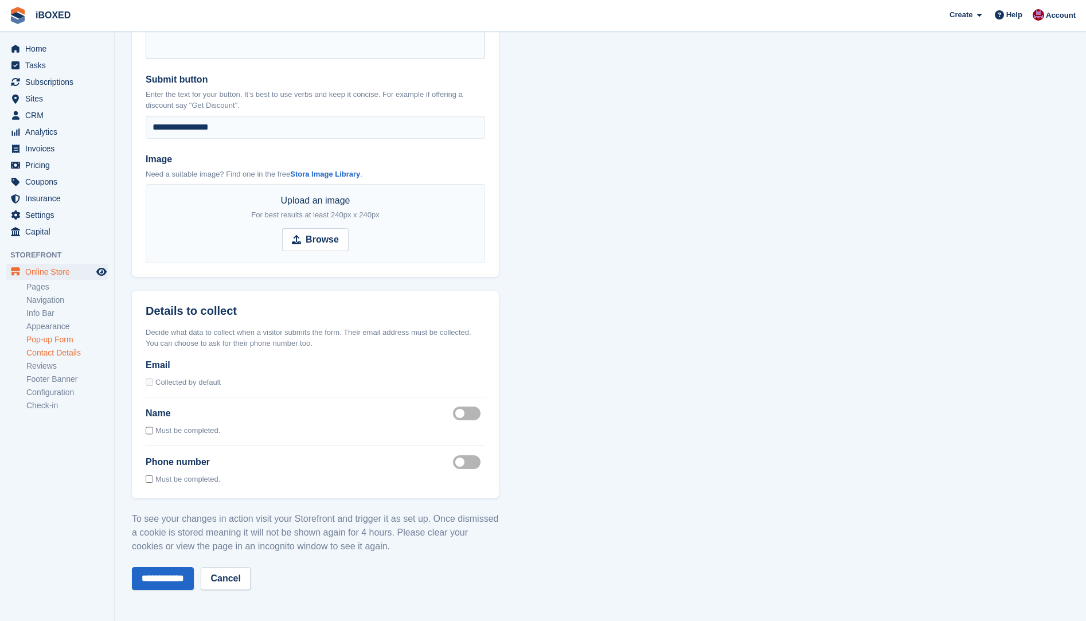
click at [43, 355] on link "Contact Details" at bounding box center [67, 352] width 82 height 11
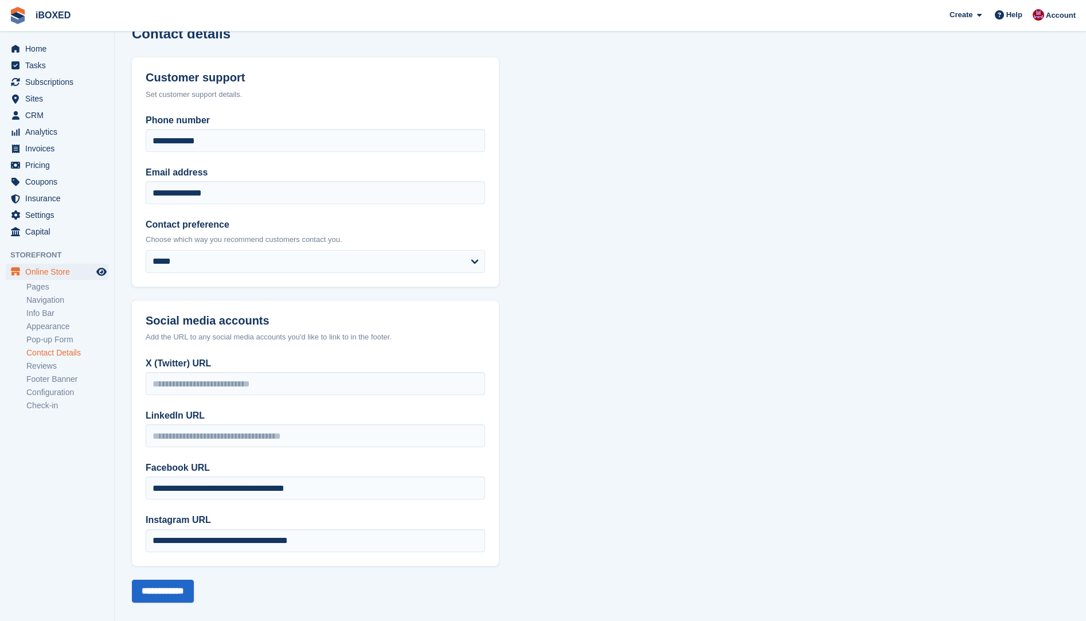
scroll to position [36, 0]
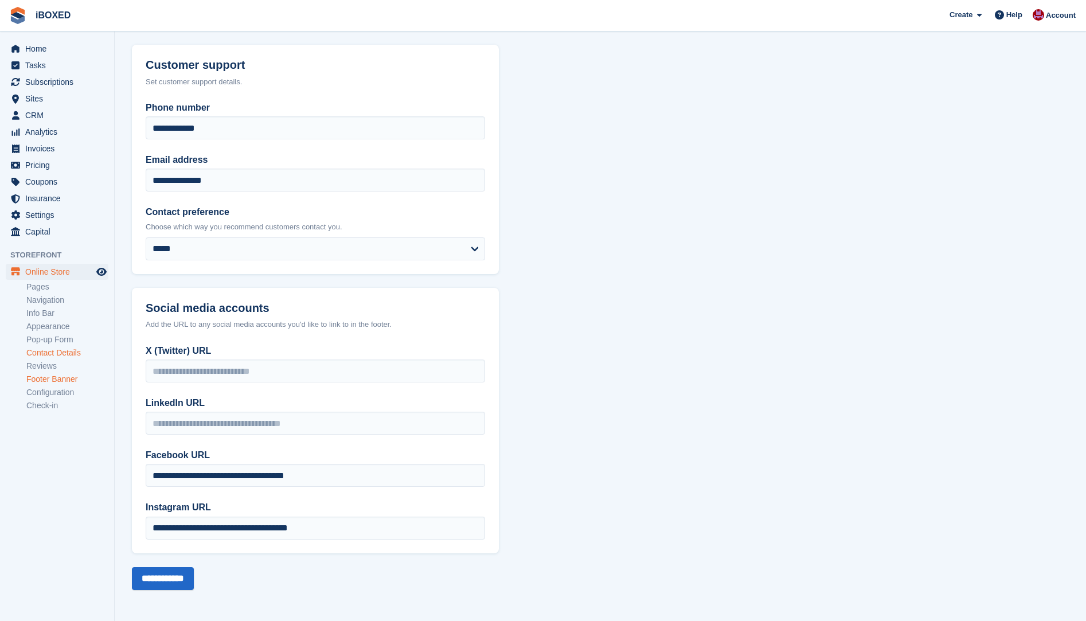
click at [48, 374] on link "Footer Banner" at bounding box center [67, 379] width 82 height 11
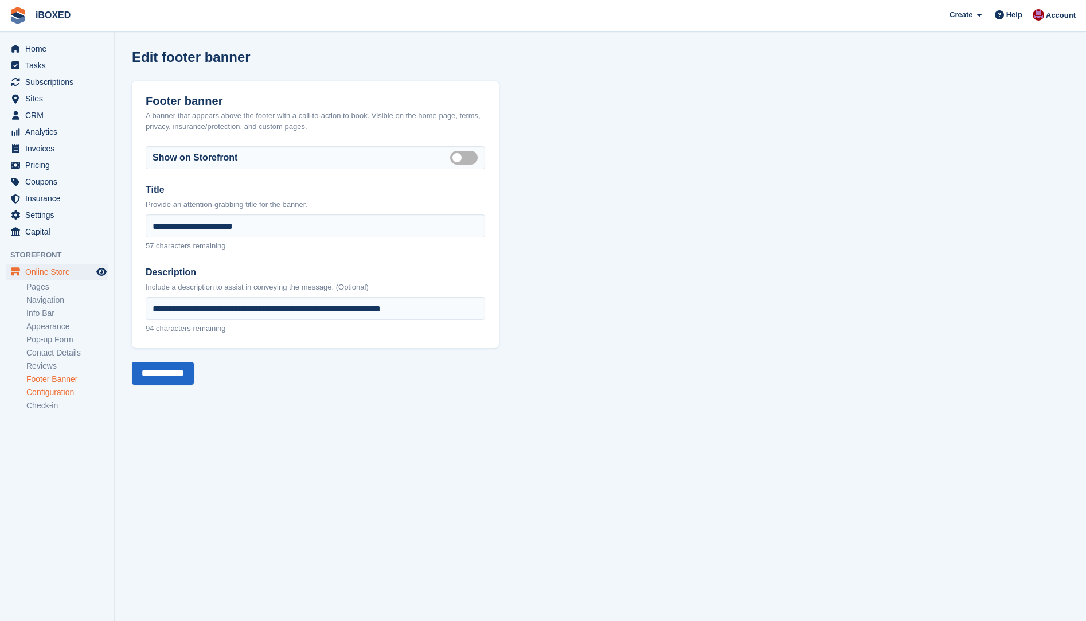
click at [49, 395] on link "Configuration" at bounding box center [67, 392] width 82 height 11
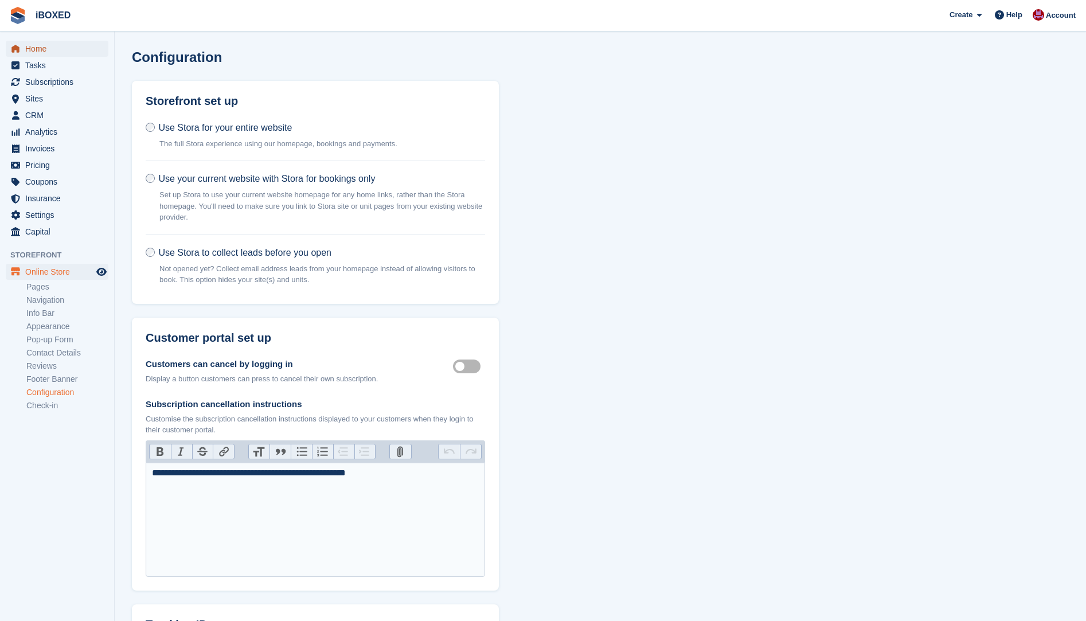
click at [30, 46] on span "Home" at bounding box center [59, 49] width 69 height 16
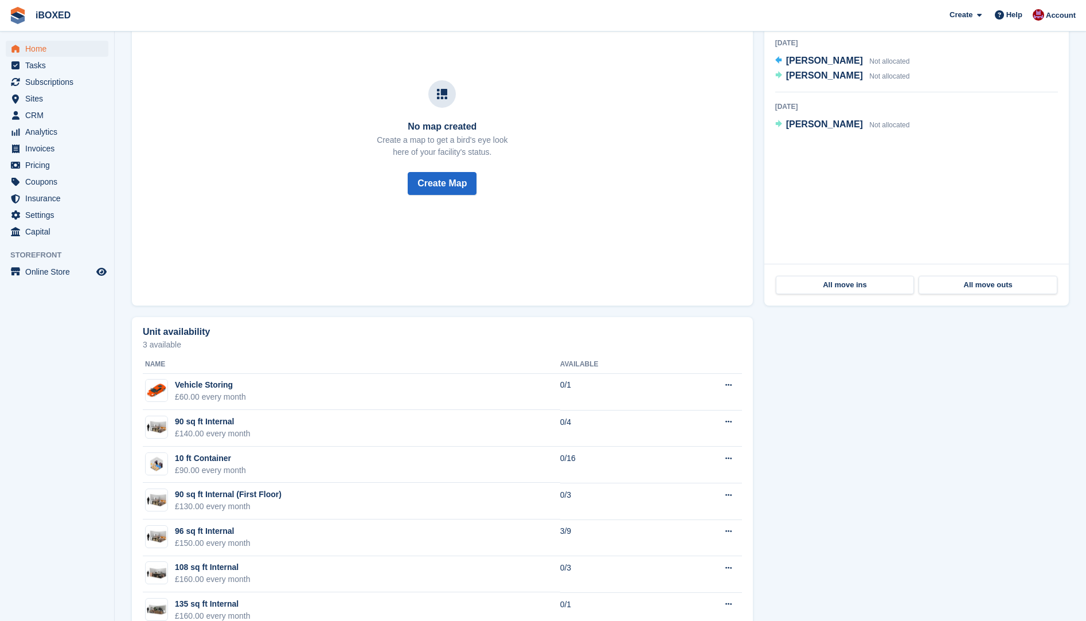
scroll to position [189, 0]
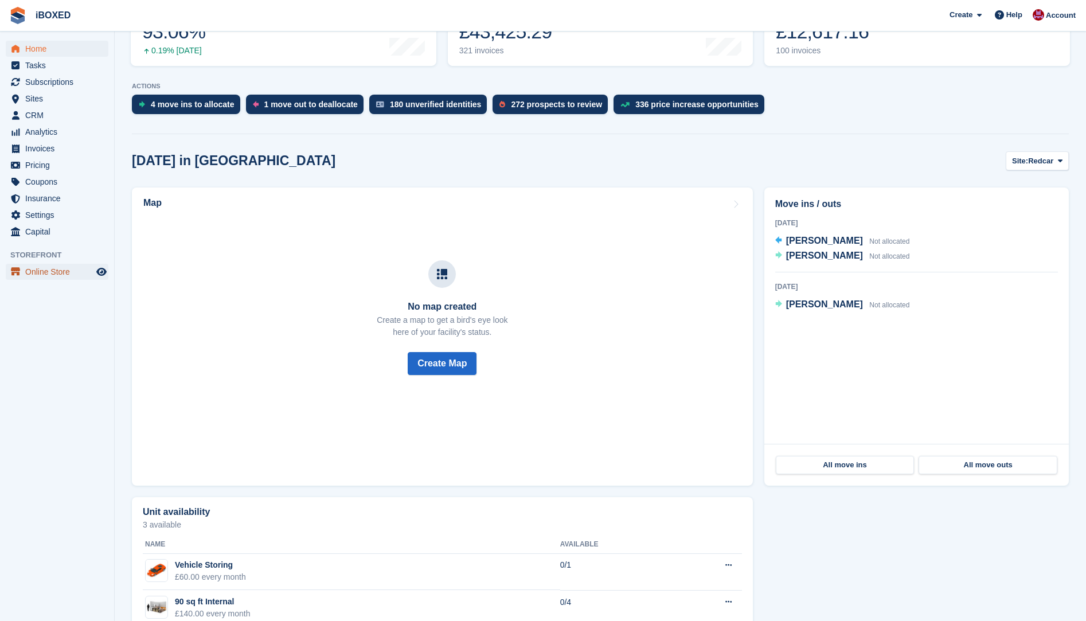
click at [58, 267] on span "Online Store" at bounding box center [59, 272] width 69 height 16
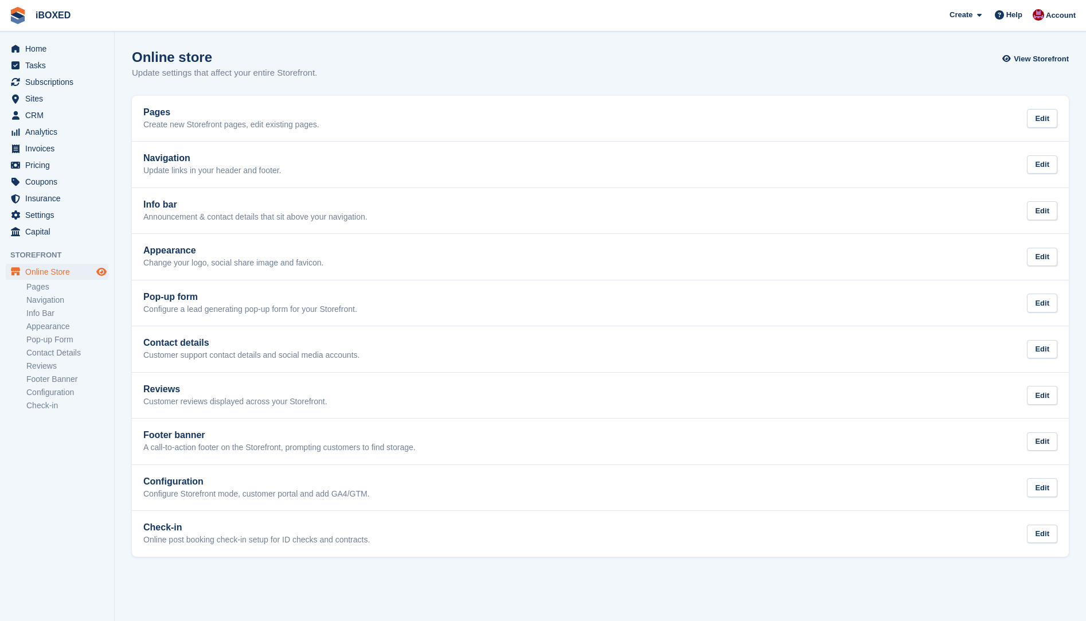
click at [105, 272] on icon "Preview store" at bounding box center [101, 271] width 10 height 9
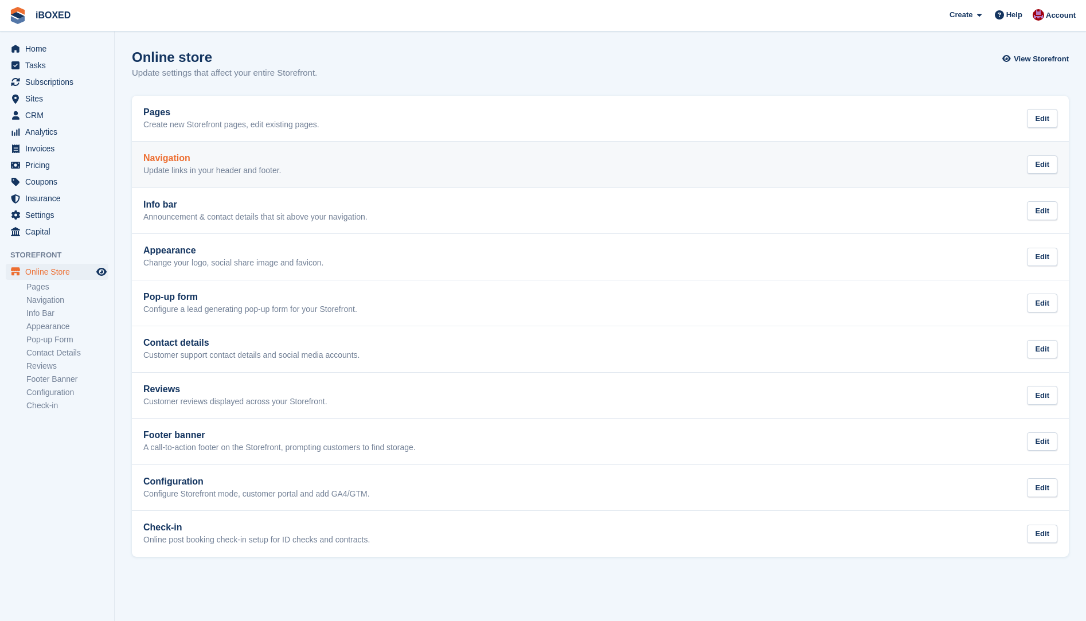
click at [233, 172] on p "Update links in your header and footer." at bounding box center [212, 171] width 138 height 10
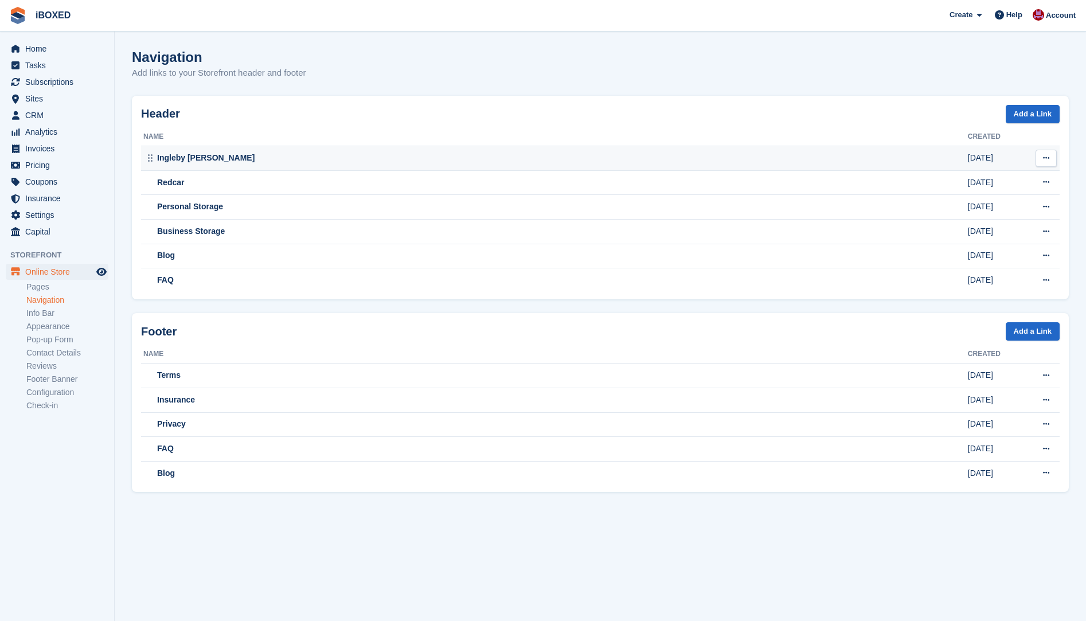
click at [252, 154] on div "Ingleby [PERSON_NAME]" at bounding box center [555, 158] width 824 height 12
click at [30, 316] on link "Info Bar" at bounding box center [67, 313] width 82 height 11
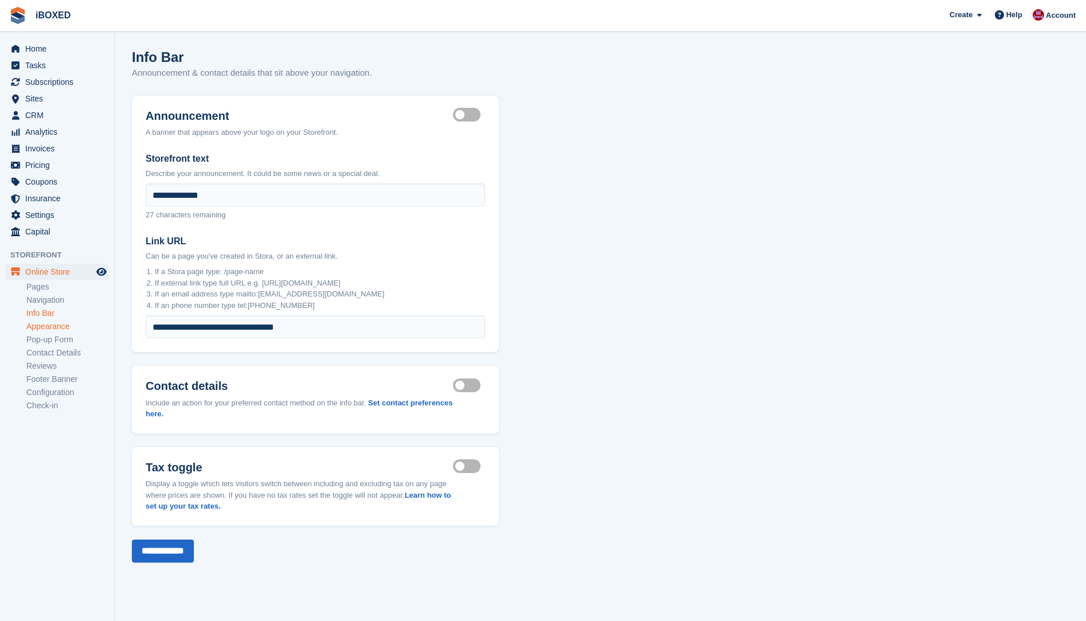
click at [50, 327] on link "Appearance" at bounding box center [67, 326] width 82 height 11
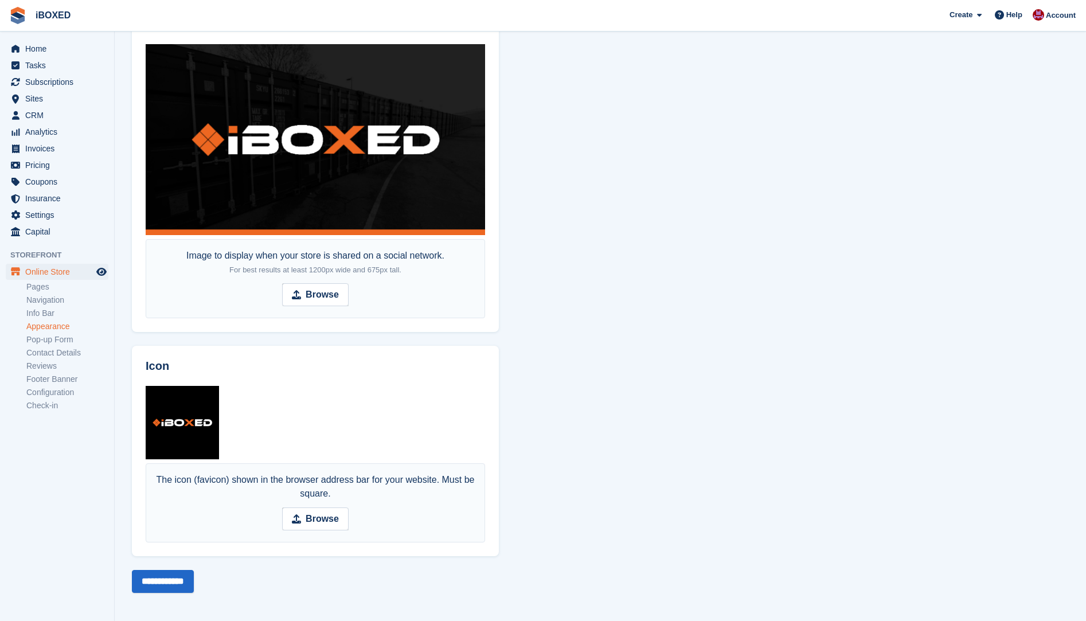
scroll to position [520, 0]
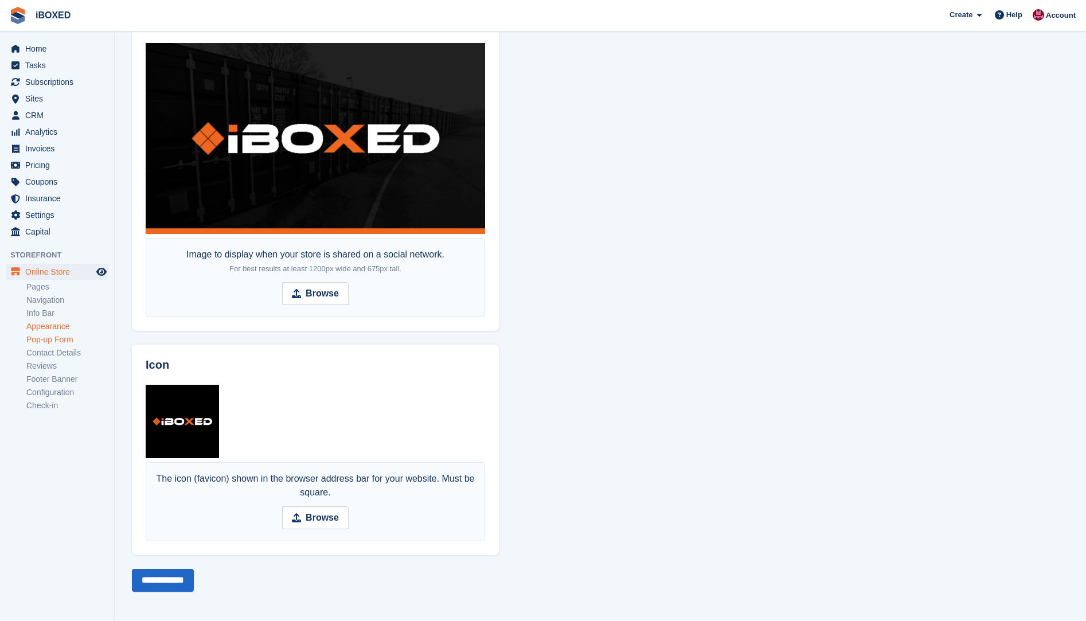
click at [59, 336] on link "Pop-up Form" at bounding box center [67, 339] width 82 height 11
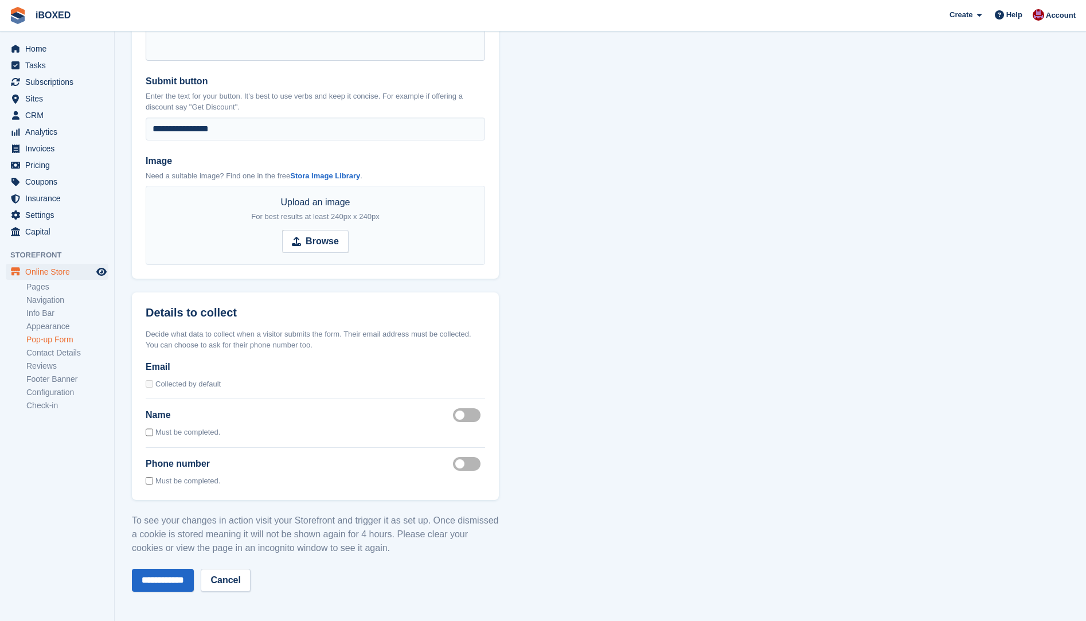
scroll to position [861, 0]
click at [64, 354] on link "Contact Details" at bounding box center [67, 352] width 82 height 11
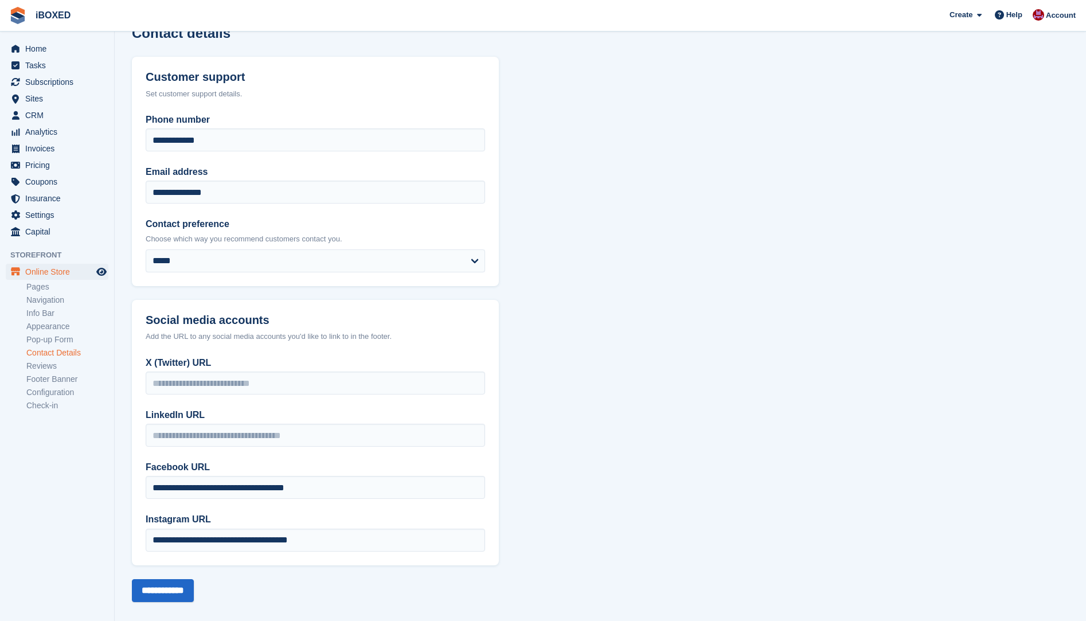
scroll to position [36, 0]
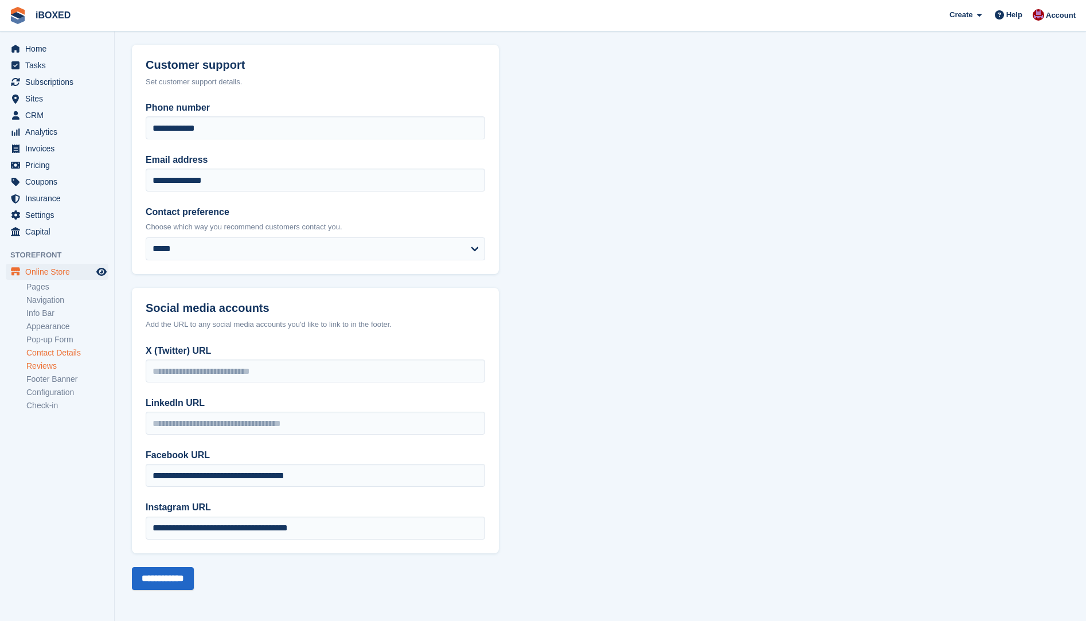
click at [48, 366] on link "Reviews" at bounding box center [67, 366] width 82 height 11
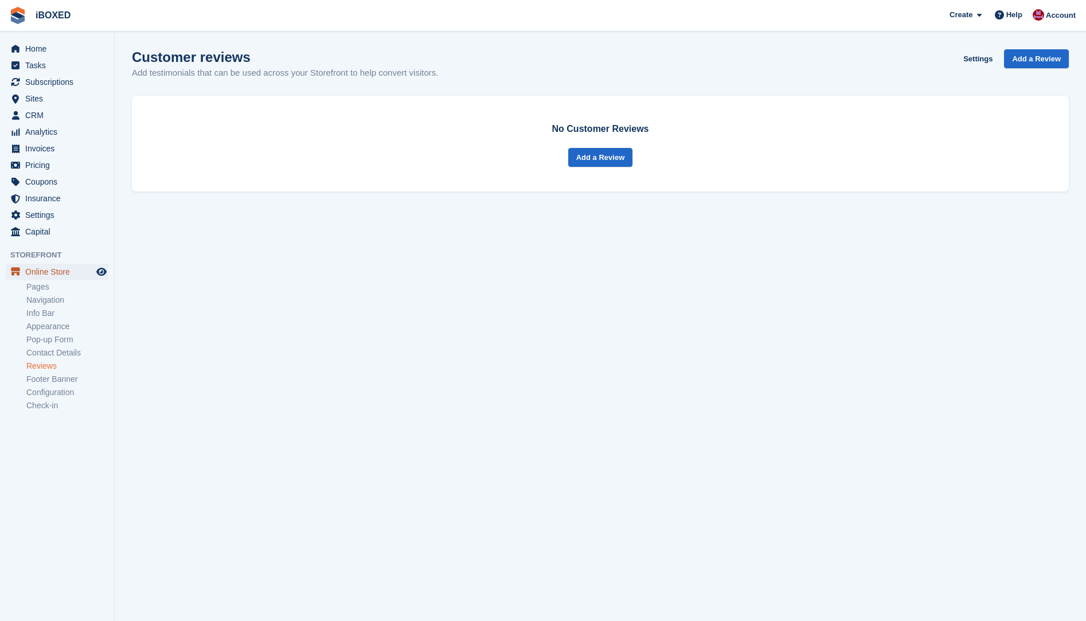
click at [19, 268] on icon "menu" at bounding box center [15, 269] width 9 height 4
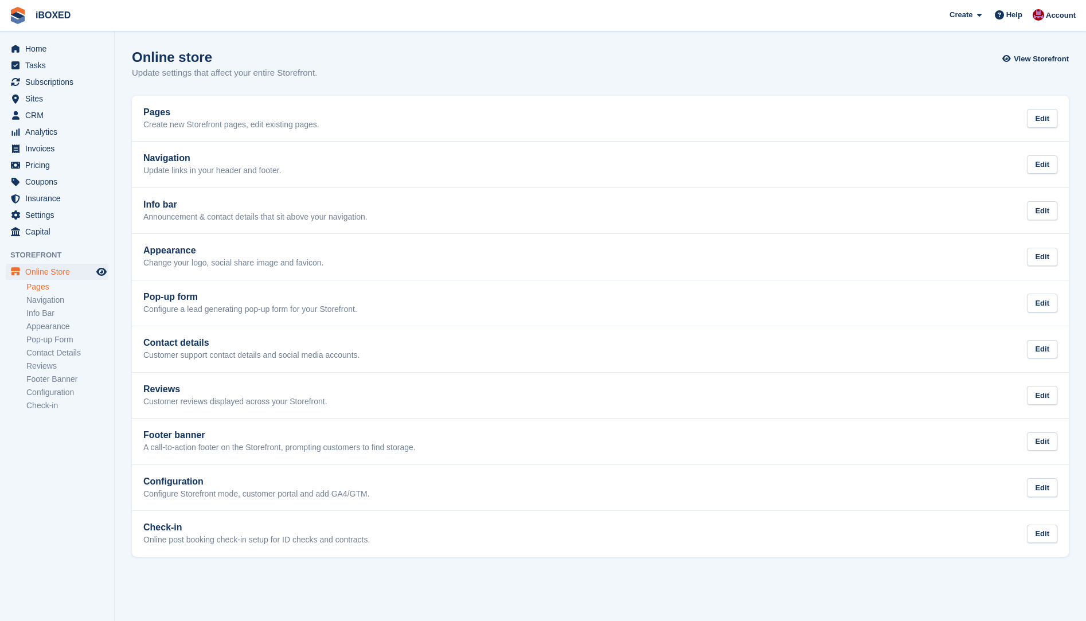
click at [28, 288] on link "Pages" at bounding box center [67, 286] width 82 height 11
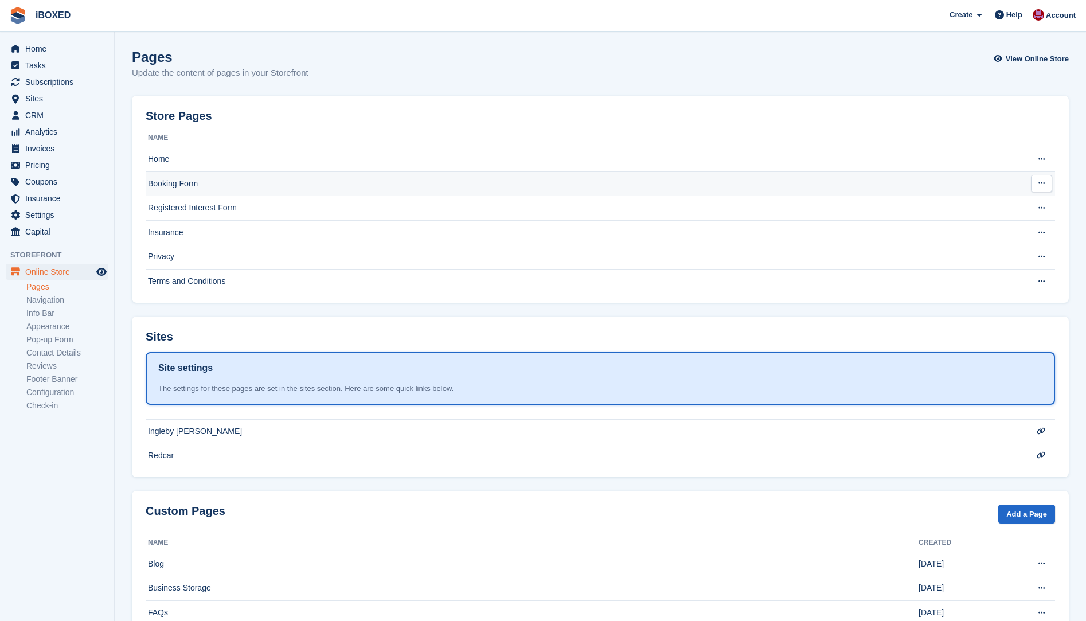
click at [169, 186] on td "Booking Form" at bounding box center [578, 183] width 864 height 25
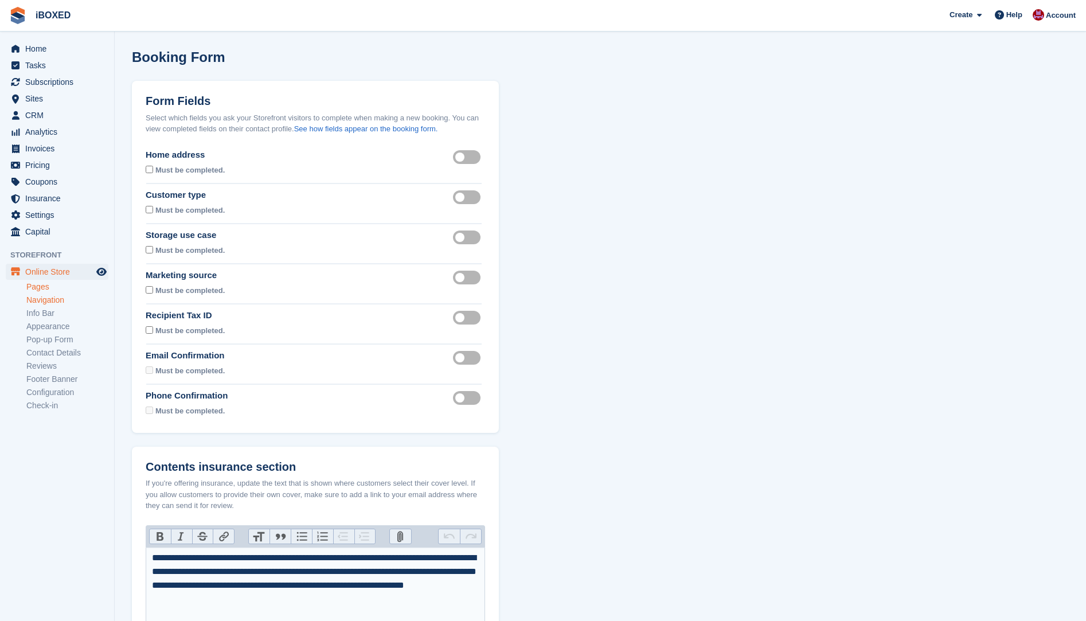
click at [49, 297] on link "Navigation" at bounding box center [67, 300] width 82 height 11
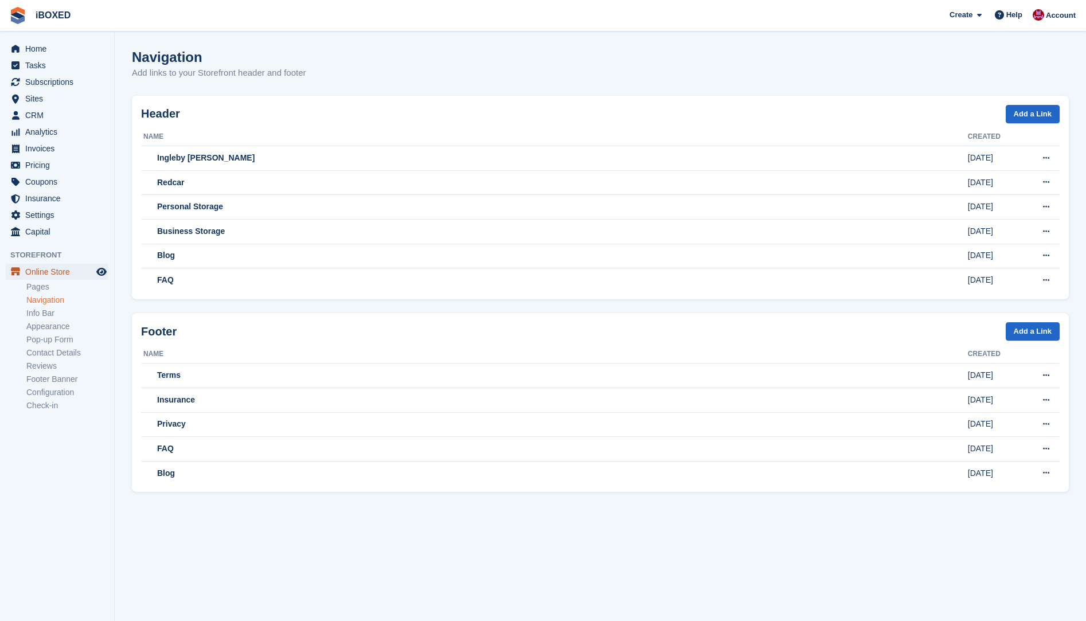
click at [40, 269] on span "Online Store" at bounding box center [59, 272] width 69 height 16
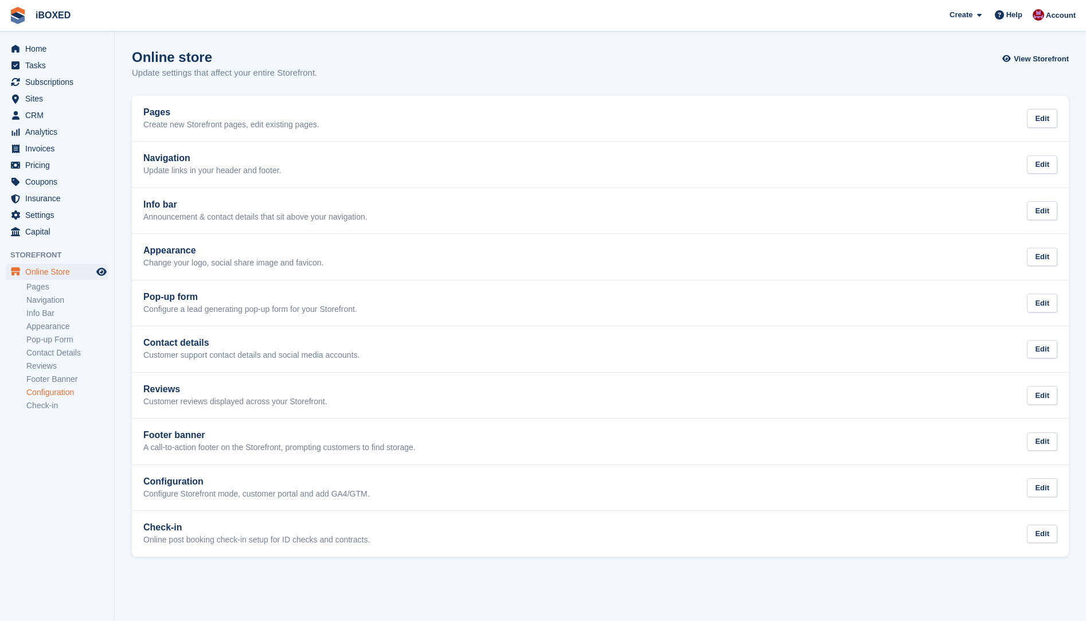
click at [48, 392] on link "Configuration" at bounding box center [67, 392] width 82 height 11
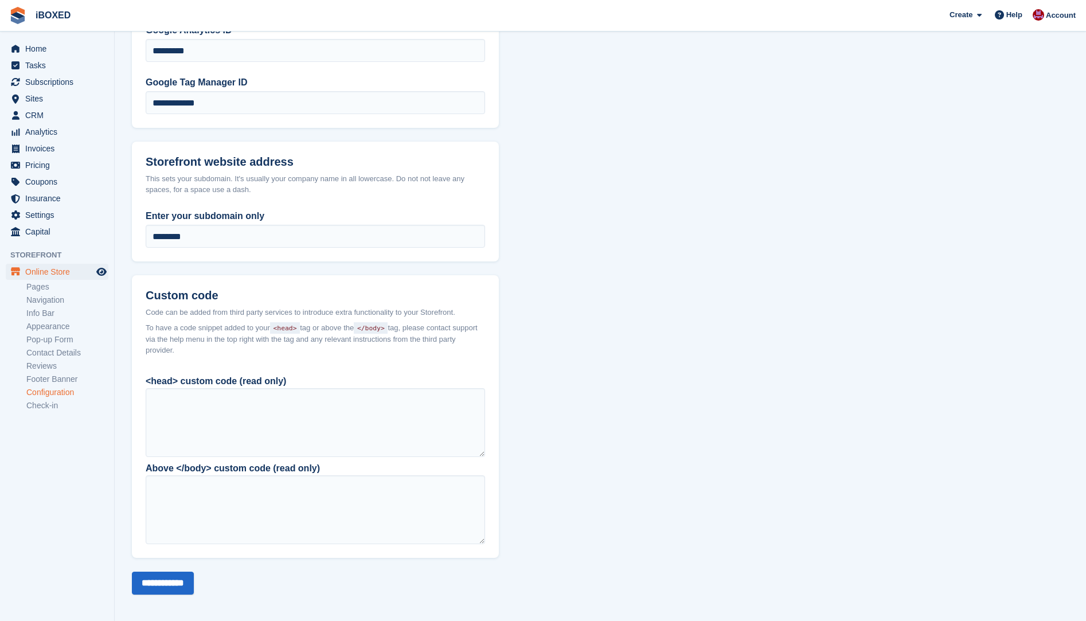
scroll to position [640, 0]
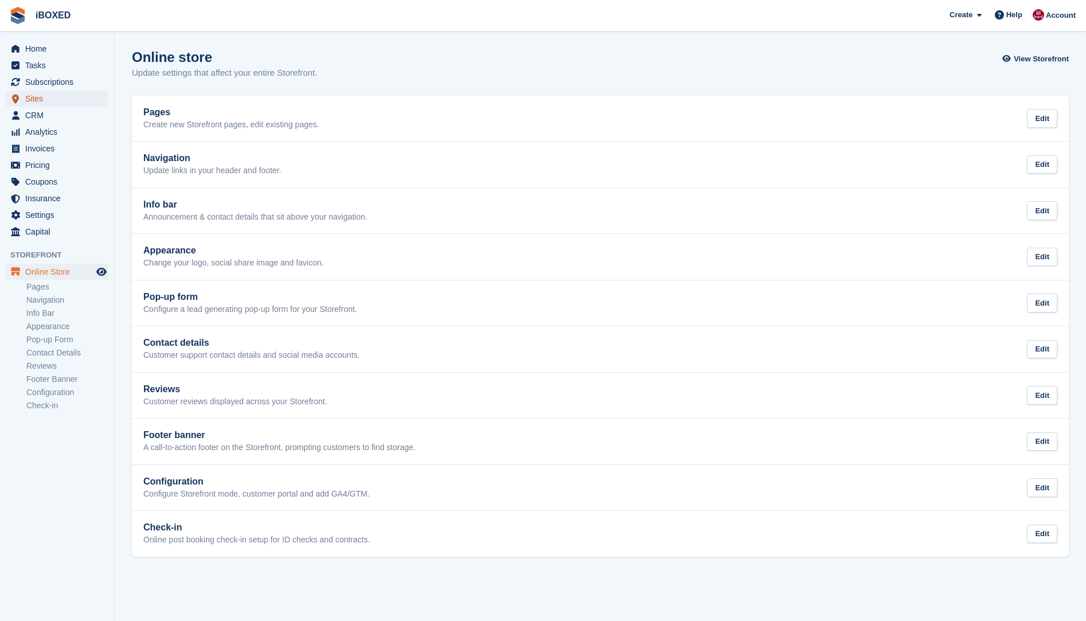
click at [41, 100] on span "Sites" at bounding box center [59, 99] width 69 height 16
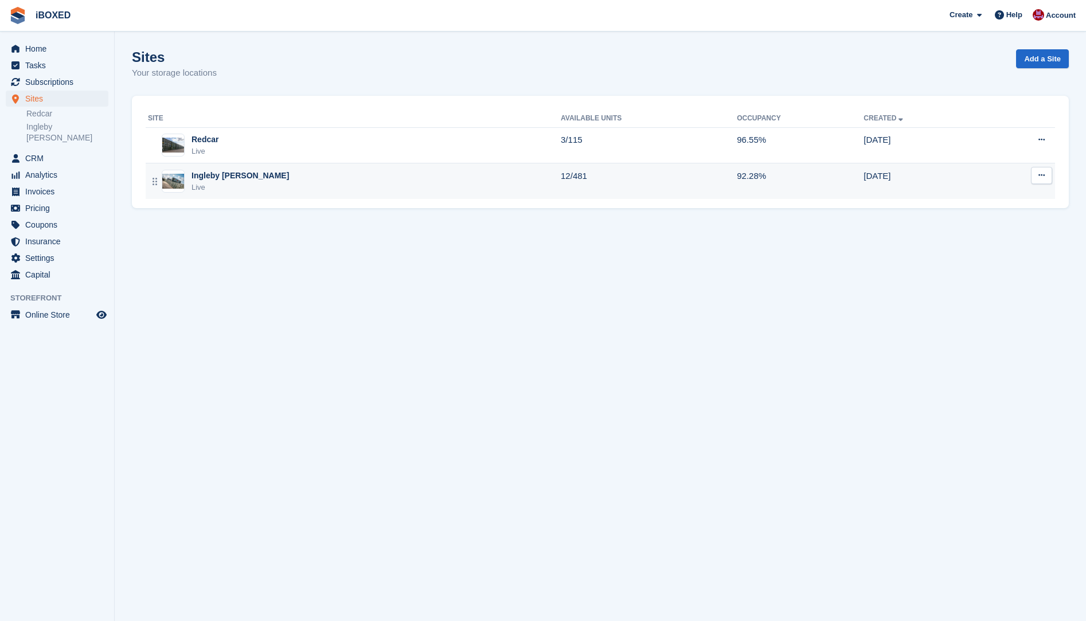
click at [200, 183] on div "Live" at bounding box center [239, 187] width 97 height 11
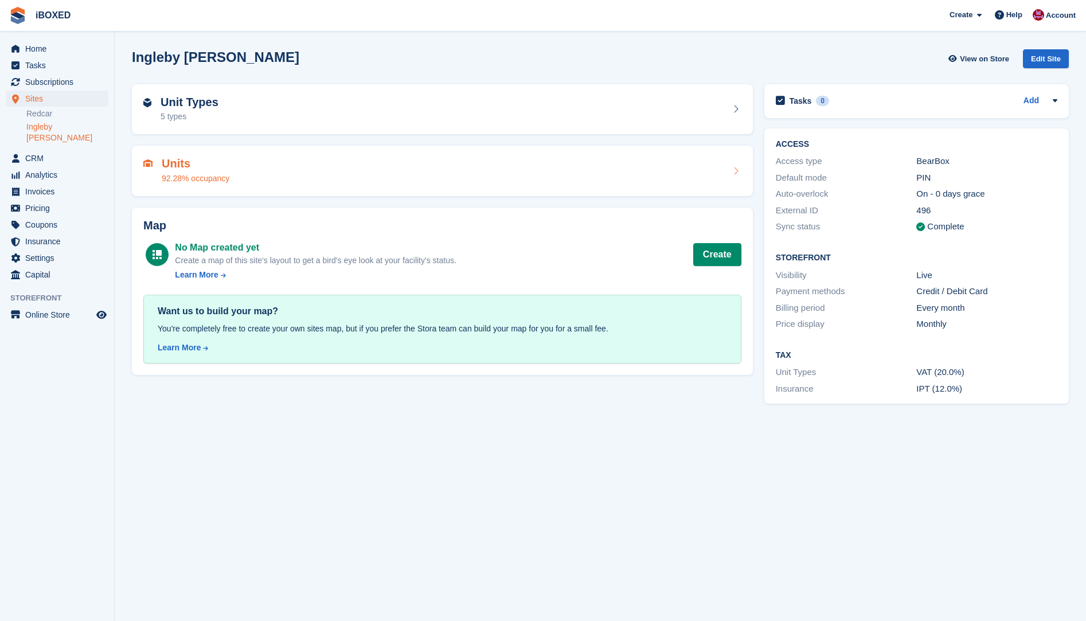
click at [191, 168] on h2 "Units" at bounding box center [196, 163] width 68 height 13
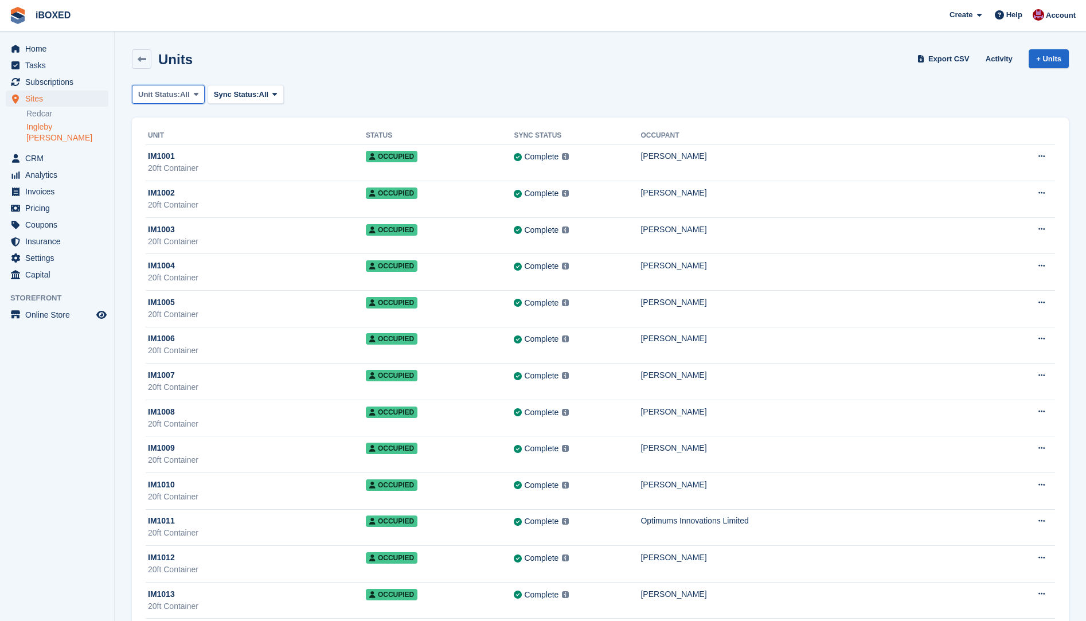
click at [189, 88] on button "Unit Status: All" at bounding box center [168, 94] width 73 height 19
click at [185, 139] on link "Available" at bounding box center [187, 142] width 100 height 21
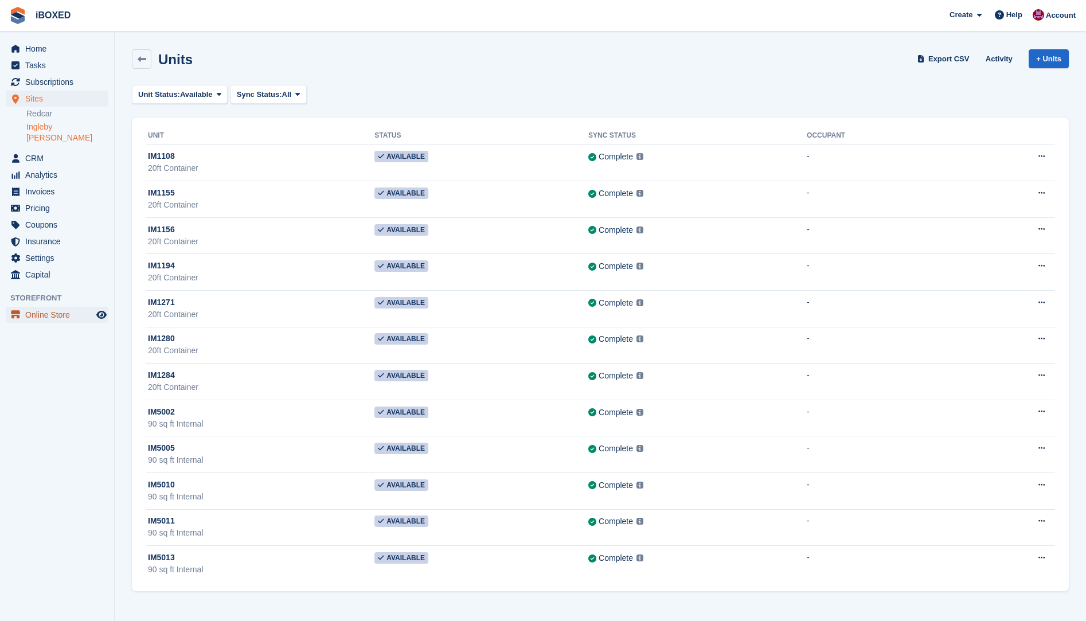
click at [16, 310] on icon "menu" at bounding box center [15, 314] width 9 height 9
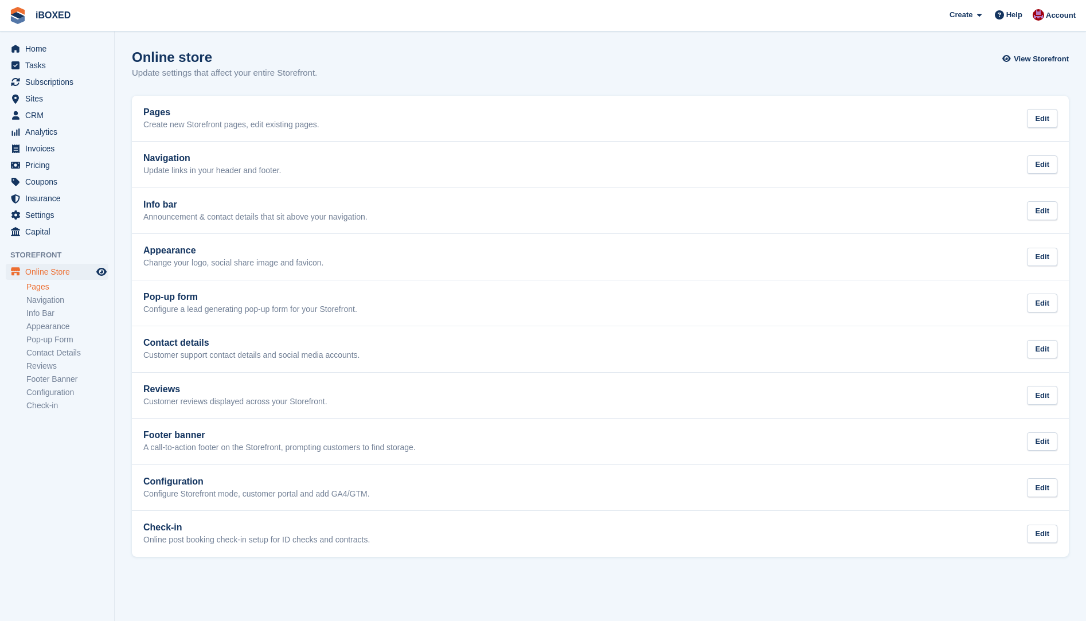
click at [68, 283] on link "Pages" at bounding box center [67, 286] width 82 height 11
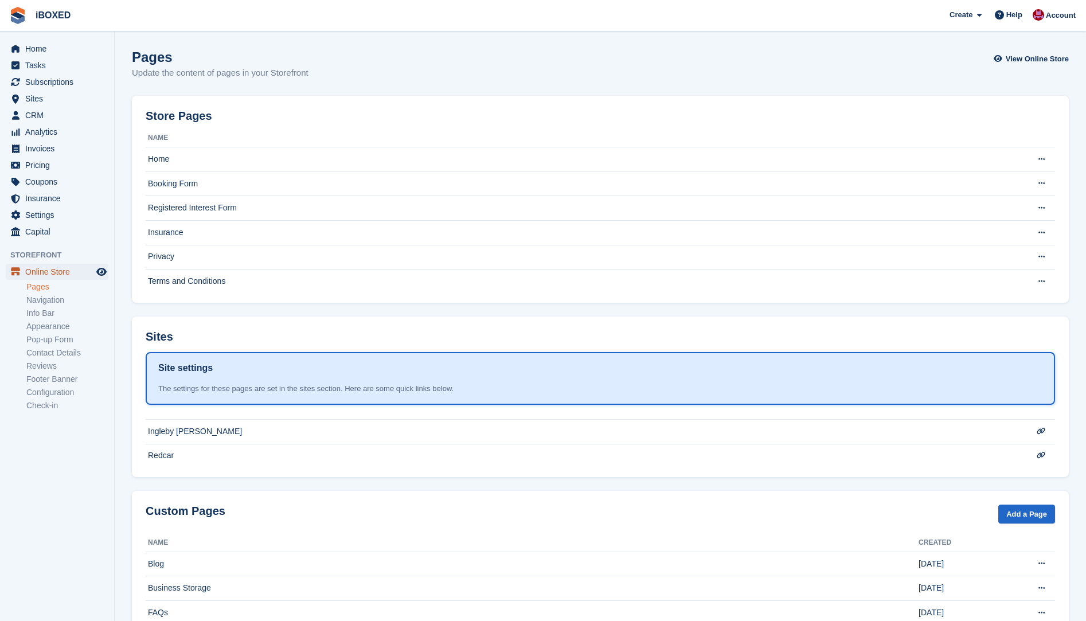
click at [18, 267] on icon "menu" at bounding box center [15, 271] width 9 height 9
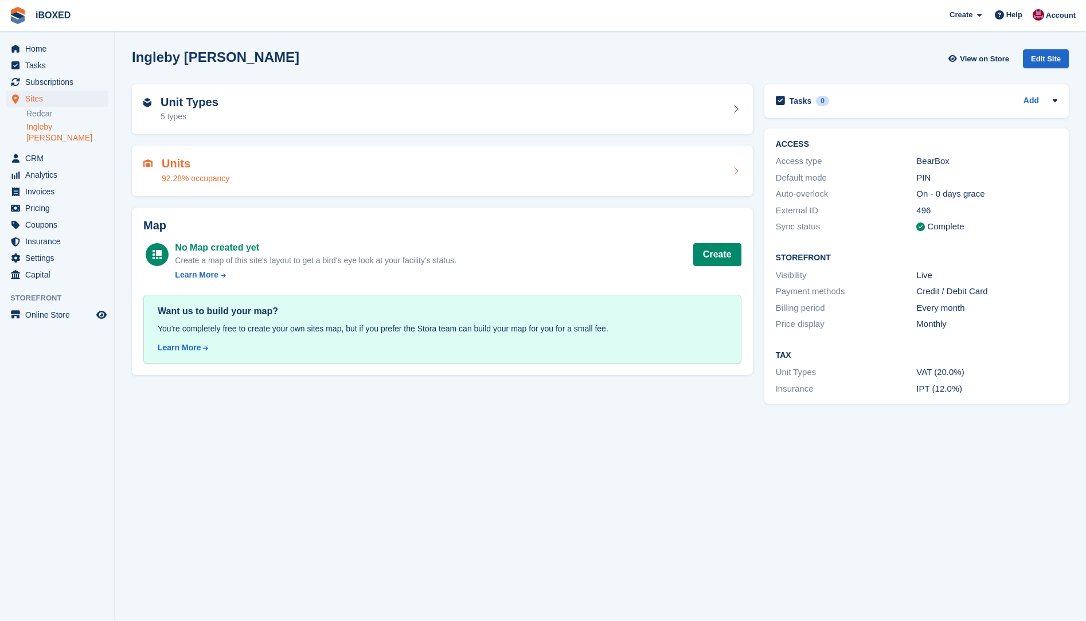
click at [197, 176] on div "92.28% occupancy" at bounding box center [196, 179] width 68 height 12
click at [1043, 56] on div "Edit Site" at bounding box center [1045, 58] width 46 height 19
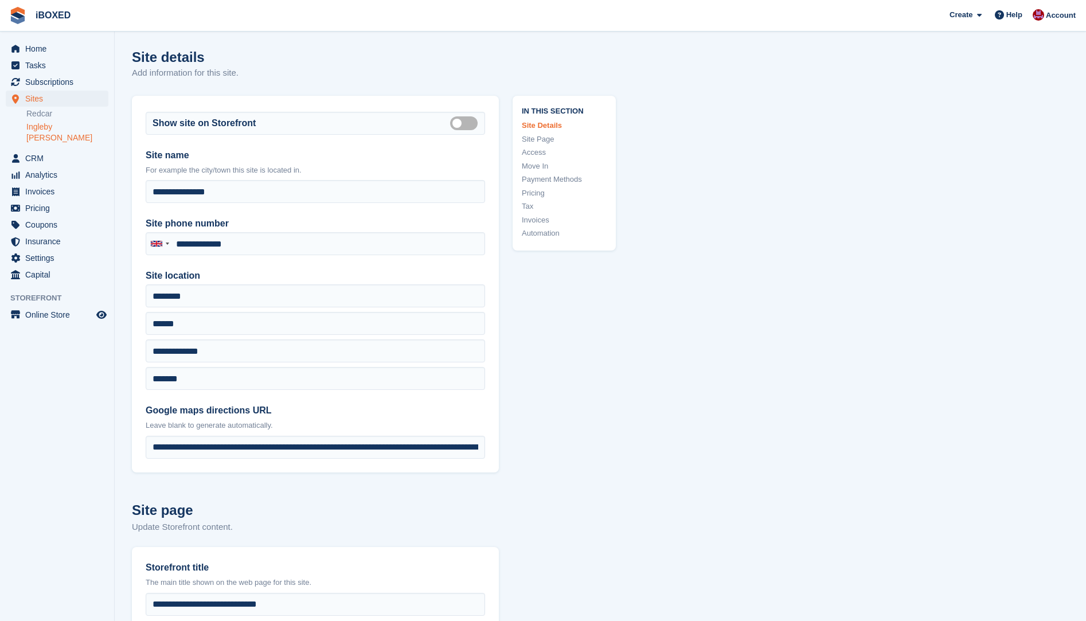
type input "**********"
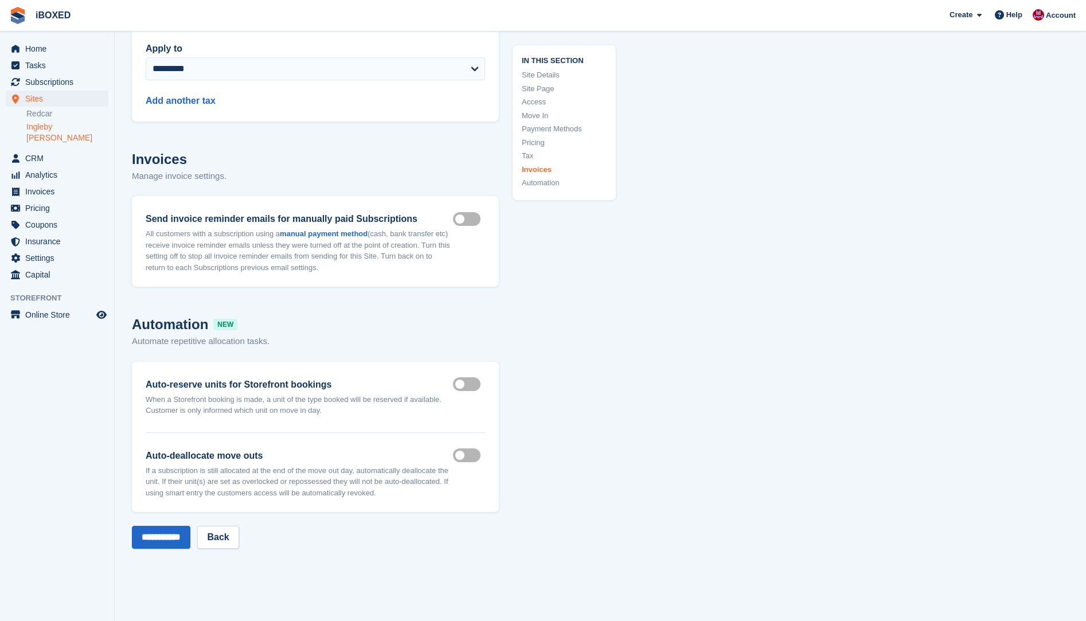
scroll to position [5617, 0]
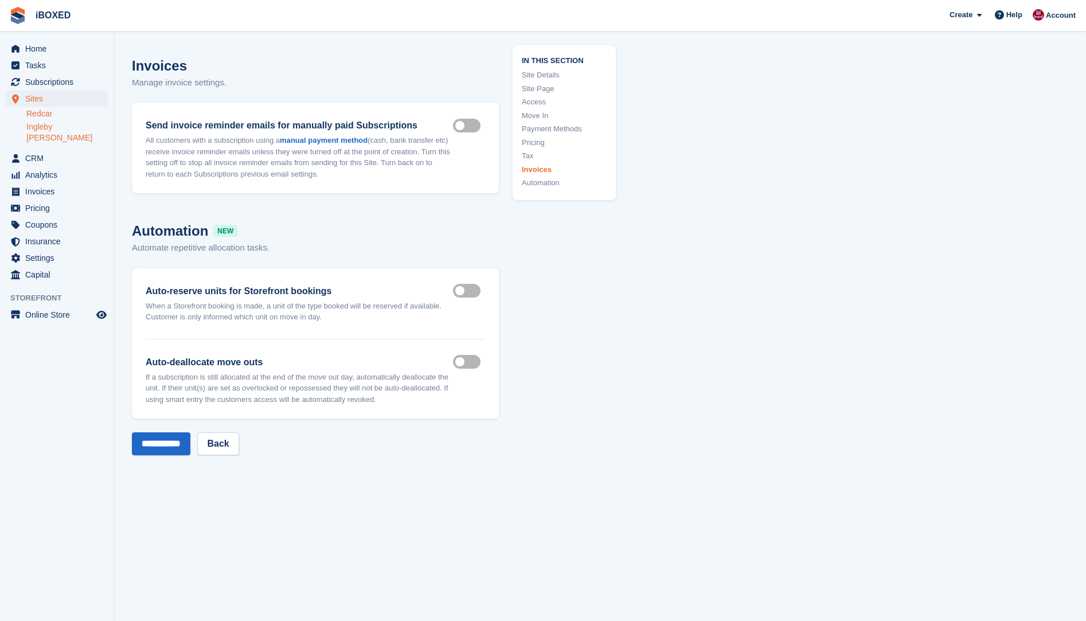
click at [37, 115] on link "Redcar" at bounding box center [67, 113] width 82 height 11
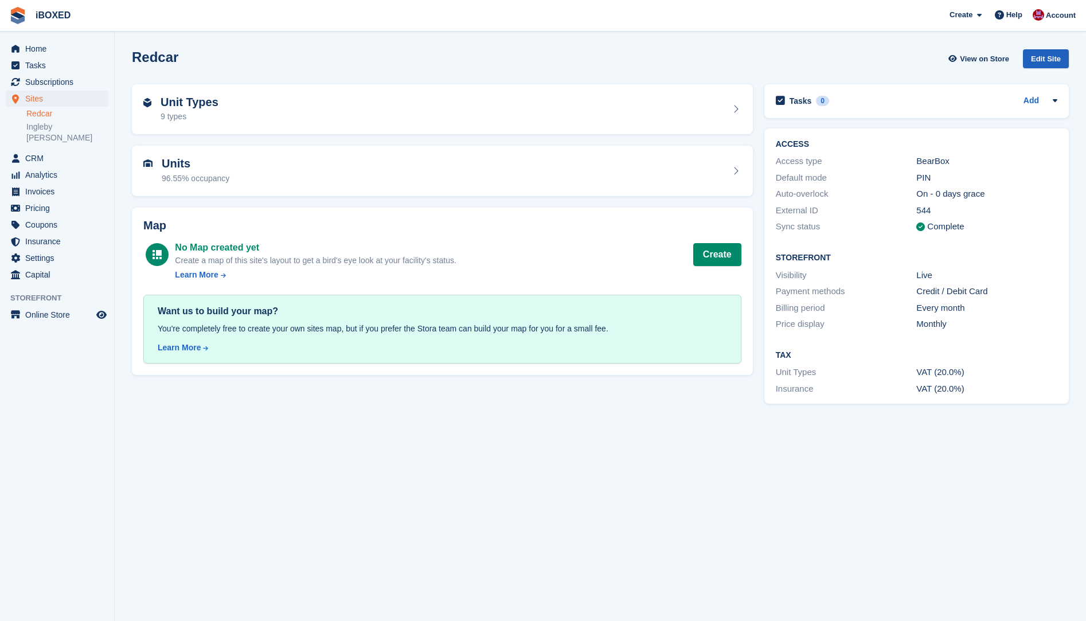
click at [1046, 59] on div "Edit Site" at bounding box center [1045, 58] width 46 height 19
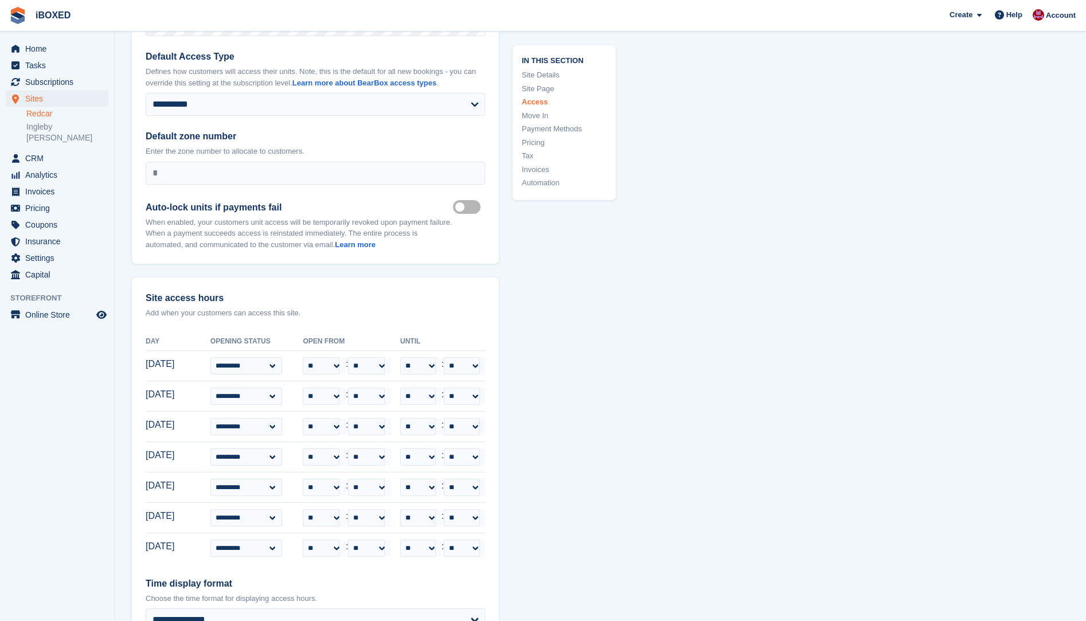
scroll to position [2808, 0]
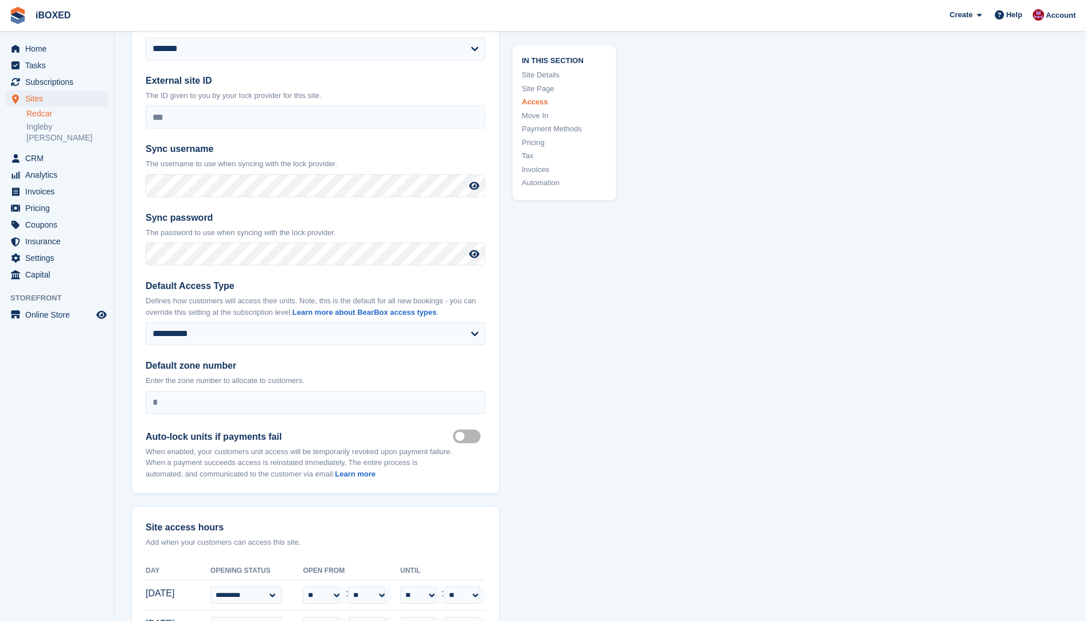
click at [33, 57] on ul "Home" at bounding box center [57, 49] width 114 height 17
click at [37, 50] on span "Home" at bounding box center [59, 49] width 69 height 16
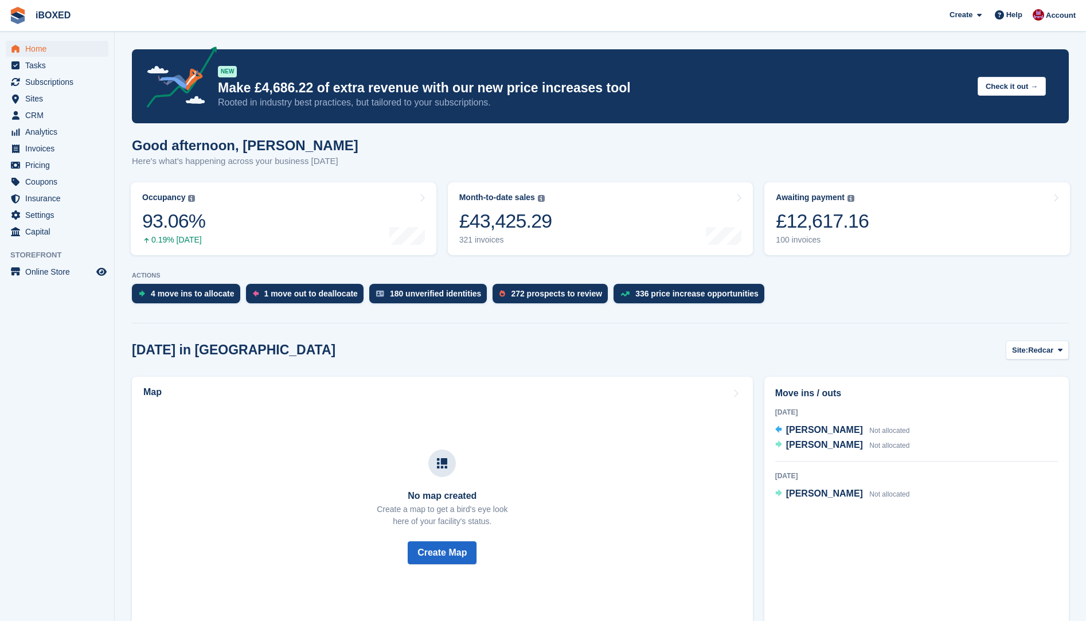
click at [428, 334] on section "NEW Make £4,686.22 of extra revenue with our new price increases tool Rooted in…" at bounding box center [600, 548] width 971 height 1096
